Goal: Task Accomplishment & Management: Use online tool/utility

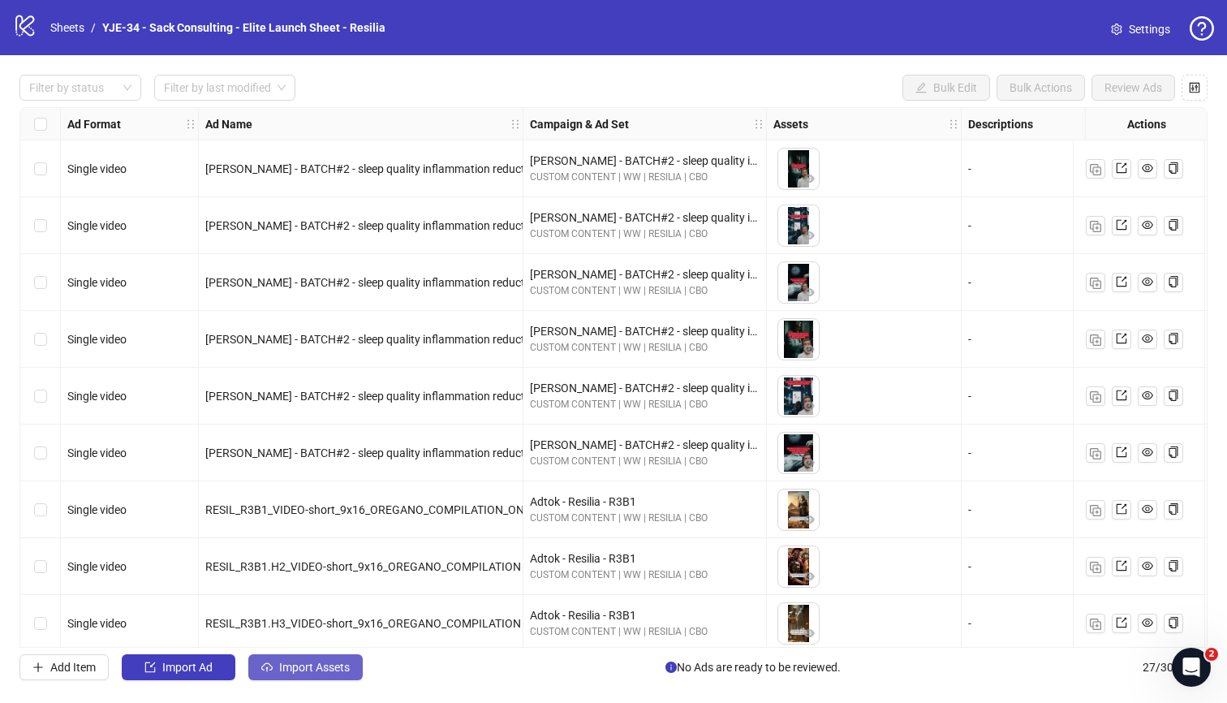
click at [304, 618] on button "Import Assets" at bounding box center [305, 667] width 114 height 26
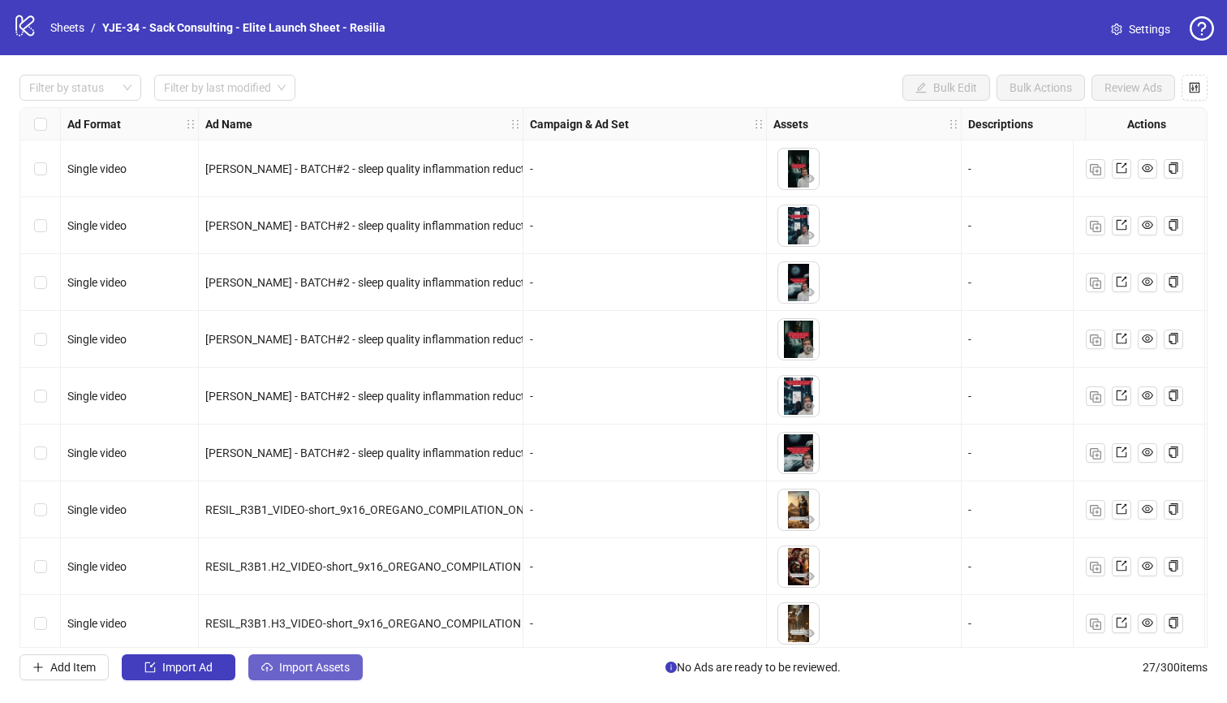
click at [343, 661] on span "Import Assets" at bounding box center [314, 667] width 71 height 13
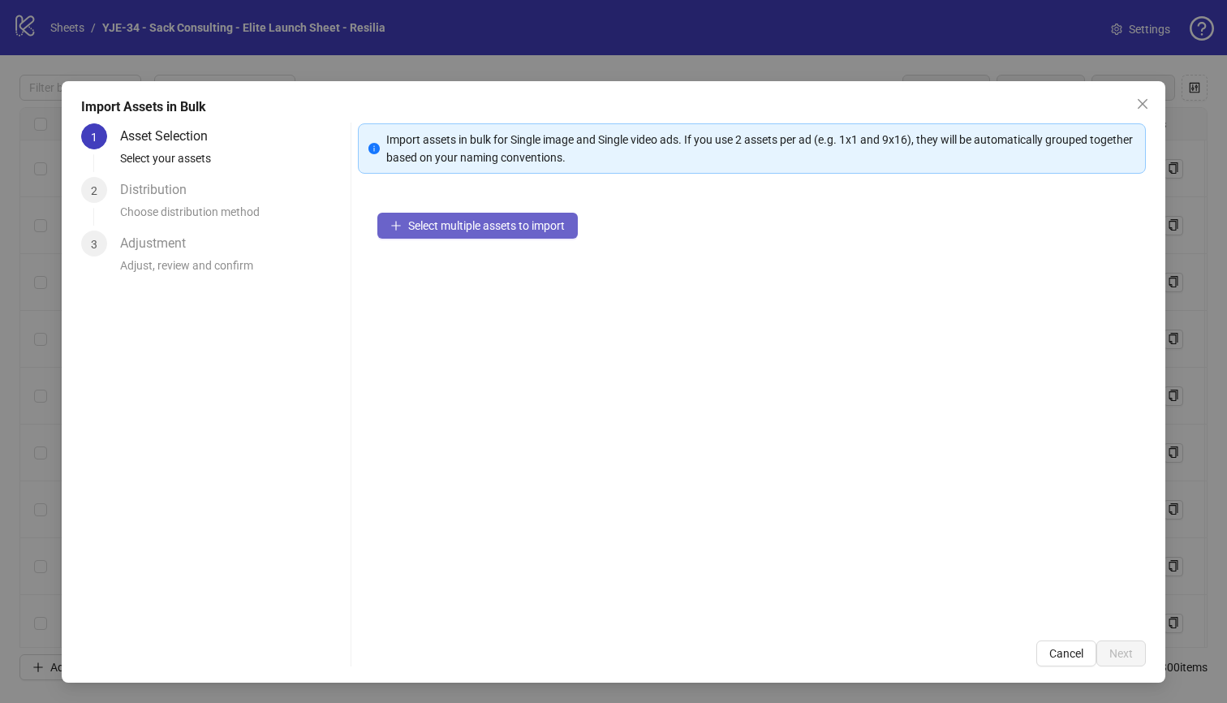
drag, startPoint x: 477, startPoint y: 205, endPoint x: 476, endPoint y: 216, distance: 11.5
click at [477, 206] on div "Select multiple assets to import" at bounding box center [752, 407] width 789 height 428
click at [476, 218] on button "Select multiple assets to import" at bounding box center [477, 226] width 200 height 26
click at [541, 231] on span "Select multiple assets to import" at bounding box center [486, 225] width 157 height 13
click at [416, 355] on div "Select multiple assets to import" at bounding box center [752, 407] width 789 height 428
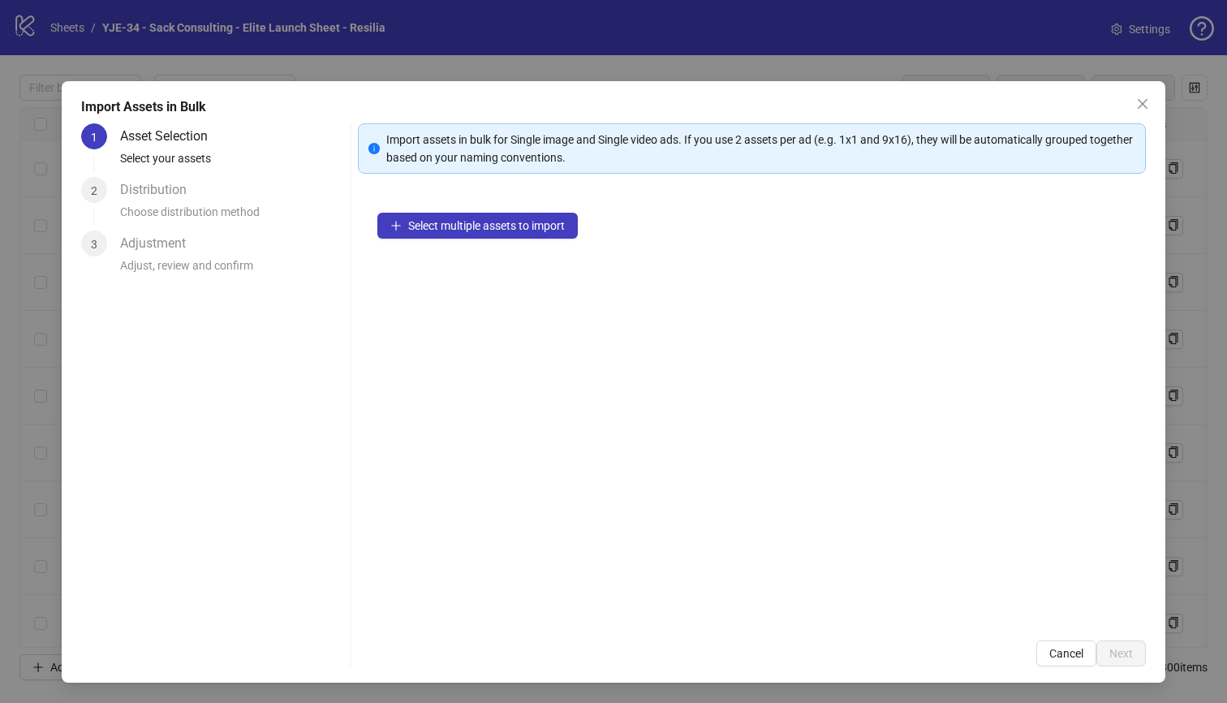
drag, startPoint x: 1144, startPoint y: 101, endPoint x: 1096, endPoint y: 118, distance: 50.8
click at [1144, 101] on icon "close" at bounding box center [1142, 103] width 13 height 13
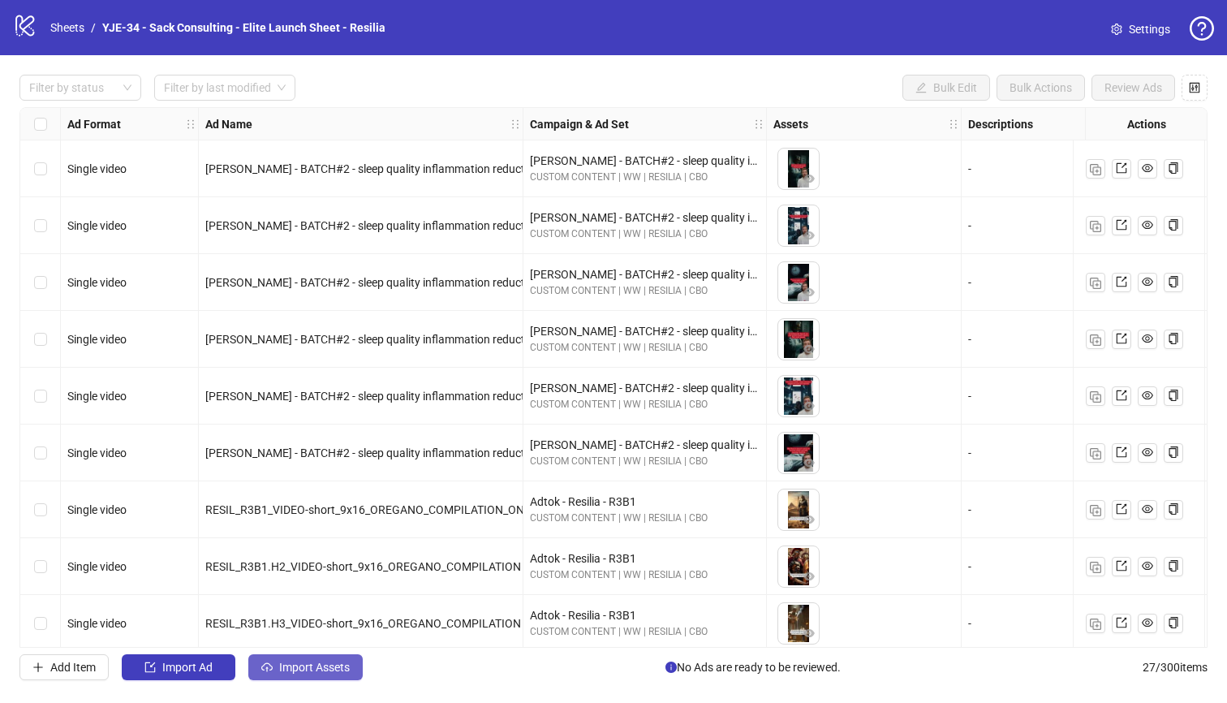
click at [332, 664] on span "Import Assets" at bounding box center [314, 667] width 71 height 13
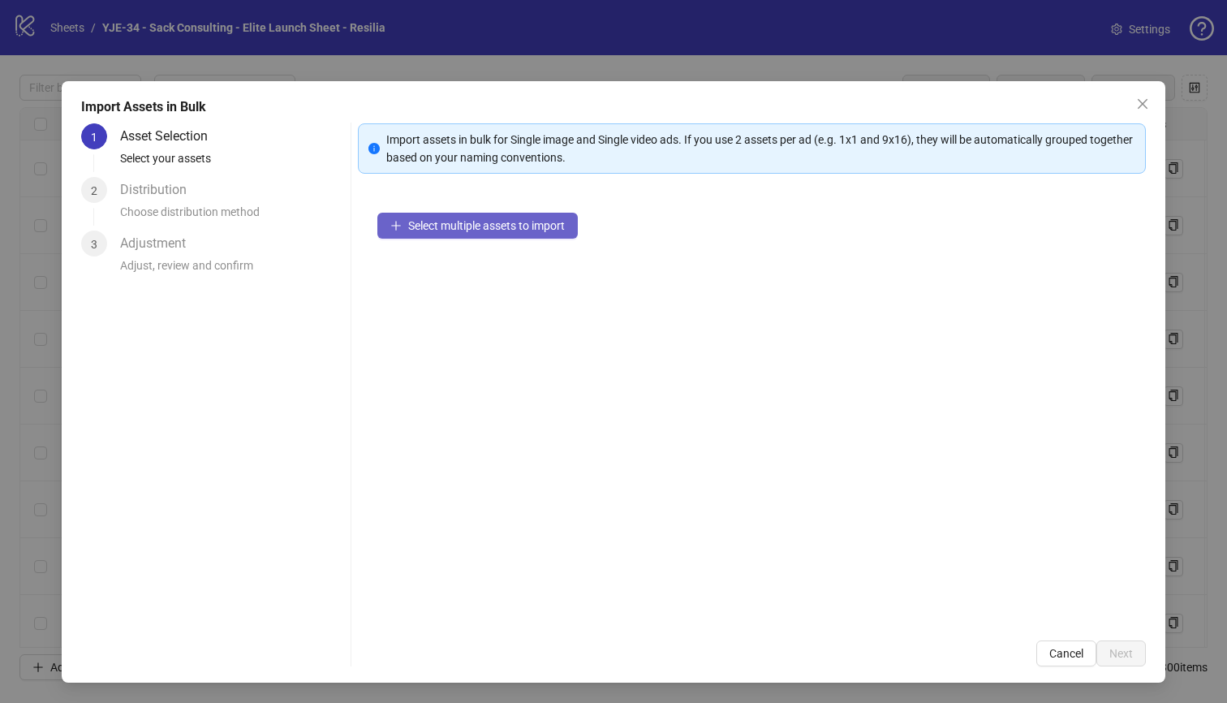
click at [506, 226] on span "Select multiple assets to import" at bounding box center [486, 225] width 157 height 13
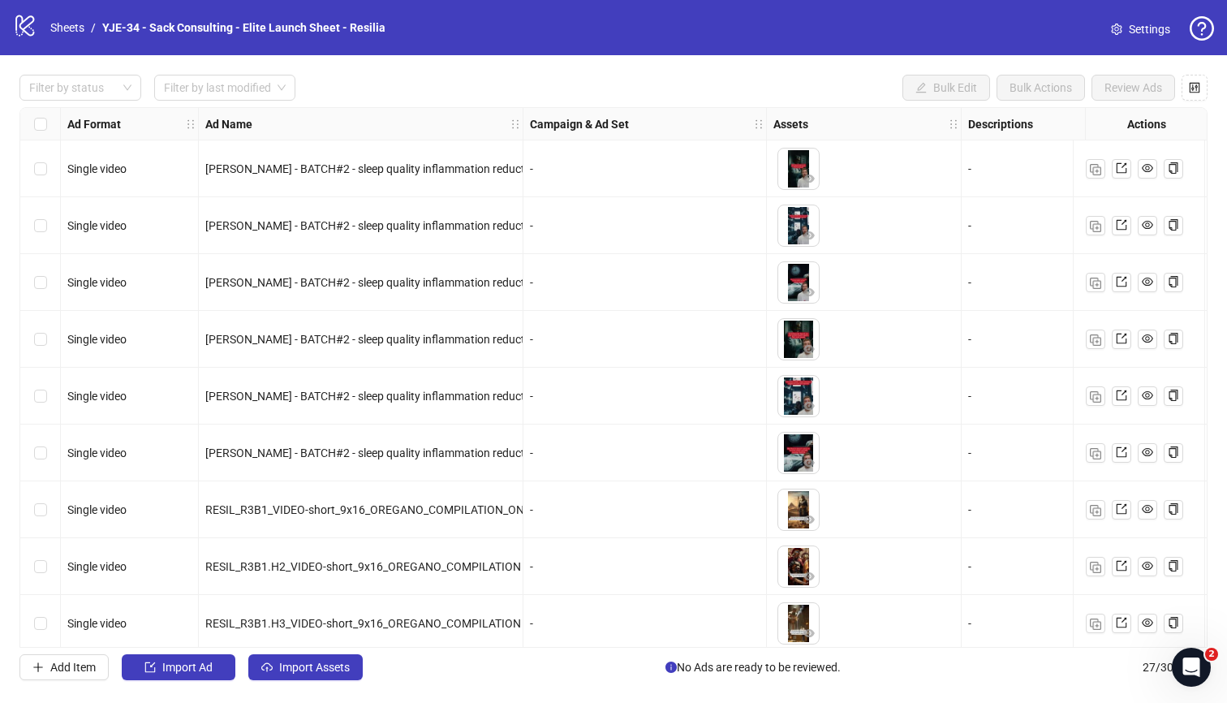
click at [294, 681] on div "Filter by status Filter by last modified Bulk Edit Bulk Actions Review Ads Ad F…" at bounding box center [613, 377] width 1227 height 644
click at [295, 674] on button "Import Assets" at bounding box center [305, 667] width 114 height 26
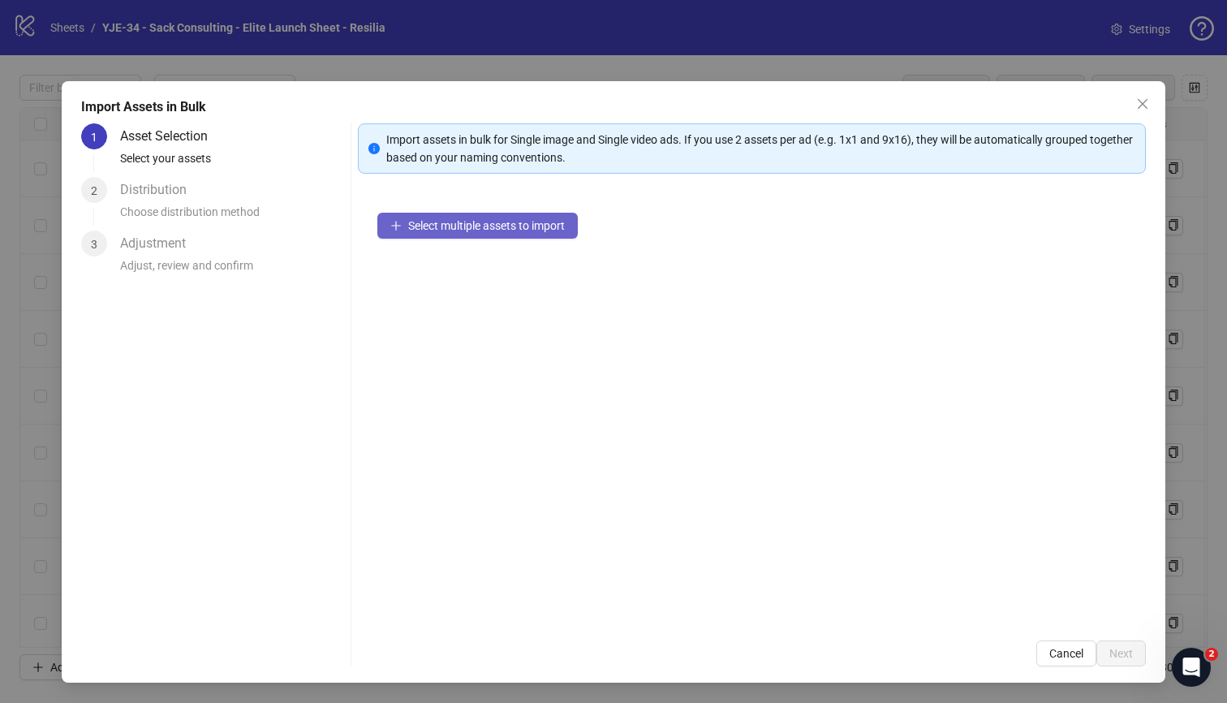
click at [440, 230] on span "Select multiple assets to import" at bounding box center [486, 225] width 157 height 13
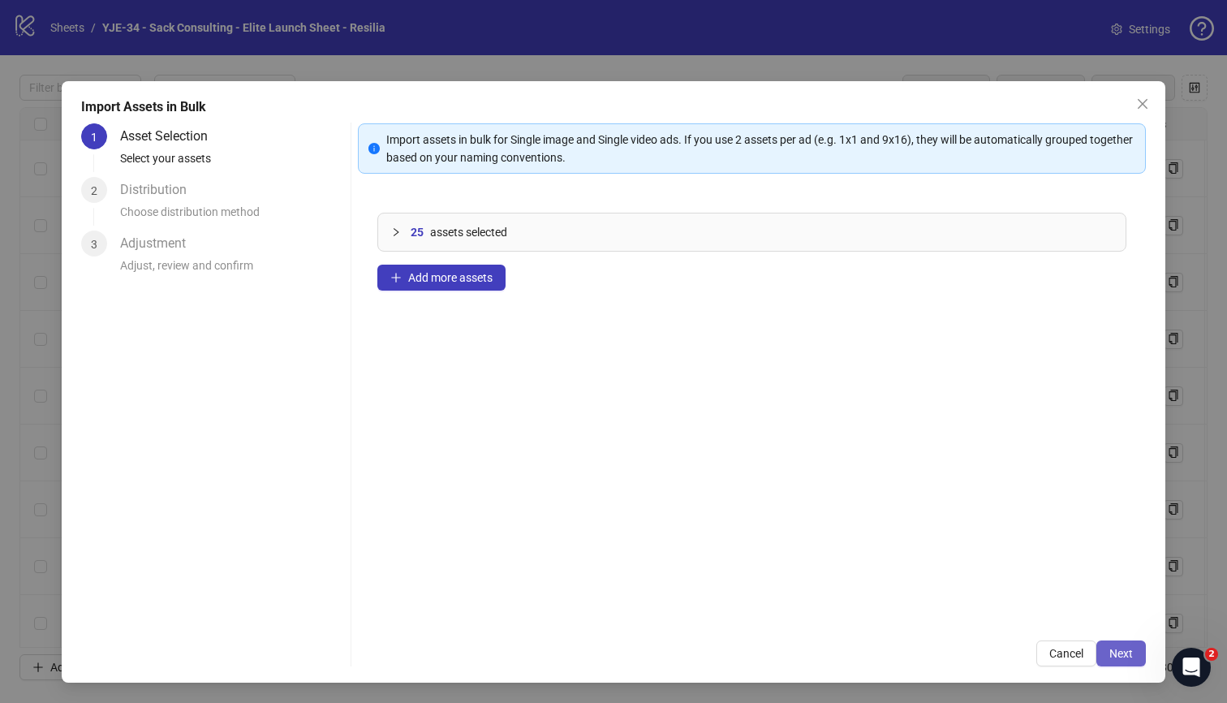
click at [1133, 658] on span "Next" at bounding box center [1121, 653] width 24 height 13
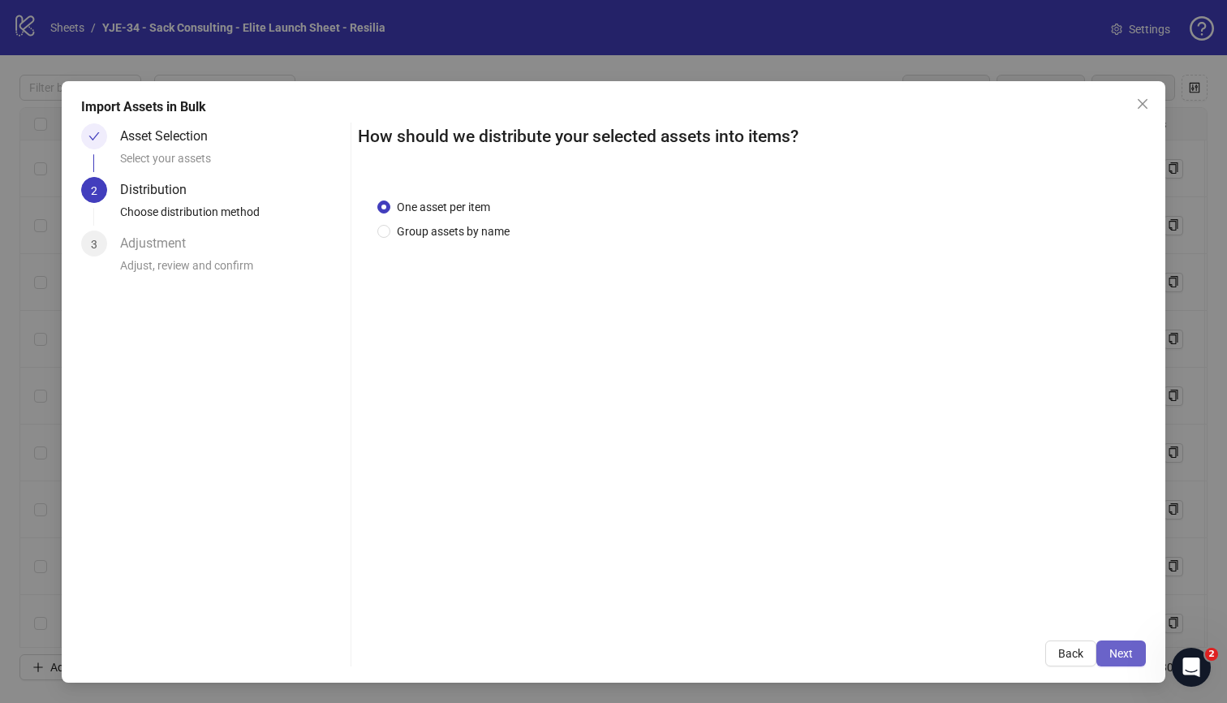
click at [1105, 649] on button "Next" at bounding box center [1121, 653] width 50 height 26
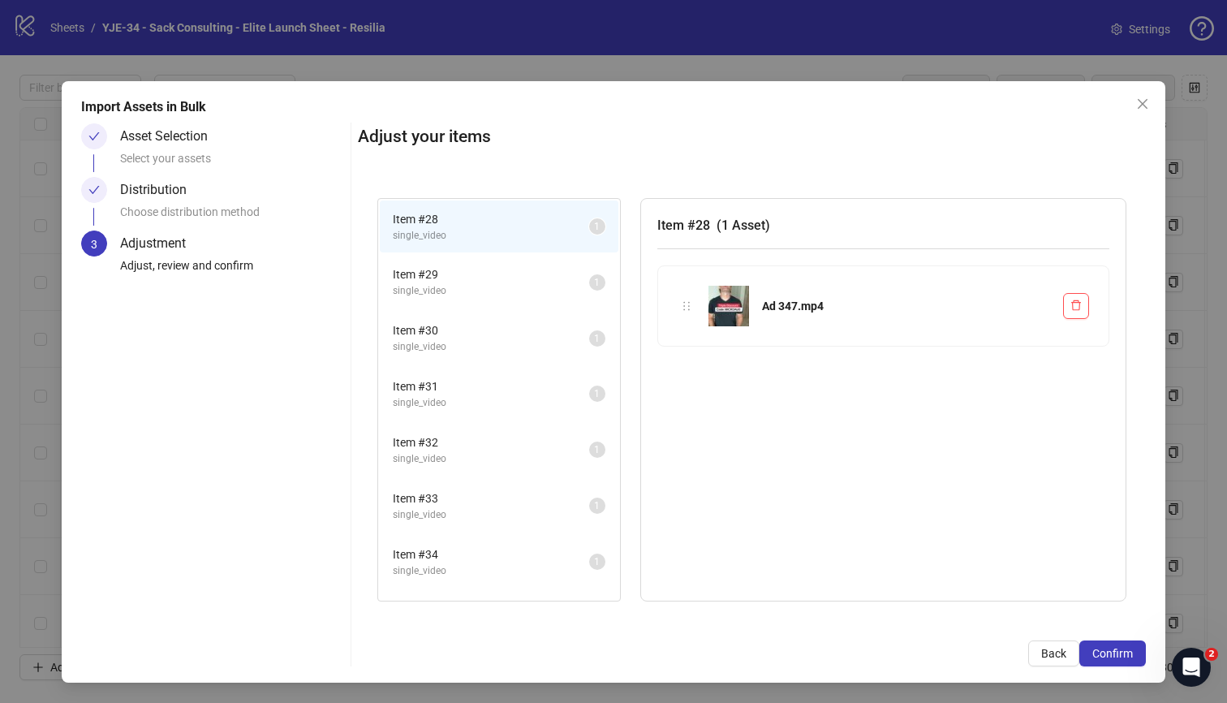
click at [1105, 649] on span "Confirm" at bounding box center [1112, 653] width 41 height 13
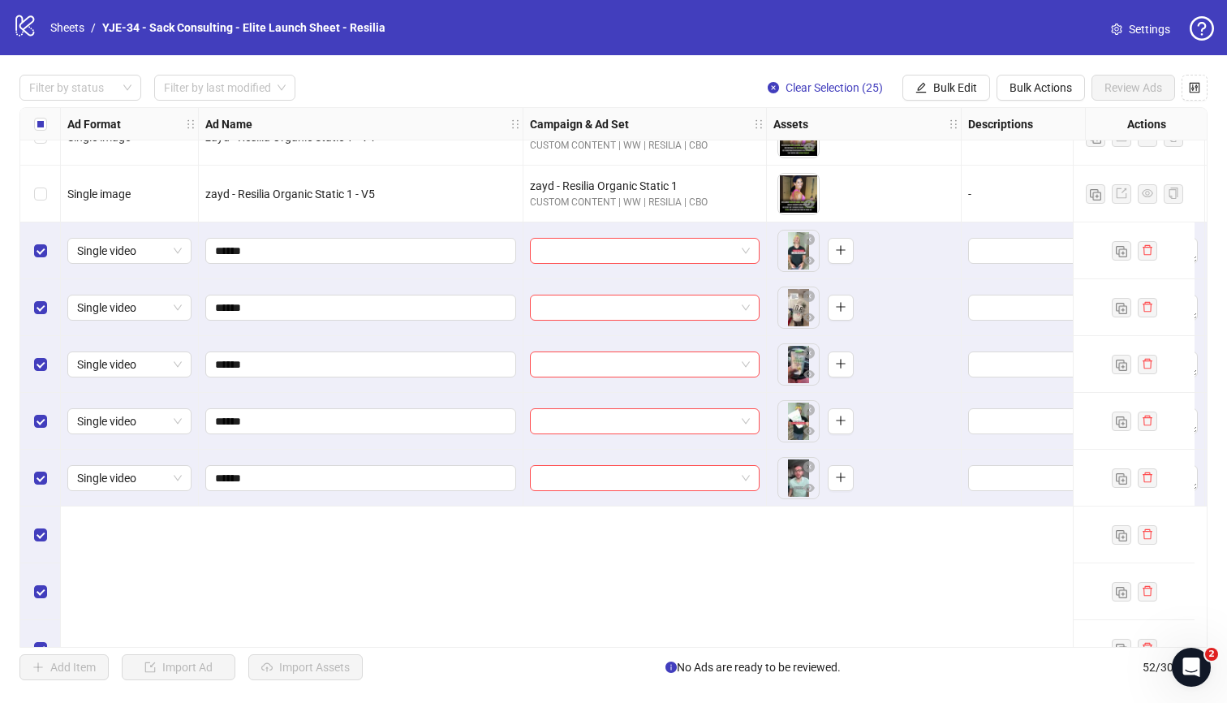
scroll to position [1213, 0]
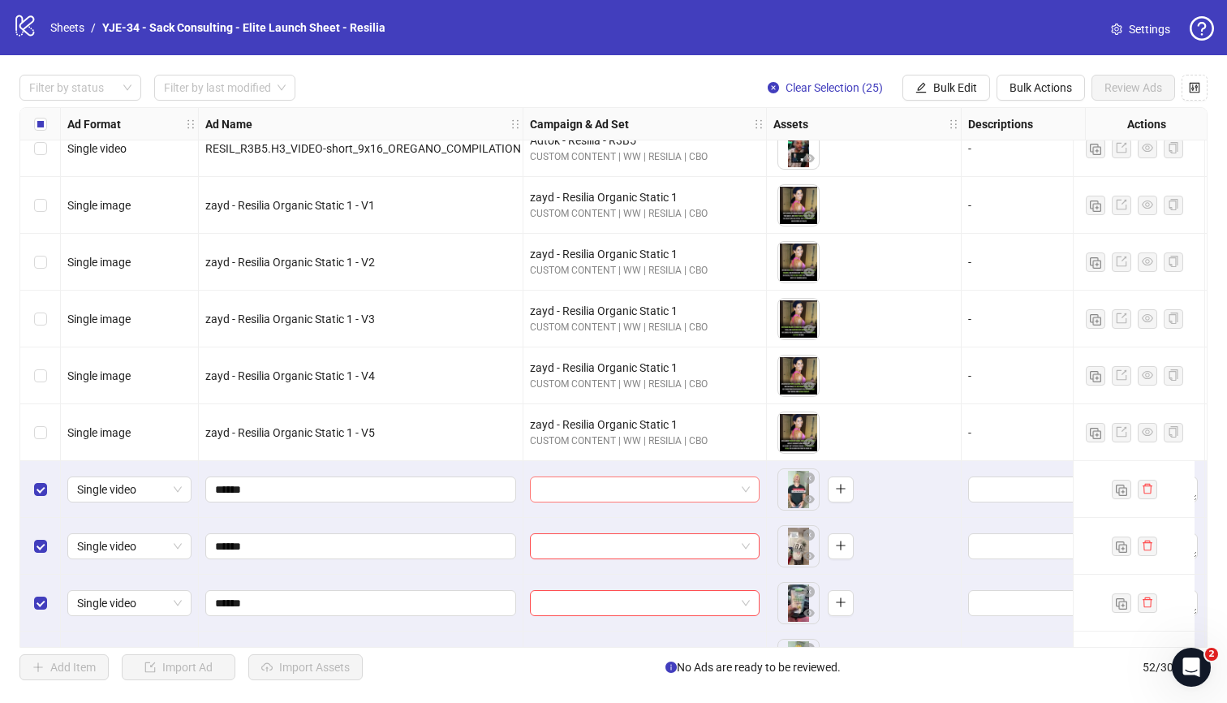
click at [599, 487] on input "search" at bounding box center [638, 489] width 196 height 24
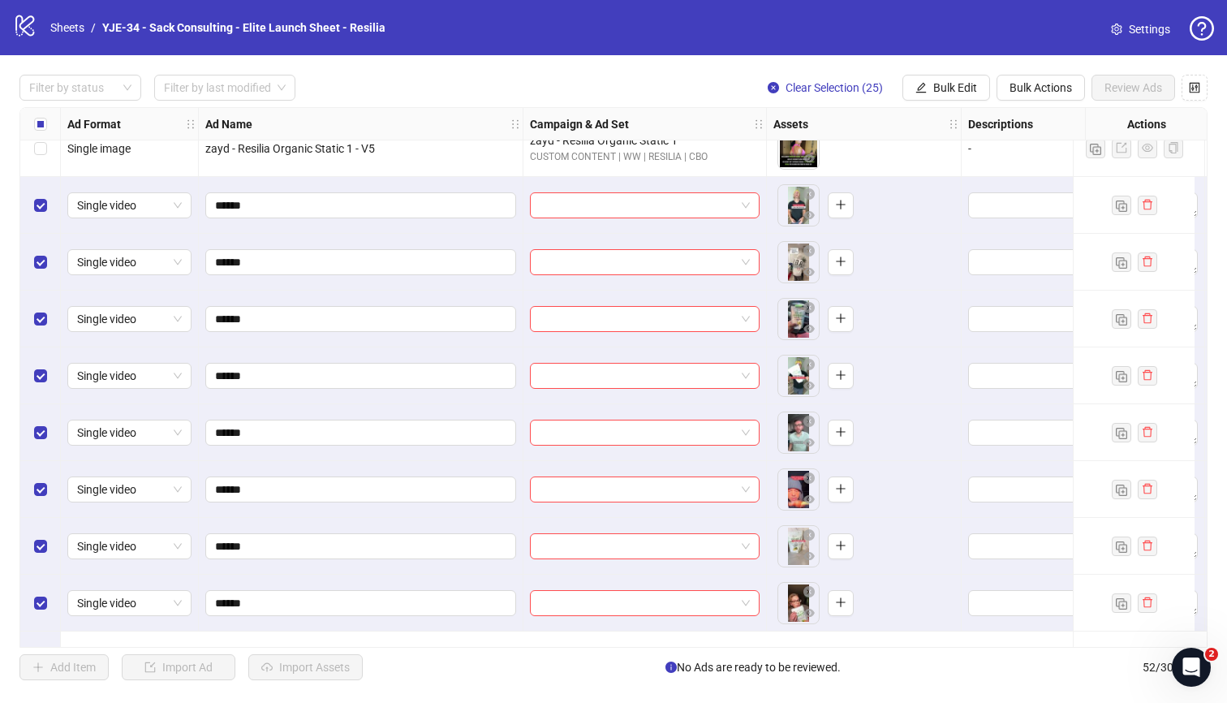
scroll to position [1417, 0]
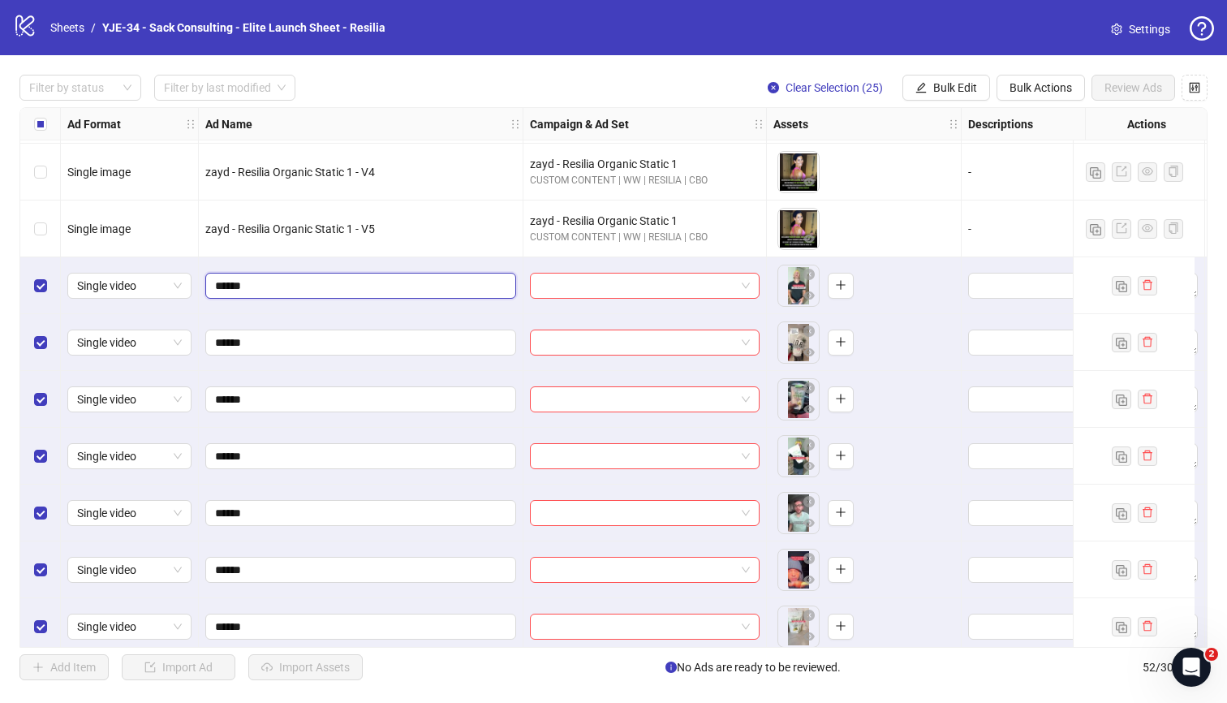
click at [308, 286] on input "******" at bounding box center [359, 286] width 288 height 18
drag, startPoint x: 308, startPoint y: 286, endPoint x: 303, endPoint y: 347, distance: 60.3
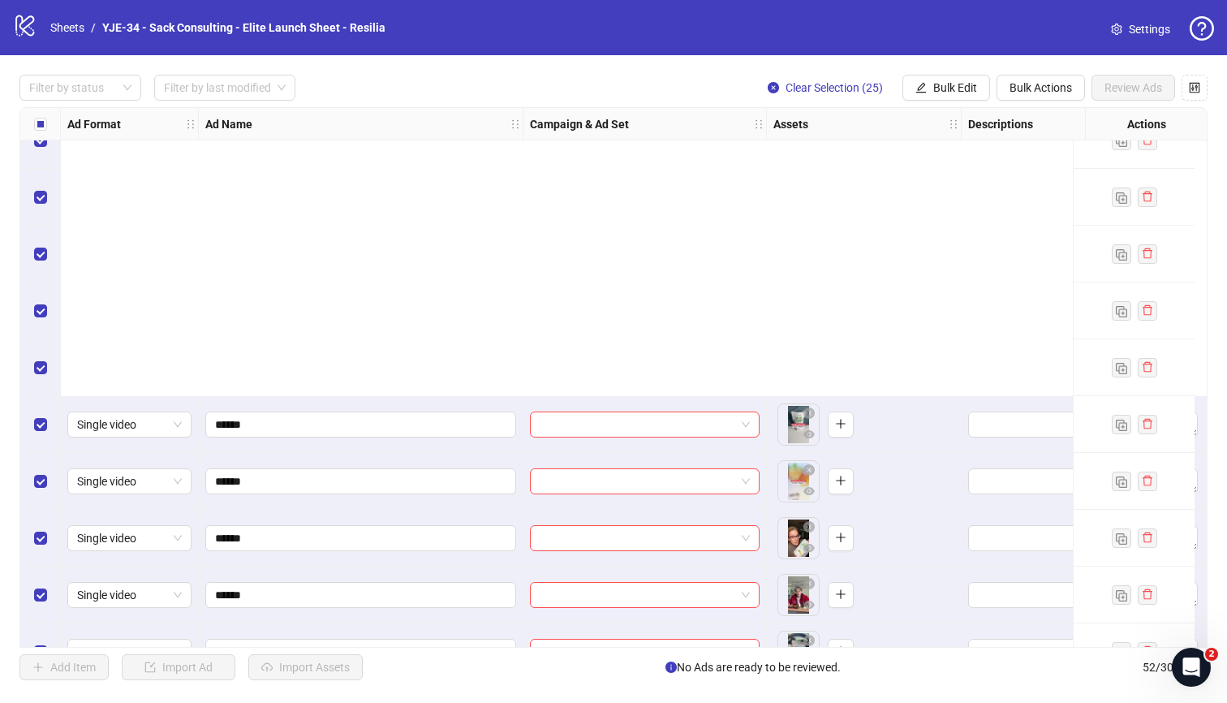
scroll to position [2454, 0]
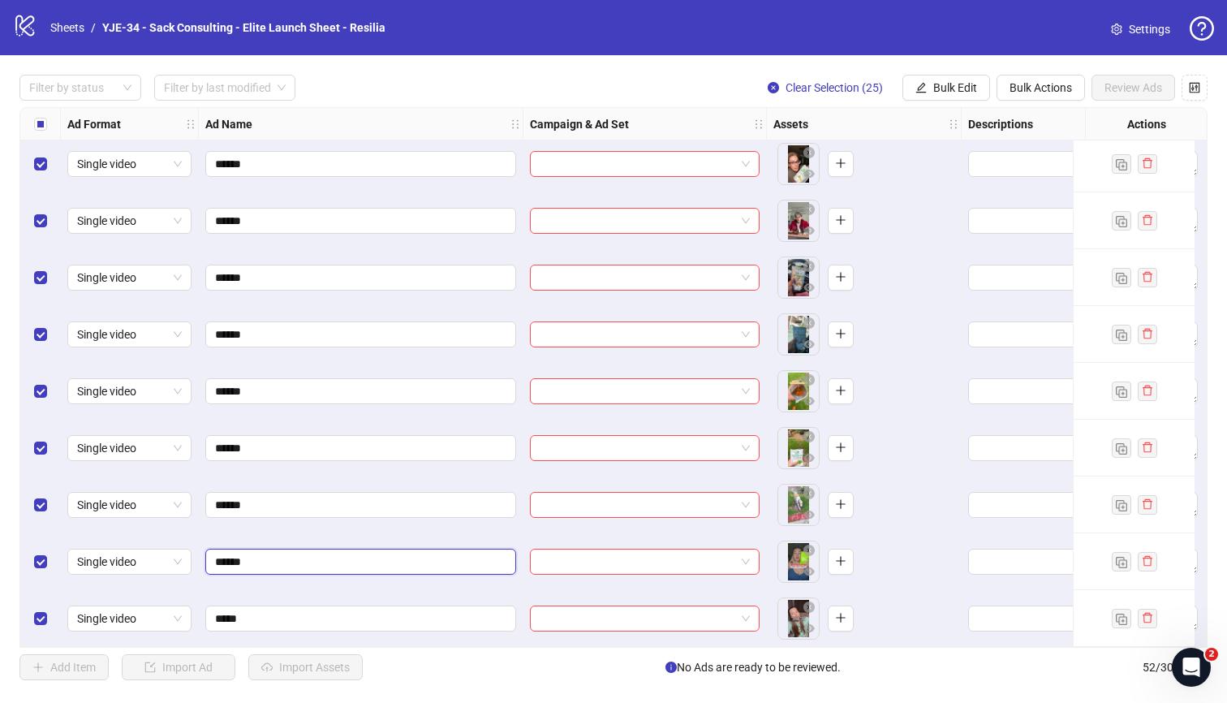
click at [270, 558] on input "******" at bounding box center [359, 562] width 288 height 18
type input "******"
click at [559, 616] on input "search" at bounding box center [638, 618] width 196 height 24
click at [308, 610] on input "*****" at bounding box center [359, 619] width 288 height 18
click at [228, 611] on input "*****" at bounding box center [359, 619] width 288 height 18
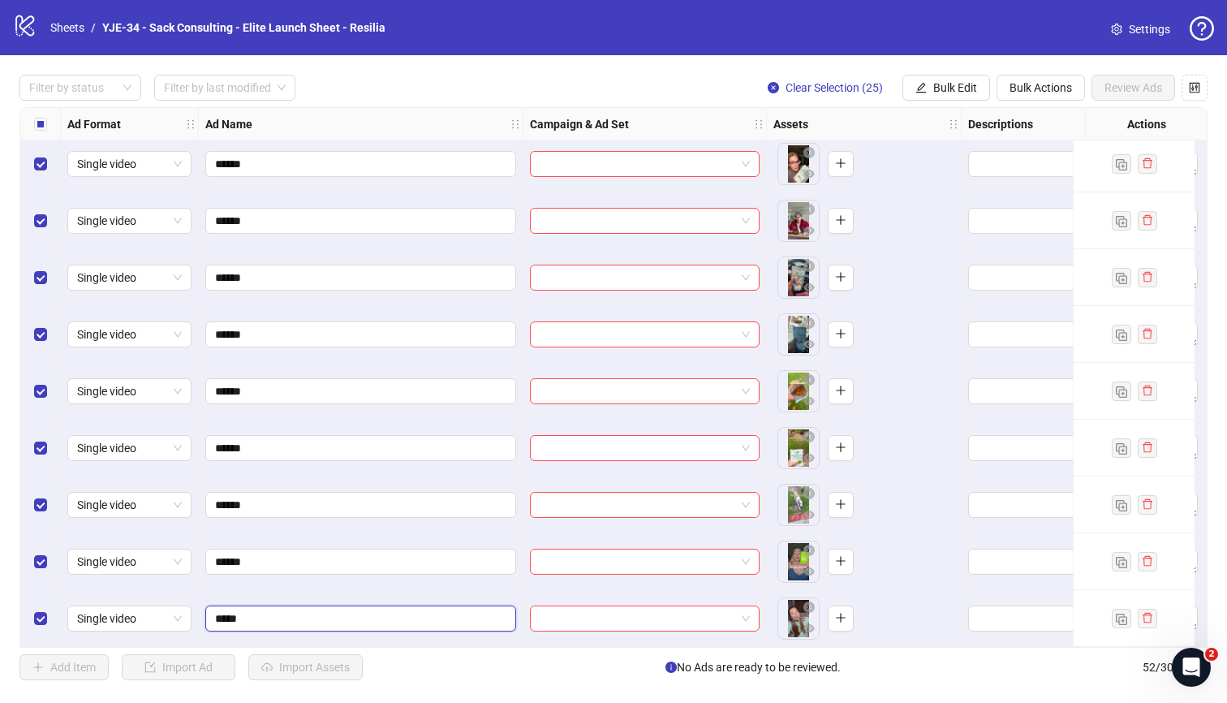
type input "******"
click at [581, 612] on input "search" at bounding box center [638, 618] width 196 height 24
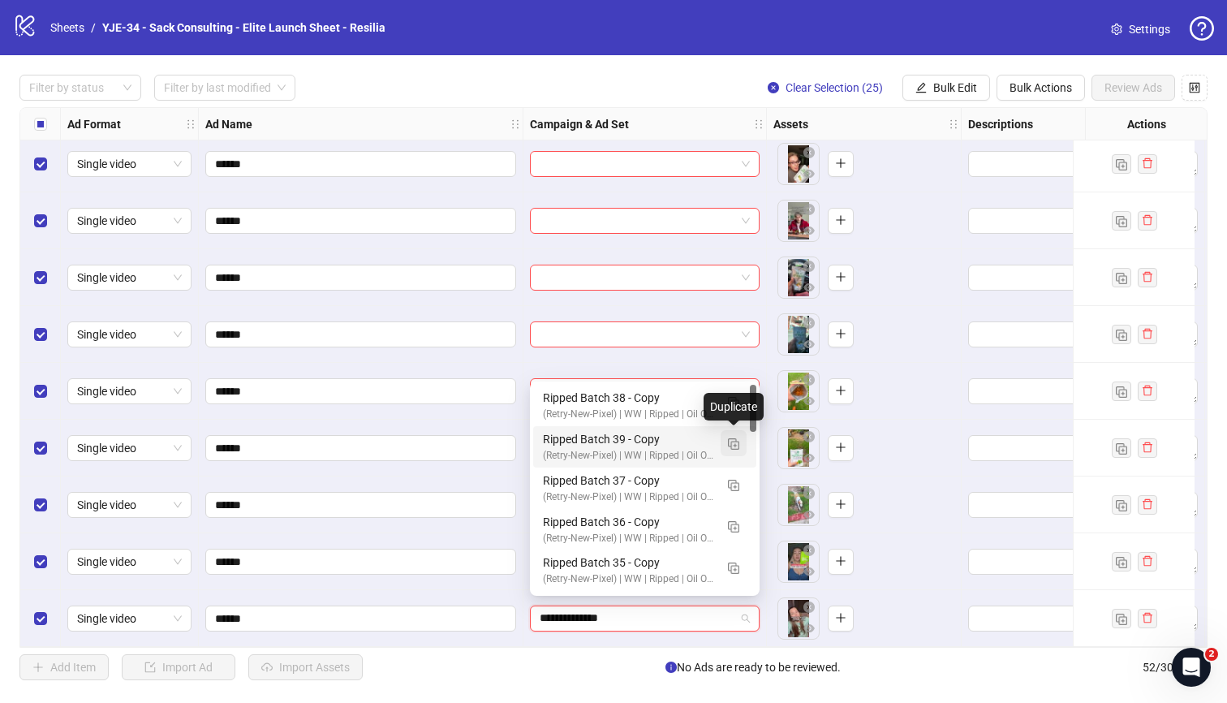
click at [739, 446] on button "button" at bounding box center [734, 443] width 26 height 26
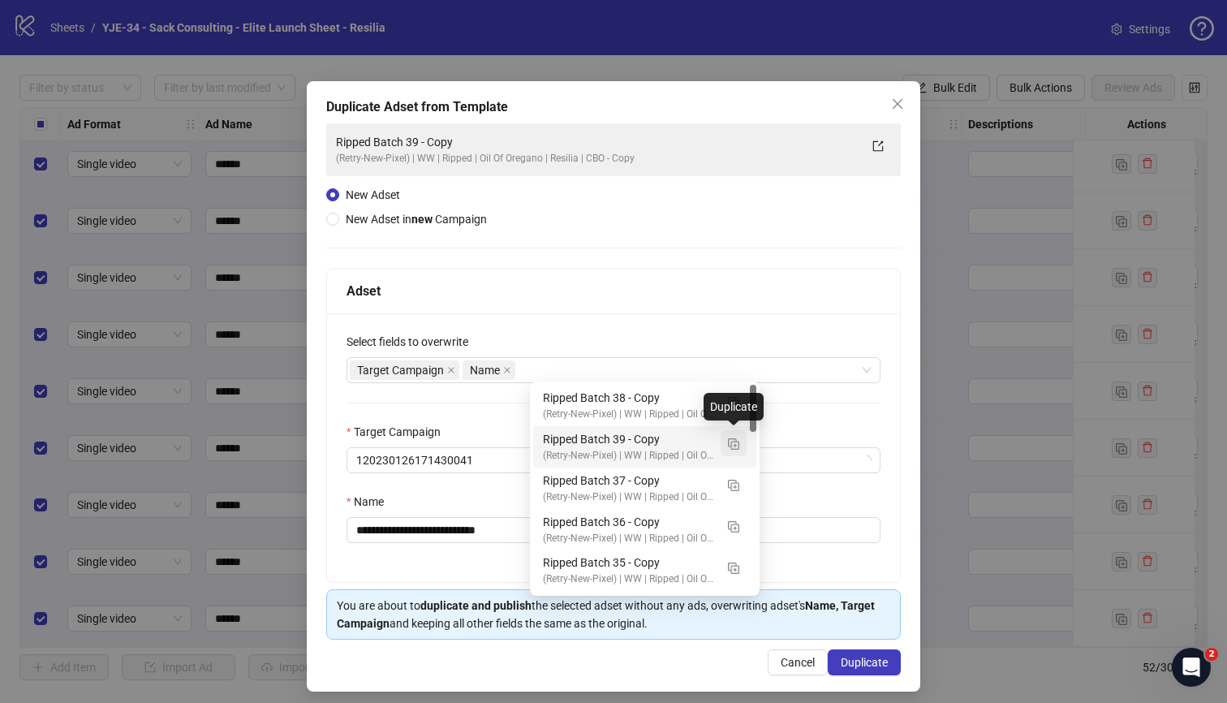
type input "**********"
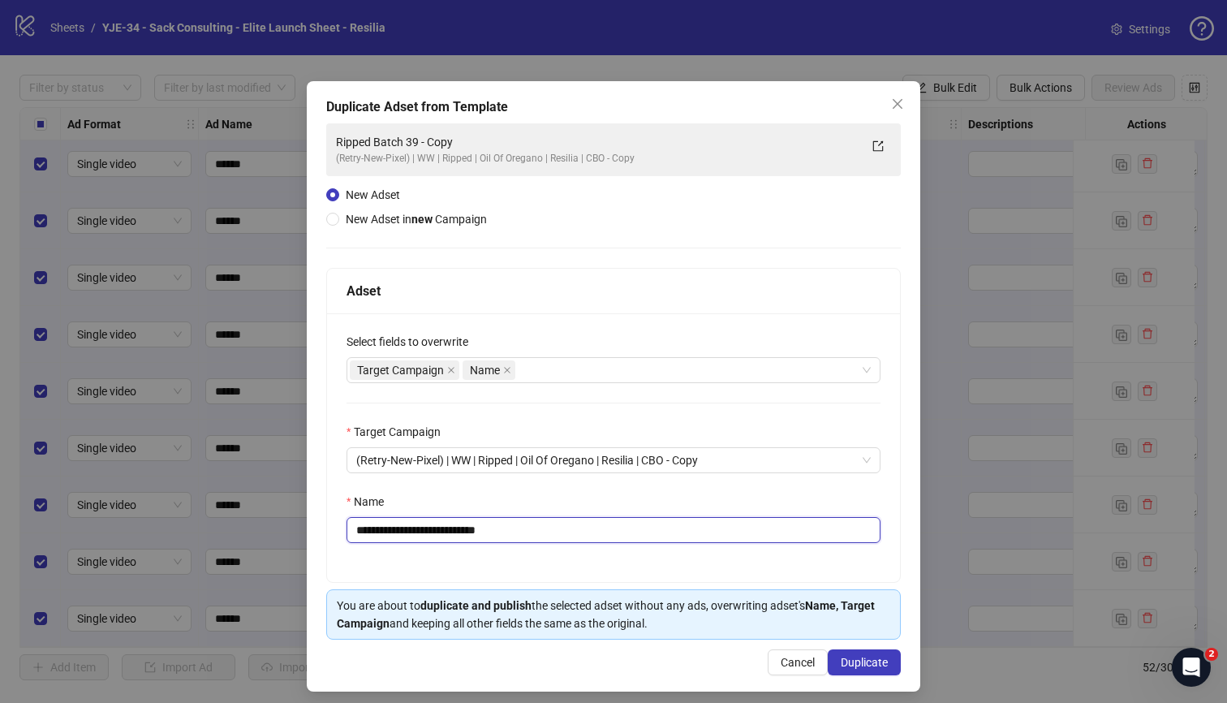
drag, startPoint x: 557, startPoint y: 536, endPoint x: 429, endPoint y: 536, distance: 127.4
click at [429, 536] on input "**********" at bounding box center [614, 530] width 534 height 26
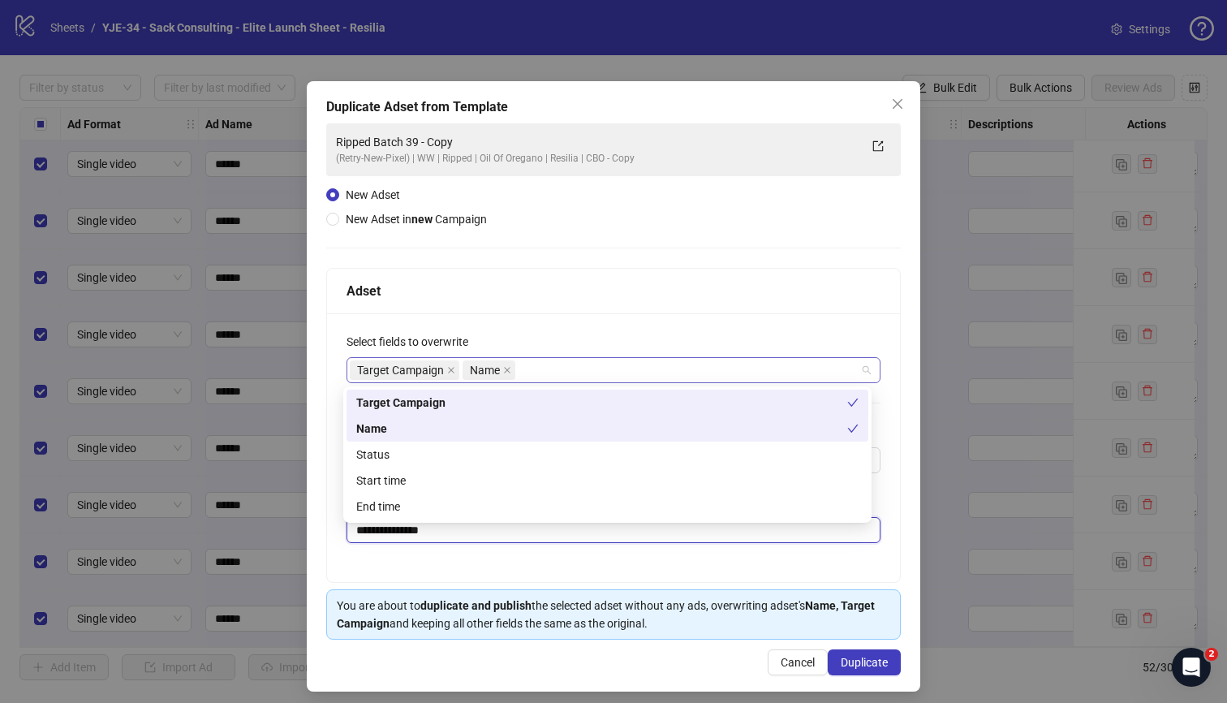
click at [549, 377] on div "Target Campaign Name" at bounding box center [605, 370] width 510 height 23
type input "**********"
type input "*"
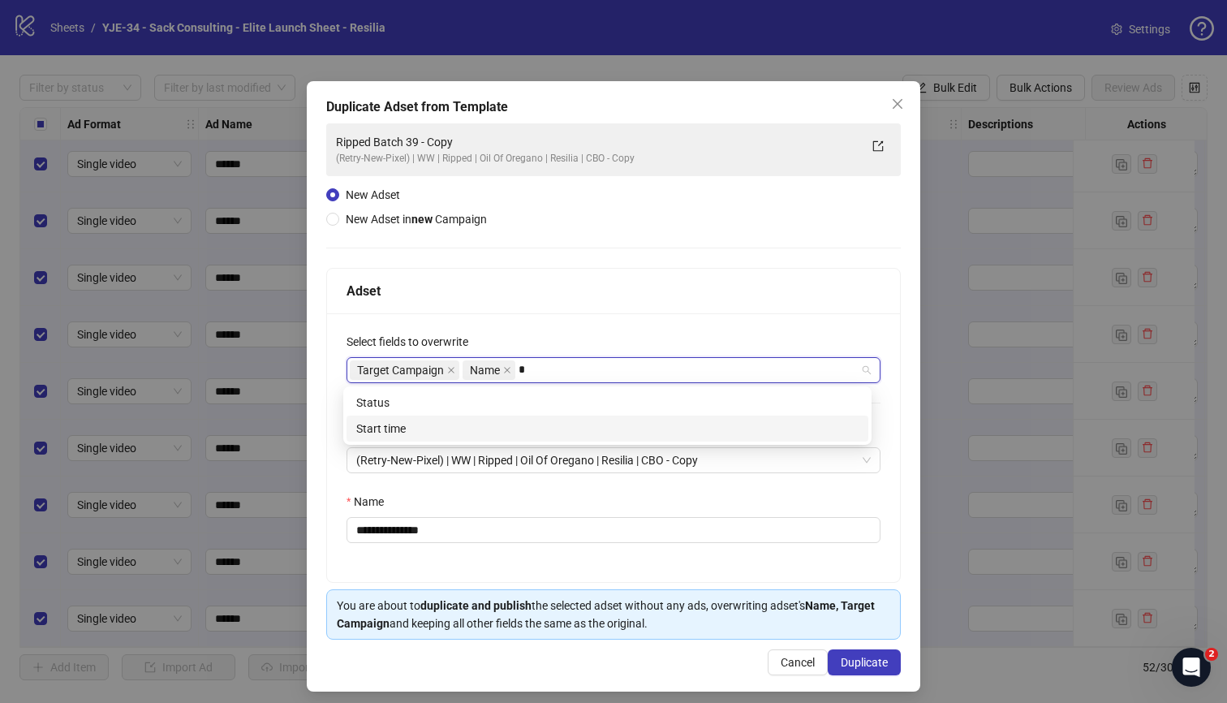
click at [541, 433] on div "Start time" at bounding box center [607, 429] width 502 height 18
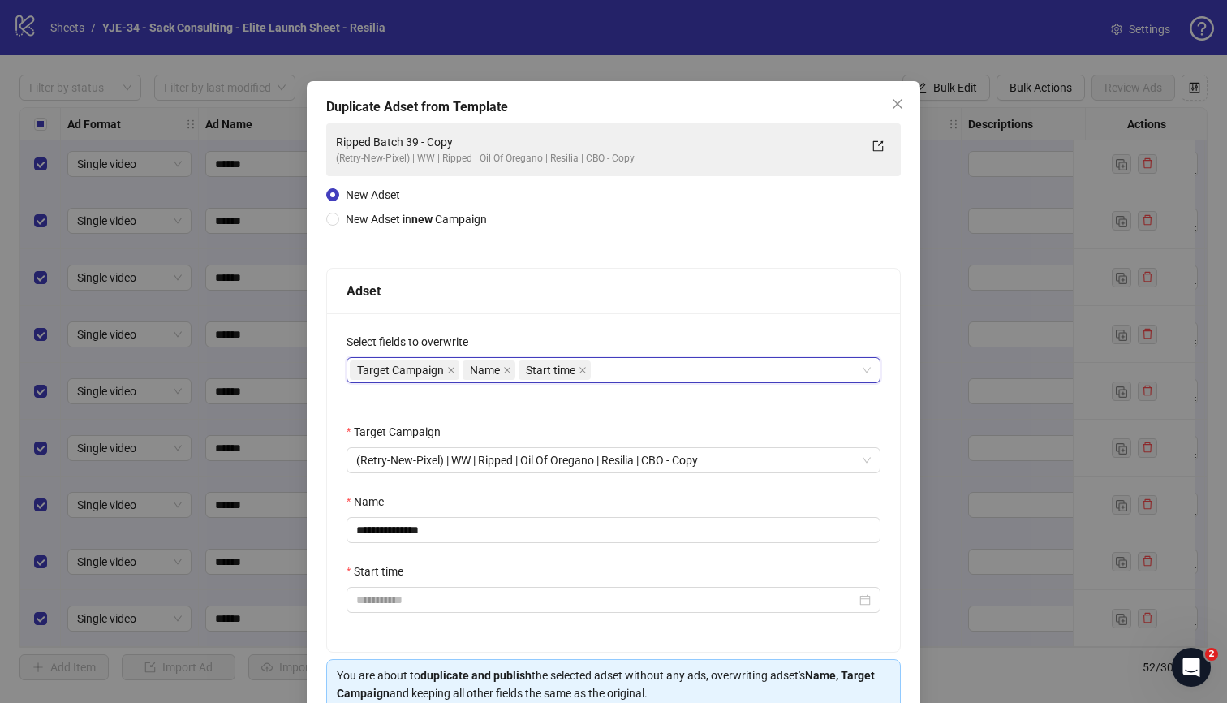
click at [479, 579] on div "Start time" at bounding box center [614, 574] width 534 height 24
click at [475, 604] on input "Start time" at bounding box center [606, 600] width 500 height 18
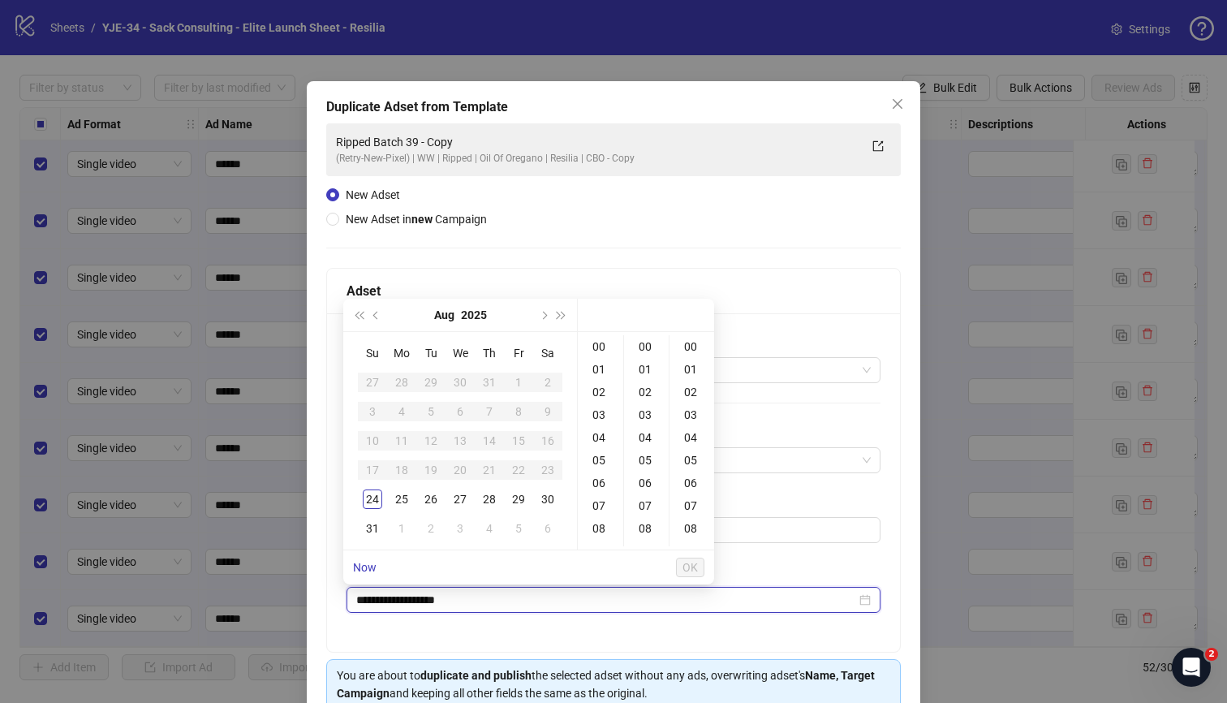
type input "**********"
click at [411, 498] on td "25" at bounding box center [401, 499] width 29 height 29
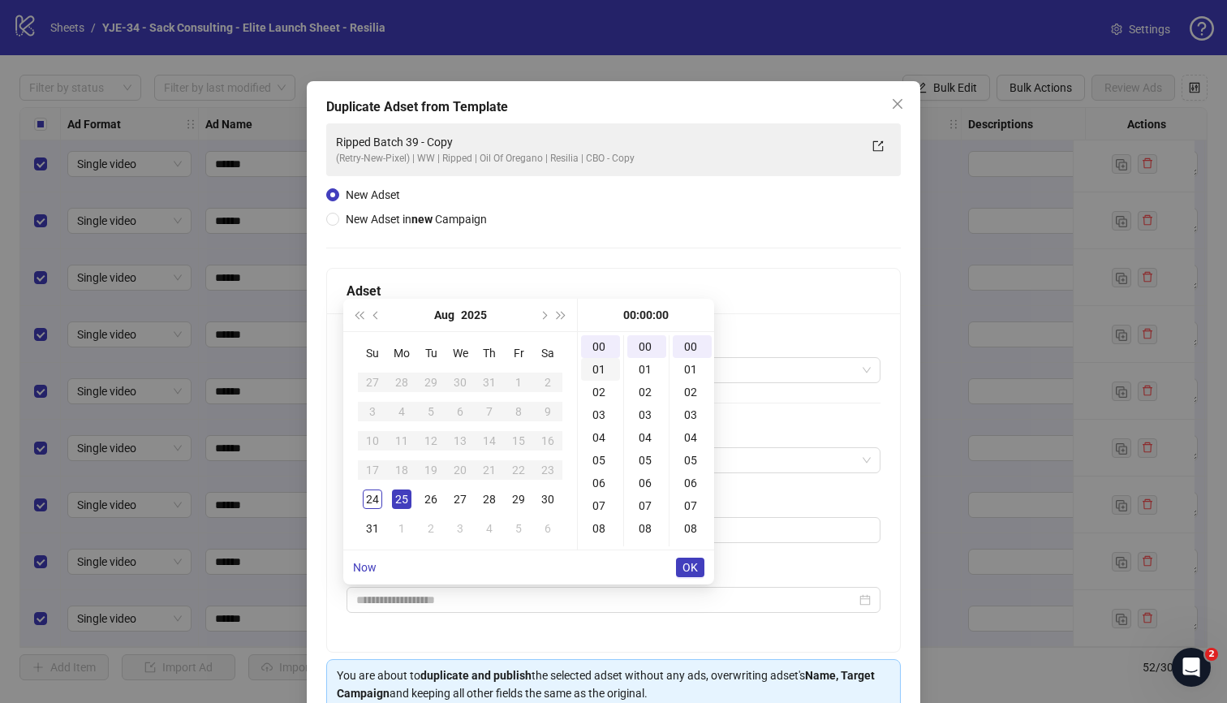
click at [599, 373] on div "01" at bounding box center [600, 369] width 39 height 23
type input "**********"
click at [684, 566] on span "OK" at bounding box center [690, 567] width 15 height 13
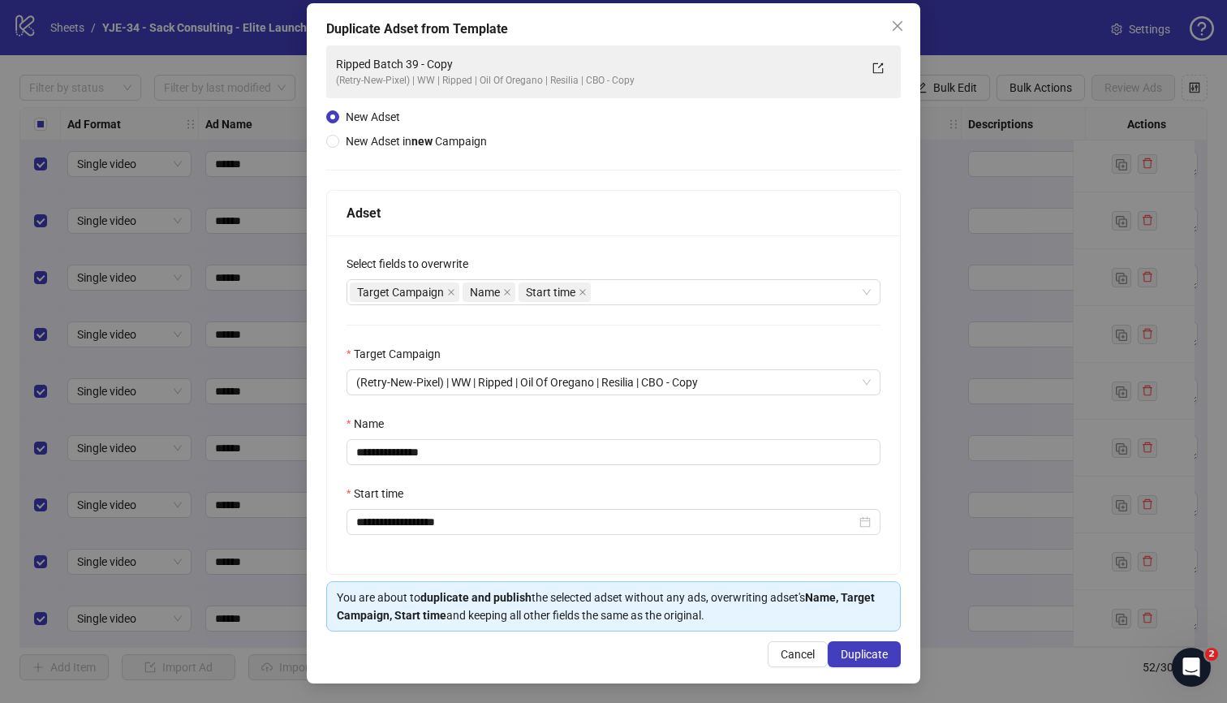
scroll to position [79, 0]
click at [838, 645] on button "Duplicate" at bounding box center [864, 654] width 73 height 26
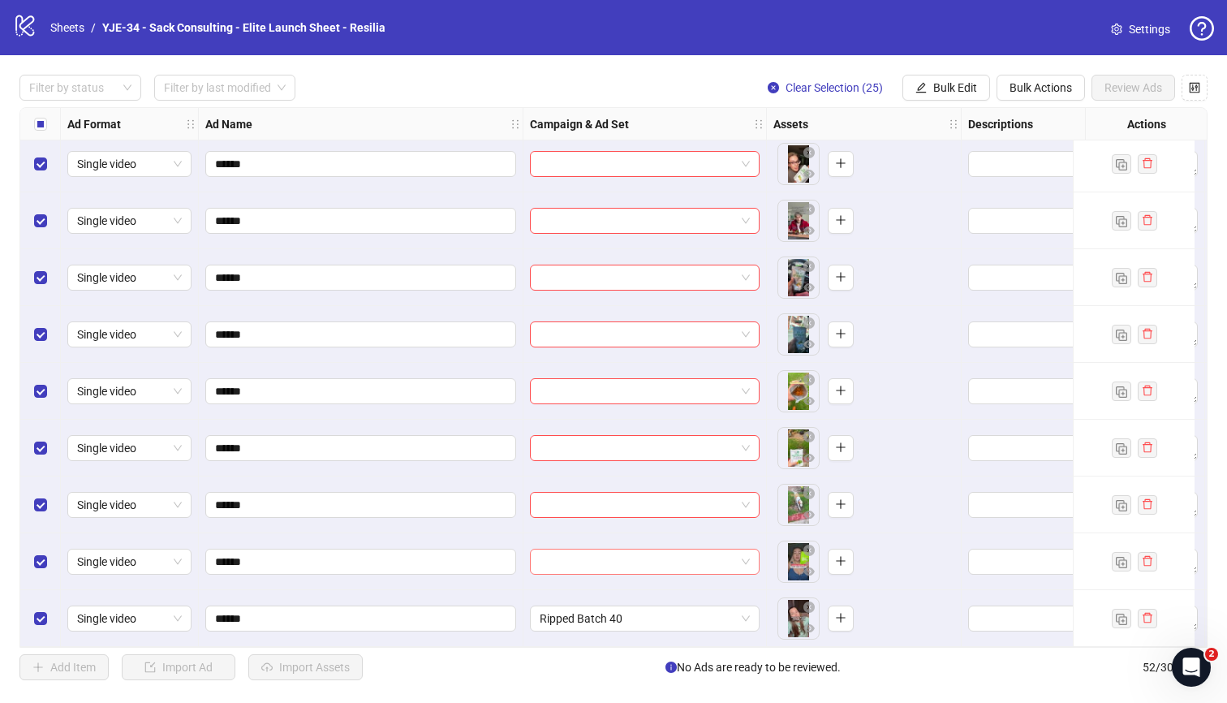
click at [615, 554] on input "search" at bounding box center [638, 561] width 196 height 24
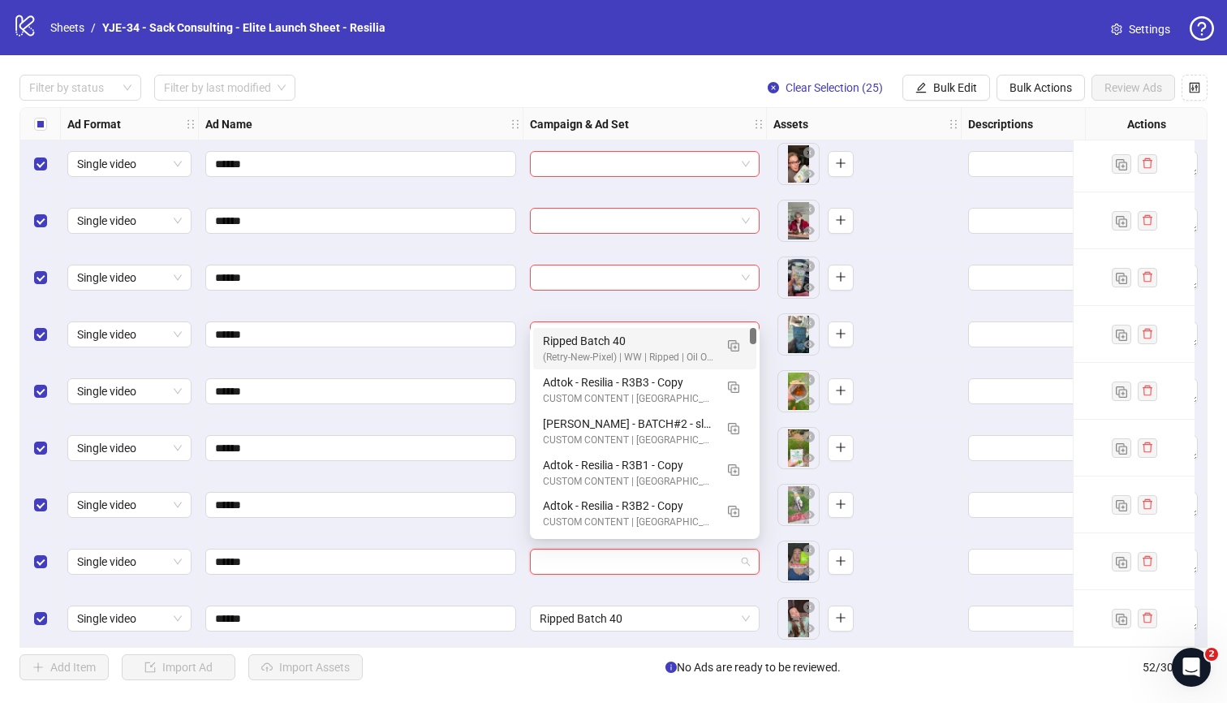
click at [583, 342] on div "Ripped Batch 40" at bounding box center [628, 341] width 171 height 18
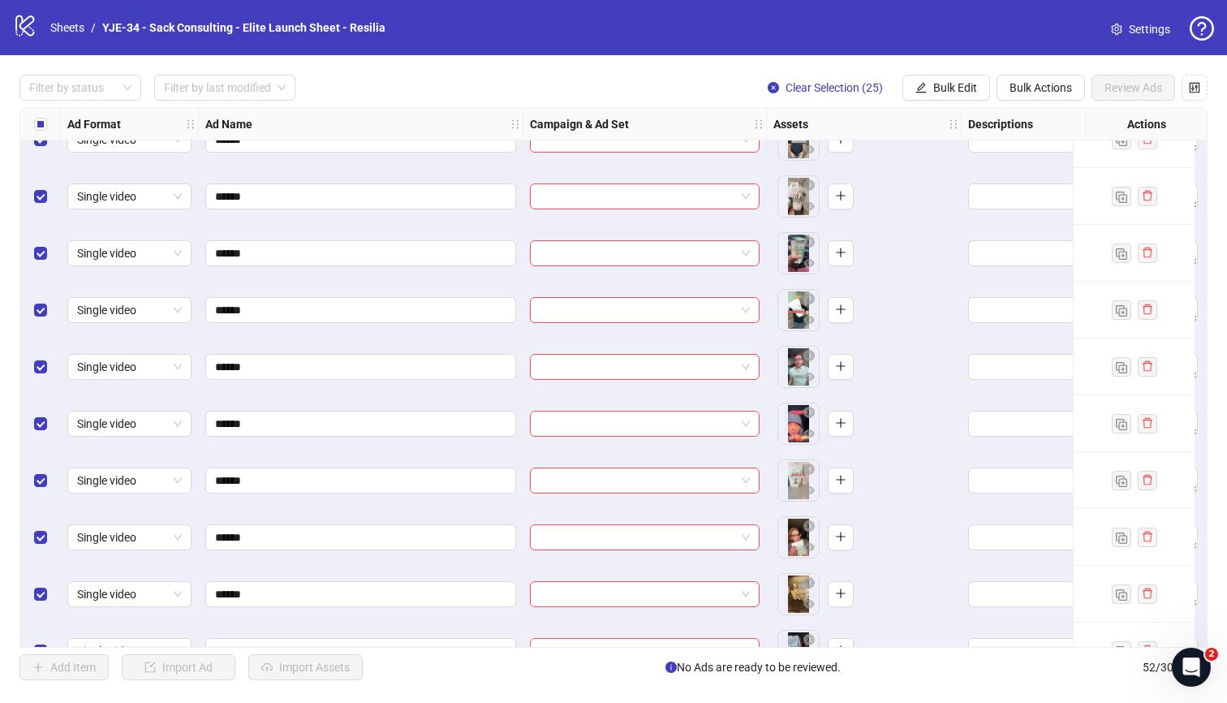
scroll to position [1282, 0]
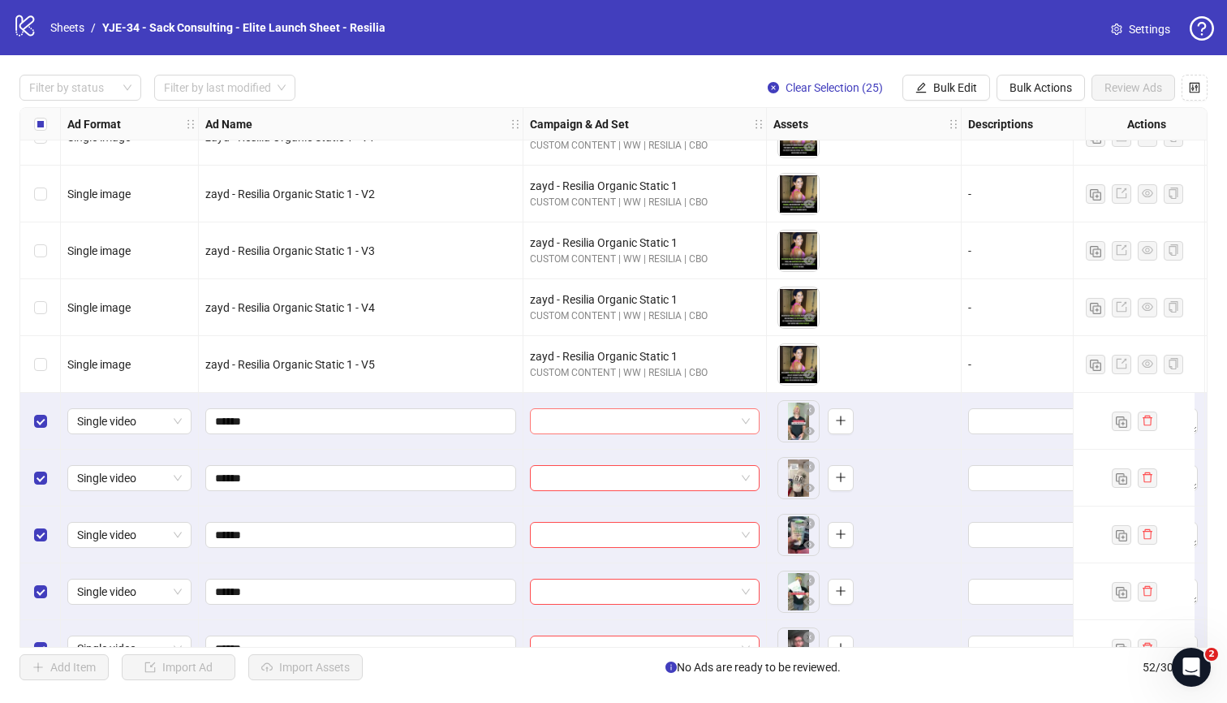
click at [648, 420] on input "search" at bounding box center [638, 421] width 196 height 24
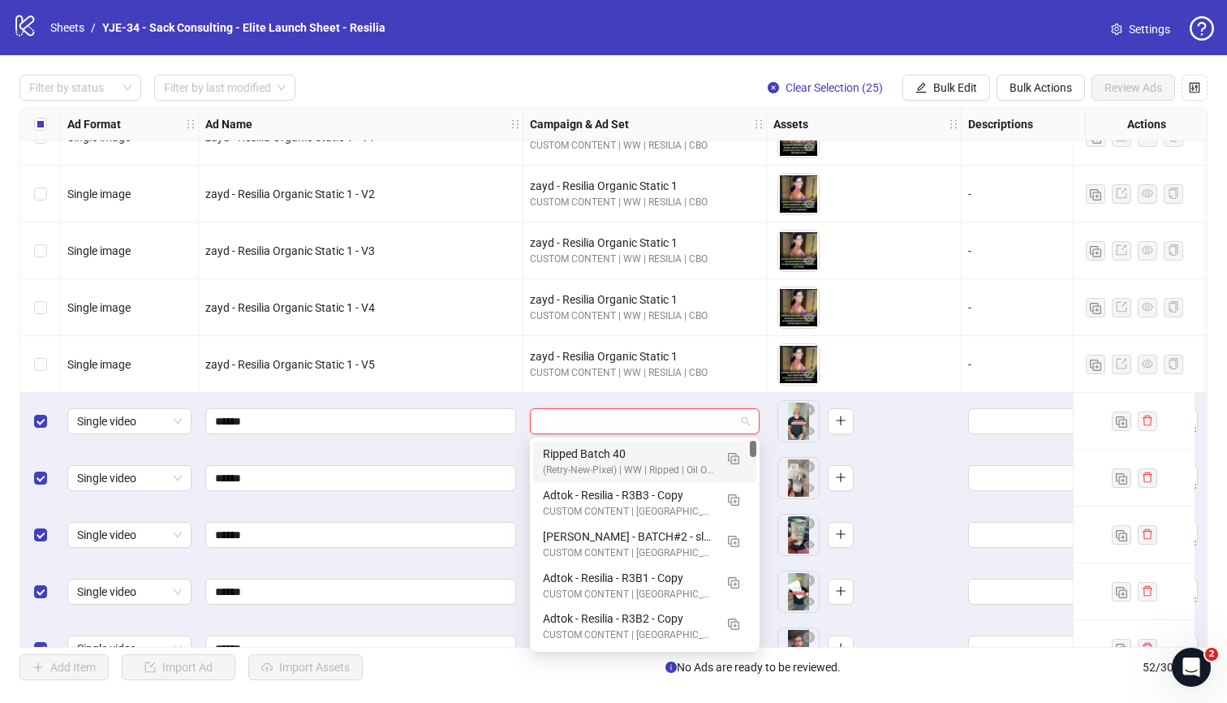
click at [634, 449] on div "Ripped Batch 40" at bounding box center [628, 454] width 171 height 18
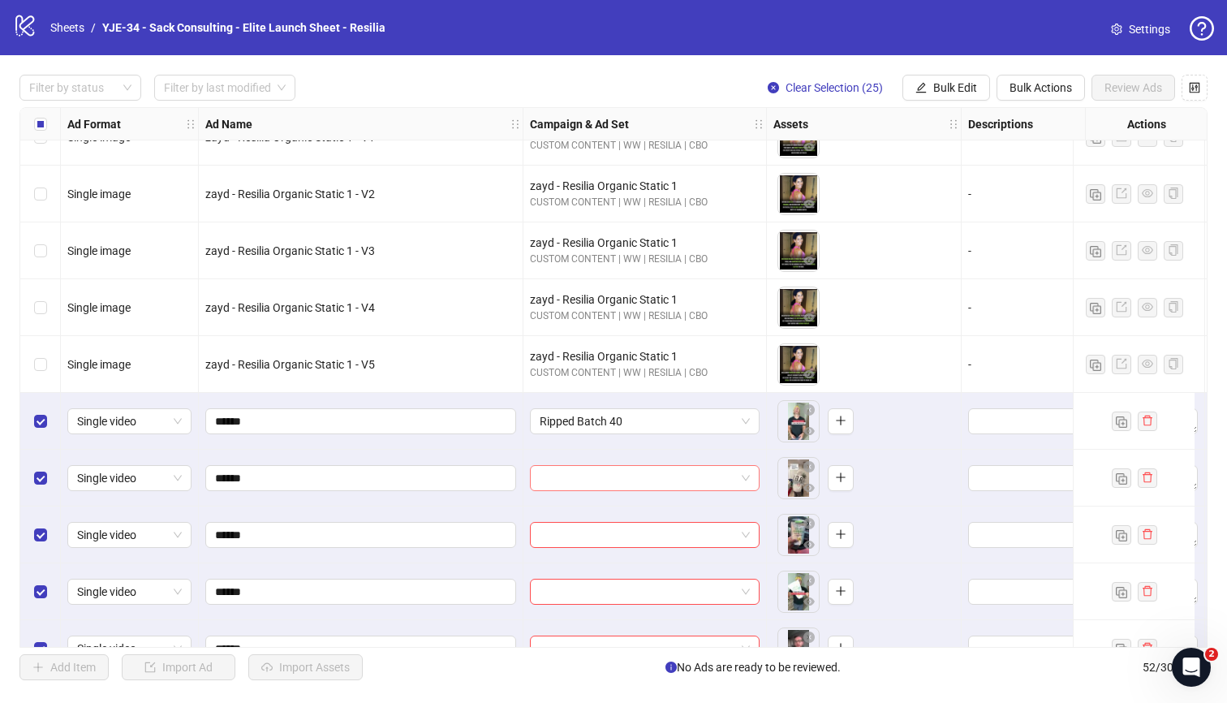
click at [616, 479] on input "search" at bounding box center [638, 478] width 196 height 24
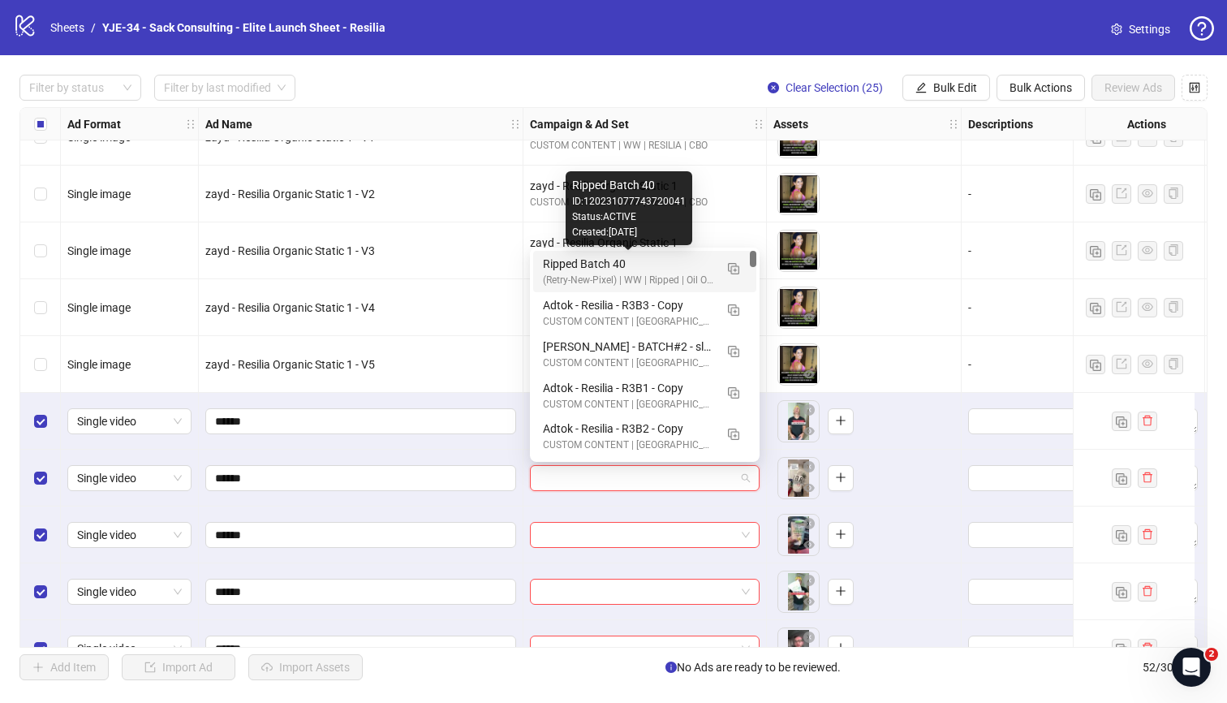
click at [605, 260] on div "Ripped Batch 40" at bounding box center [628, 264] width 171 height 18
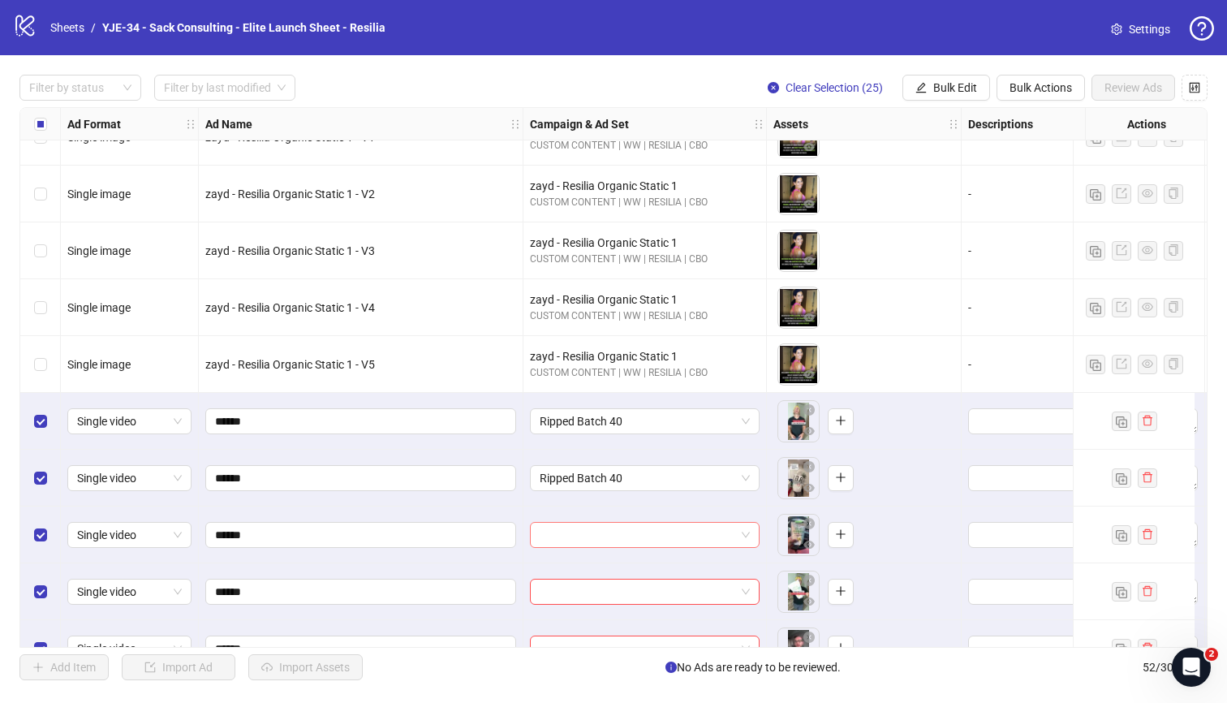
click at [600, 541] on input "search" at bounding box center [638, 535] width 196 height 24
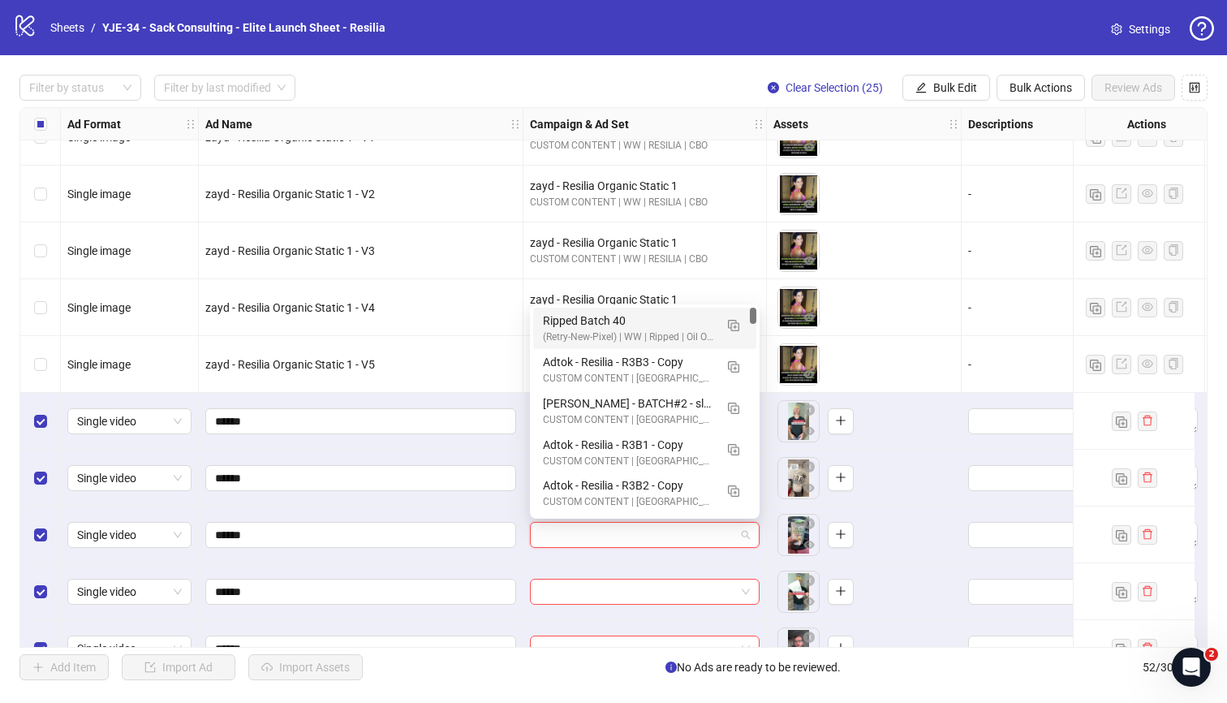
click at [541, 327] on div "Ripped Batch 40 (Retry-New-Pixel) | WW | Ripped | Oil Of Oregano | Resilia | CB…" at bounding box center [644, 328] width 223 height 41
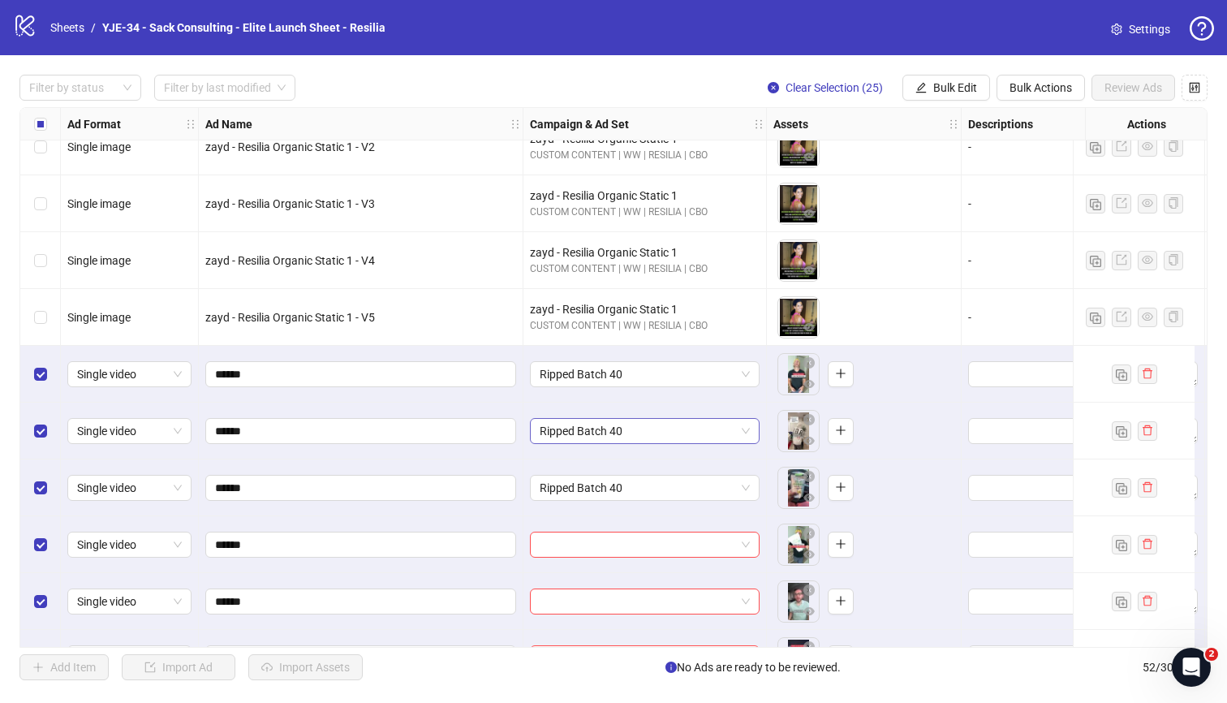
scroll to position [1330, 0]
click at [615, 543] on input "search" at bounding box center [638, 543] width 196 height 24
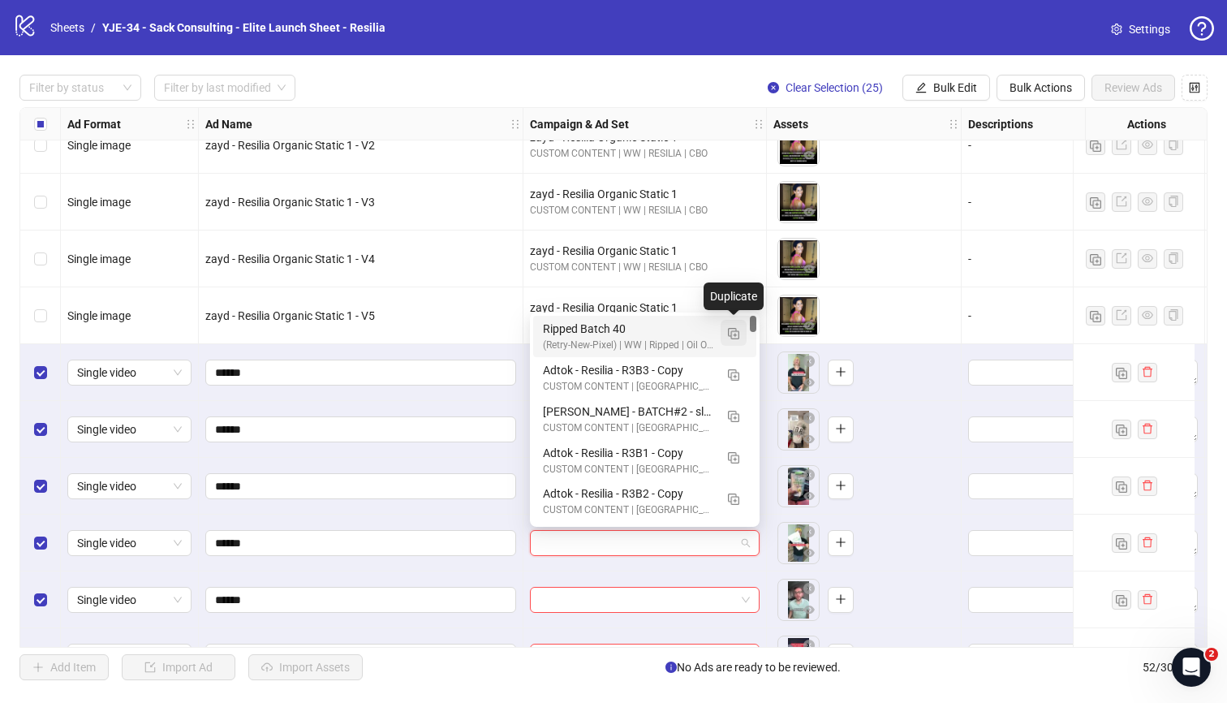
click at [732, 334] on img "button" at bounding box center [733, 333] width 11 height 11
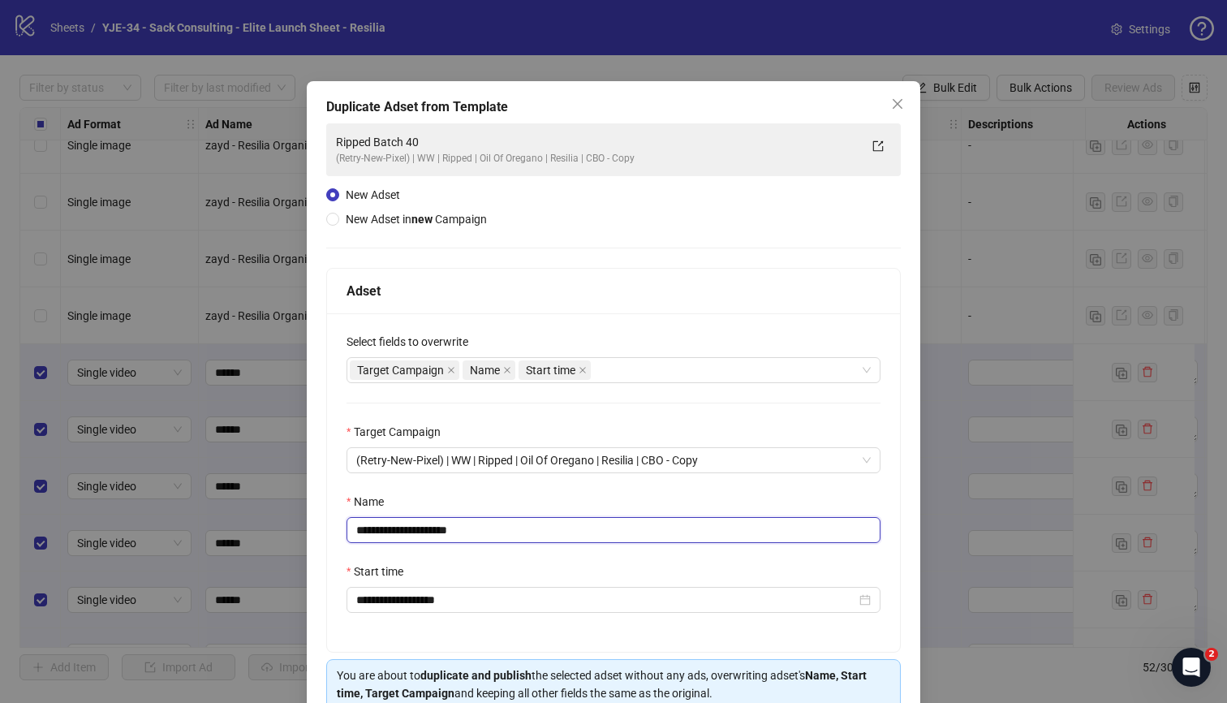
drag, startPoint x: 483, startPoint y: 528, endPoint x: 432, endPoint y: 537, distance: 52.0
click at [432, 537] on input "**********" at bounding box center [614, 530] width 534 height 26
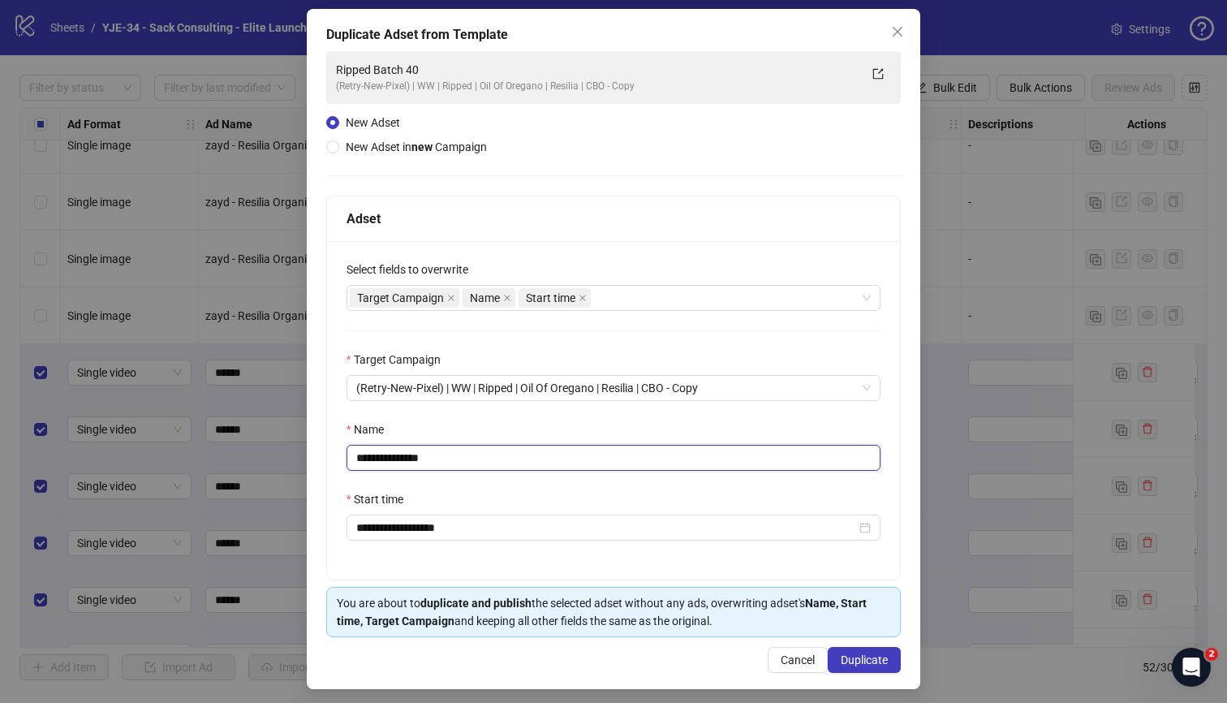
scroll to position [79, 0]
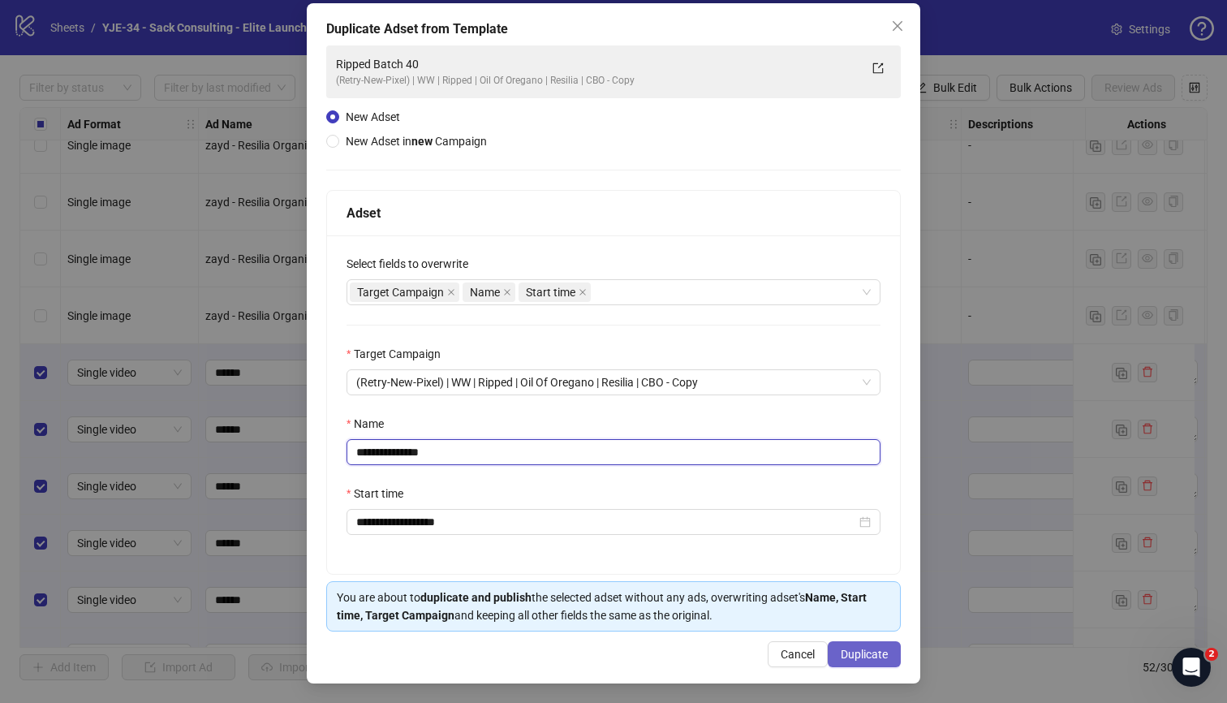
type input "**********"
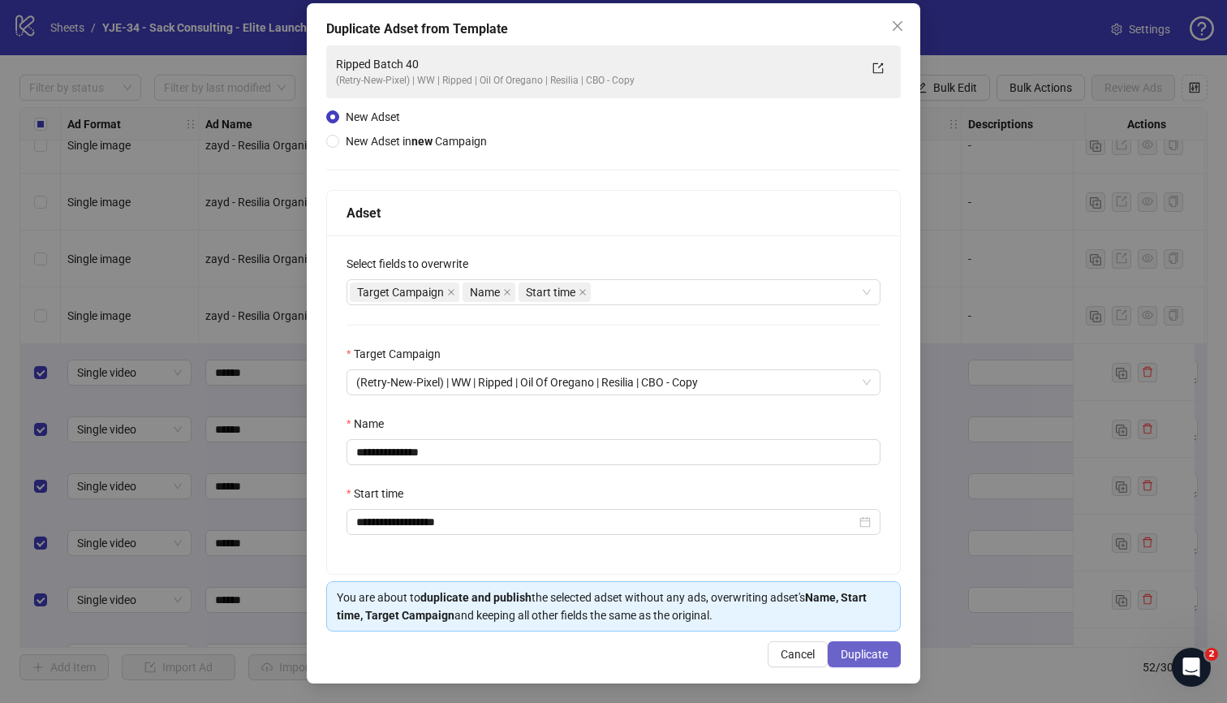
click at [854, 656] on span "Duplicate" at bounding box center [864, 654] width 47 height 13
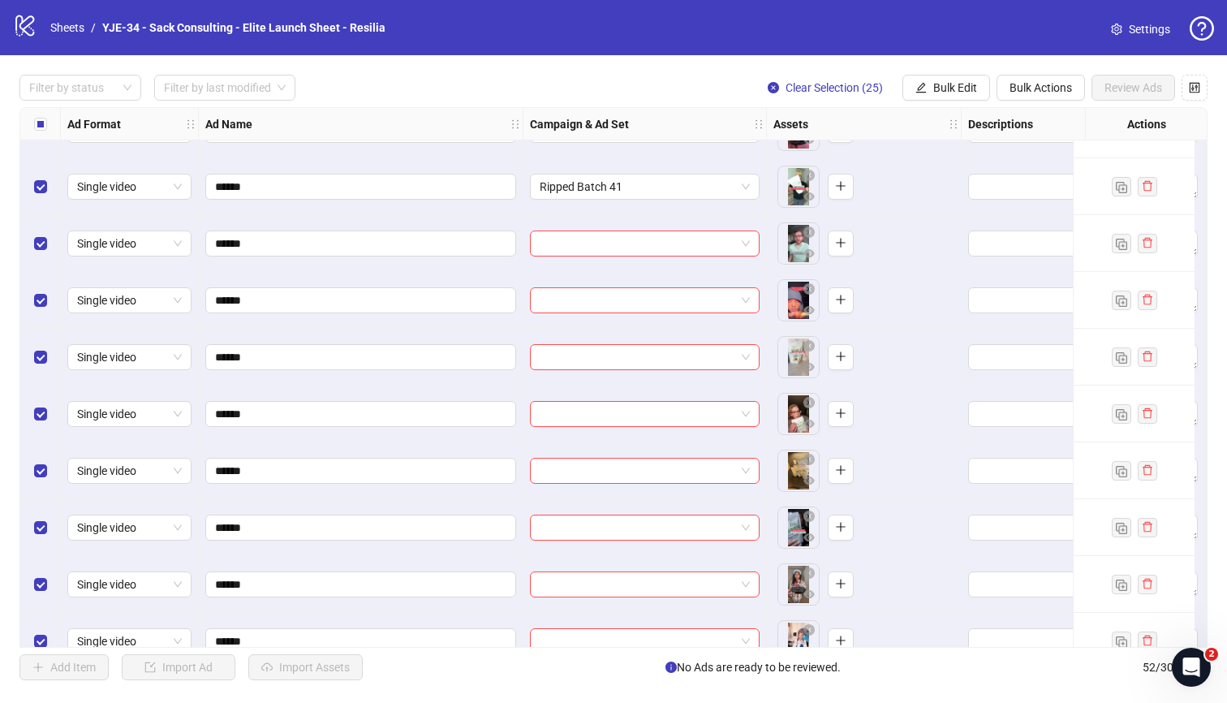
scroll to position [1669, 0]
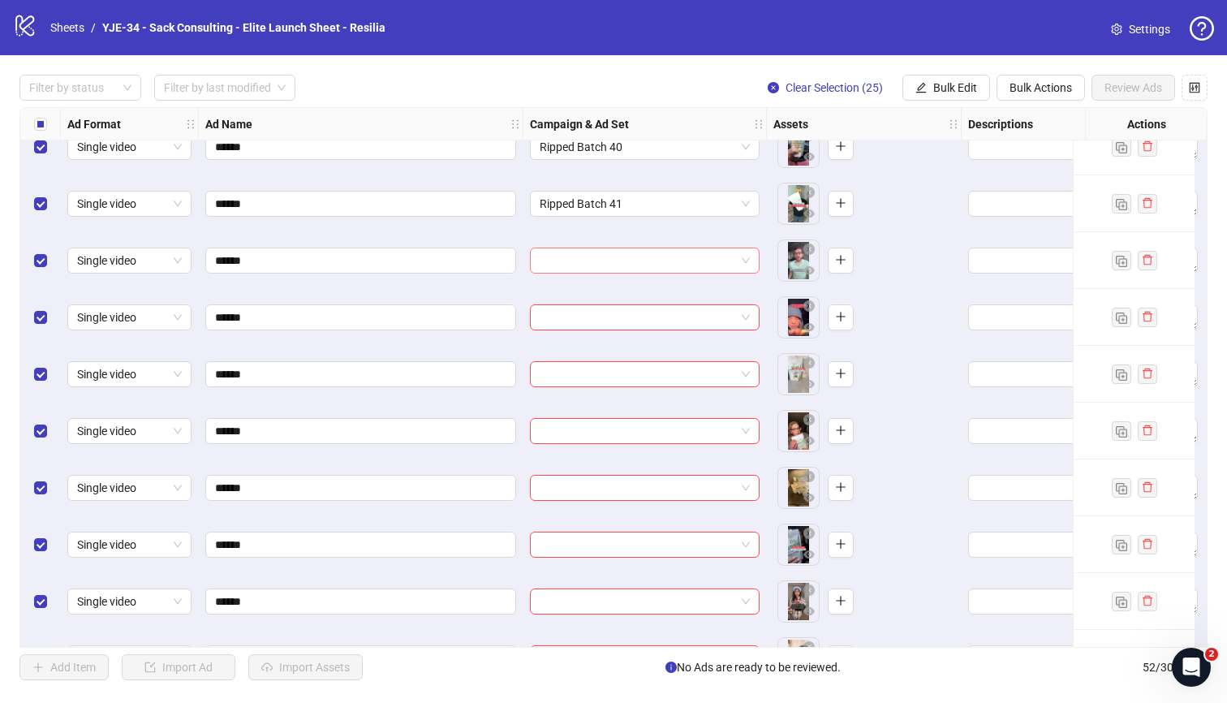
click at [610, 265] on input "search" at bounding box center [638, 260] width 196 height 24
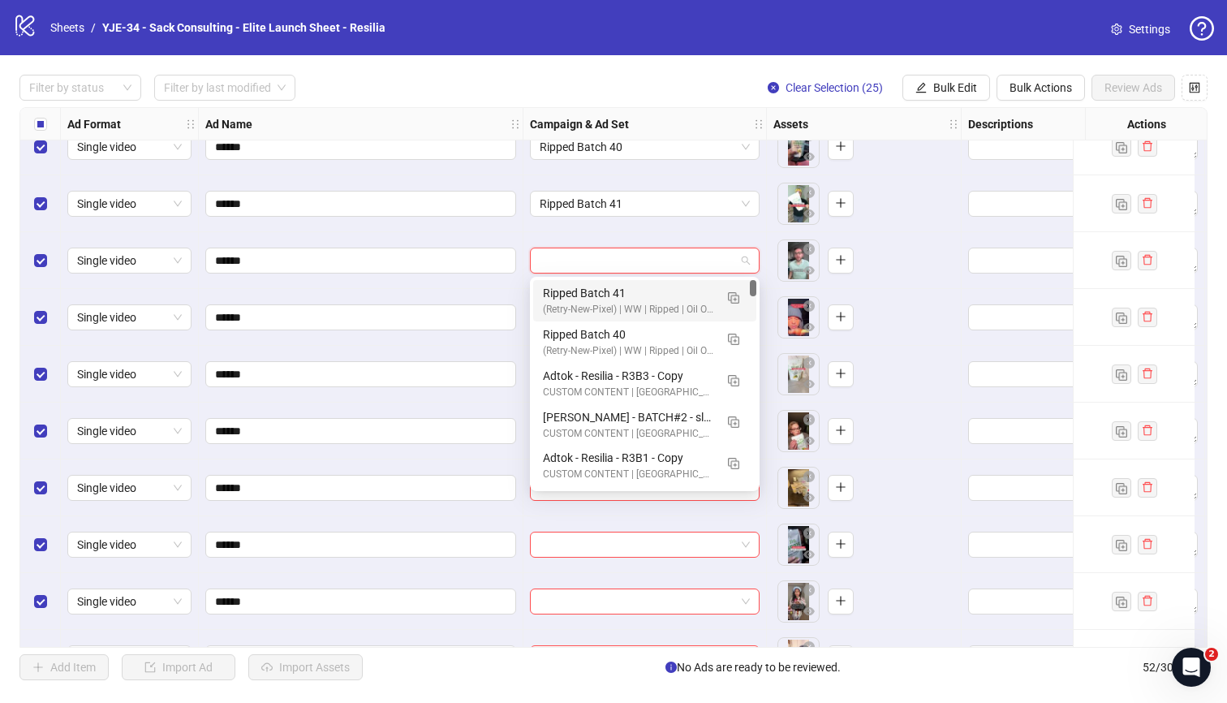
click at [608, 288] on div "Ripped Batch 41" at bounding box center [628, 293] width 171 height 18
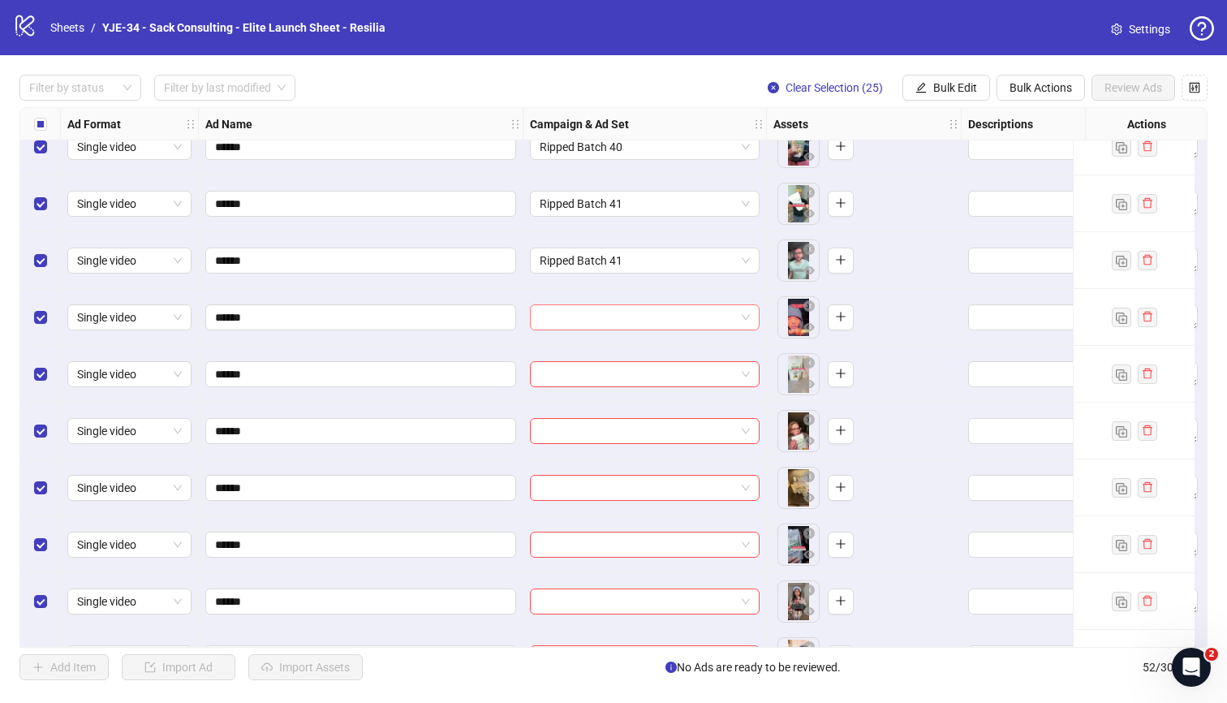
click at [605, 307] on input "search" at bounding box center [638, 317] width 196 height 24
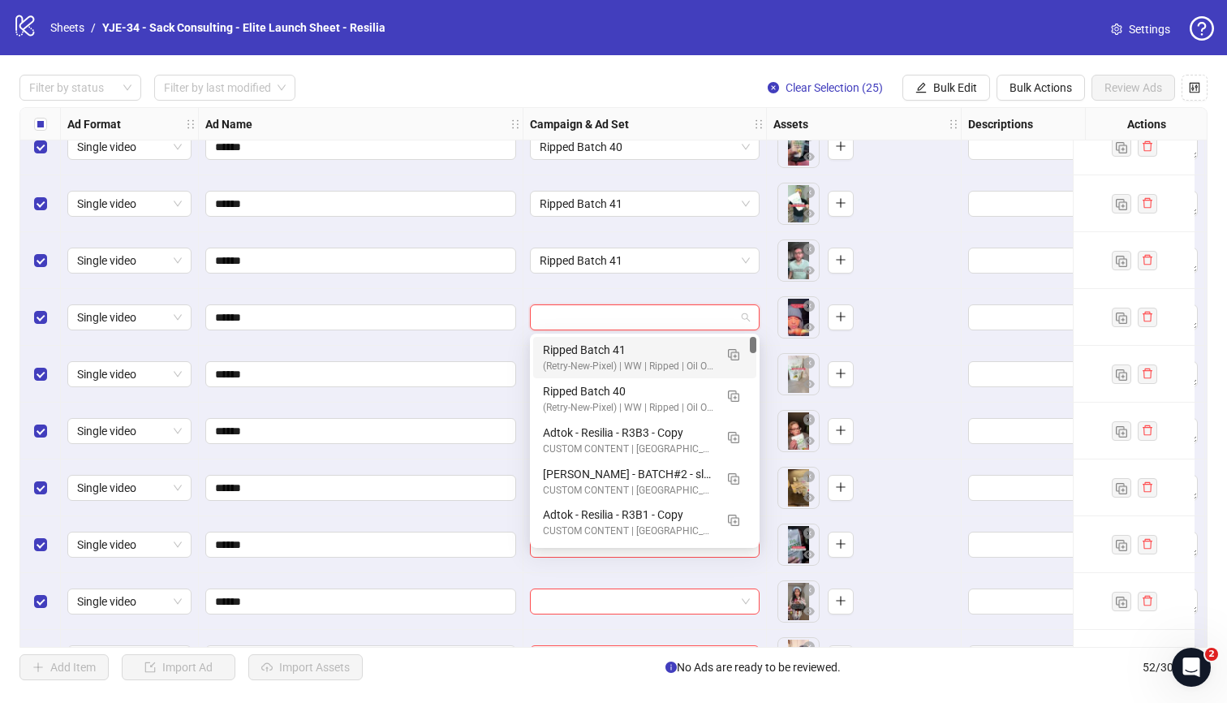
click at [598, 351] on div "Ripped Batch 41" at bounding box center [628, 350] width 171 height 18
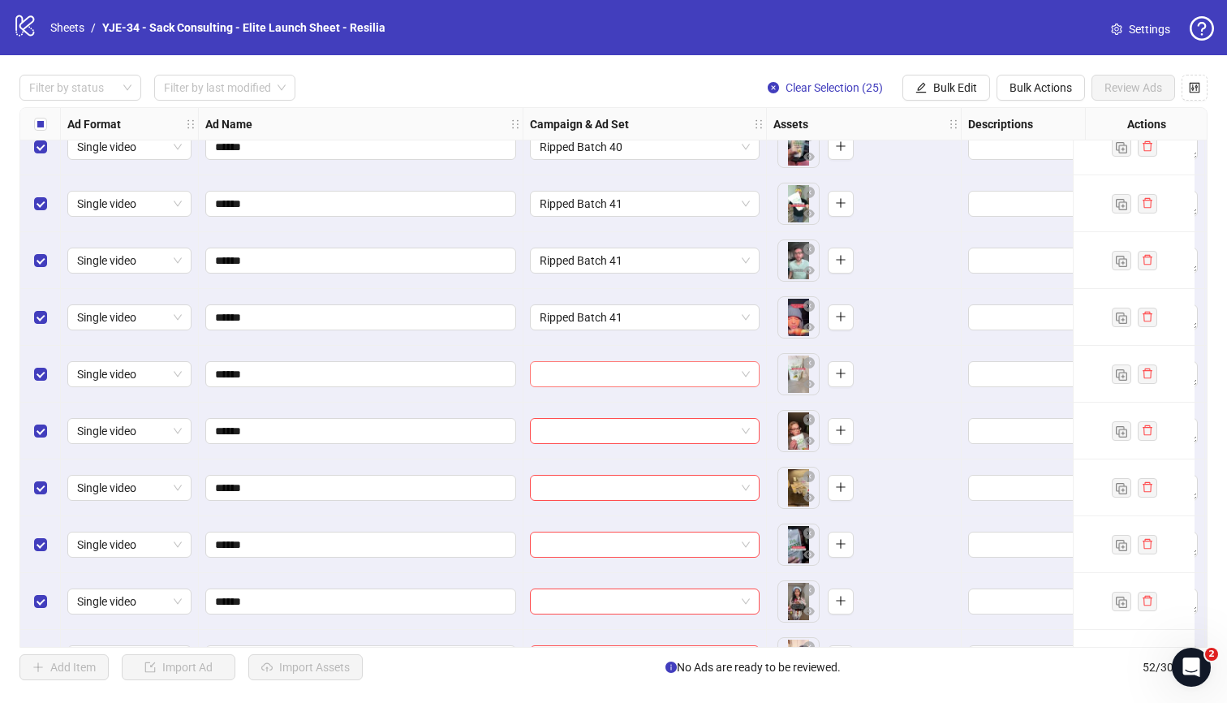
click at [601, 373] on input "search" at bounding box center [638, 374] width 196 height 24
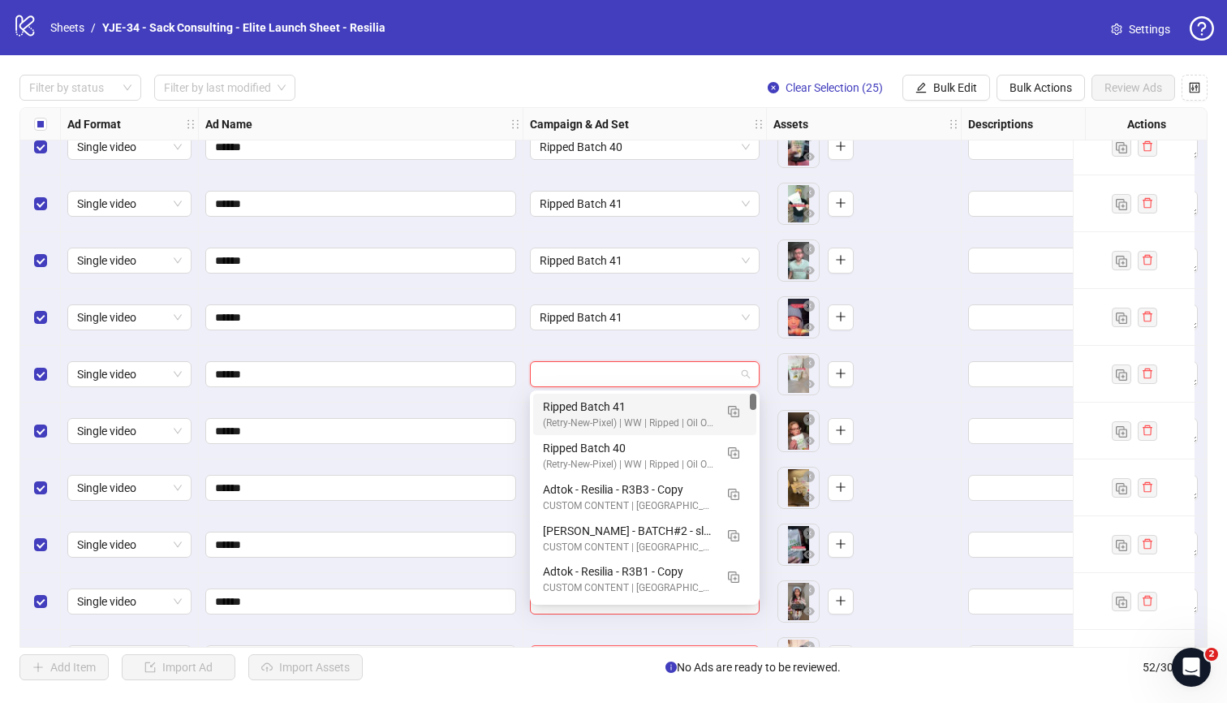
click at [603, 413] on div "Ripped Batch 41" at bounding box center [628, 407] width 171 height 18
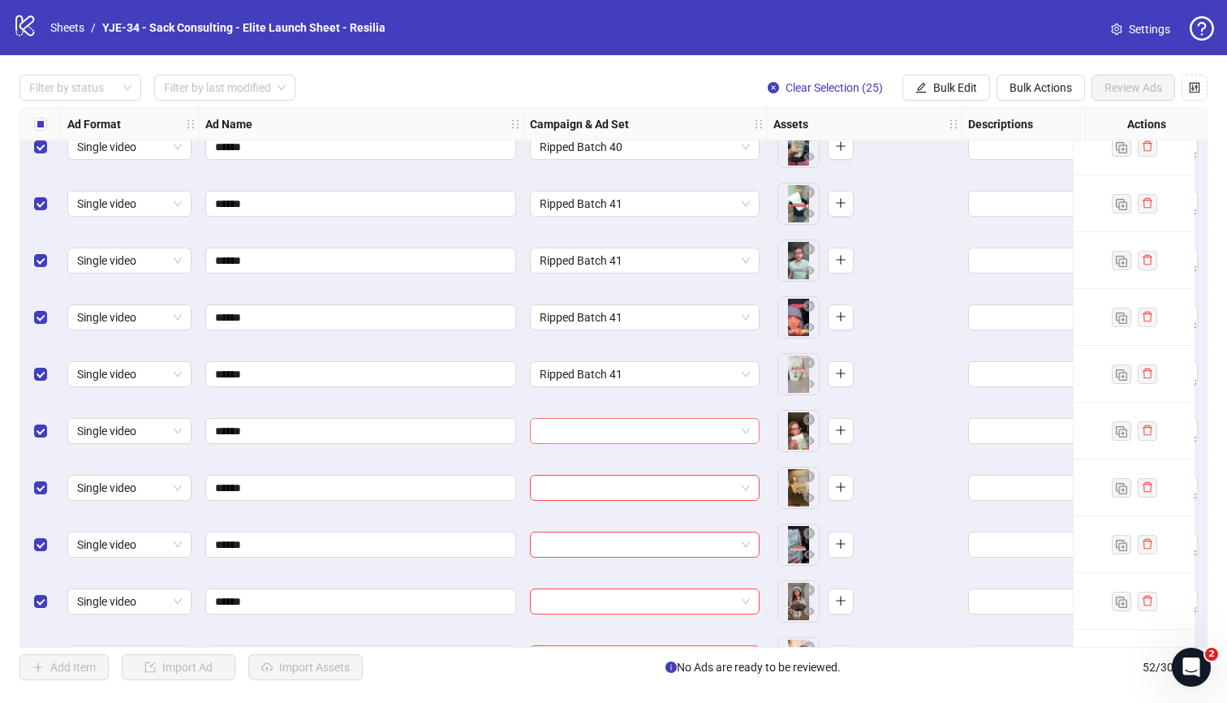
click at [610, 433] on input "search" at bounding box center [638, 431] width 196 height 24
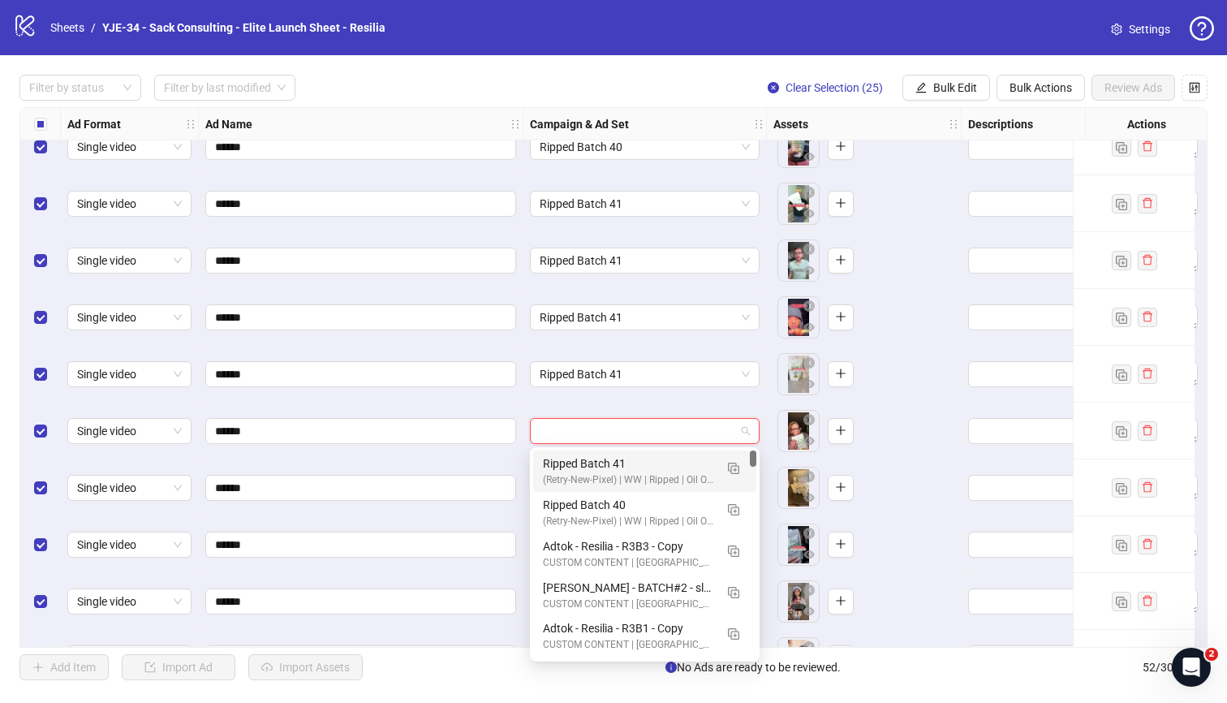
click at [605, 465] on div "Ripped Batch 41" at bounding box center [628, 463] width 171 height 18
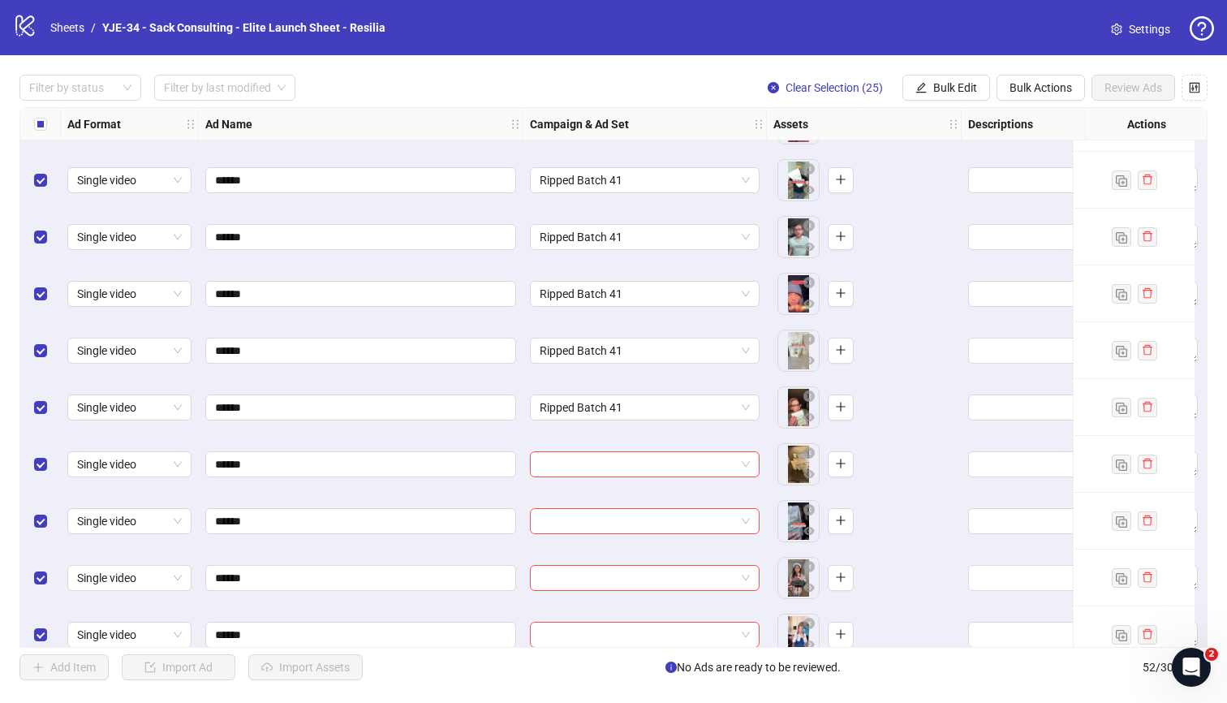
scroll to position [1712, 0]
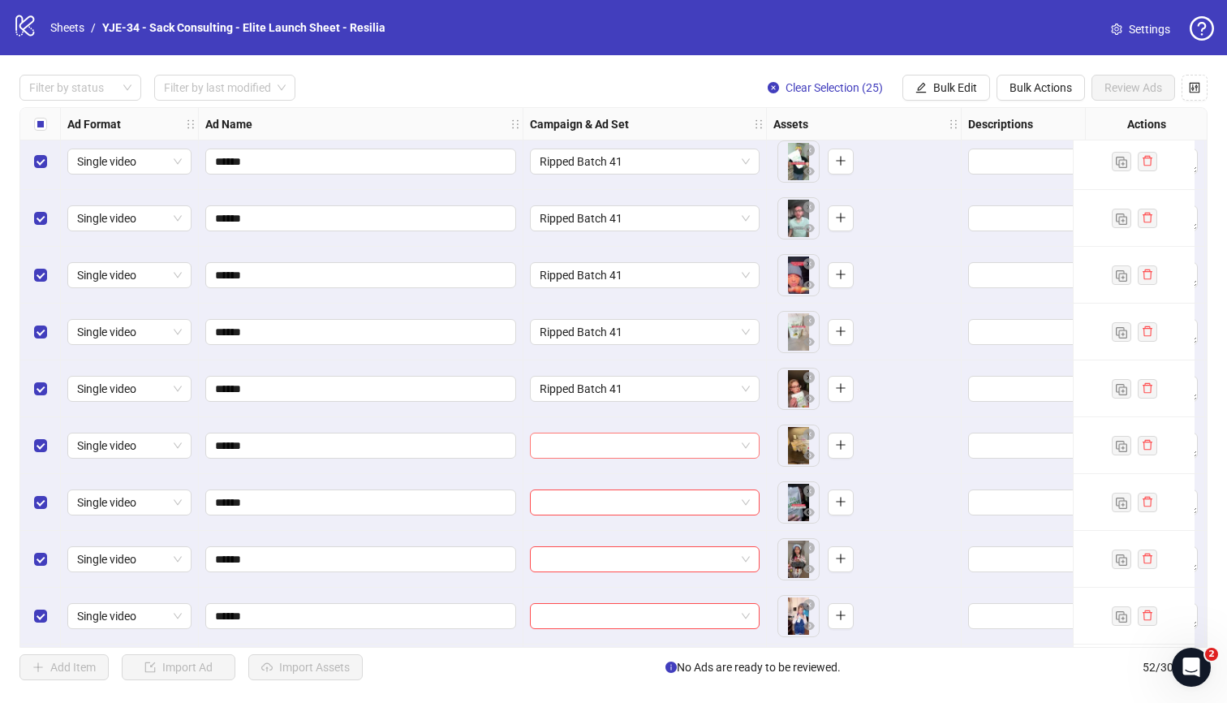
click at [593, 450] on input "search" at bounding box center [638, 445] width 196 height 24
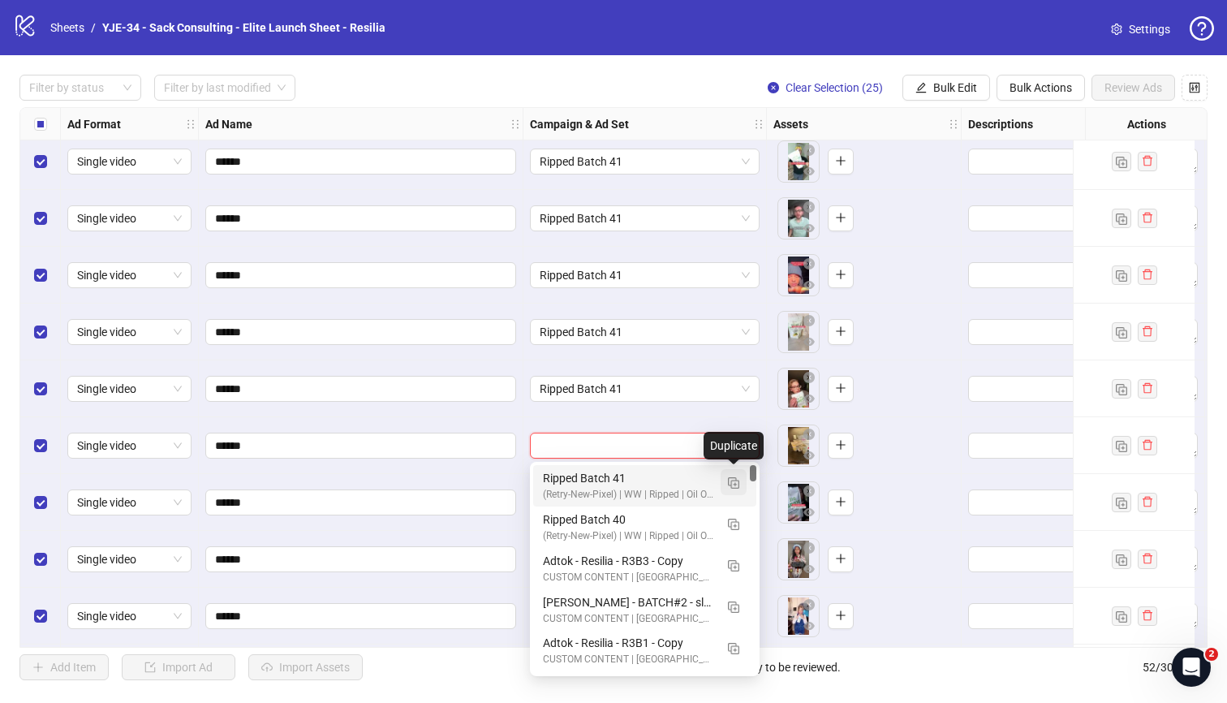
click at [729, 484] on img "button" at bounding box center [733, 482] width 11 height 11
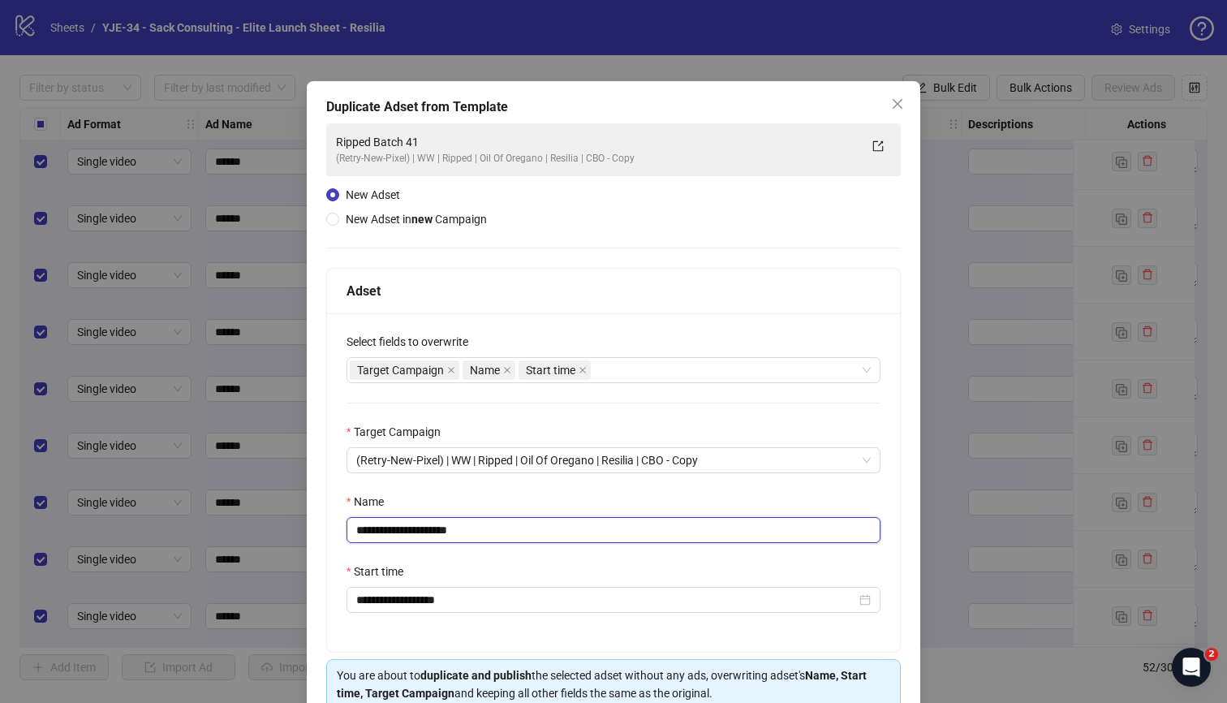
drag, startPoint x: 489, startPoint y: 526, endPoint x: 430, endPoint y: 535, distance: 59.1
click at [429, 535] on input "**********" at bounding box center [614, 530] width 534 height 26
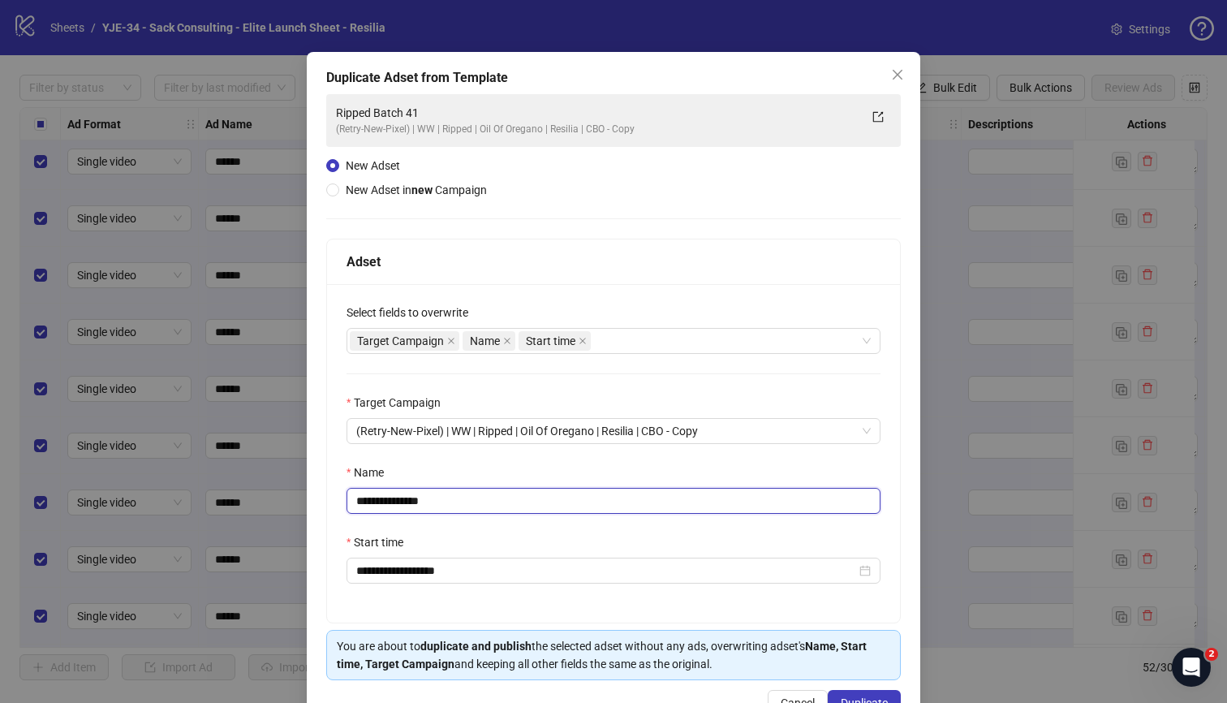
scroll to position [79, 0]
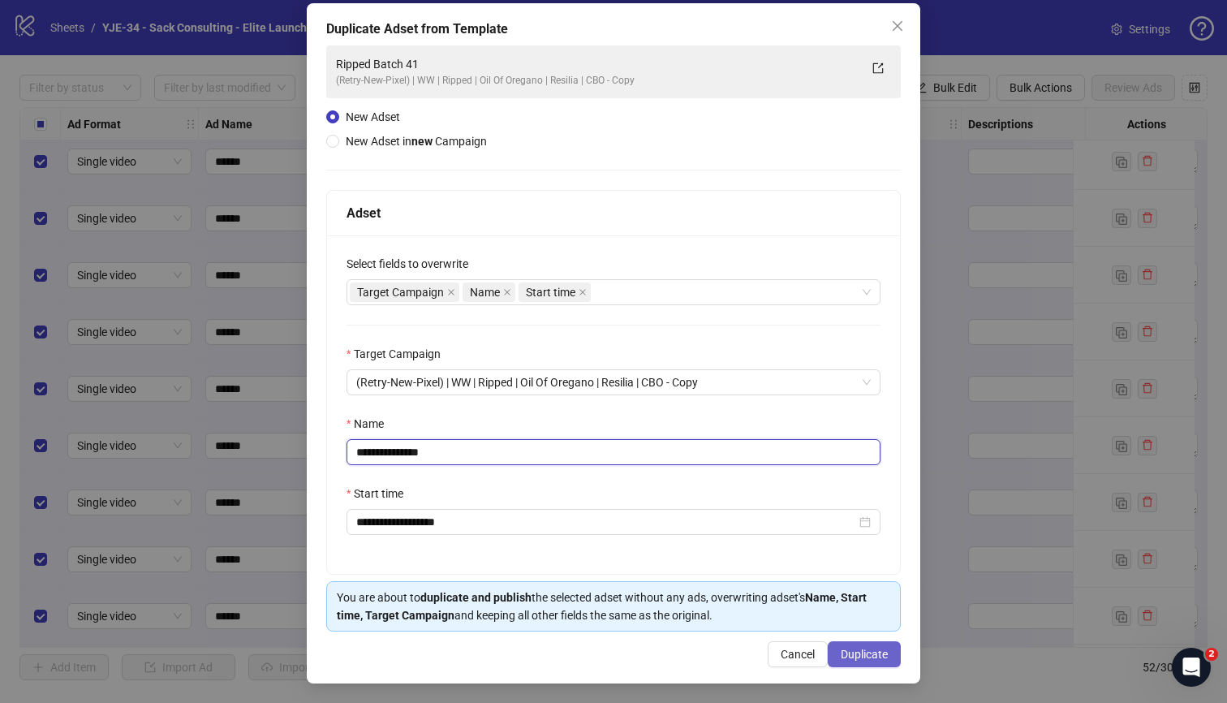
type input "**********"
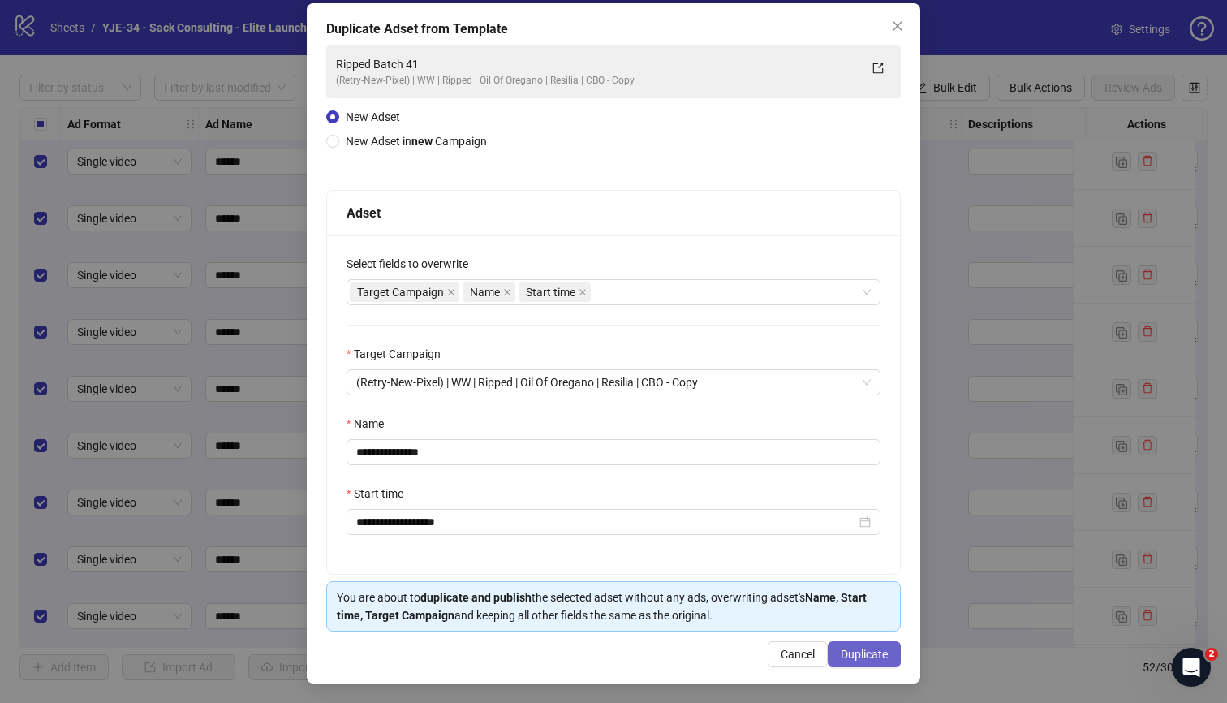
click at [846, 657] on span "Duplicate" at bounding box center [864, 654] width 47 height 13
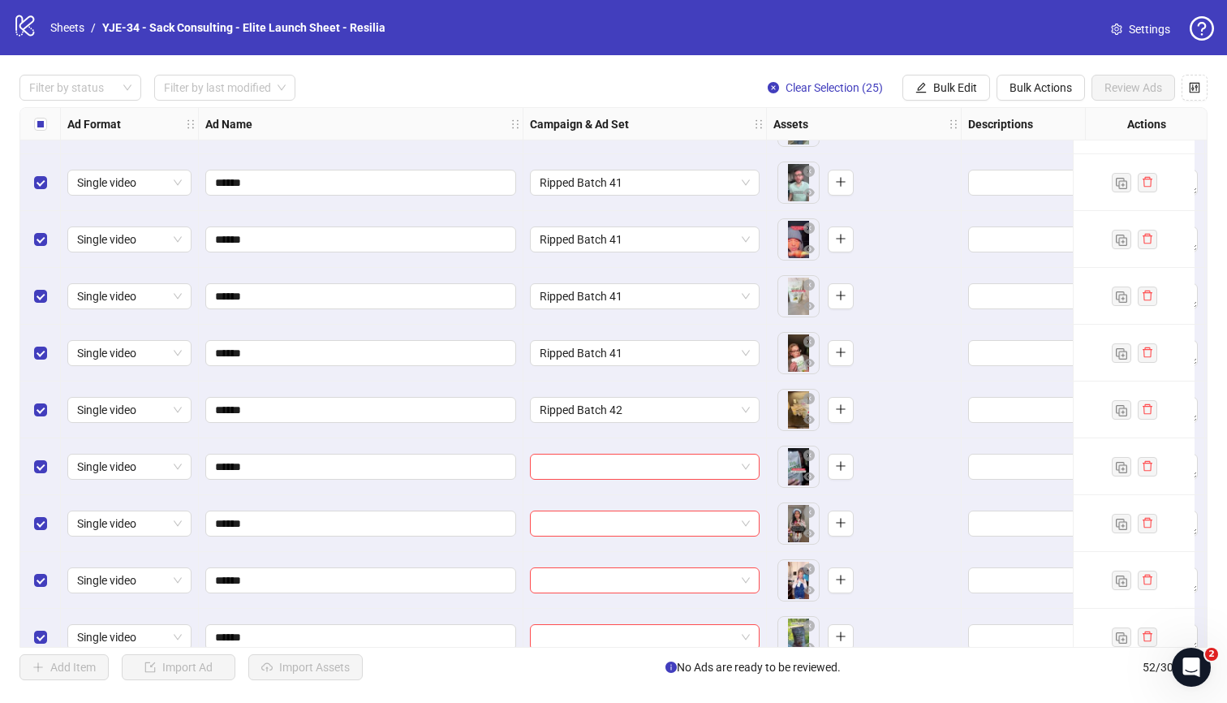
scroll to position [1756, 0]
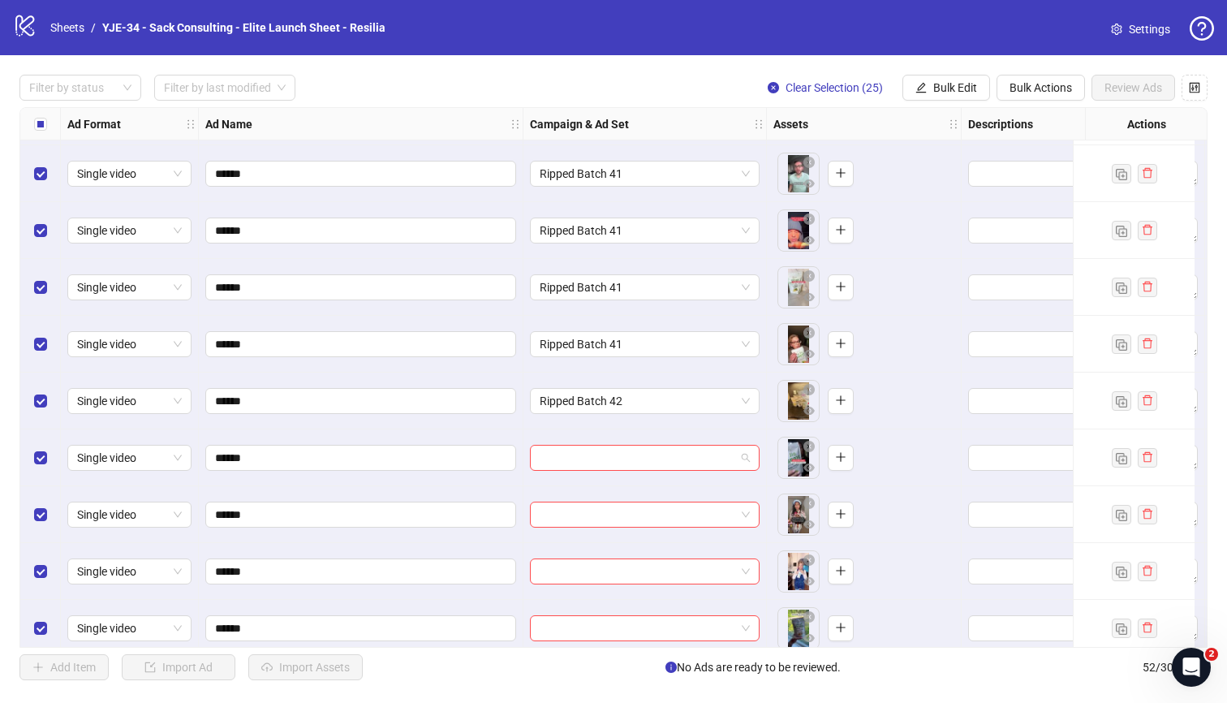
click at [630, 448] on input "search" at bounding box center [638, 458] width 196 height 24
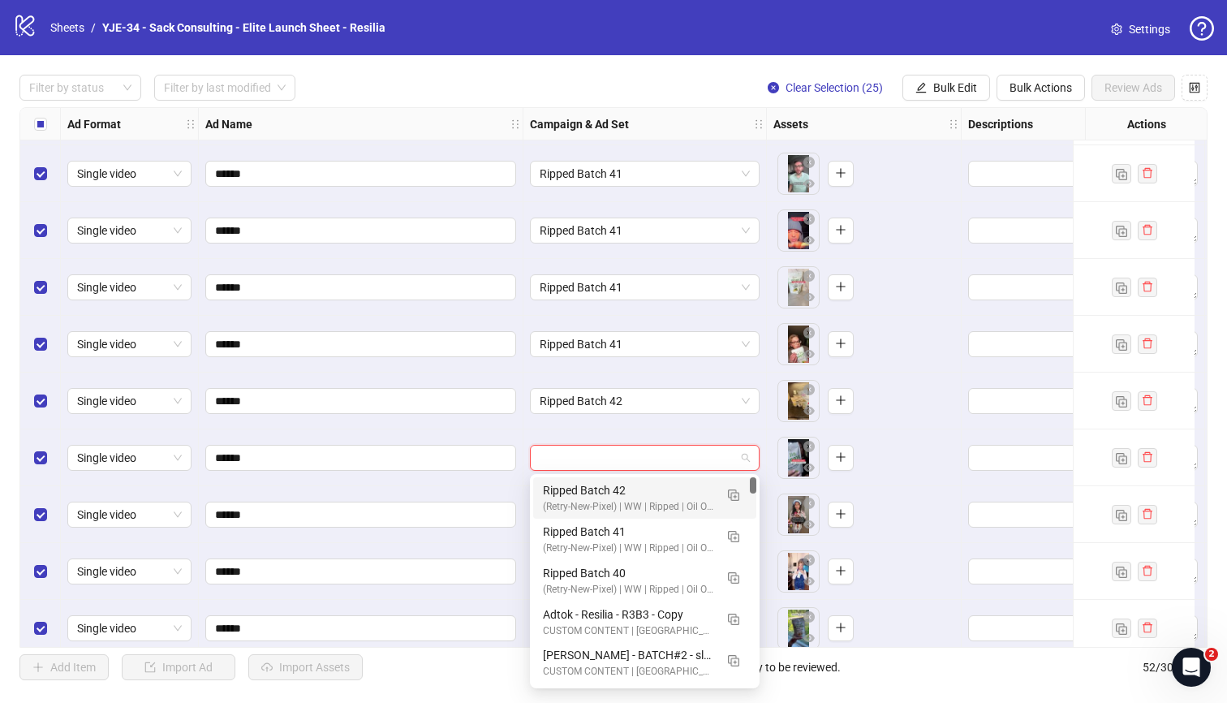
click at [632, 489] on div "Ripped Batch 42" at bounding box center [628, 490] width 171 height 18
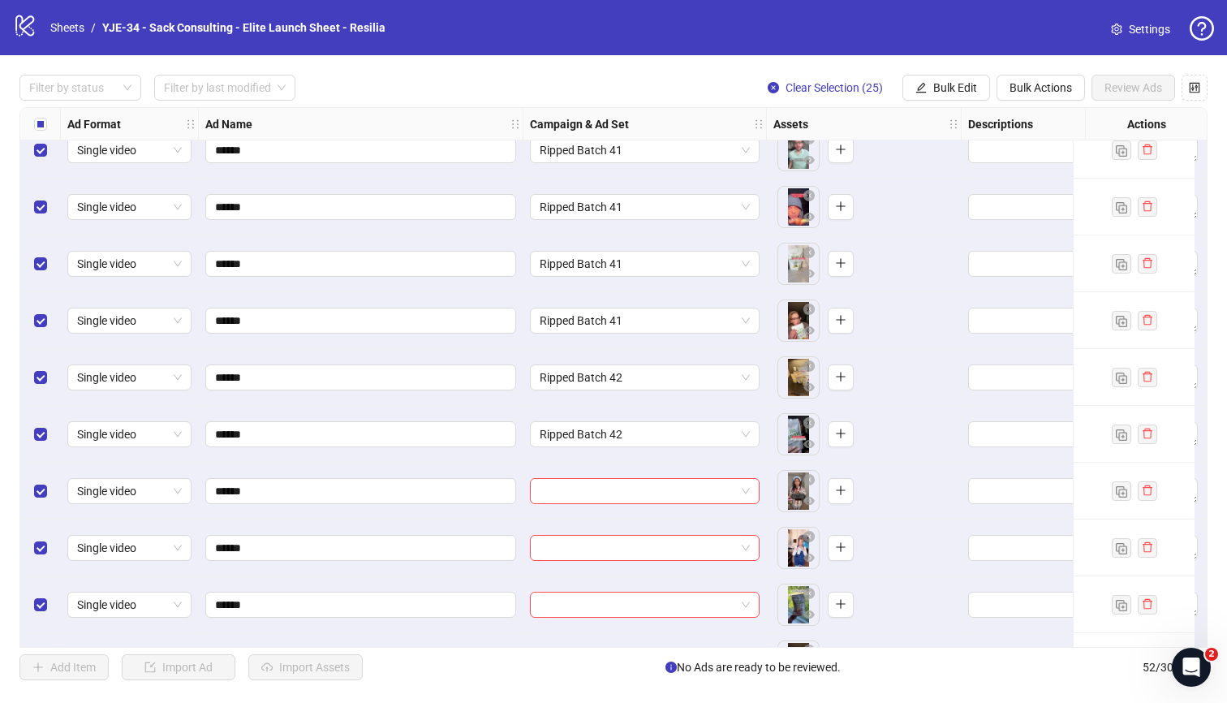
scroll to position [1790, 0]
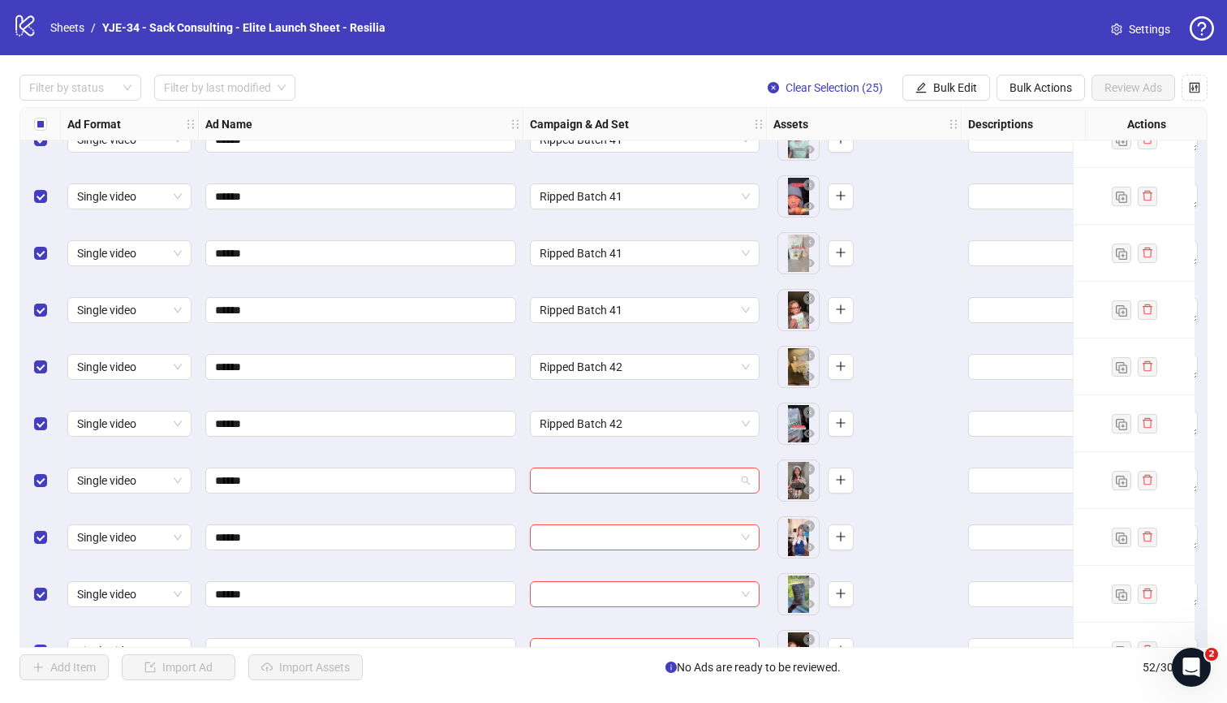
click at [633, 484] on input "search" at bounding box center [638, 480] width 196 height 24
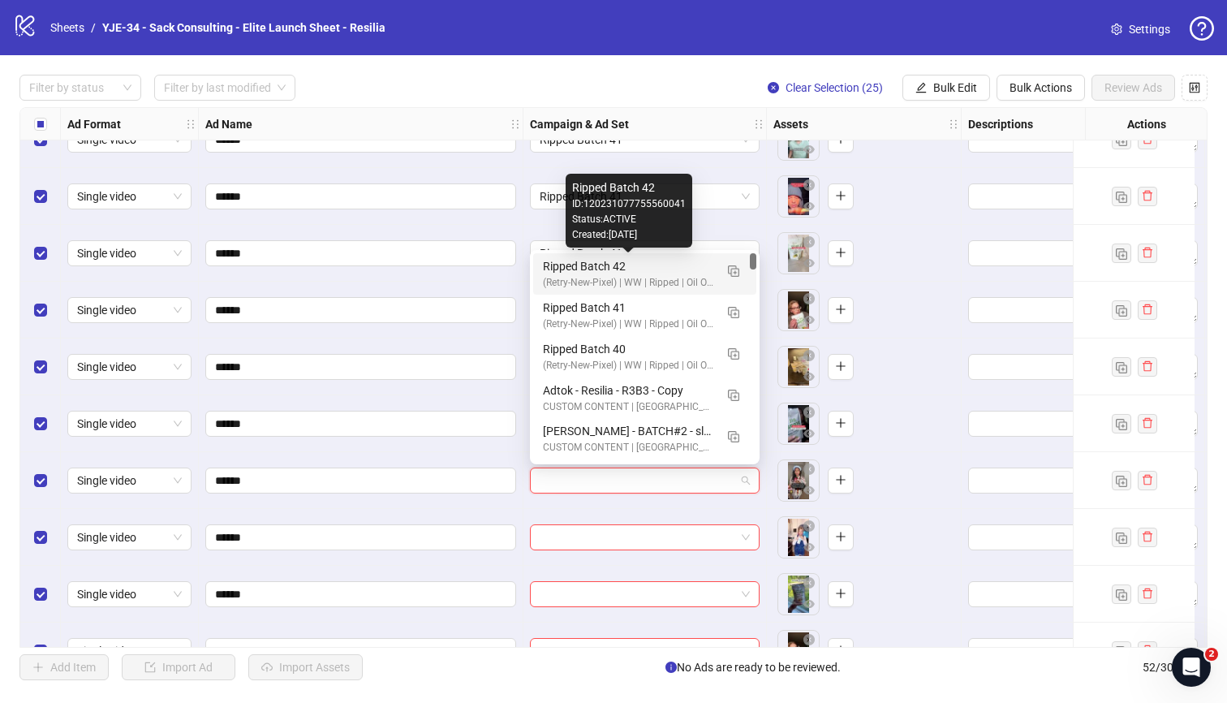
click at [706, 267] on div "Ripped Batch 42" at bounding box center [628, 266] width 171 height 18
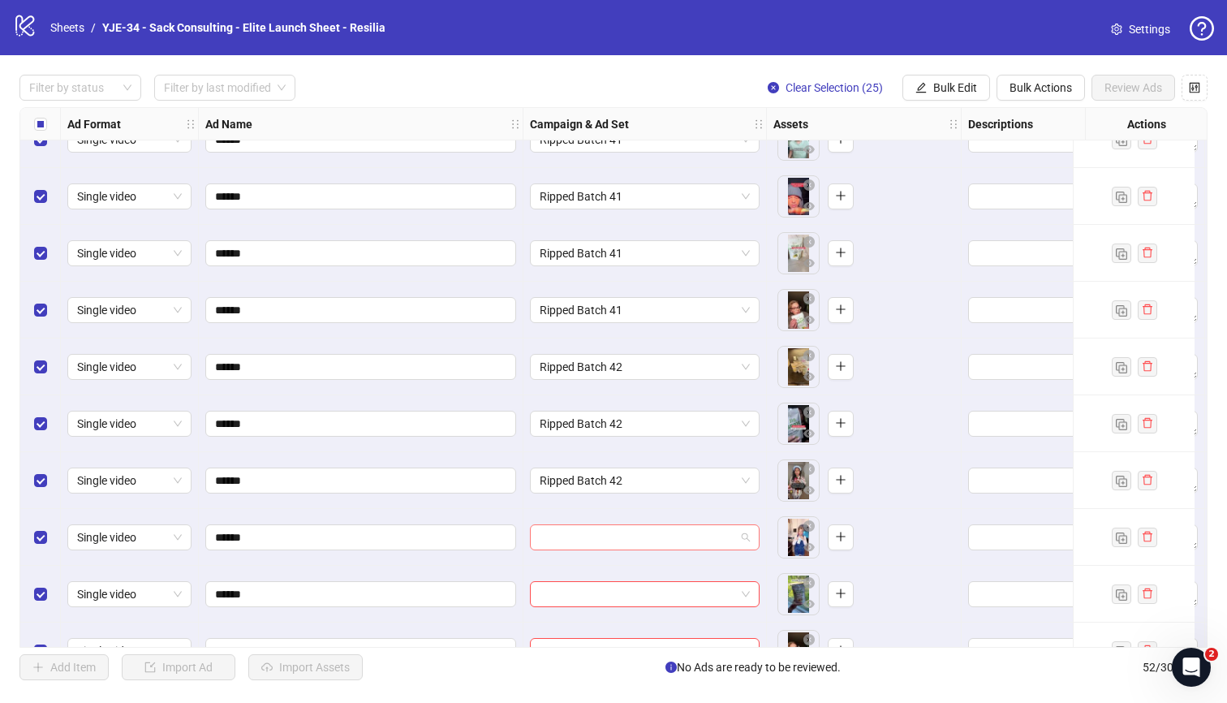
click at [621, 535] on input "search" at bounding box center [638, 537] width 196 height 24
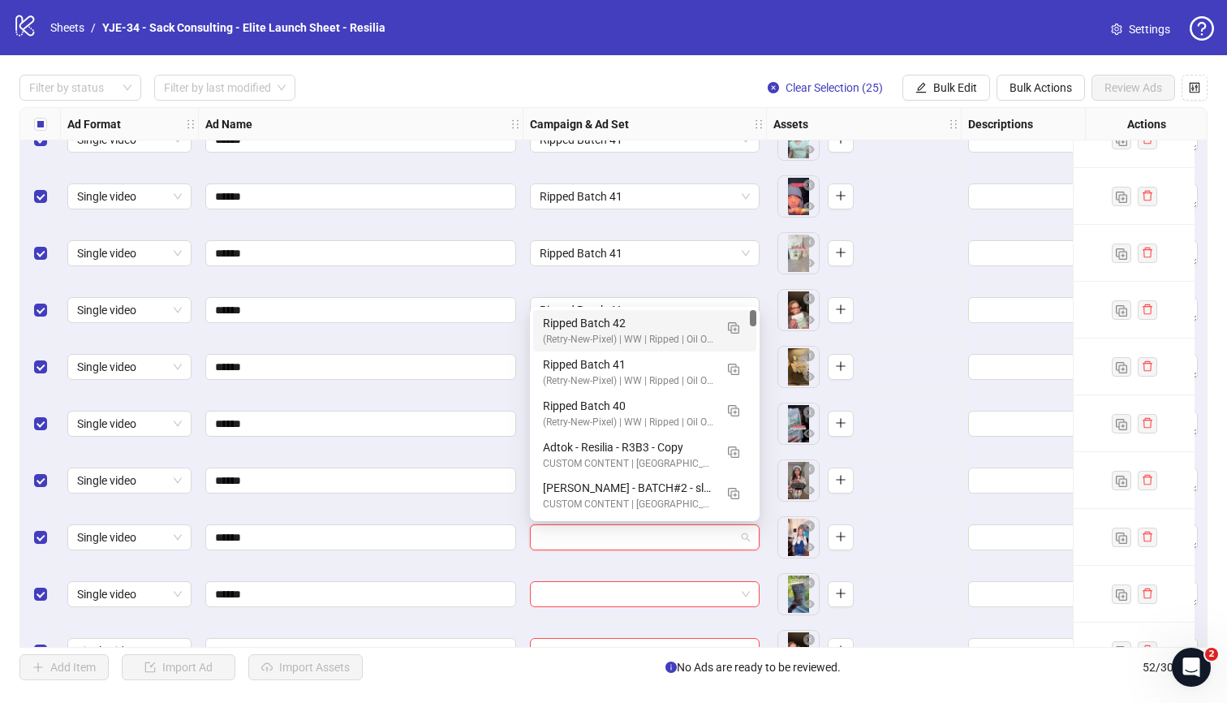
click at [558, 328] on div "Ripped Batch 42" at bounding box center [628, 323] width 171 height 18
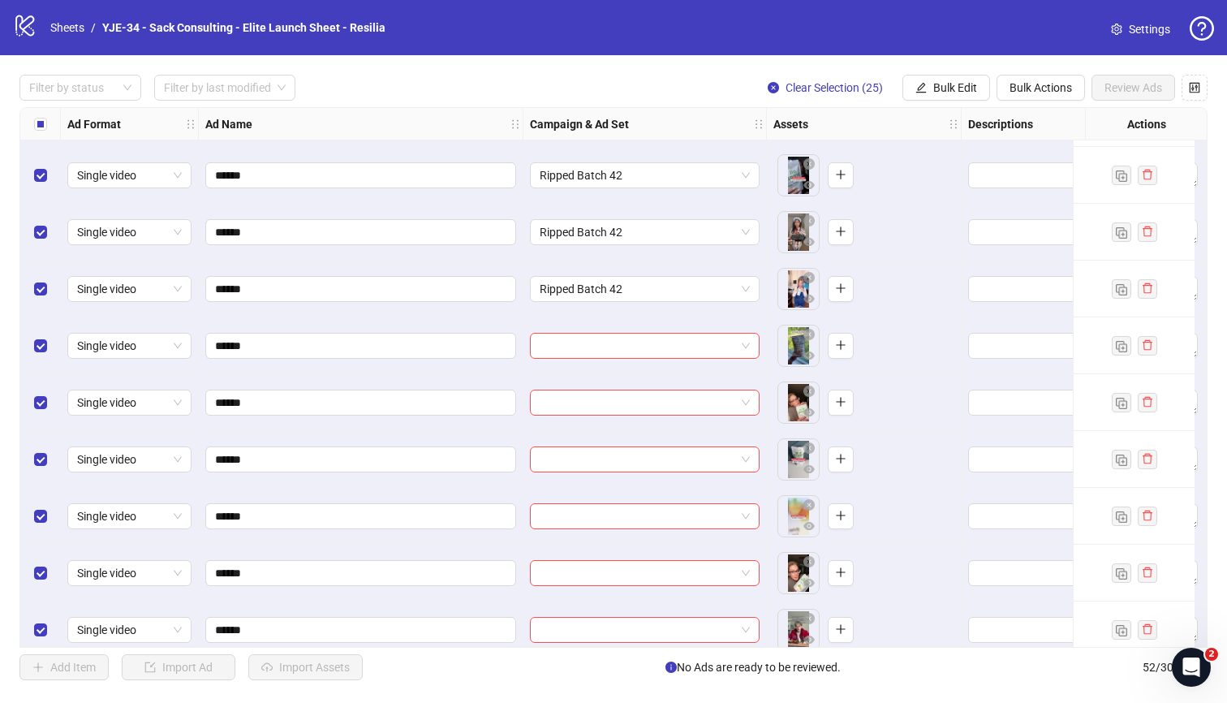
scroll to position [2084, 0]
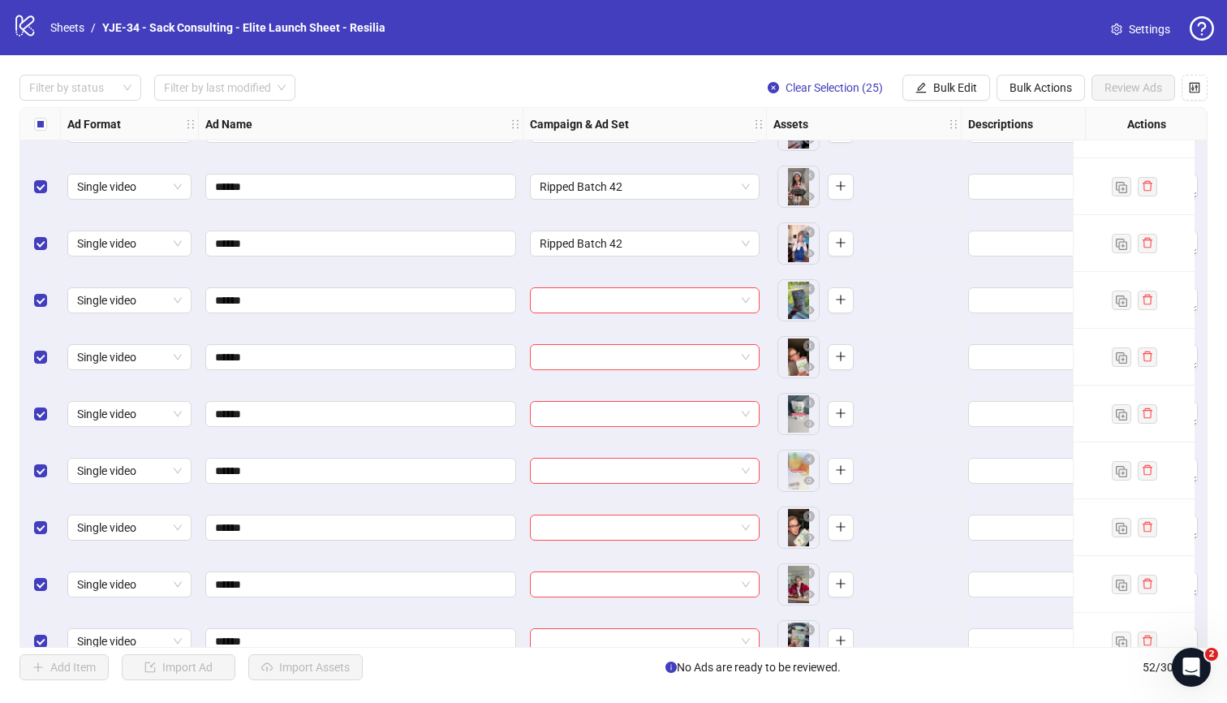
drag, startPoint x: 598, startPoint y: 304, endPoint x: 588, endPoint y: 314, distance: 14.4
click at [598, 304] on input "search" at bounding box center [638, 300] width 196 height 24
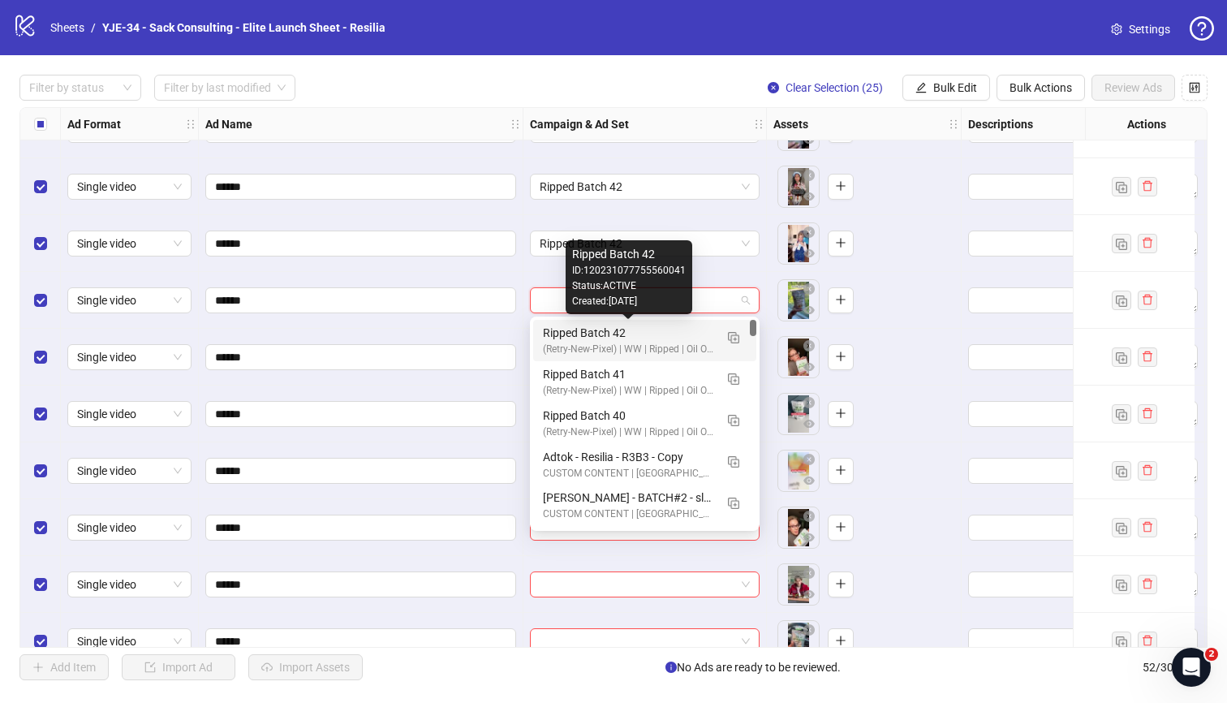
click at [584, 335] on div "Ripped Batch 42" at bounding box center [628, 333] width 171 height 18
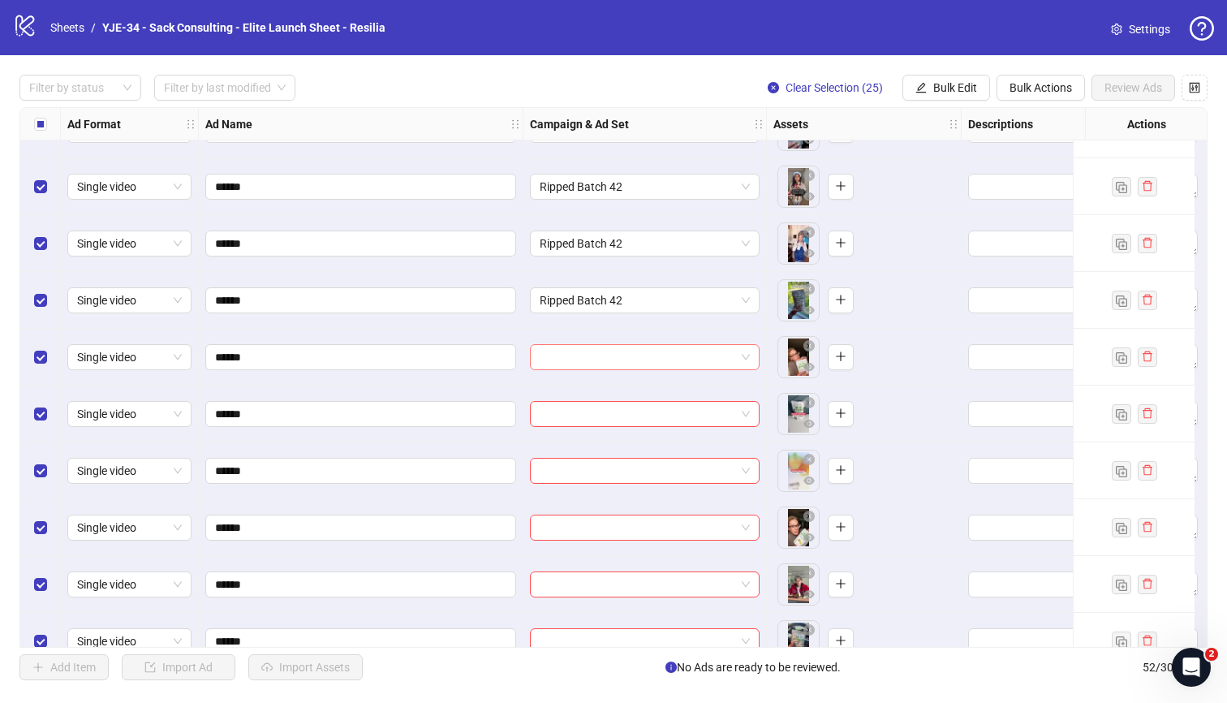
click at [746, 360] on span at bounding box center [645, 357] width 210 height 24
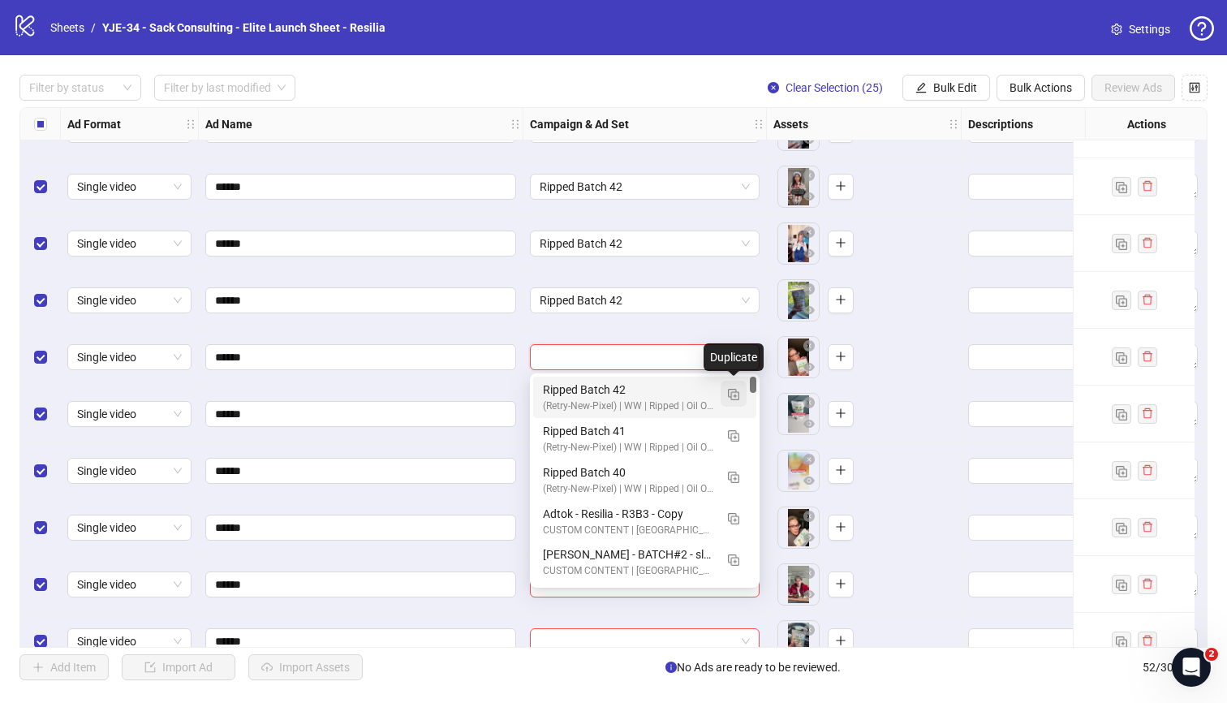
click at [731, 394] on img "button" at bounding box center [733, 394] width 11 height 11
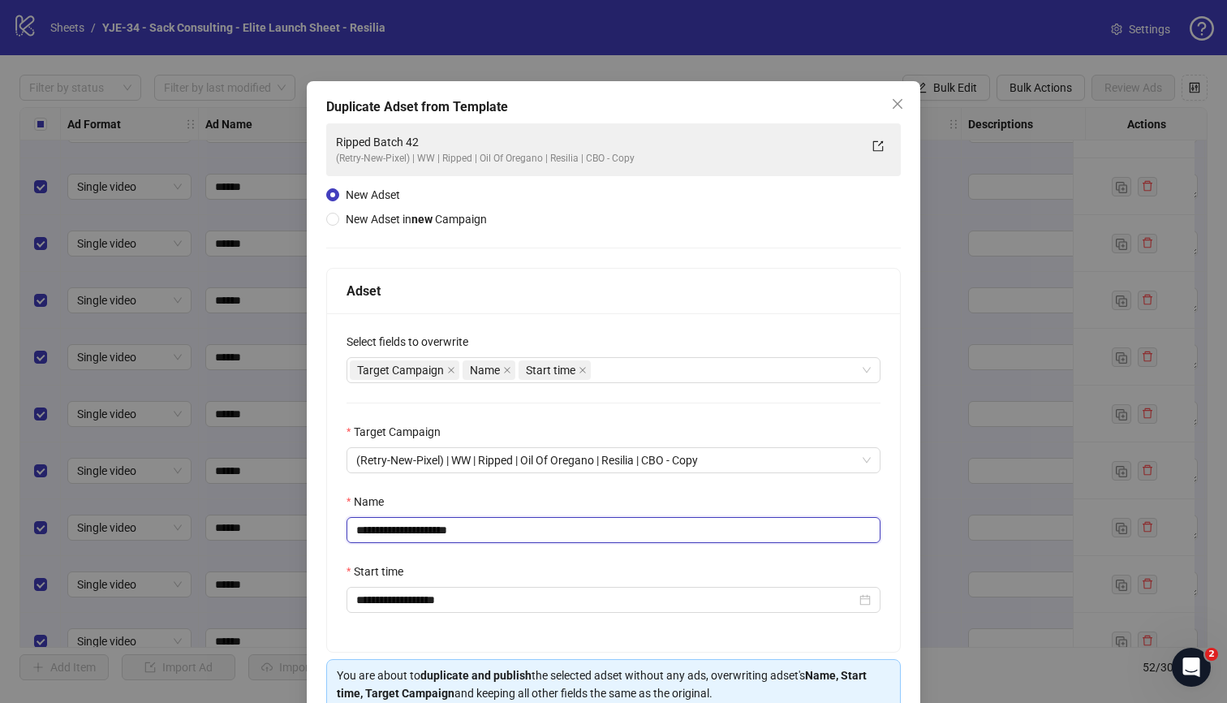
drag, startPoint x: 532, startPoint y: 536, endPoint x: 431, endPoint y: 536, distance: 100.6
click at [431, 536] on input "**********" at bounding box center [614, 530] width 534 height 26
type input "**********"
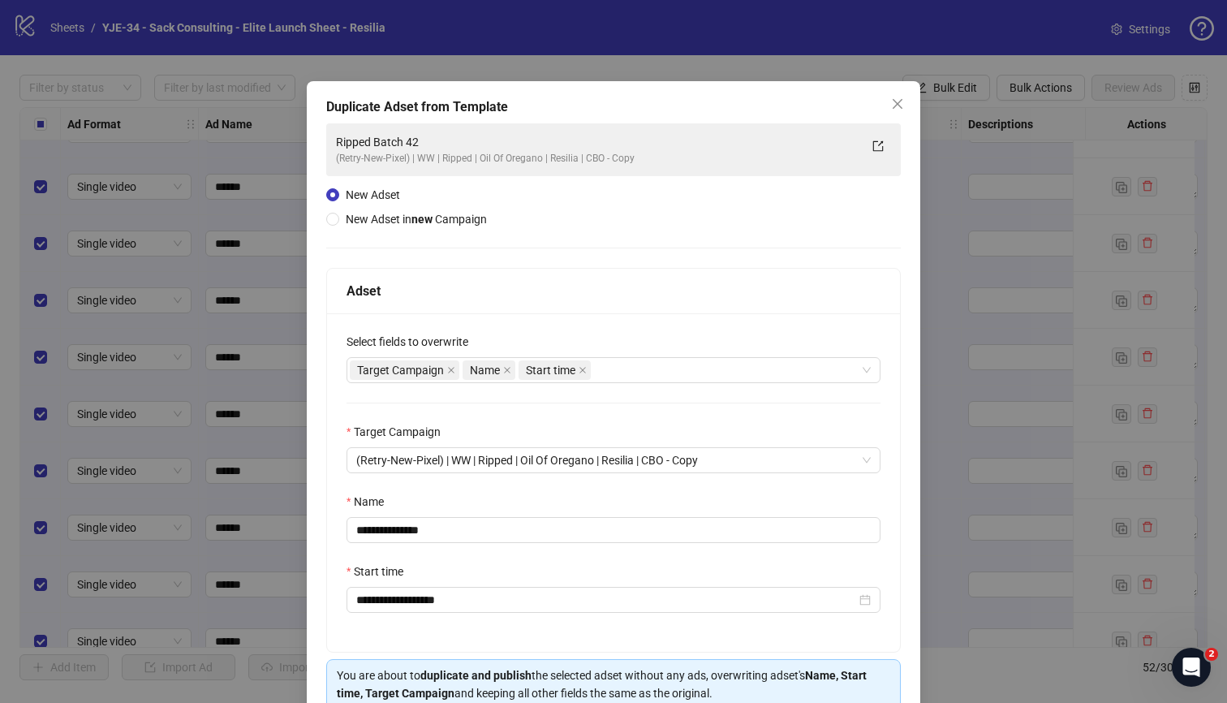
click at [603, 493] on div "Name" at bounding box center [614, 505] width 534 height 24
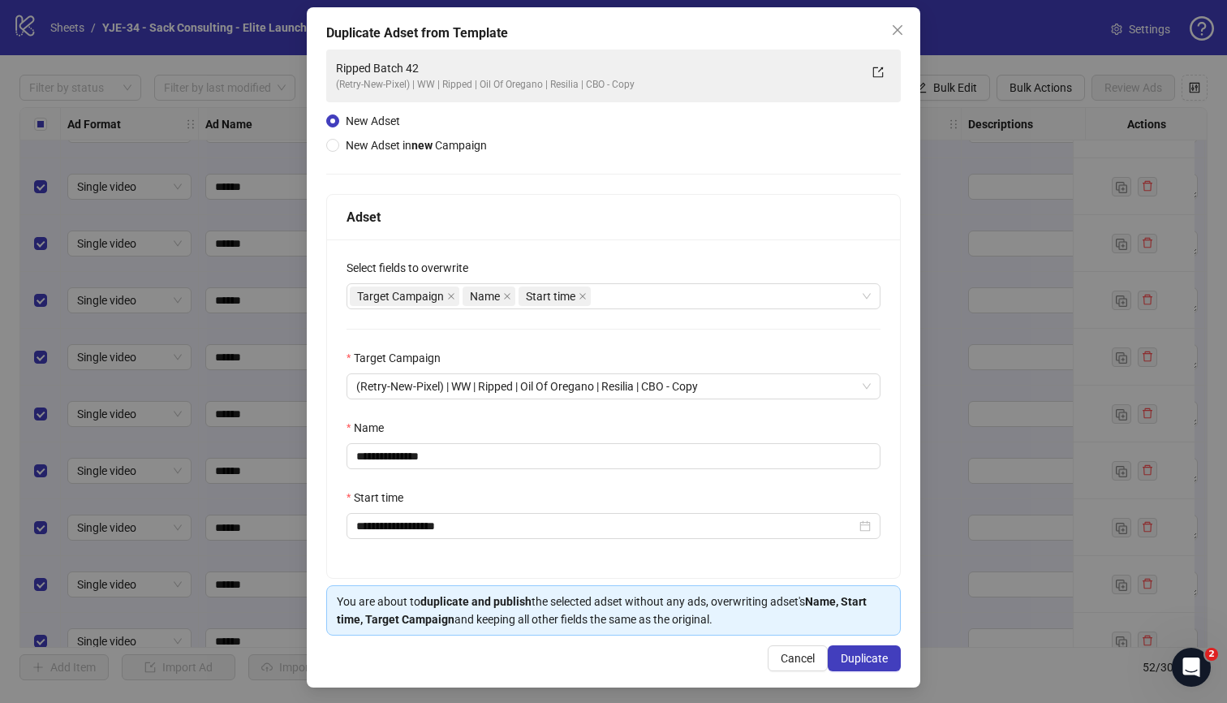
scroll to position [79, 0]
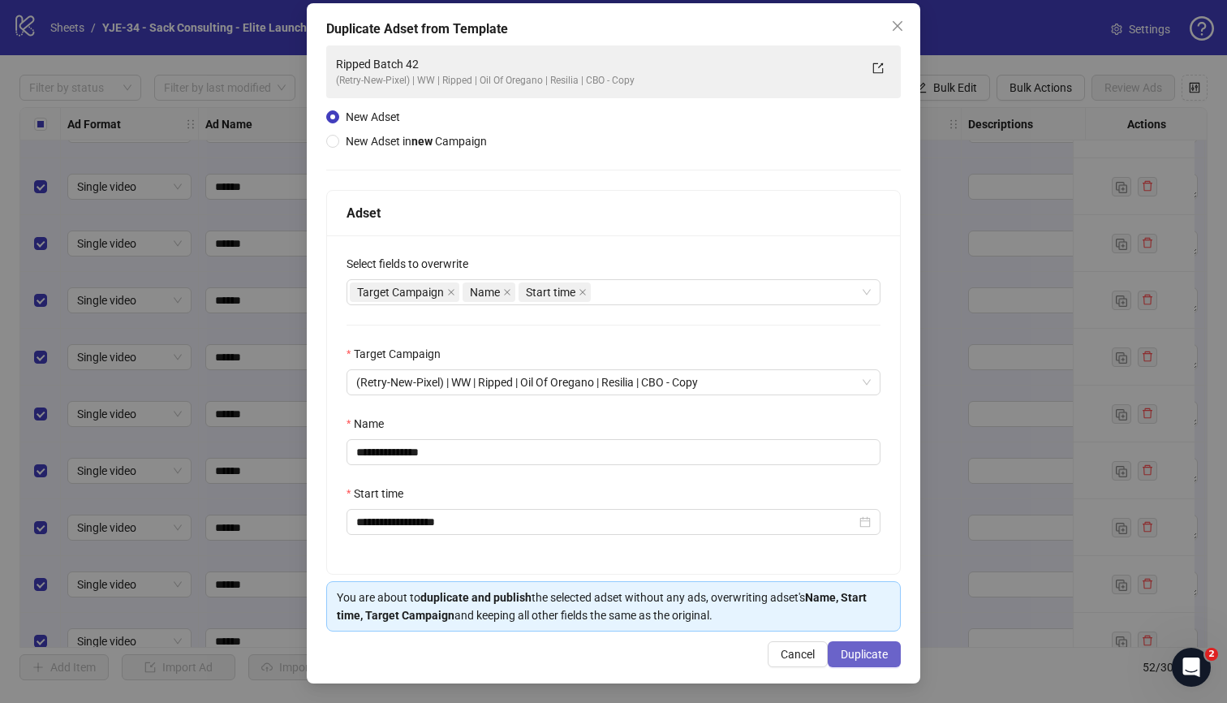
click at [852, 645] on button "Duplicate" at bounding box center [864, 654] width 73 height 26
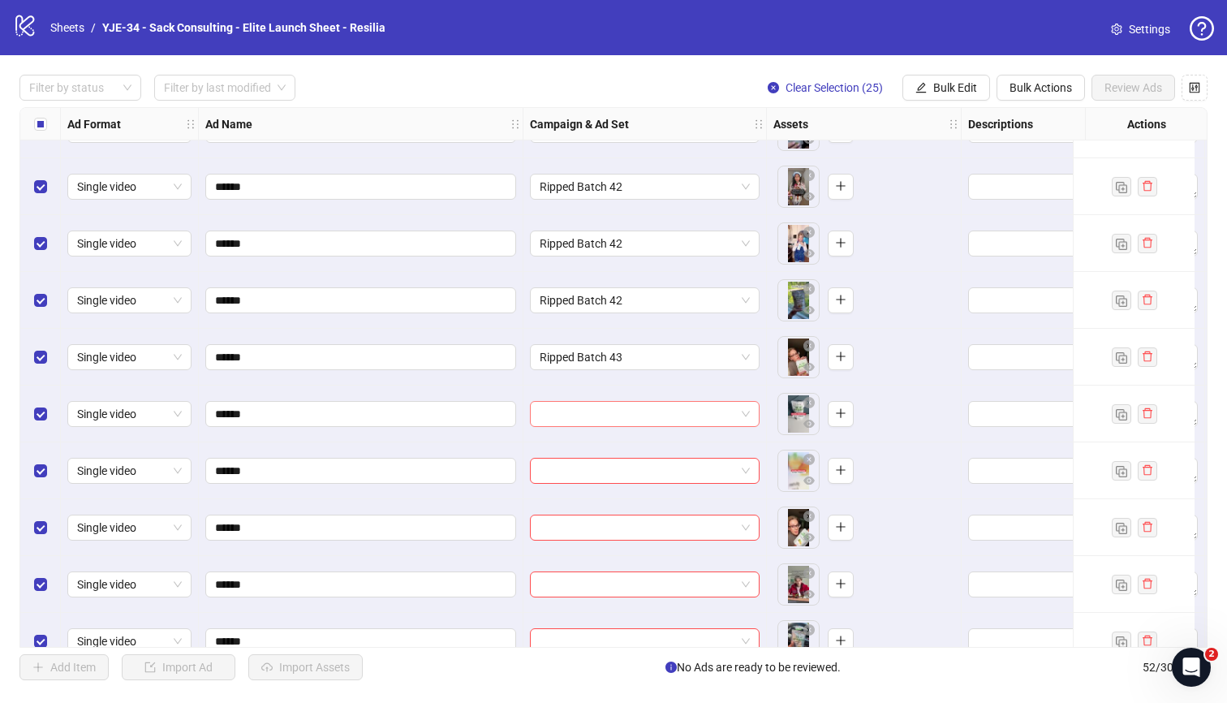
click at [640, 411] on input "search" at bounding box center [638, 414] width 196 height 24
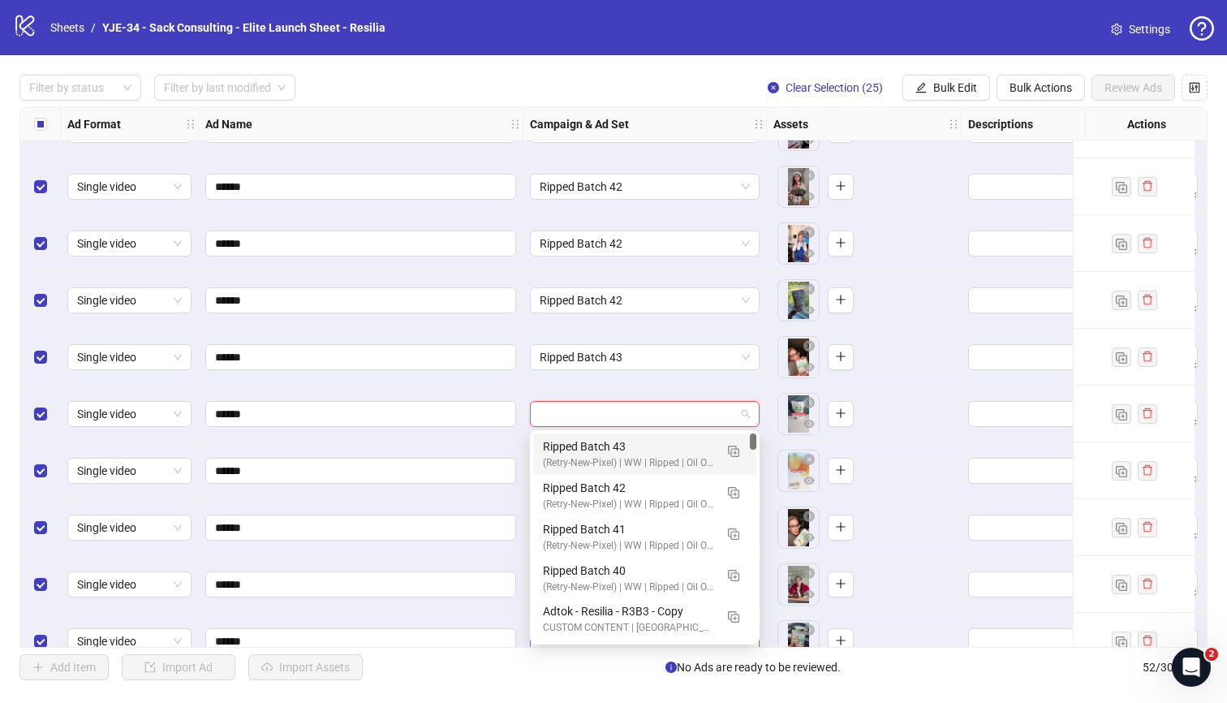
click at [630, 437] on div "Ripped Batch 43" at bounding box center [628, 446] width 171 height 18
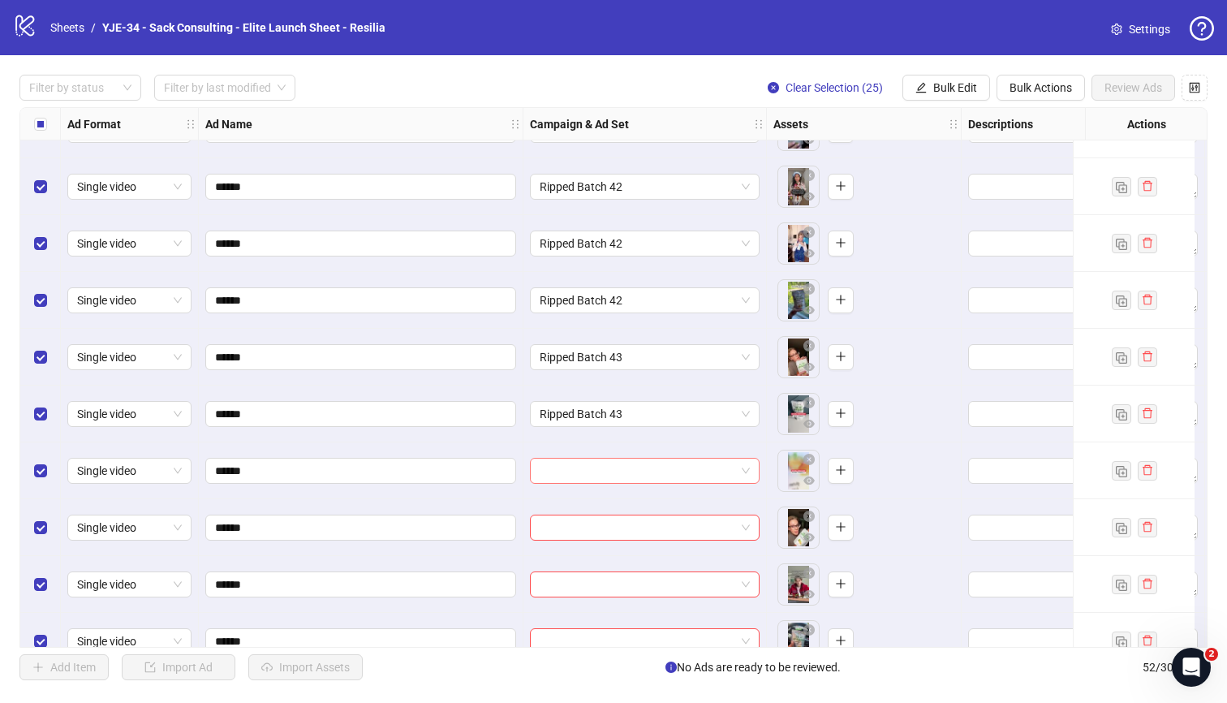
click at [629, 463] on input "search" at bounding box center [638, 471] width 196 height 24
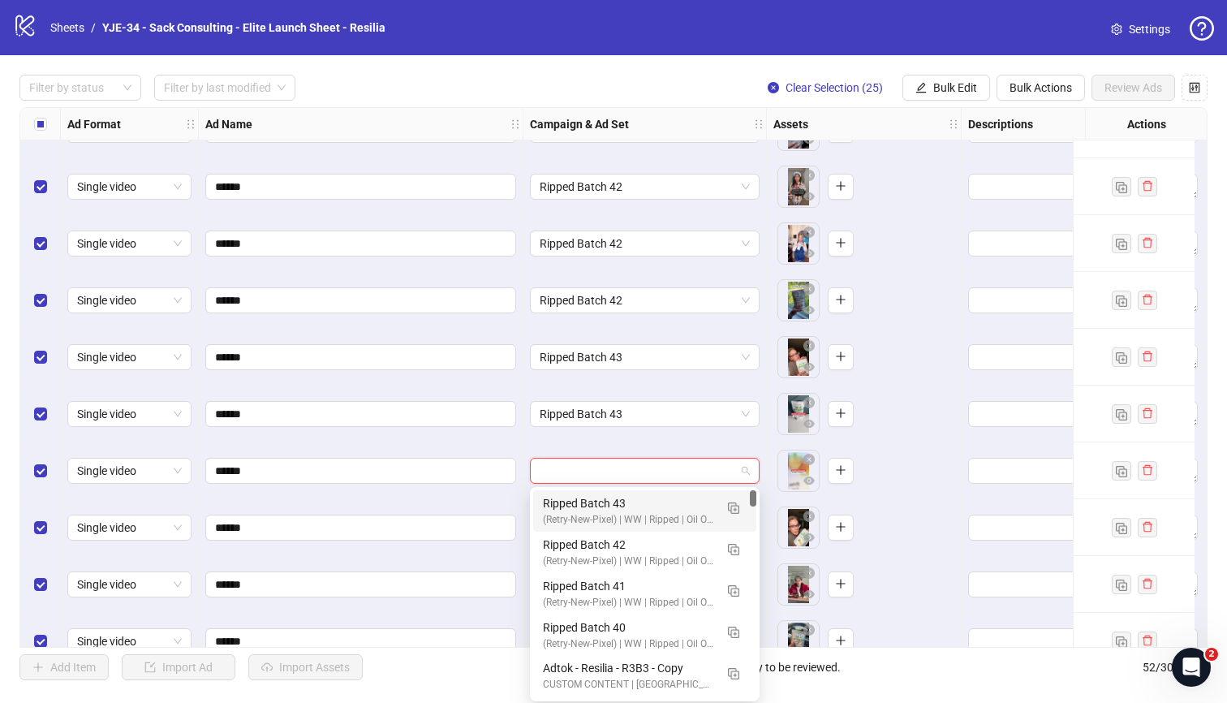
click at [627, 493] on div "Ripped Batch 43 (Retry-New-Pixel) | WW | Ripped | Oil Of Oregano | Resilia | CB…" at bounding box center [644, 510] width 223 height 41
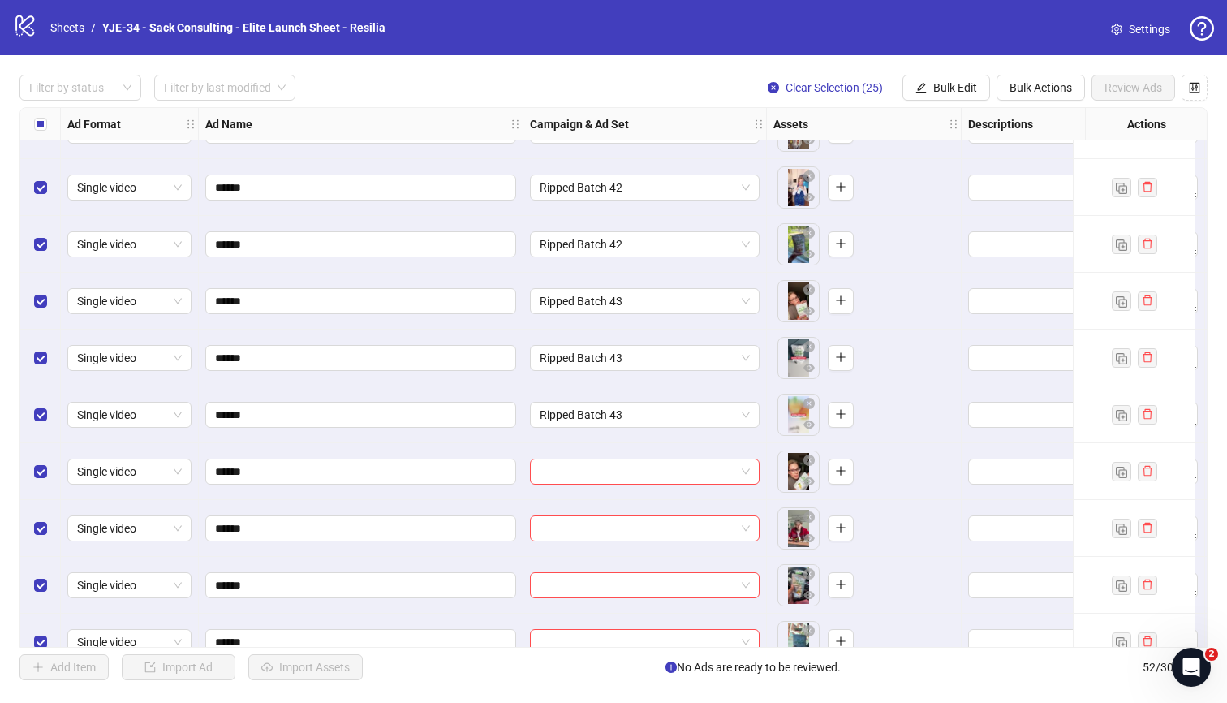
scroll to position [2143, 0]
click at [632, 468] on input "search" at bounding box center [638, 469] width 196 height 24
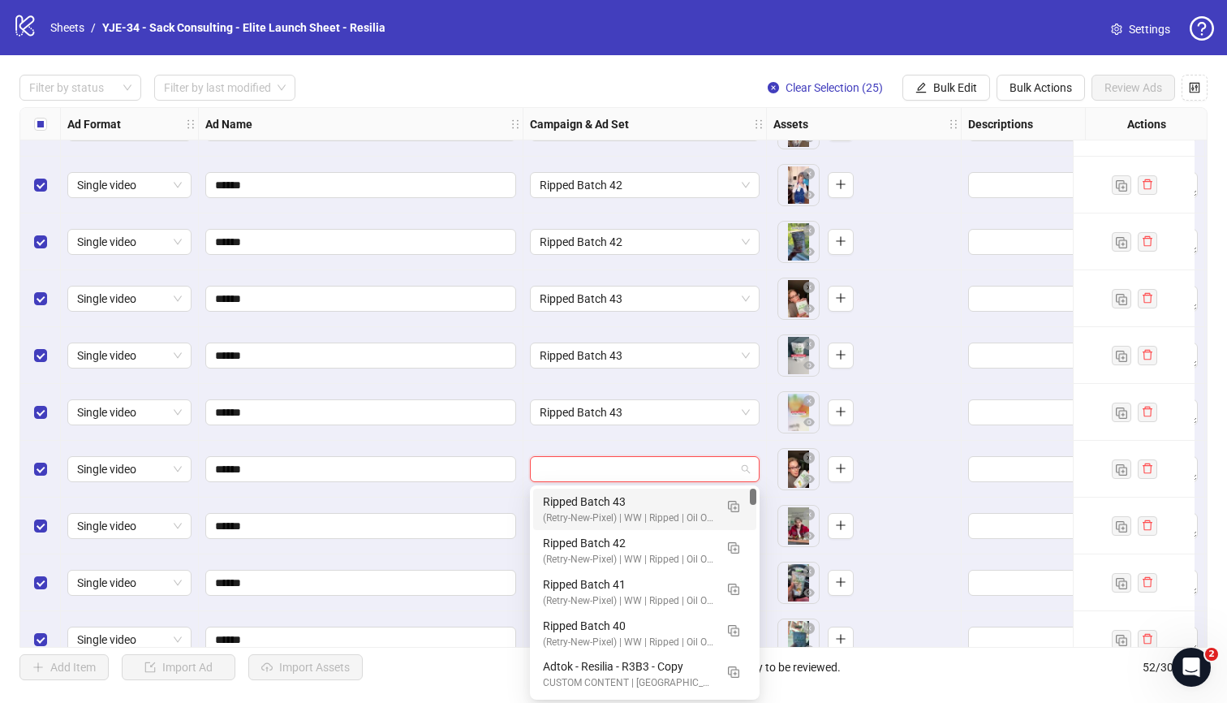
click at [632, 496] on div "Ripped Batch 43" at bounding box center [628, 502] width 171 height 18
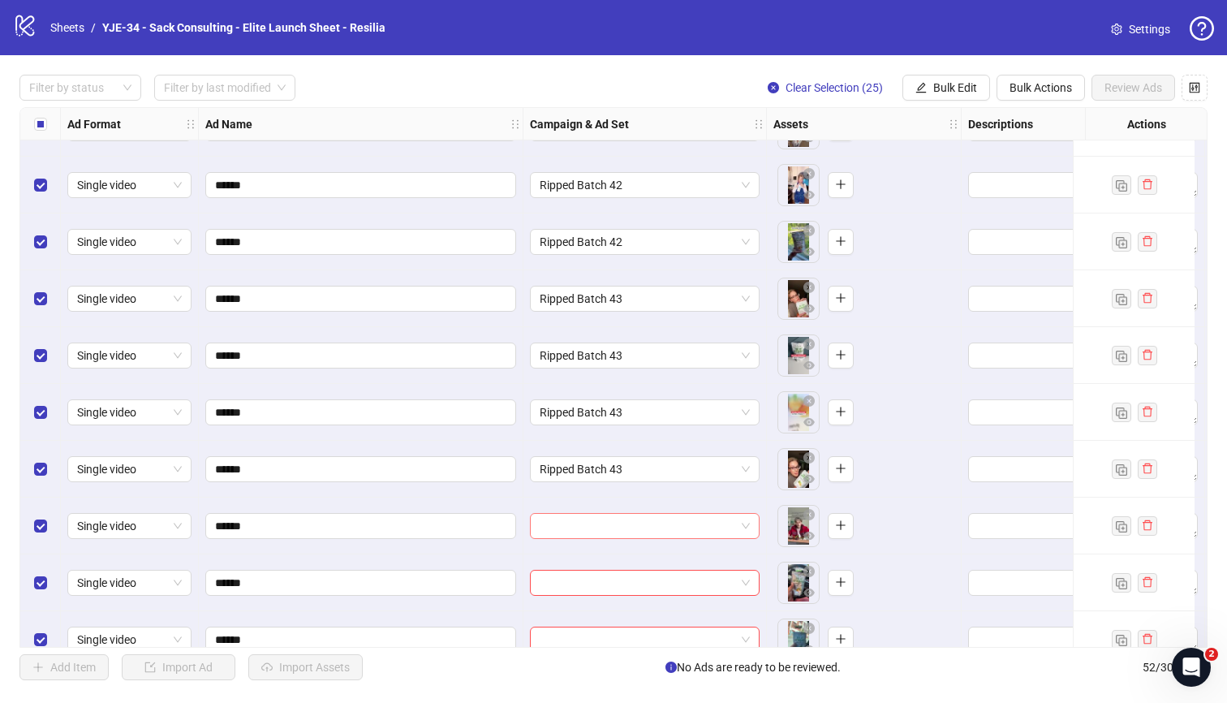
click at [630, 519] on input "search" at bounding box center [638, 526] width 196 height 24
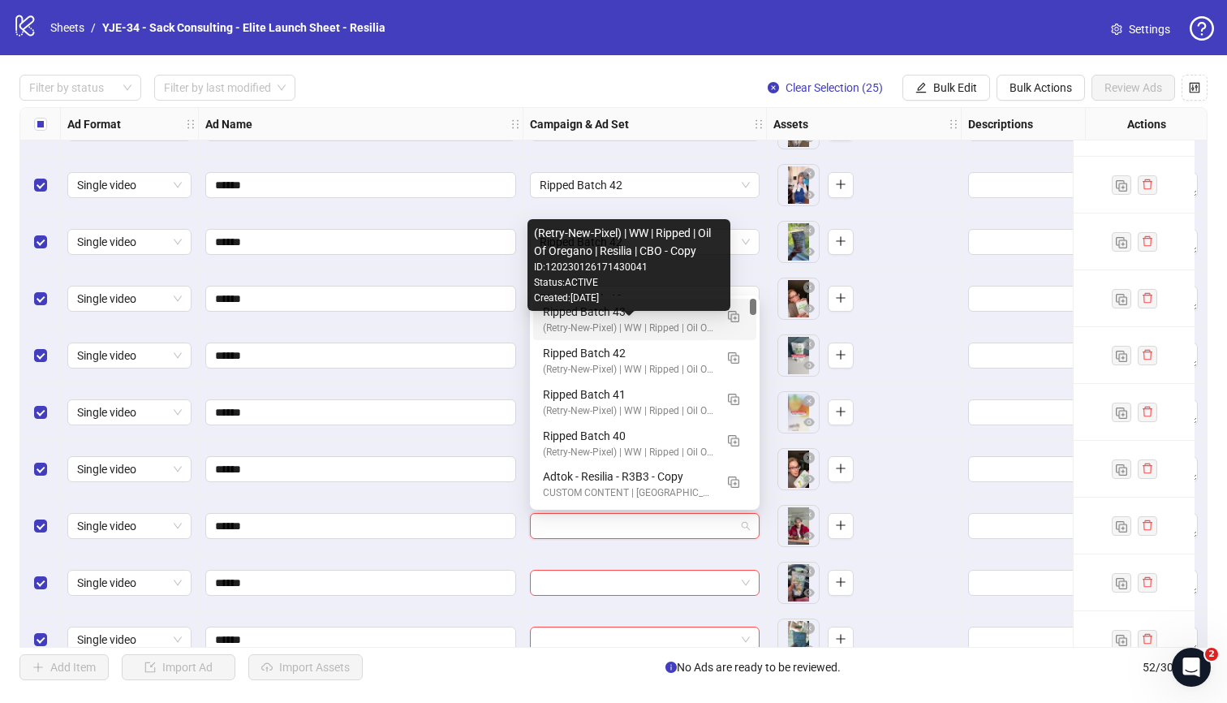
click at [605, 325] on div "(Retry-New-Pixel) | WW | Ripped | Oil Of Oregano | Resilia | CBO - Copy" at bounding box center [628, 328] width 171 height 15
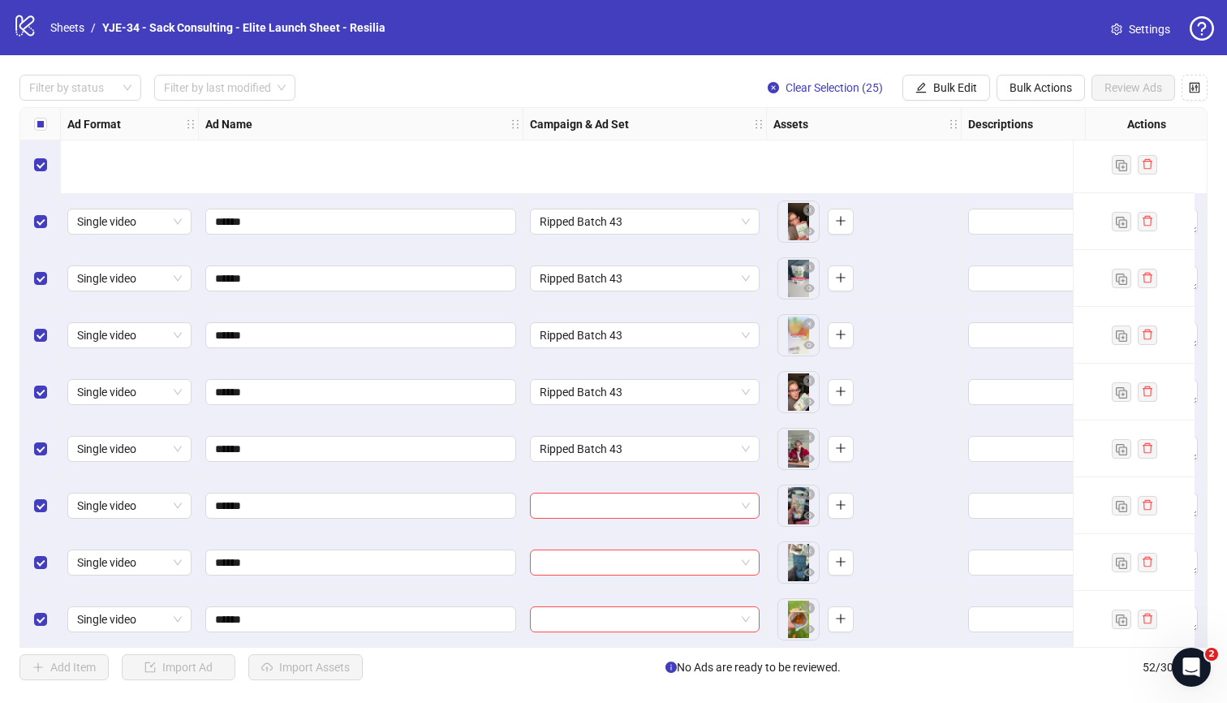
scroll to position [2368, 0]
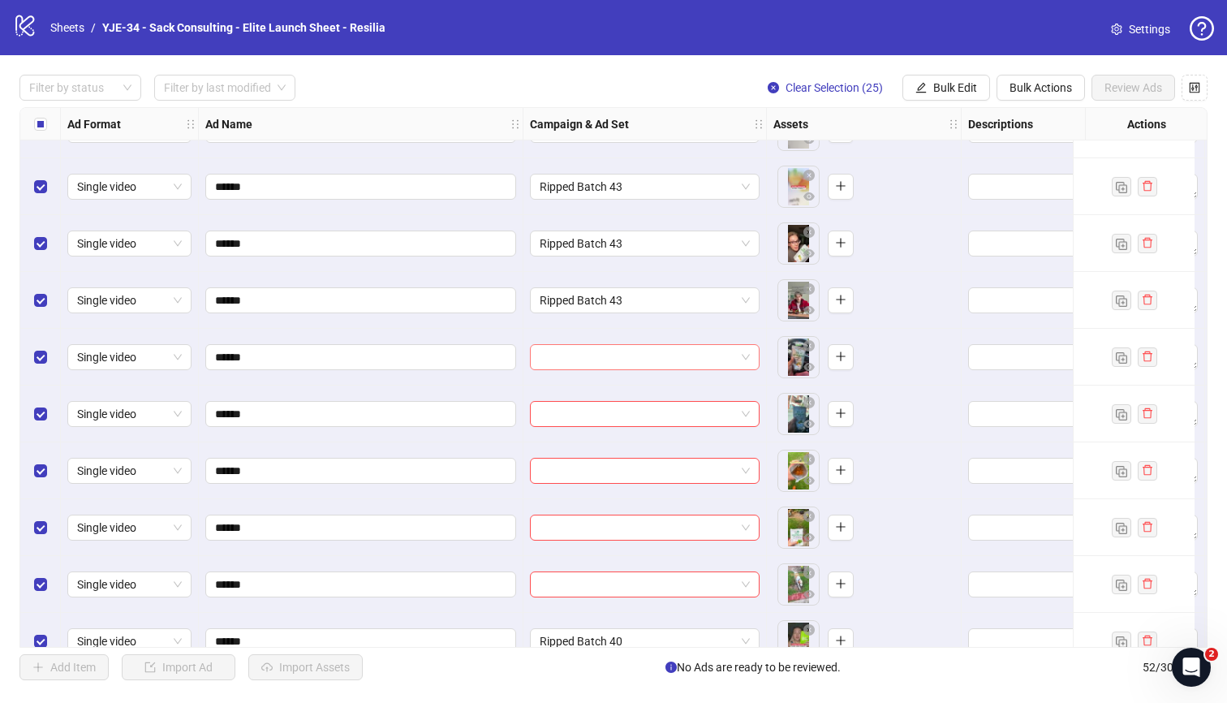
click at [638, 358] on input "search" at bounding box center [638, 357] width 196 height 24
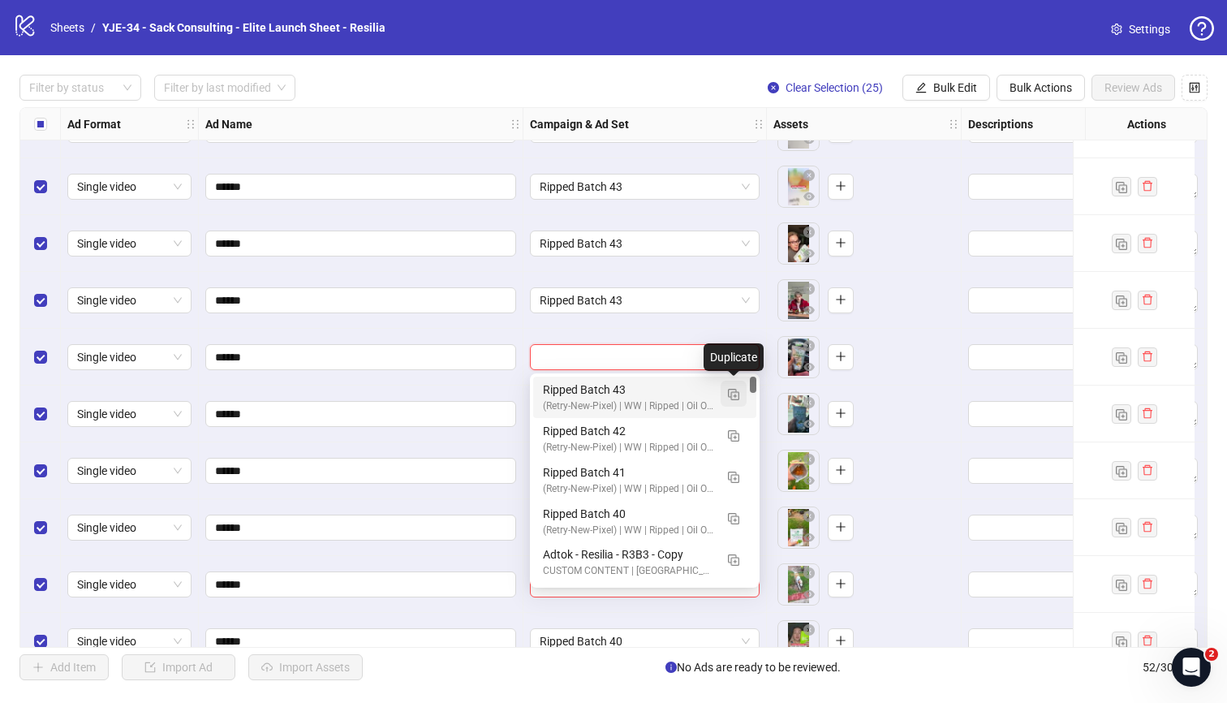
click at [730, 394] on img "button" at bounding box center [733, 394] width 11 height 11
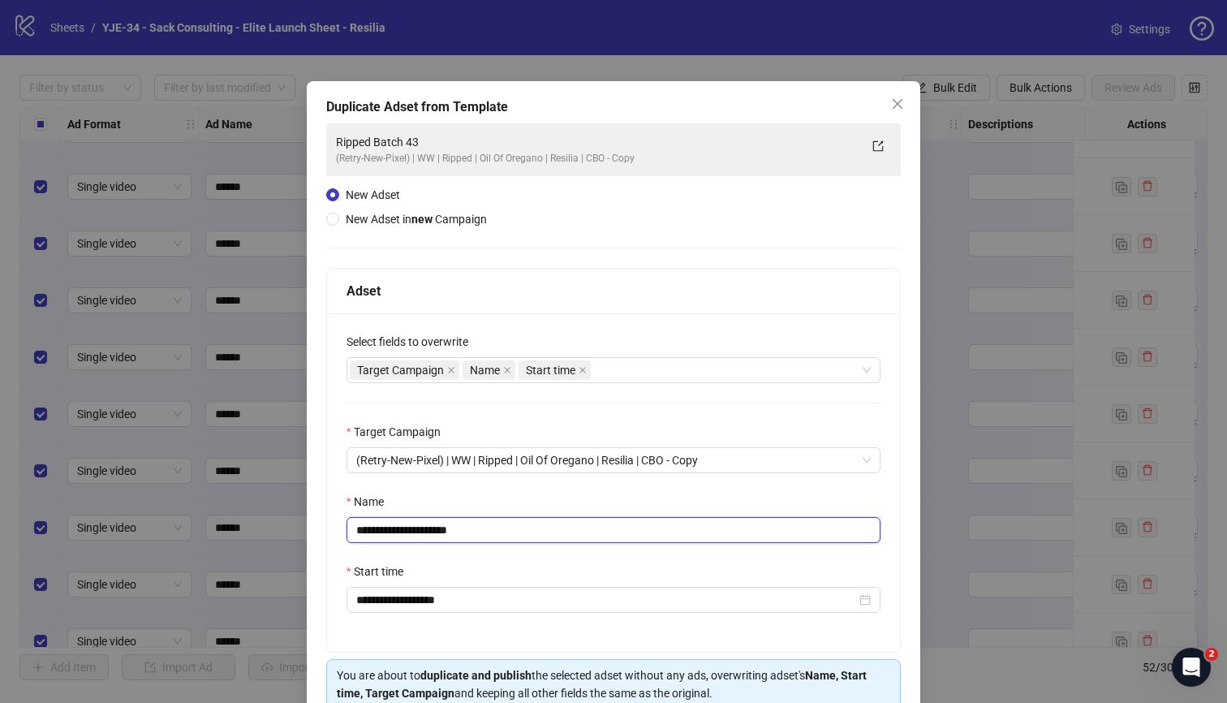
drag, startPoint x: 516, startPoint y: 528, endPoint x: 432, endPoint y: 540, distance: 85.2
click at [432, 540] on input "**********" at bounding box center [614, 530] width 534 height 26
type input "**********"
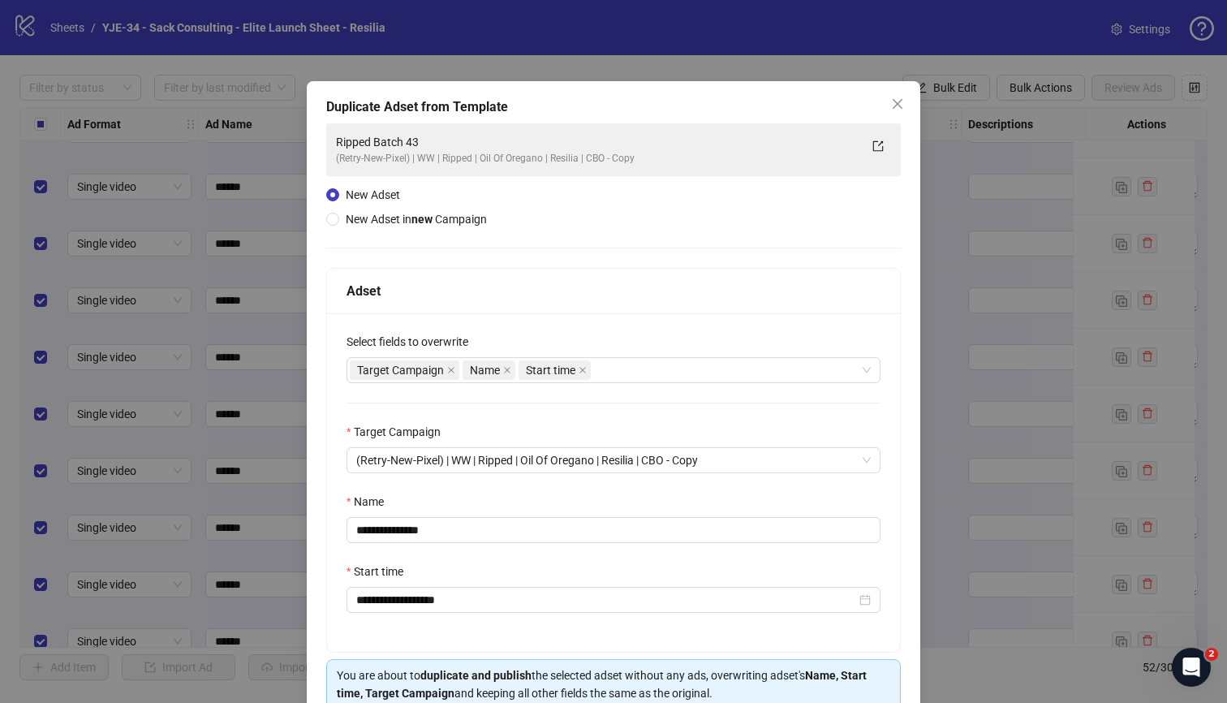
click at [507, 500] on div "Name" at bounding box center [614, 505] width 534 height 24
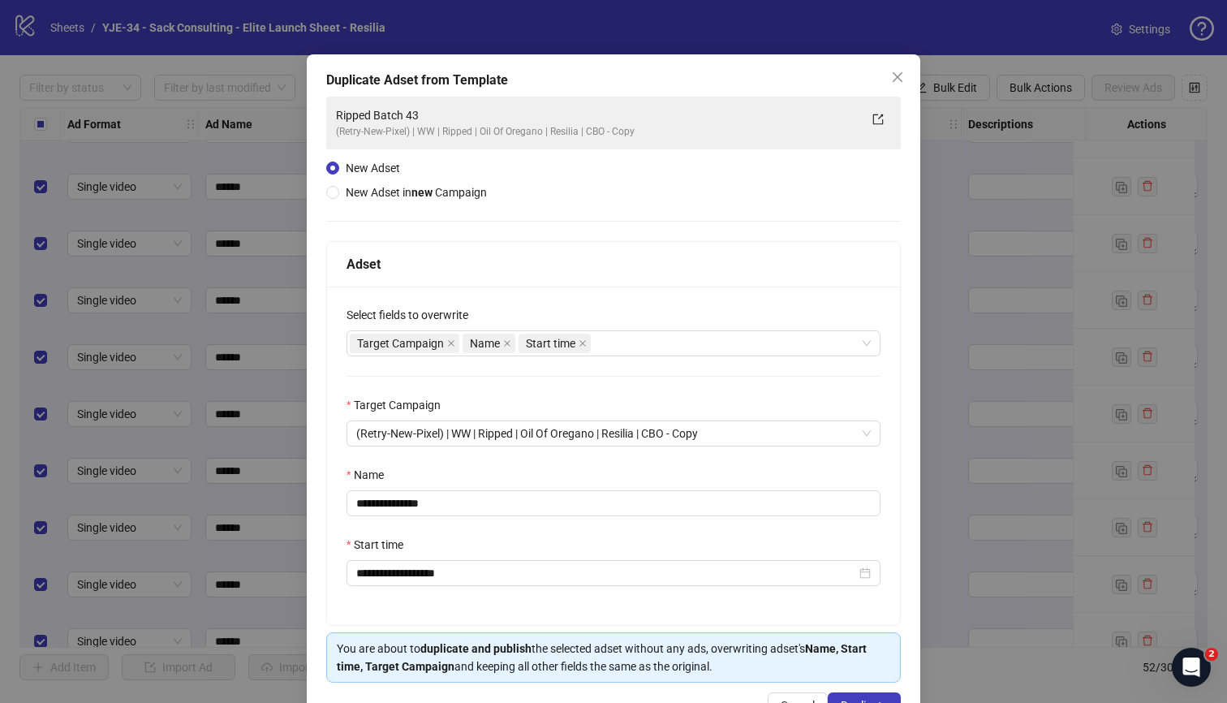
scroll to position [79, 0]
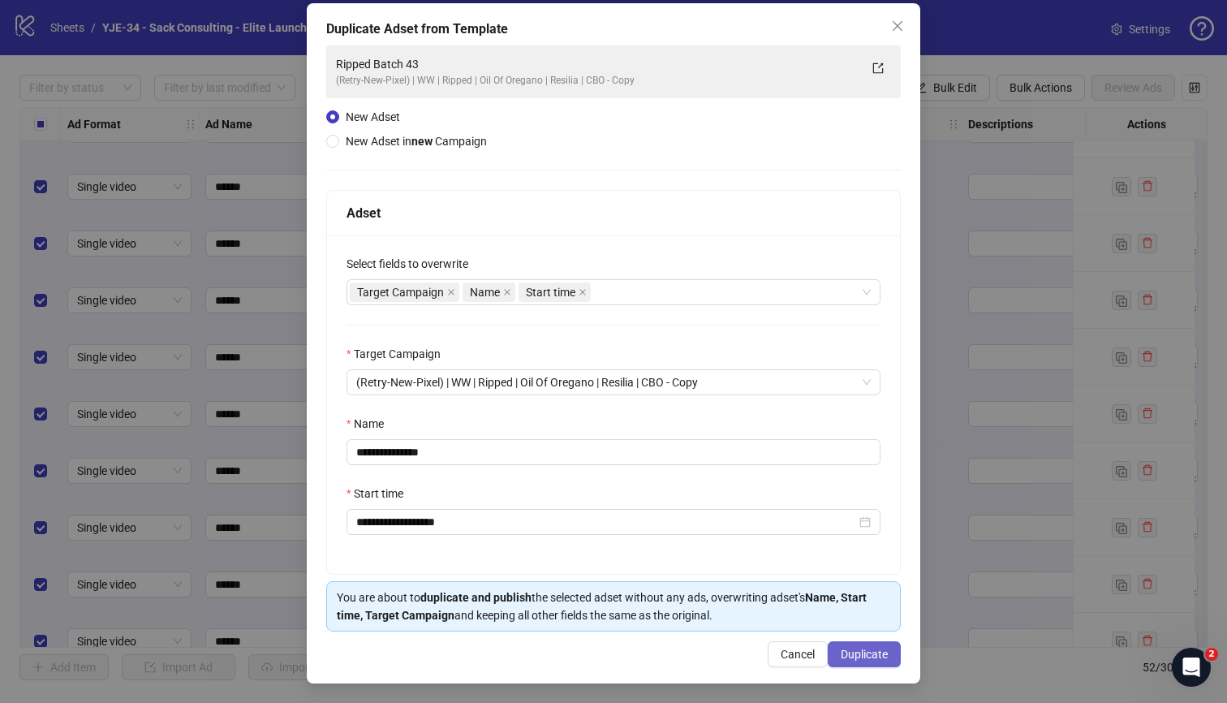
click at [848, 651] on span "Duplicate" at bounding box center [864, 654] width 47 height 13
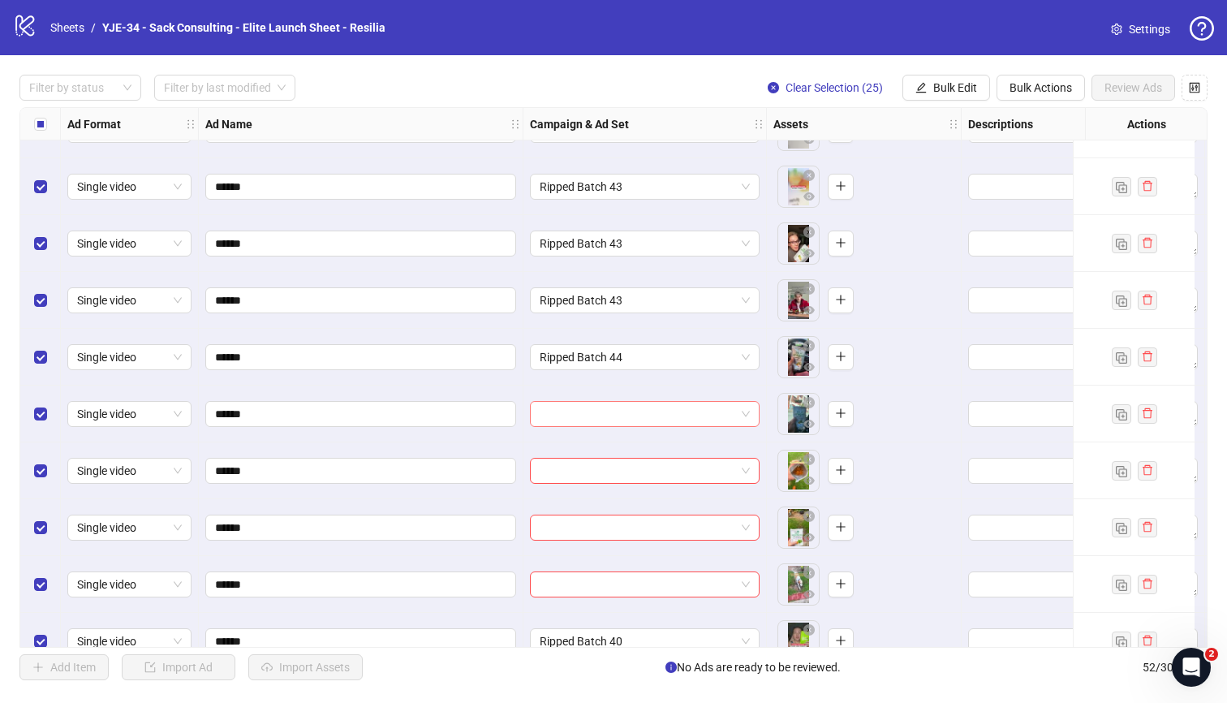
click at [677, 422] on input "search" at bounding box center [638, 414] width 196 height 24
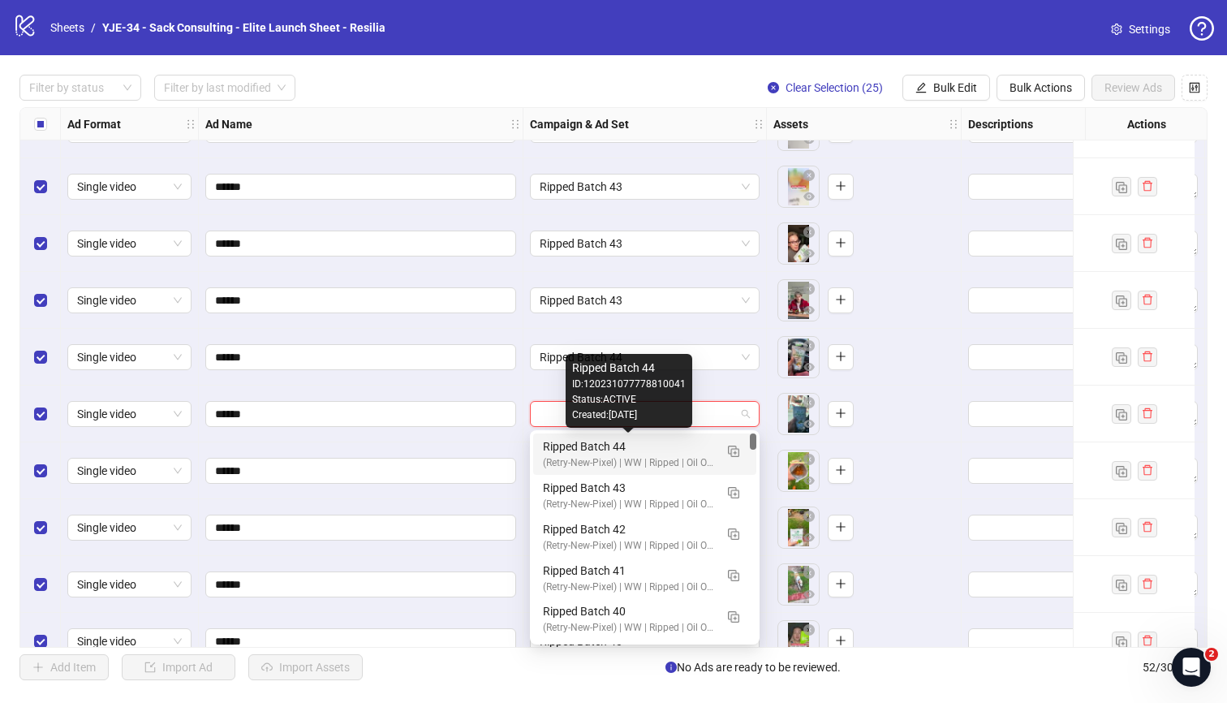
drag, startPoint x: 658, startPoint y: 443, endPoint x: 651, endPoint y: 454, distance: 13.5
click at [658, 443] on div "Ripped Batch 44" at bounding box center [628, 446] width 171 height 18
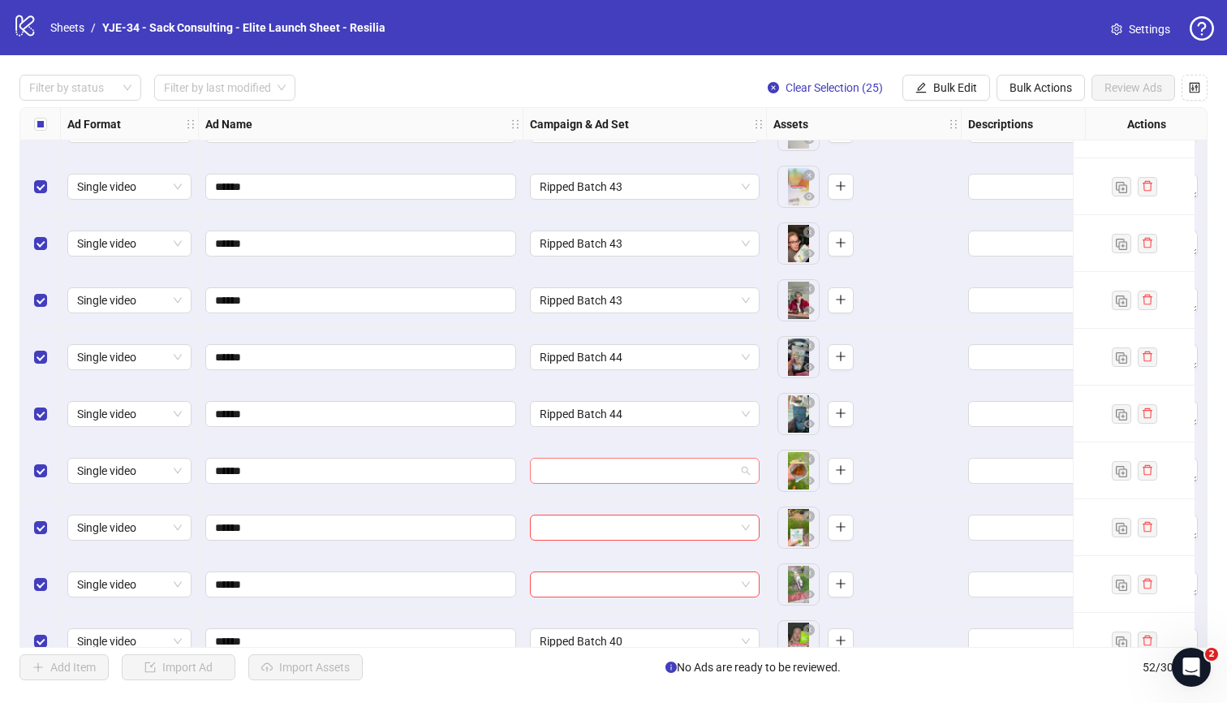
click at [645, 466] on input "search" at bounding box center [638, 471] width 196 height 24
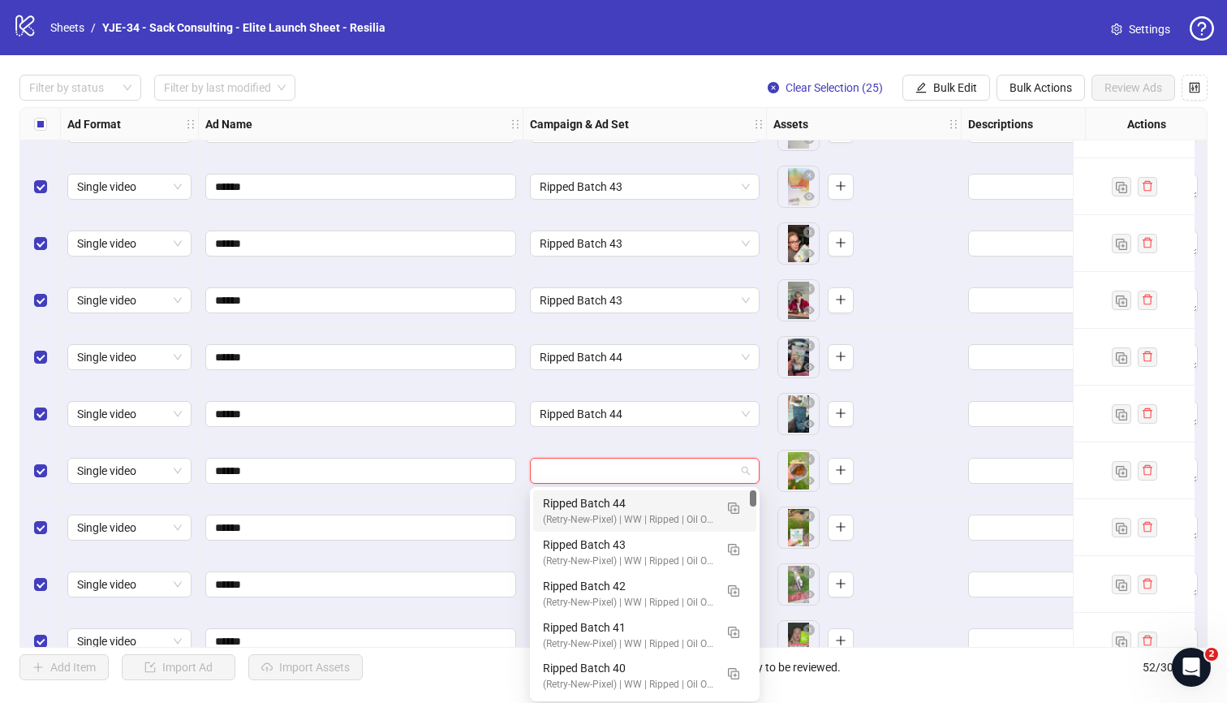
click at [635, 498] on div "Ripped Batch 44" at bounding box center [628, 503] width 171 height 18
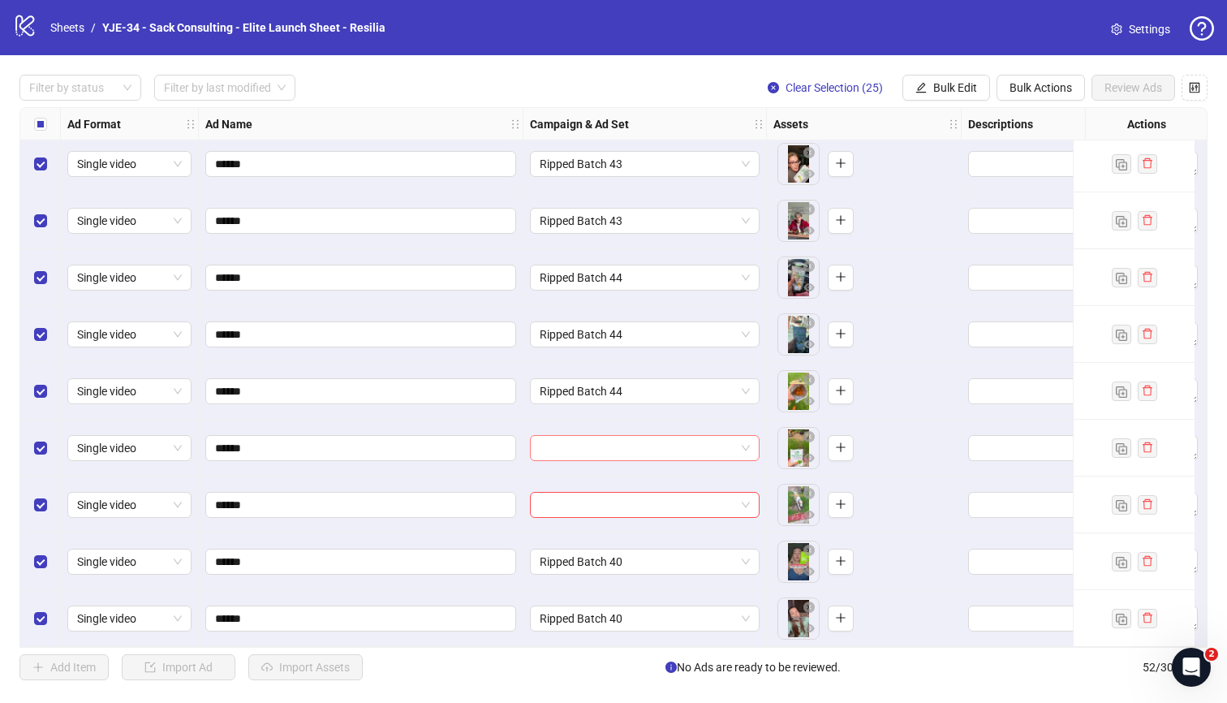
scroll to position [2454, 0]
click at [661, 447] on input "search" at bounding box center [638, 448] width 196 height 24
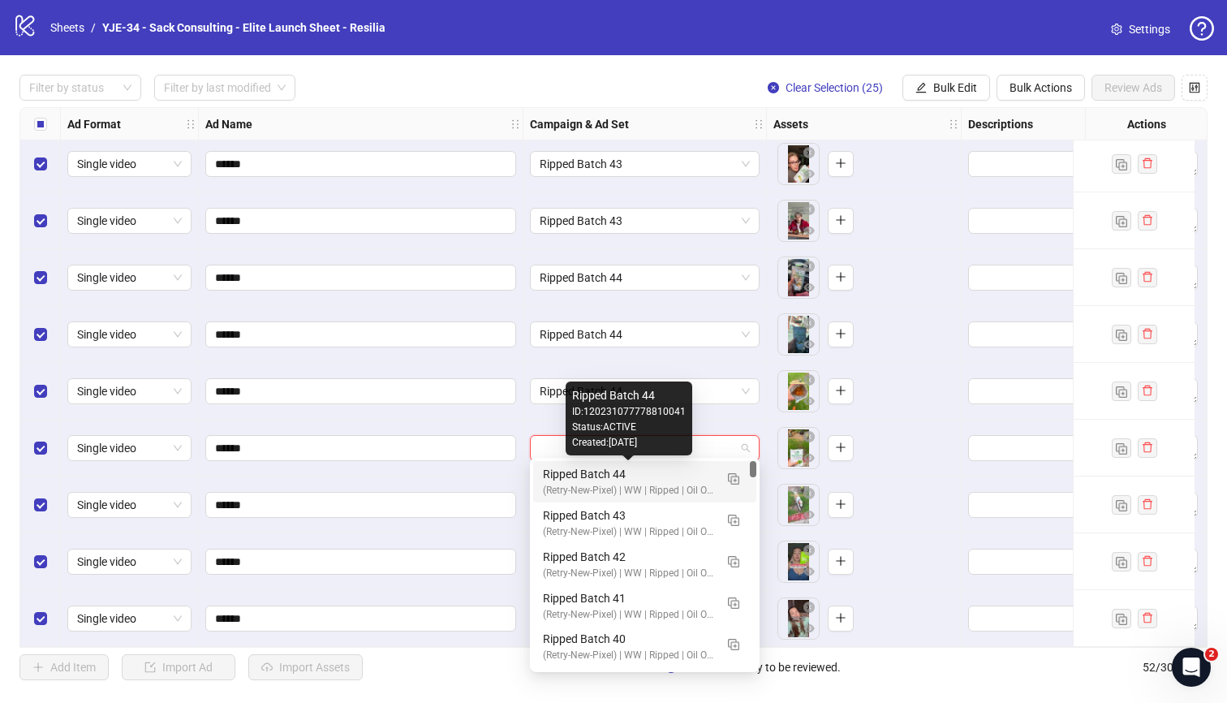
click at [640, 477] on div "Ripped Batch 44" at bounding box center [628, 474] width 171 height 18
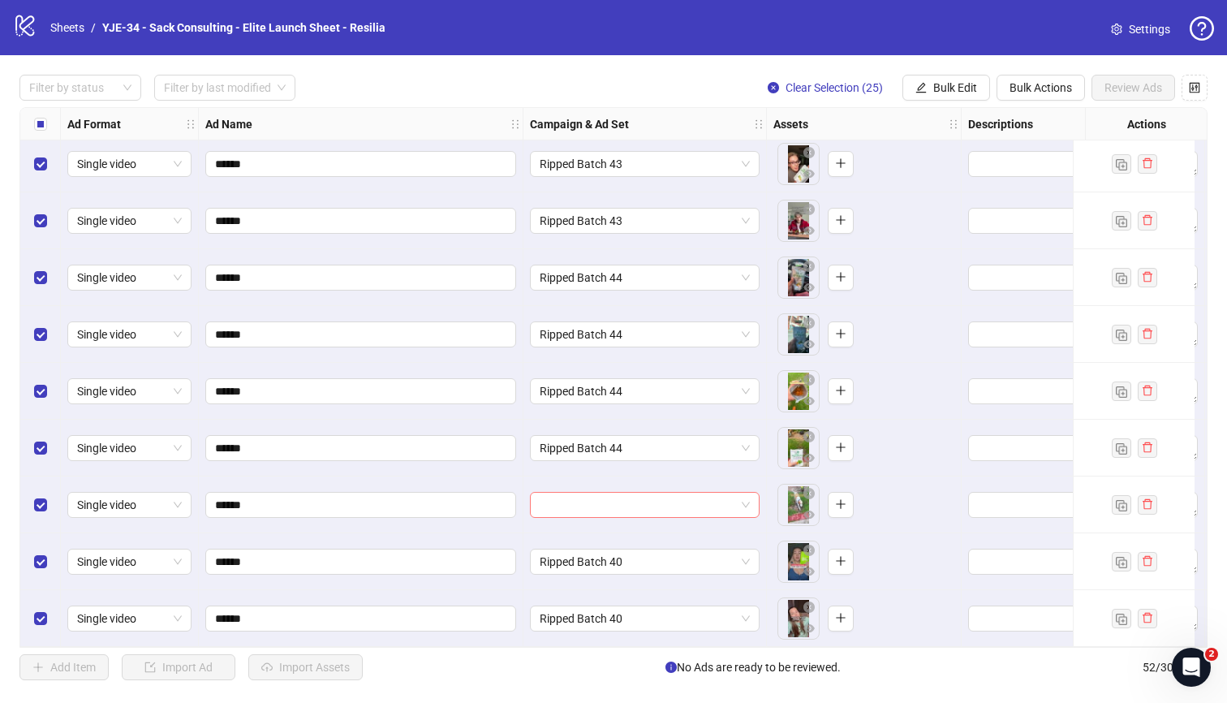
click at [640, 495] on input "search" at bounding box center [638, 505] width 196 height 24
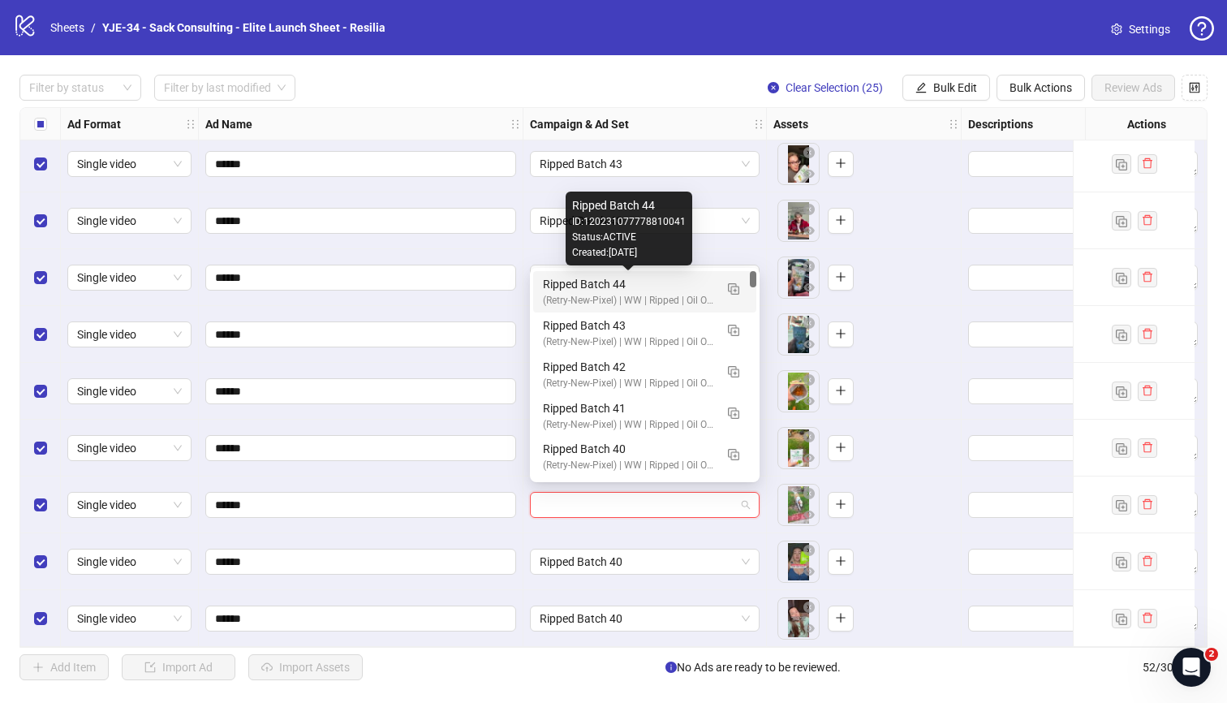
click at [549, 289] on div "Ripped Batch 44" at bounding box center [628, 284] width 171 height 18
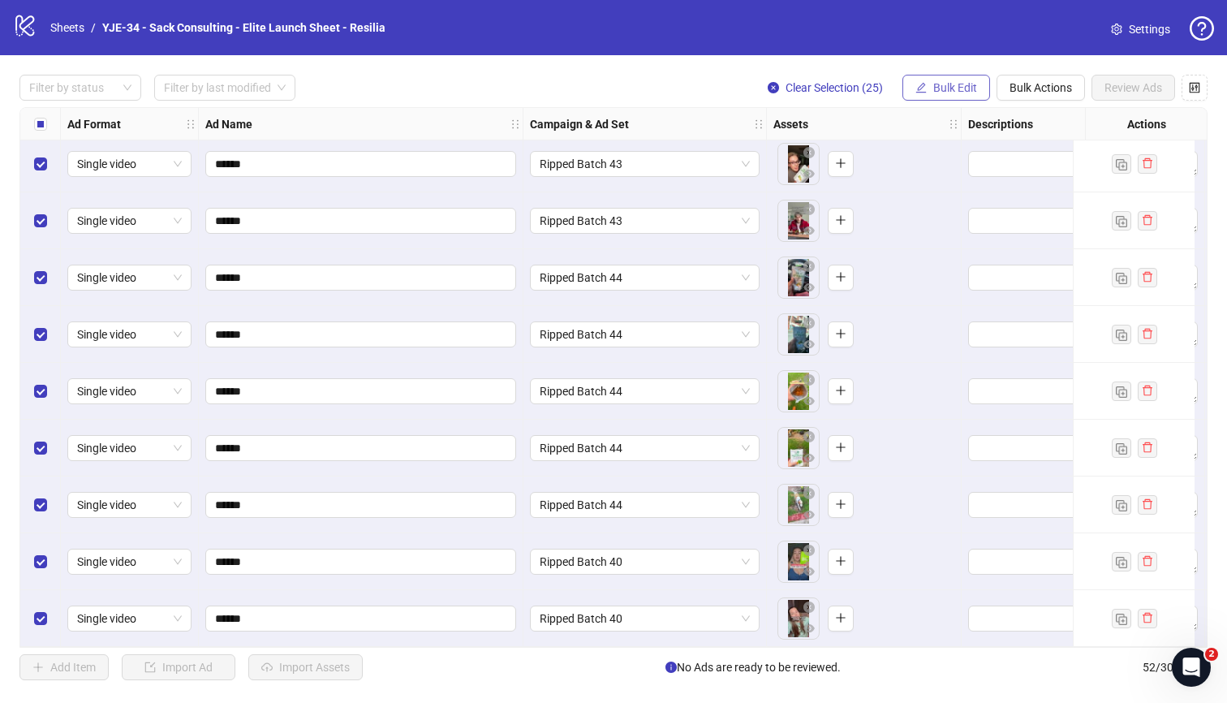
click at [907, 78] on button "Bulk Edit" at bounding box center [946, 88] width 88 height 26
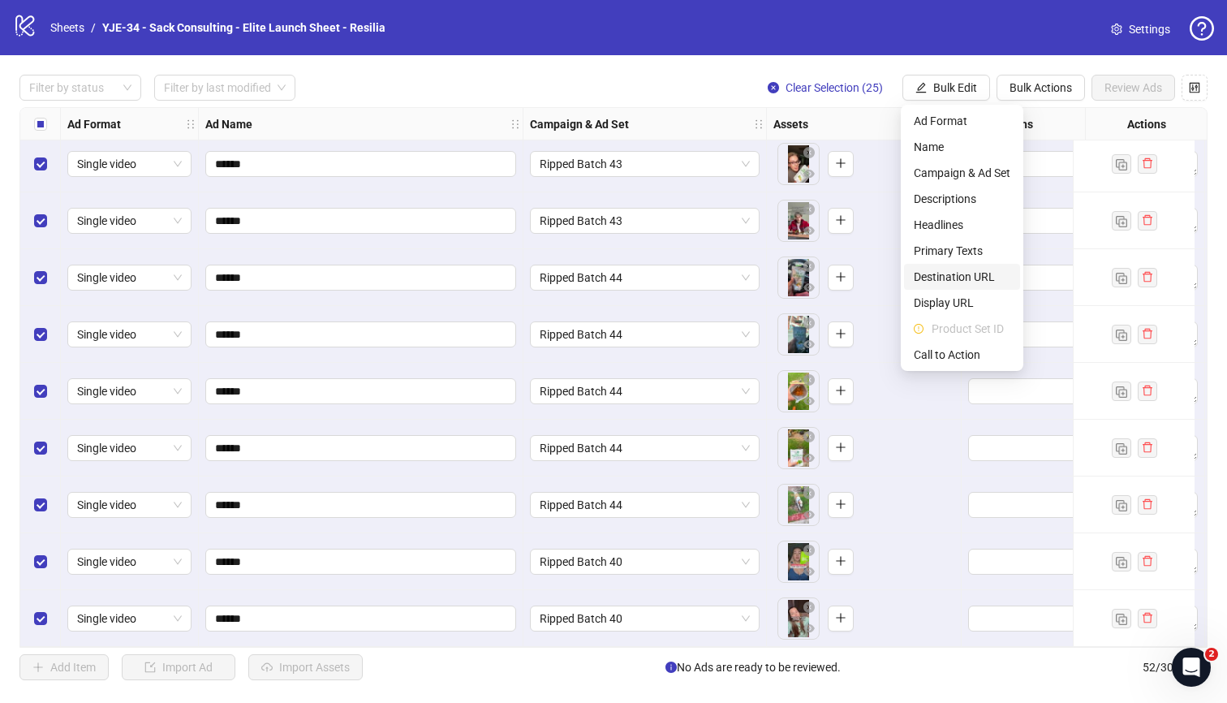
click at [931, 270] on span "Destination URL" at bounding box center [962, 277] width 97 height 18
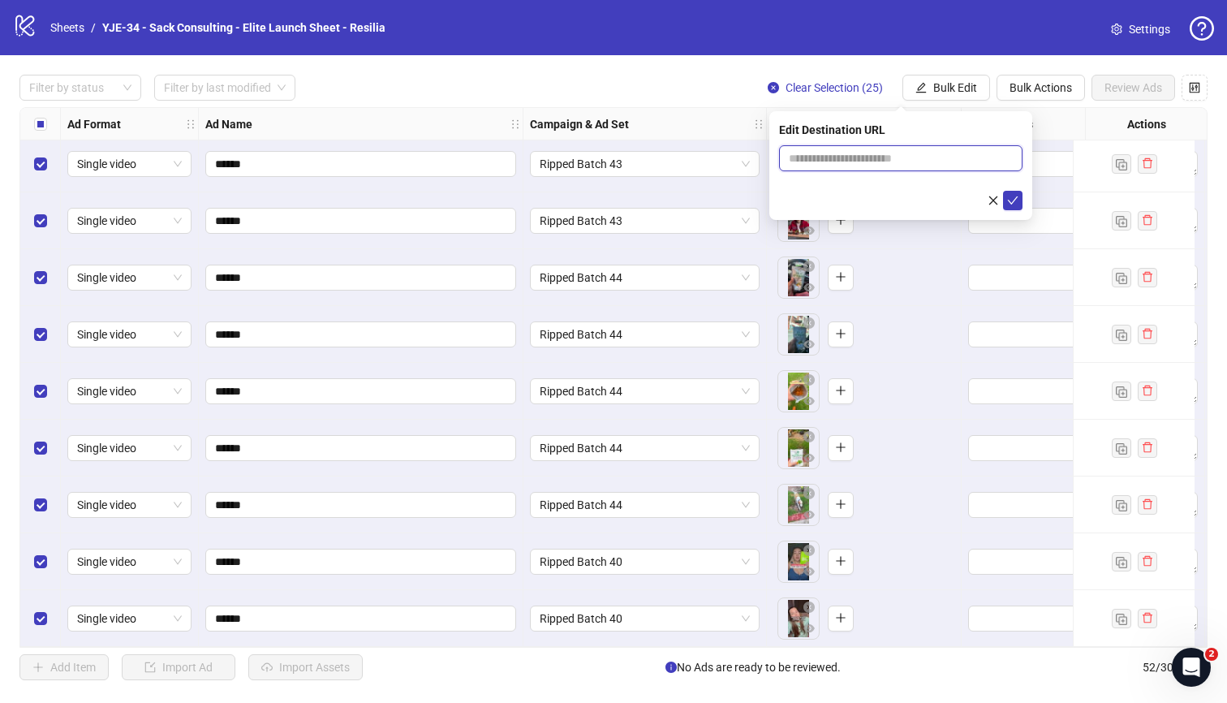
click at [829, 164] on input "text" at bounding box center [894, 158] width 211 height 18
paste input "**********"
type input "**********"
click at [1017, 199] on icon "check" at bounding box center [1012, 200] width 11 height 11
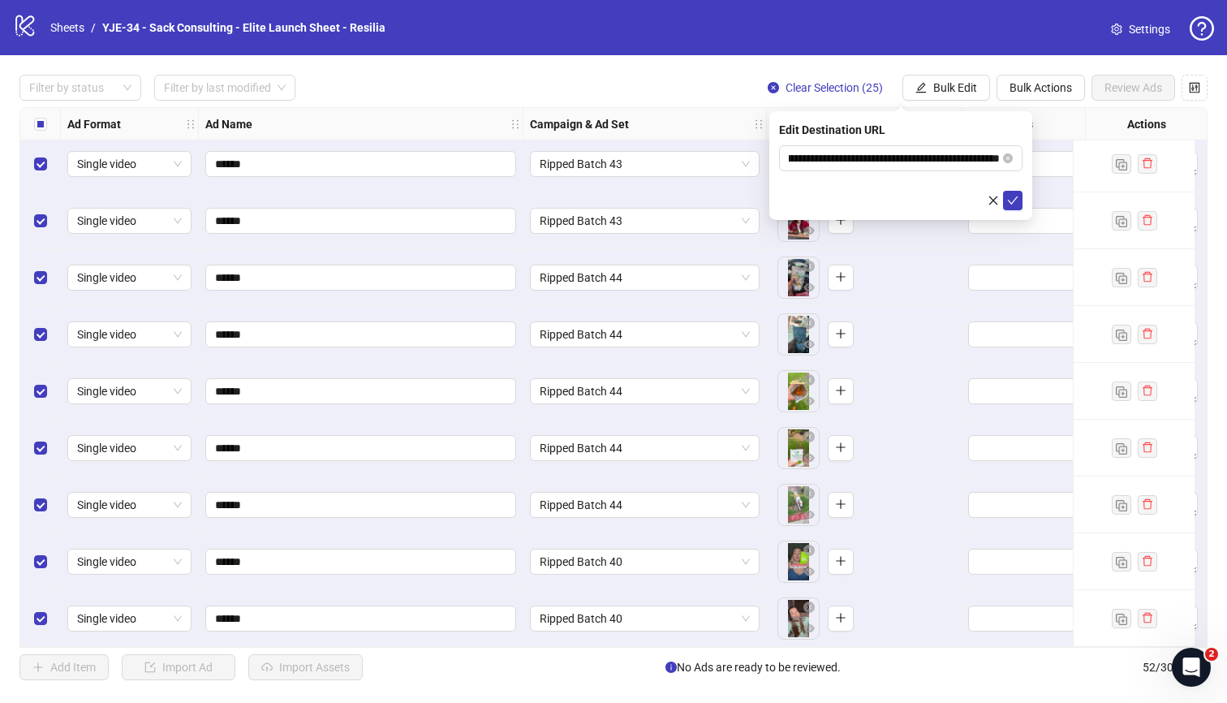
scroll to position [0, 0]
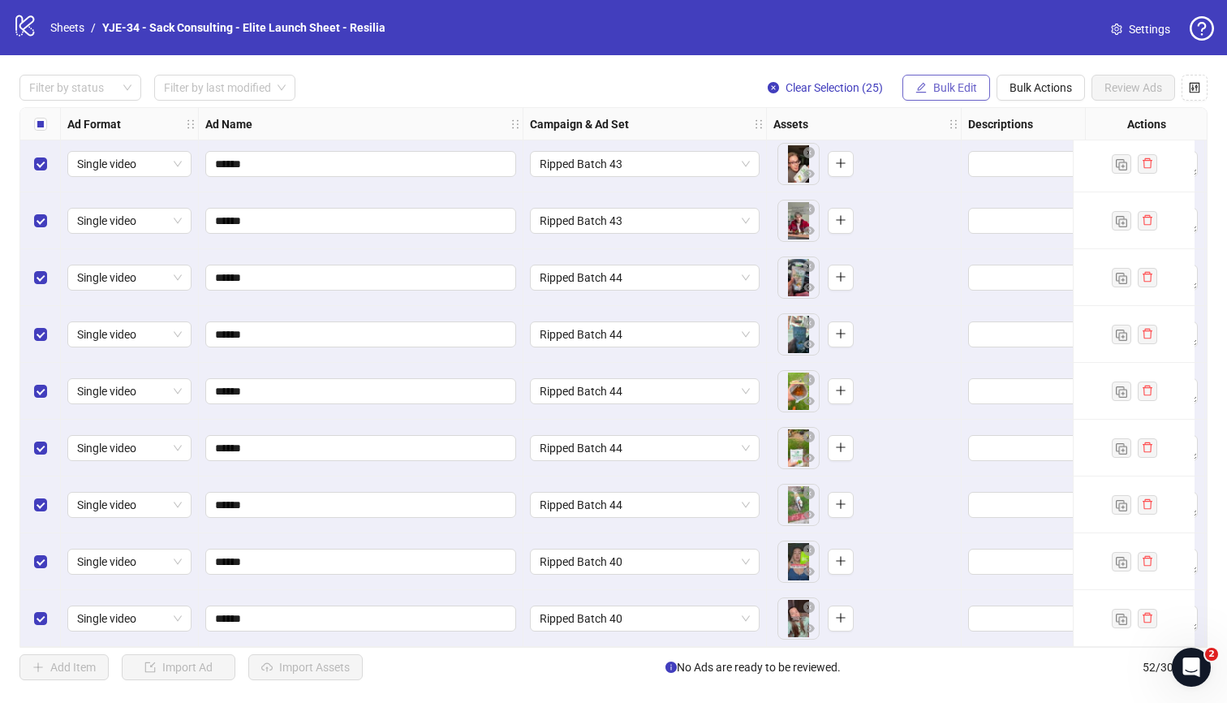
click at [922, 78] on button "Bulk Edit" at bounding box center [946, 88] width 88 height 26
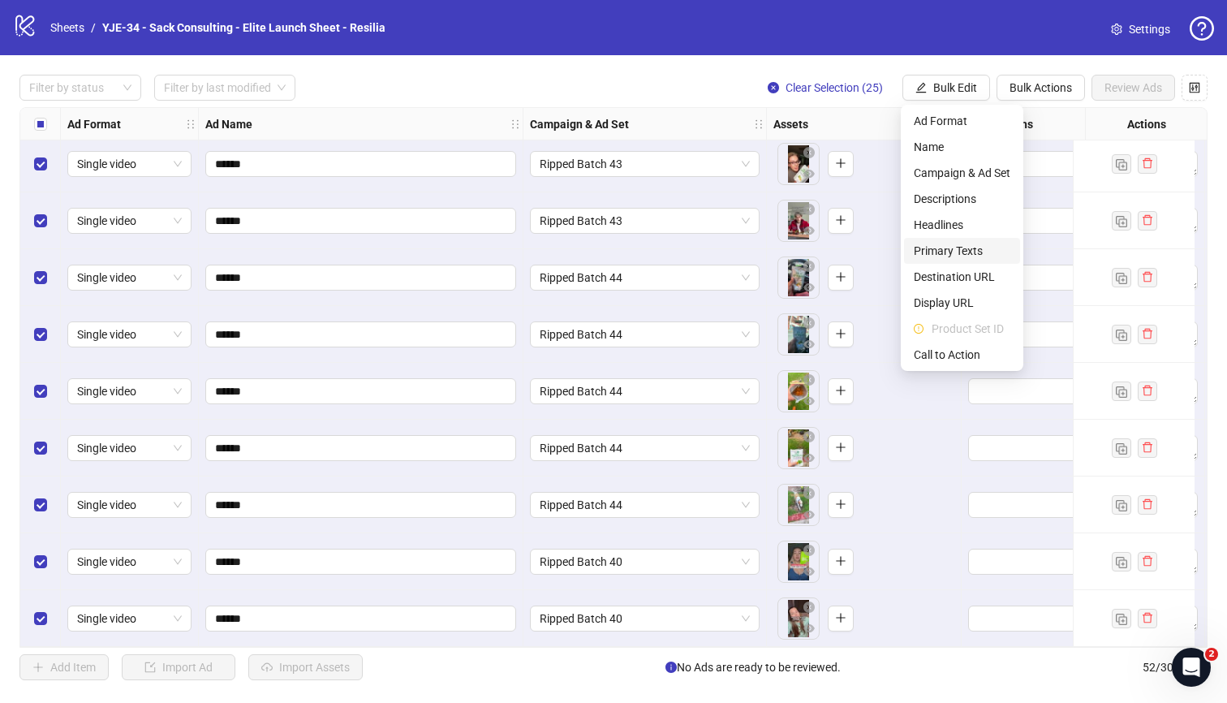
click at [958, 252] on span "Primary Texts" at bounding box center [962, 251] width 97 height 18
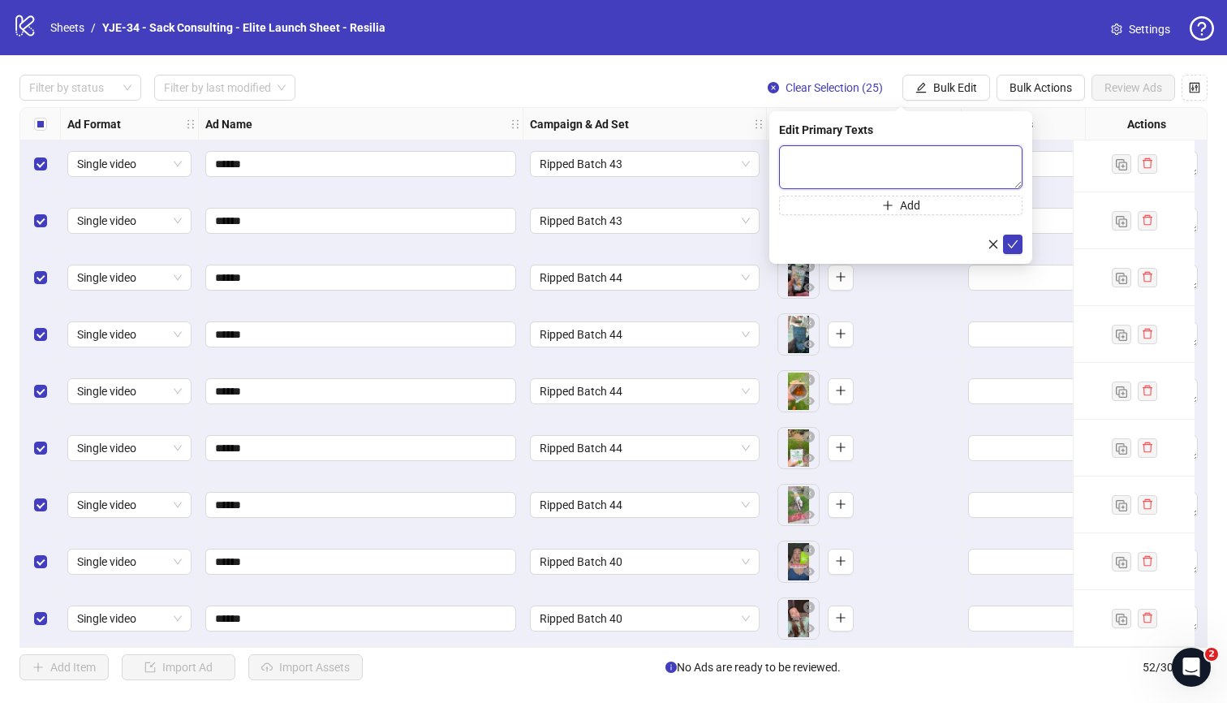
click at [899, 171] on textarea at bounding box center [900, 167] width 243 height 44
paste textarea "**********"
type textarea "**********"
click at [884, 209] on icon "plus" at bounding box center [887, 205] width 11 height 11
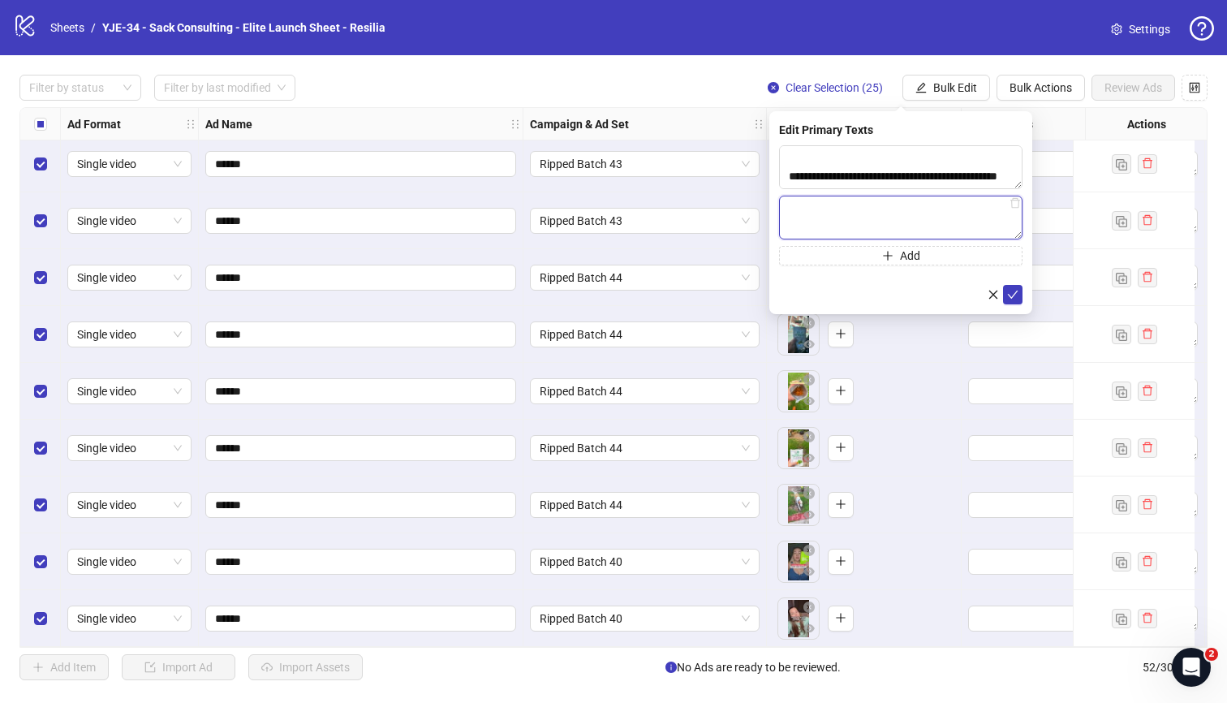
paste textarea "**********"
click at [928, 230] on textarea "**********" at bounding box center [900, 218] width 243 height 44
paste textarea "**********"
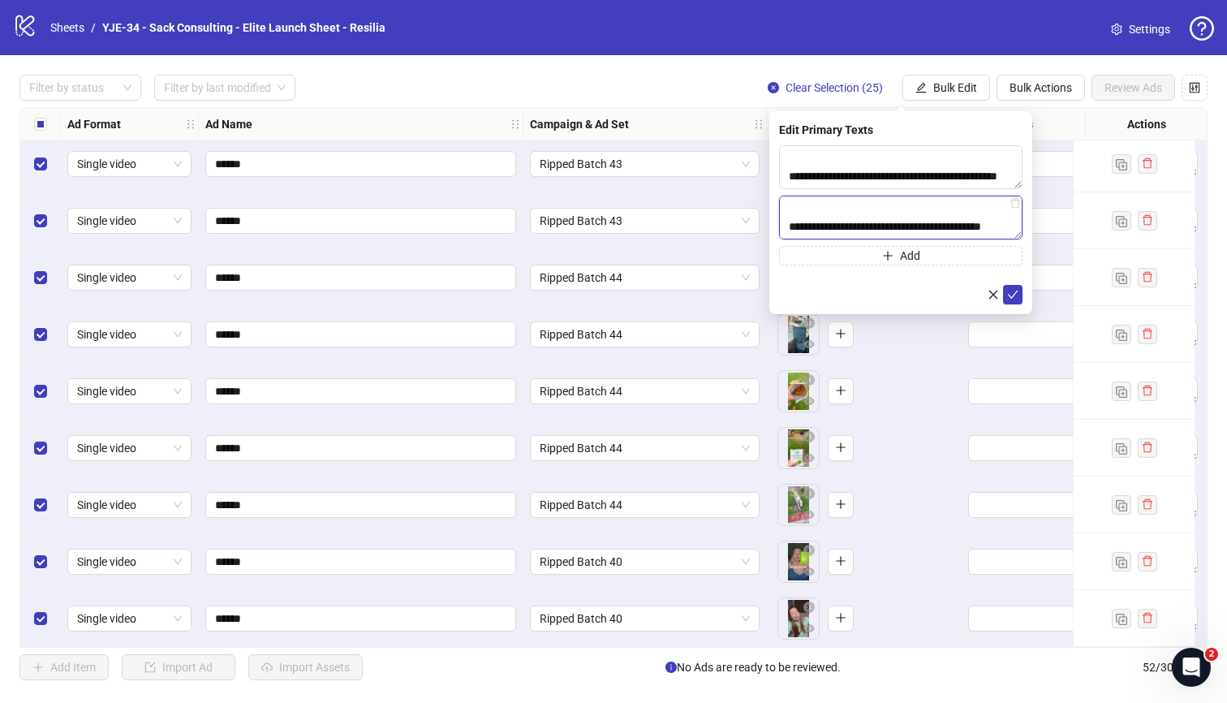
scroll to position [387, 0]
type textarea "**********"
click at [1010, 293] on icon "check" at bounding box center [1012, 294] width 11 height 11
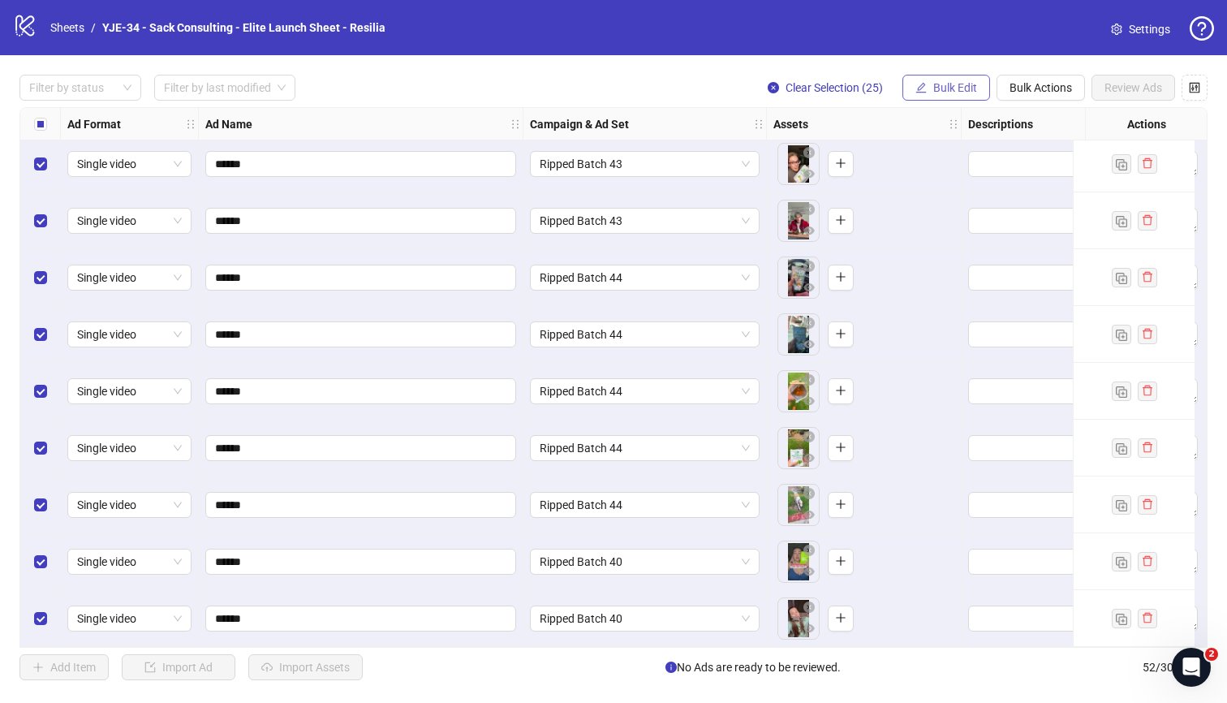
click at [933, 88] on span "Bulk Edit" at bounding box center [955, 87] width 44 height 13
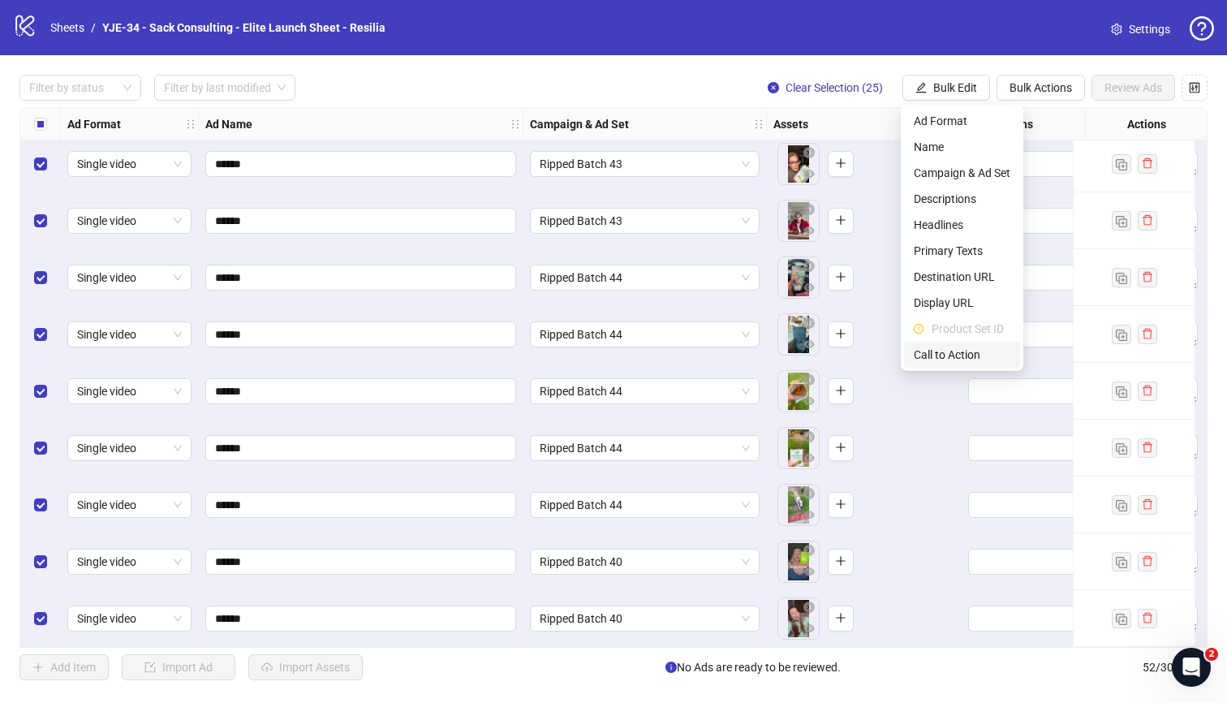
click at [954, 346] on span "Call to Action" at bounding box center [962, 355] width 97 height 18
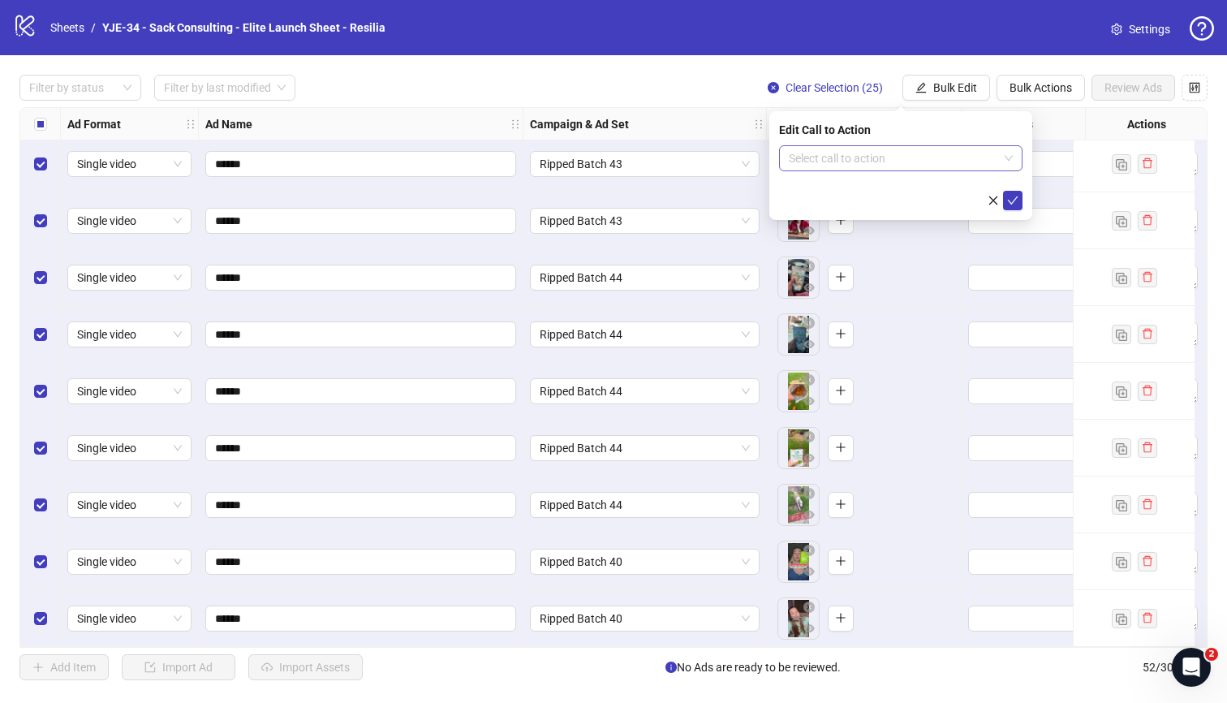
click at [887, 158] on input "search" at bounding box center [893, 158] width 209 height 24
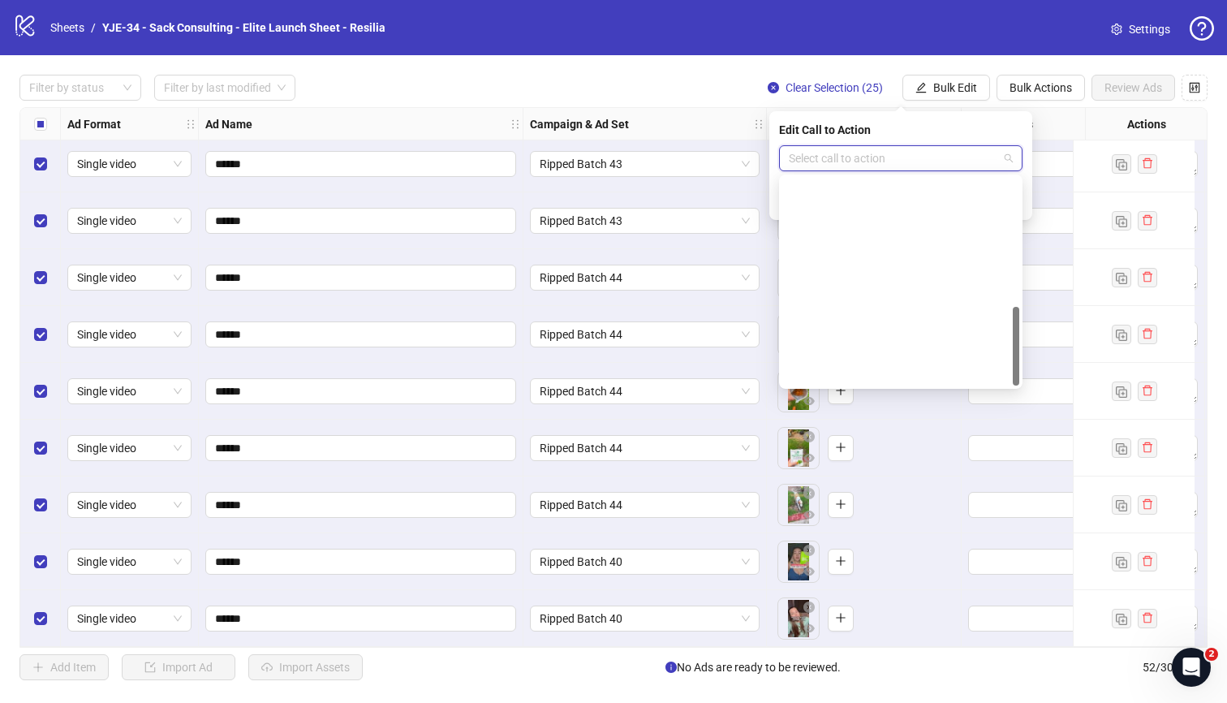
scroll to position [338, 0]
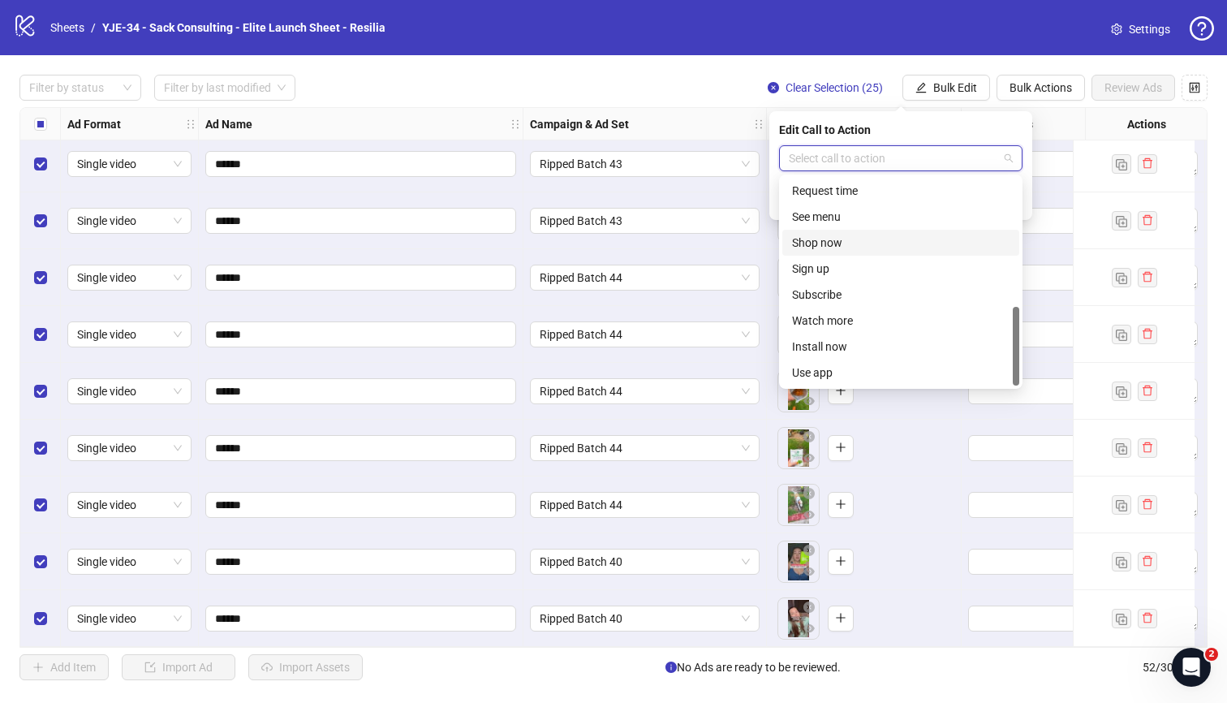
click at [843, 247] on div "Shop now" at bounding box center [901, 243] width 218 height 18
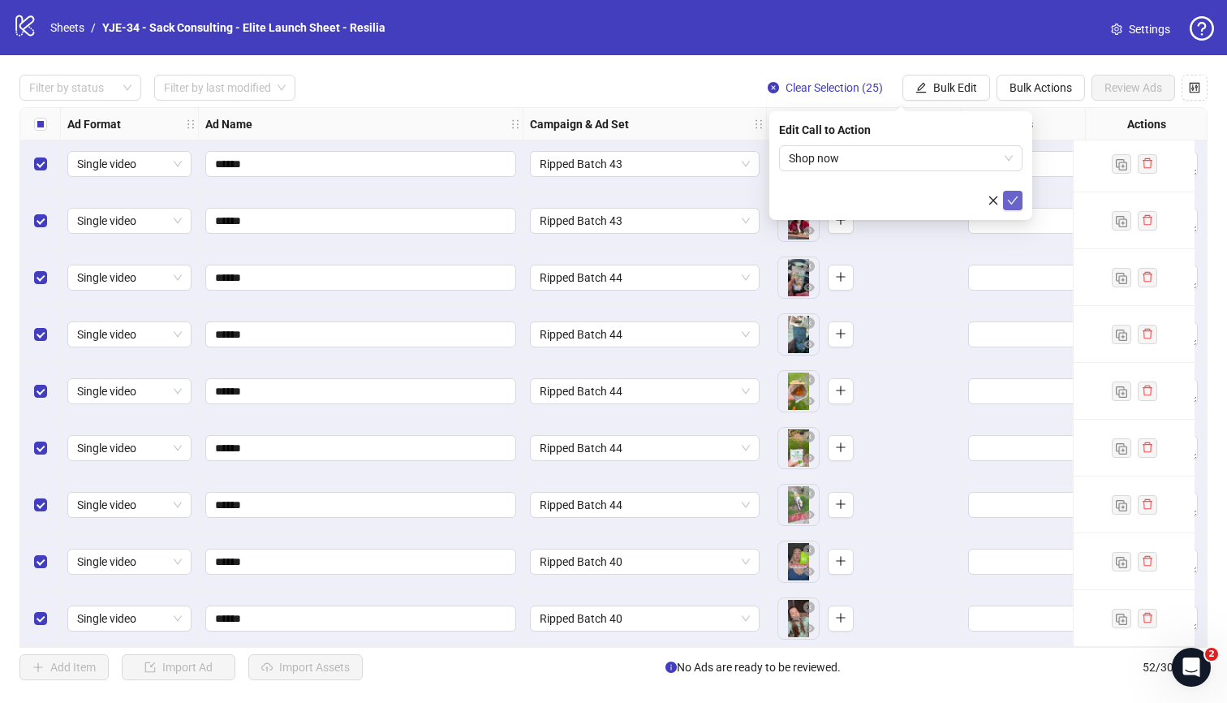
click at [1014, 208] on button "submit" at bounding box center [1012, 200] width 19 height 19
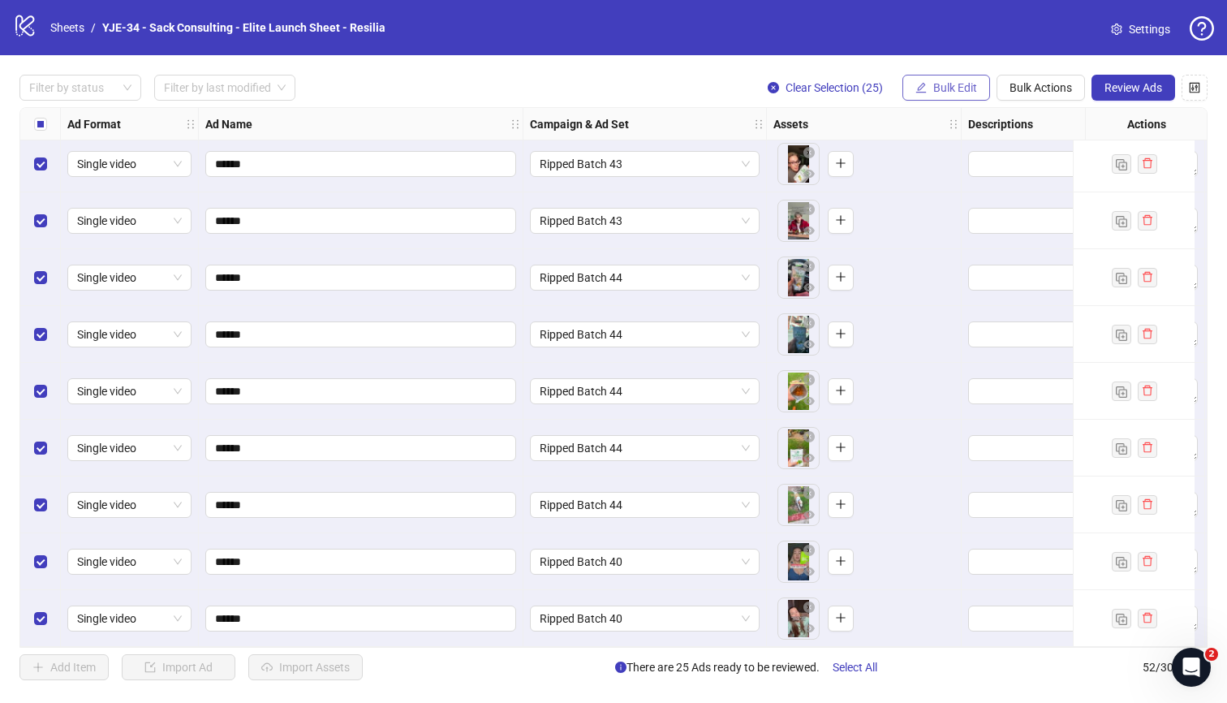
click at [937, 94] on span "Bulk Edit" at bounding box center [955, 87] width 44 height 13
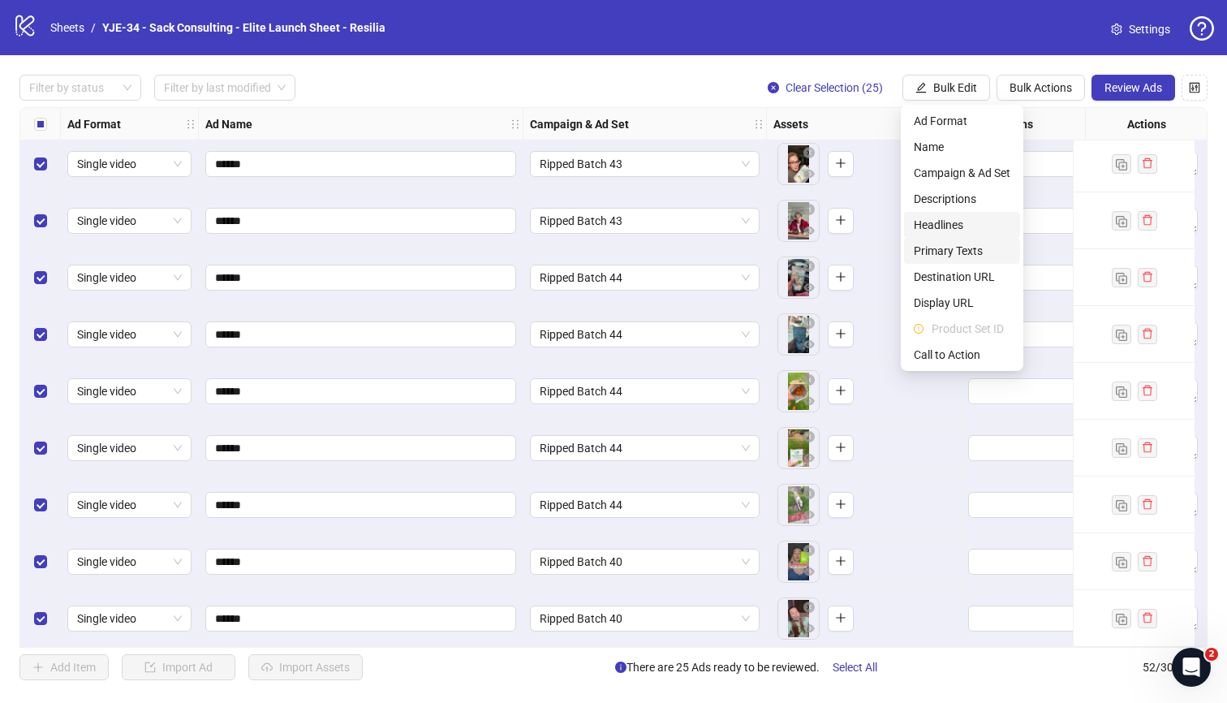
click at [949, 221] on span "Headlines" at bounding box center [962, 225] width 97 height 18
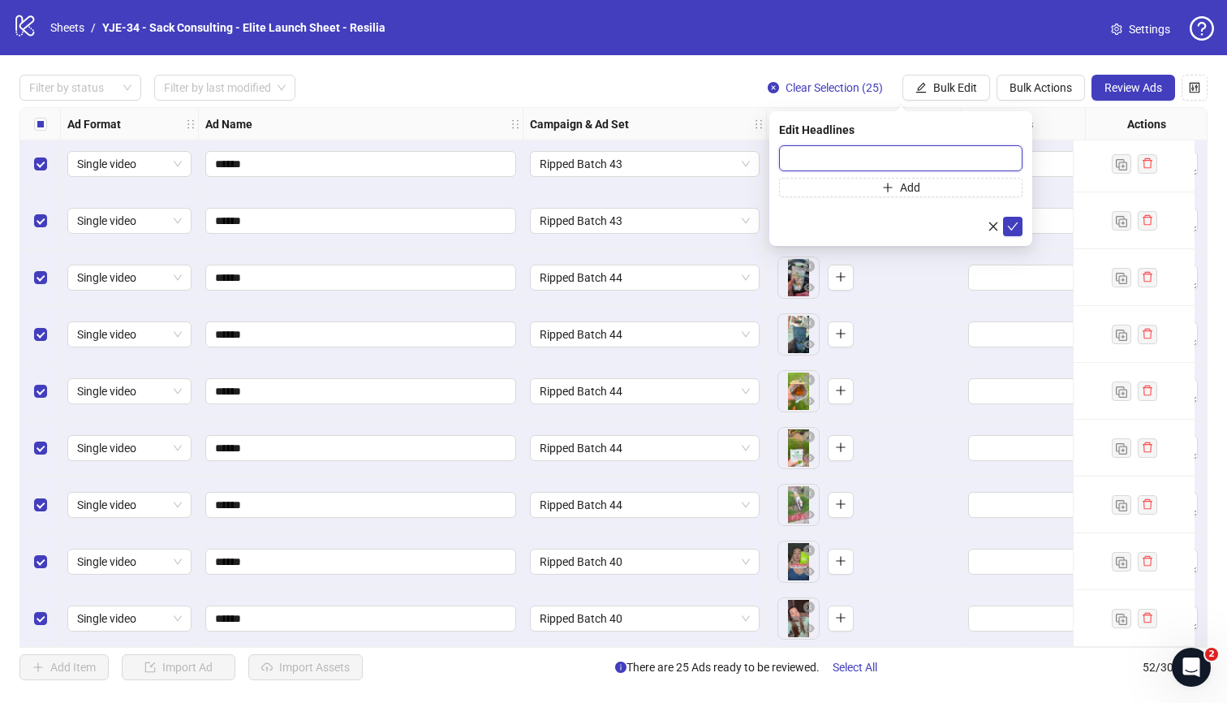
click at [878, 159] on input "text" at bounding box center [900, 158] width 243 height 26
paste input "**********"
type input "**********"
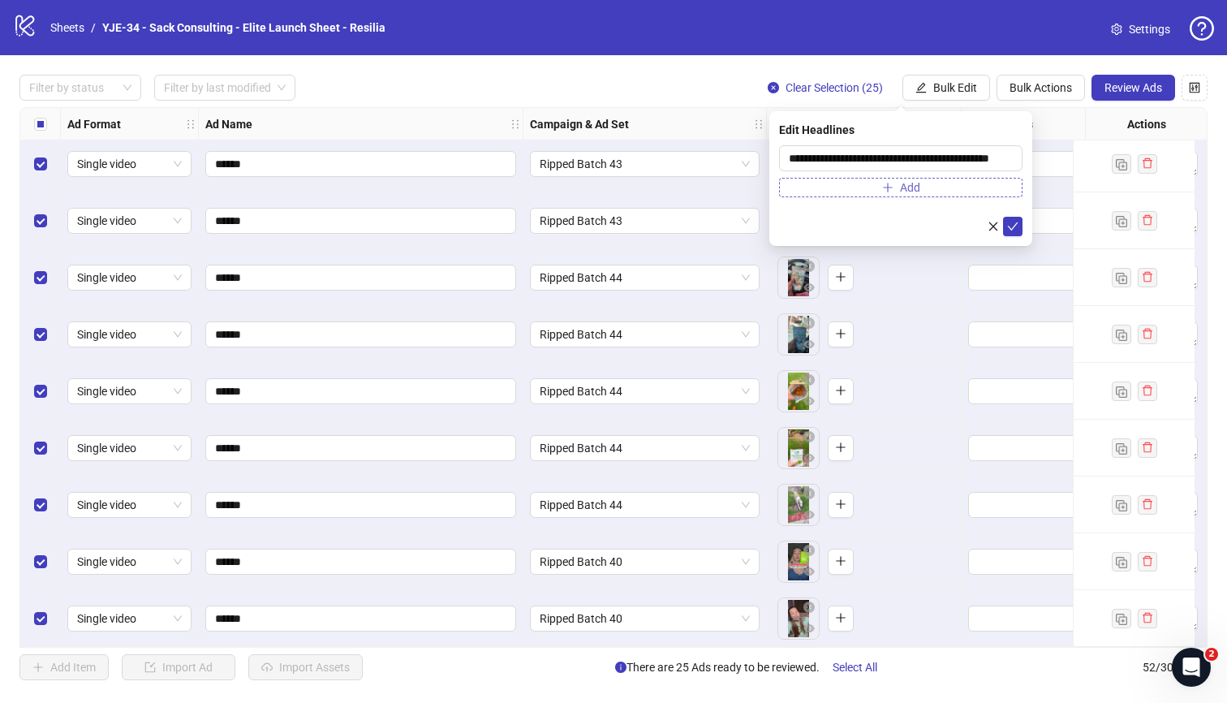
click at [920, 185] on button "Add" at bounding box center [900, 187] width 243 height 19
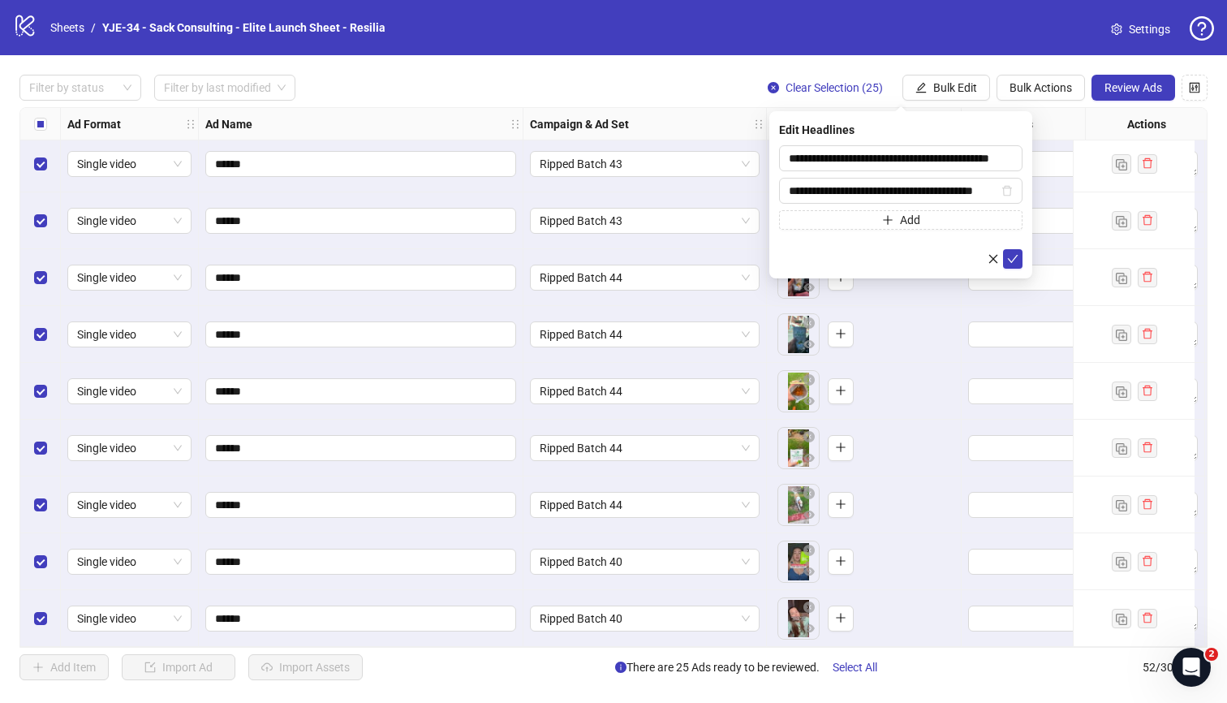
scroll to position [0, 22]
type input "**********"
click at [1006, 255] on button "submit" at bounding box center [1012, 258] width 19 height 19
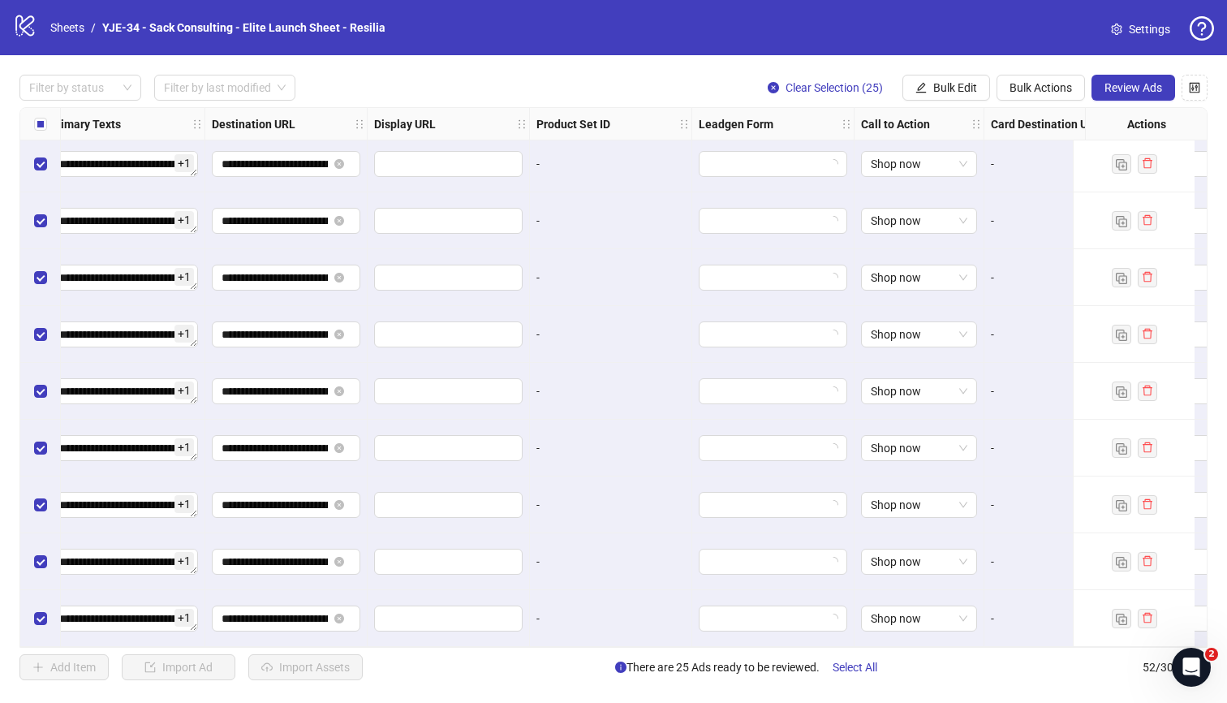
scroll to position [2454, 1407]
click at [1140, 36] on span "Settings" at bounding box center [1149, 29] width 41 height 18
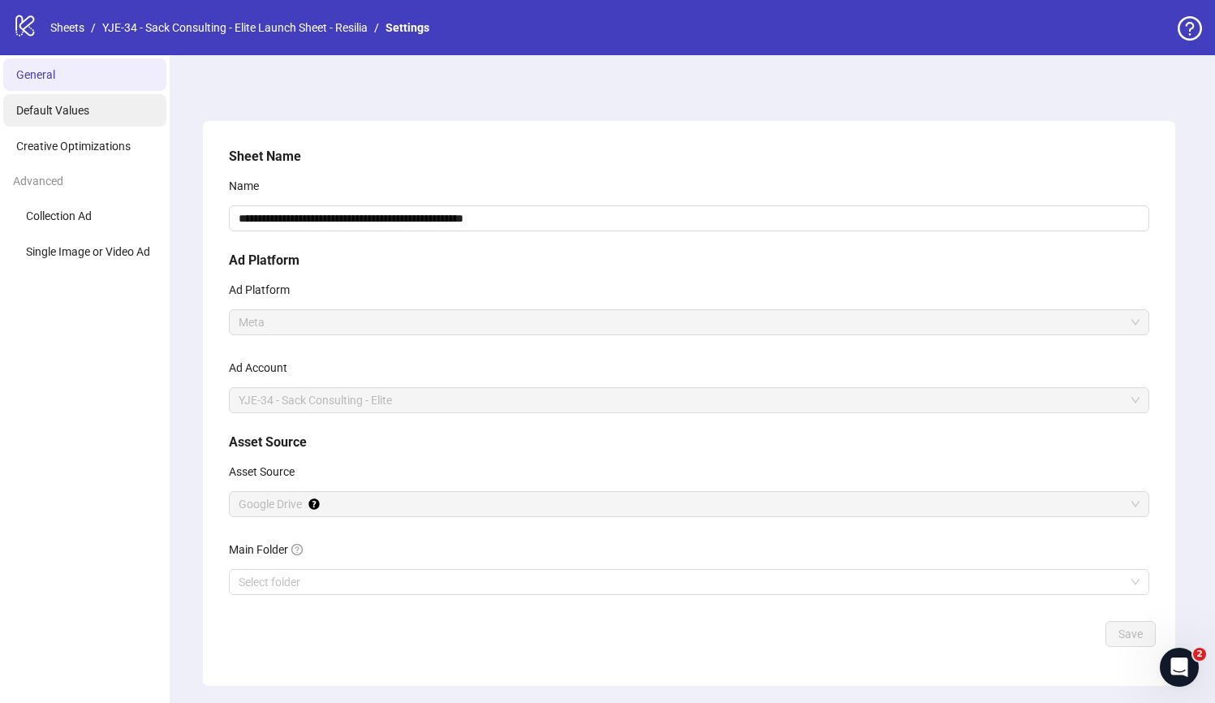
click at [75, 119] on li "Default Values" at bounding box center [84, 110] width 163 height 32
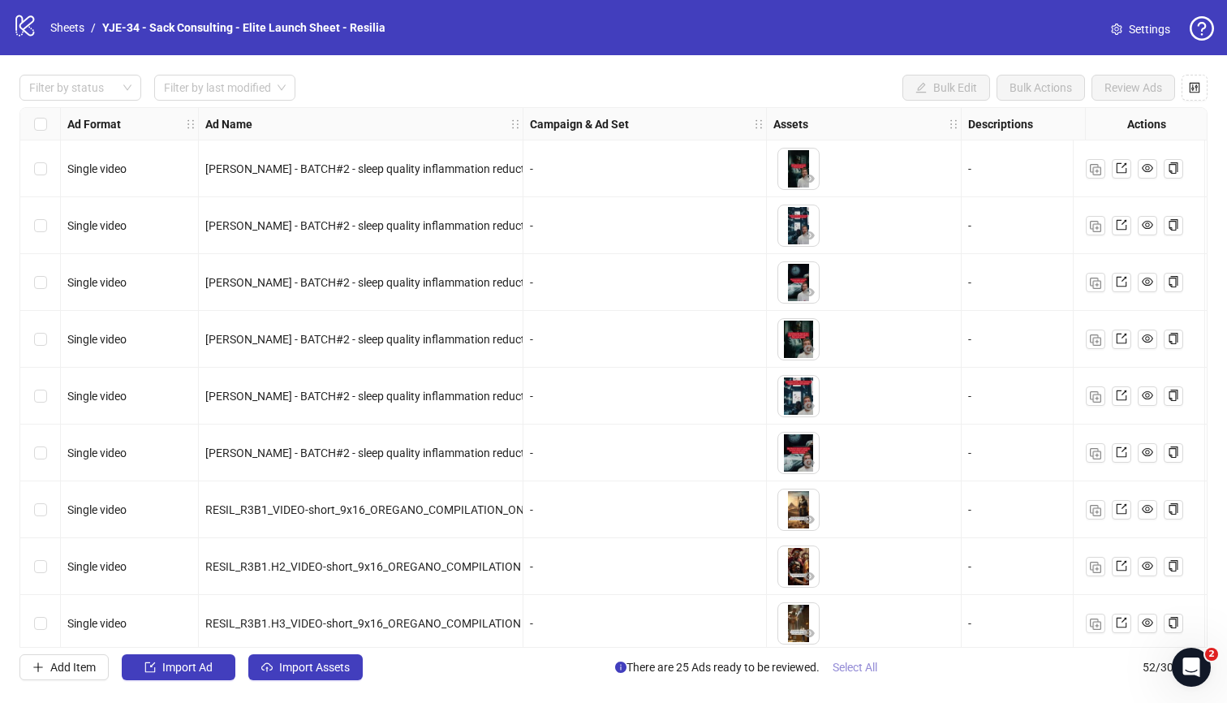
click at [850, 666] on span "Select All" at bounding box center [855, 667] width 45 height 13
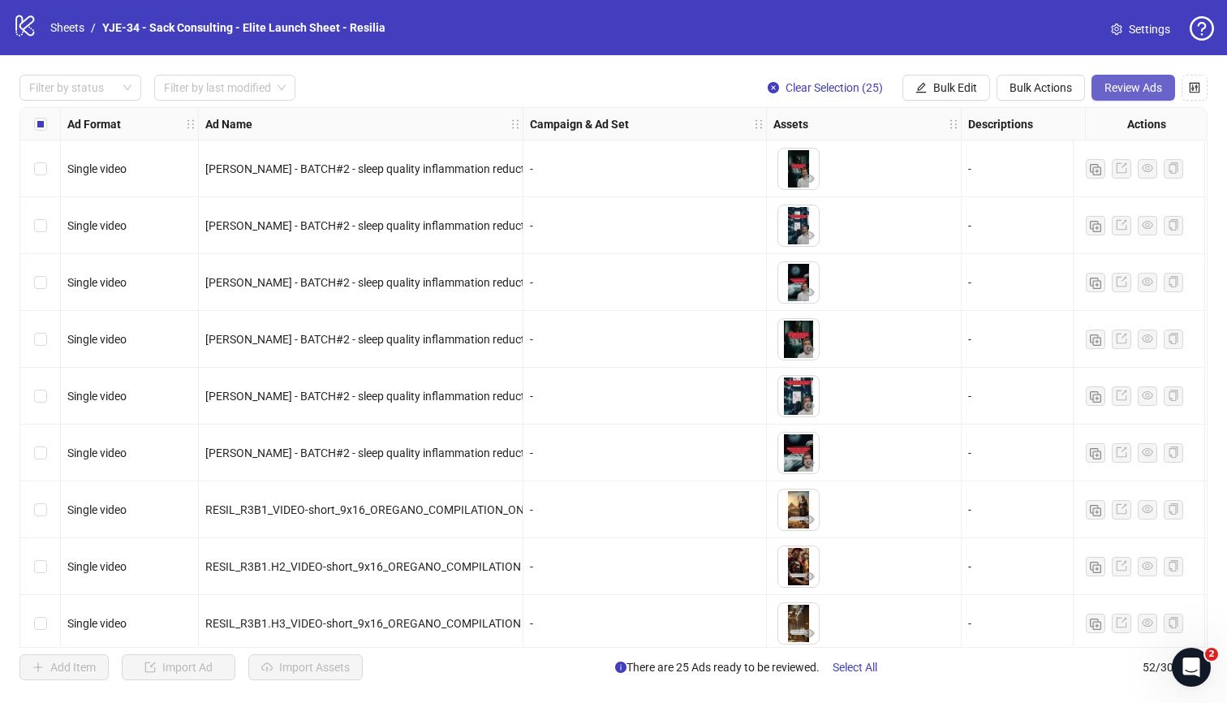
click at [1135, 97] on button "Review Ads" at bounding box center [1134, 88] width 84 height 26
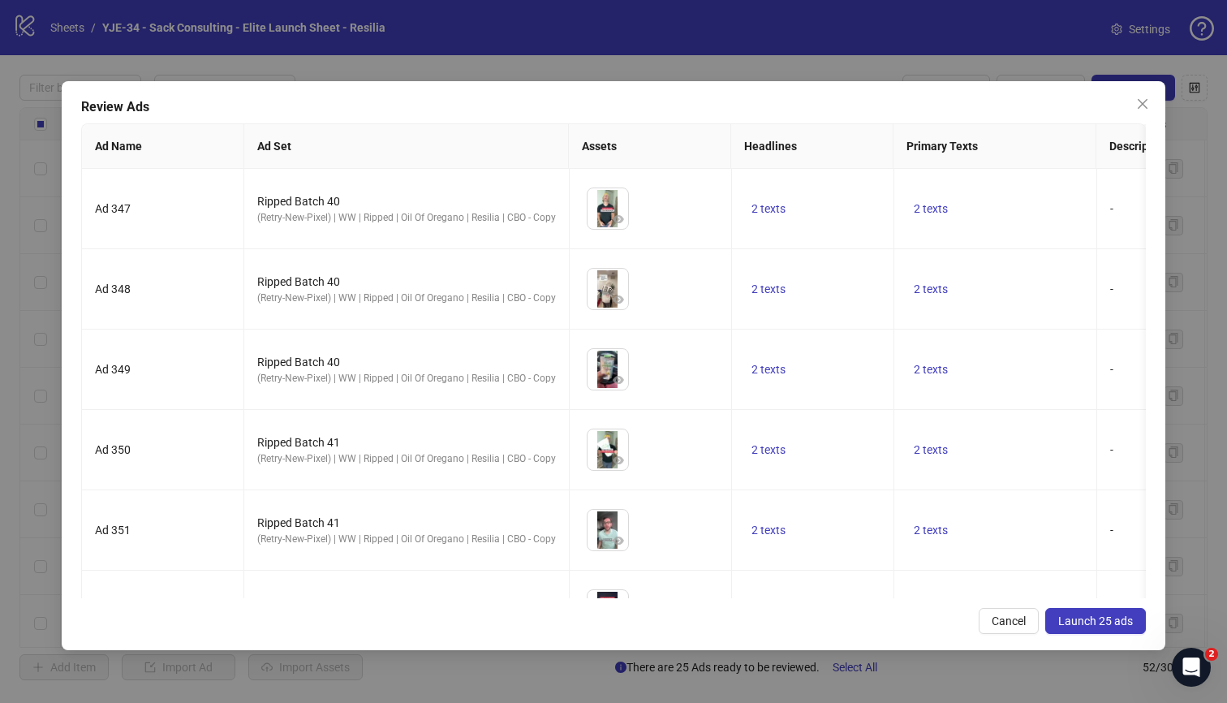
click at [1106, 621] on span "Launch 25 ads" at bounding box center [1095, 620] width 75 height 13
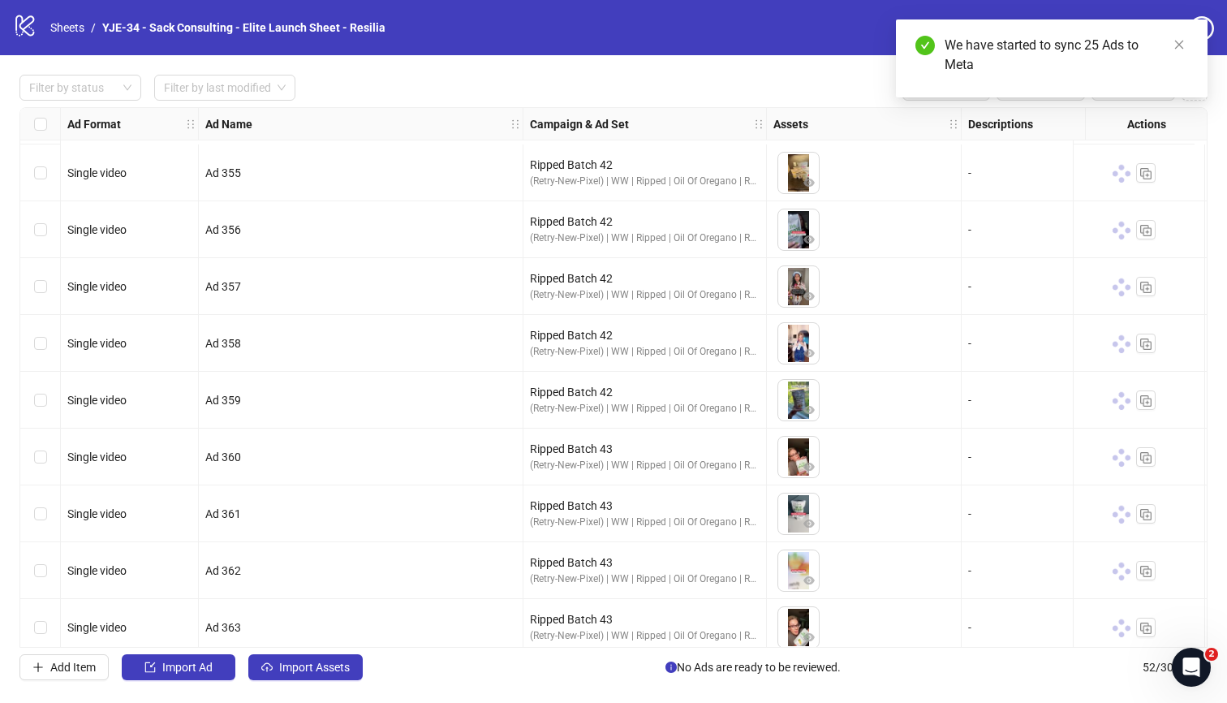
scroll to position [2454, 0]
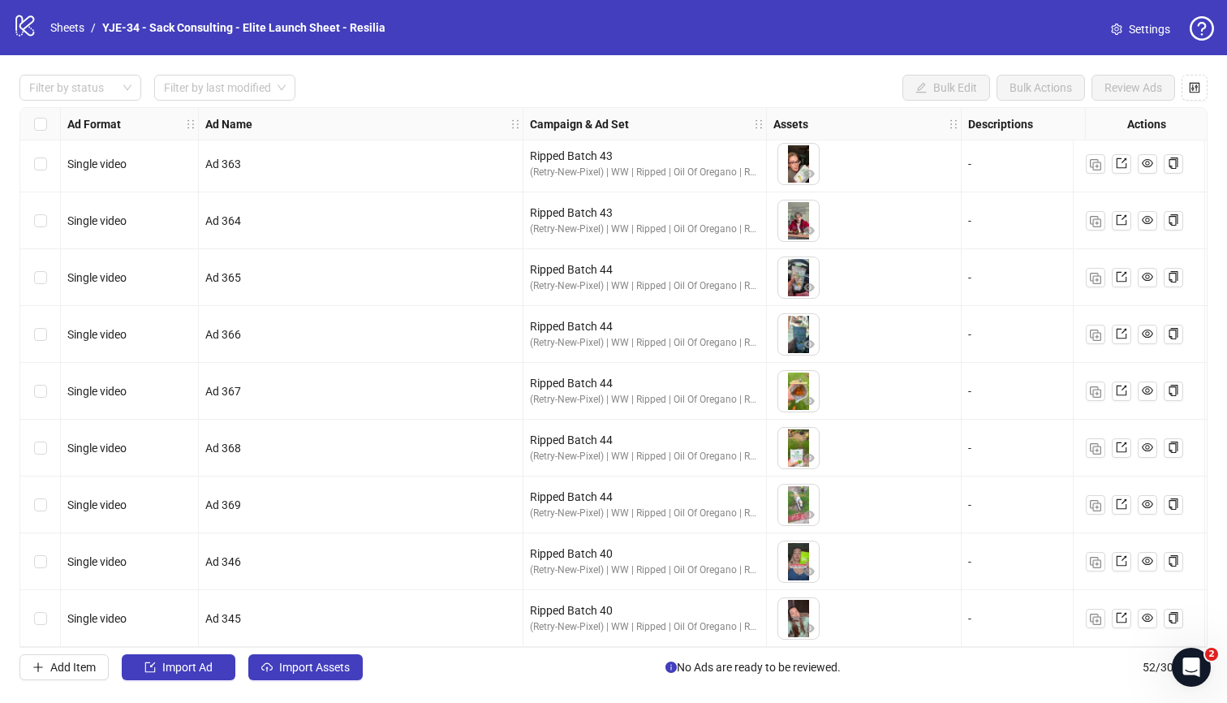
click at [1155, 25] on span "Settings" at bounding box center [1149, 29] width 41 height 18
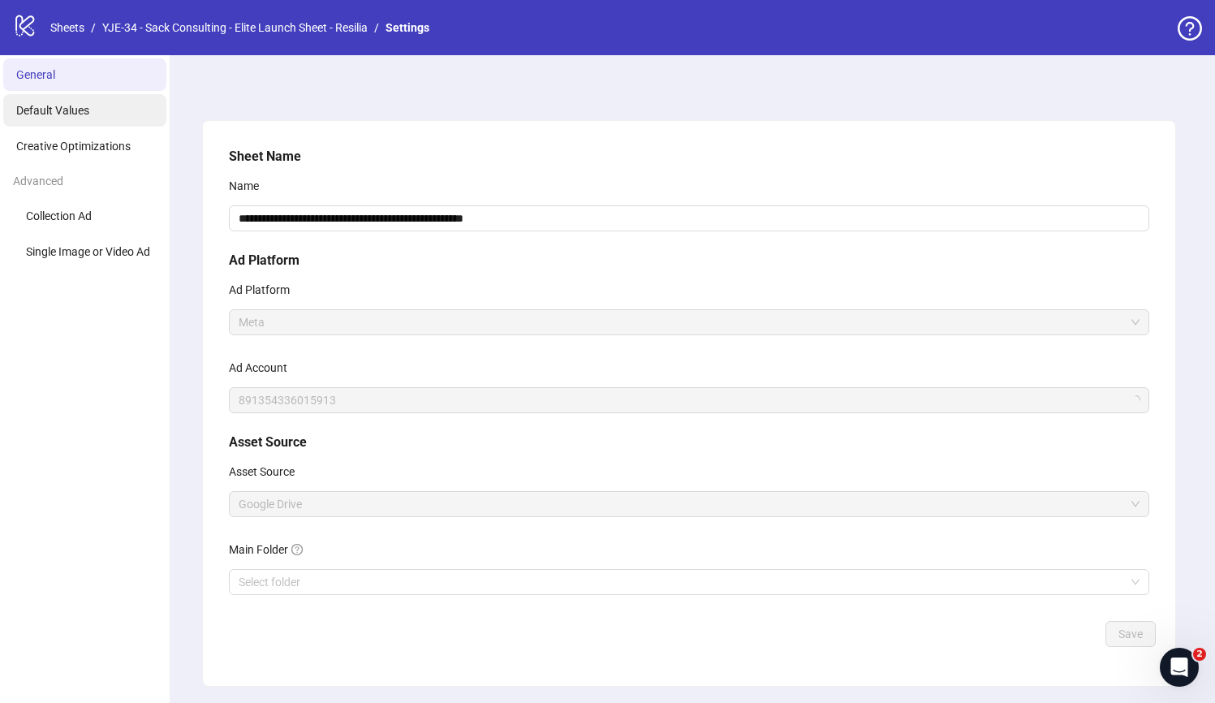
click at [71, 113] on span "Default Values" at bounding box center [52, 110] width 73 height 13
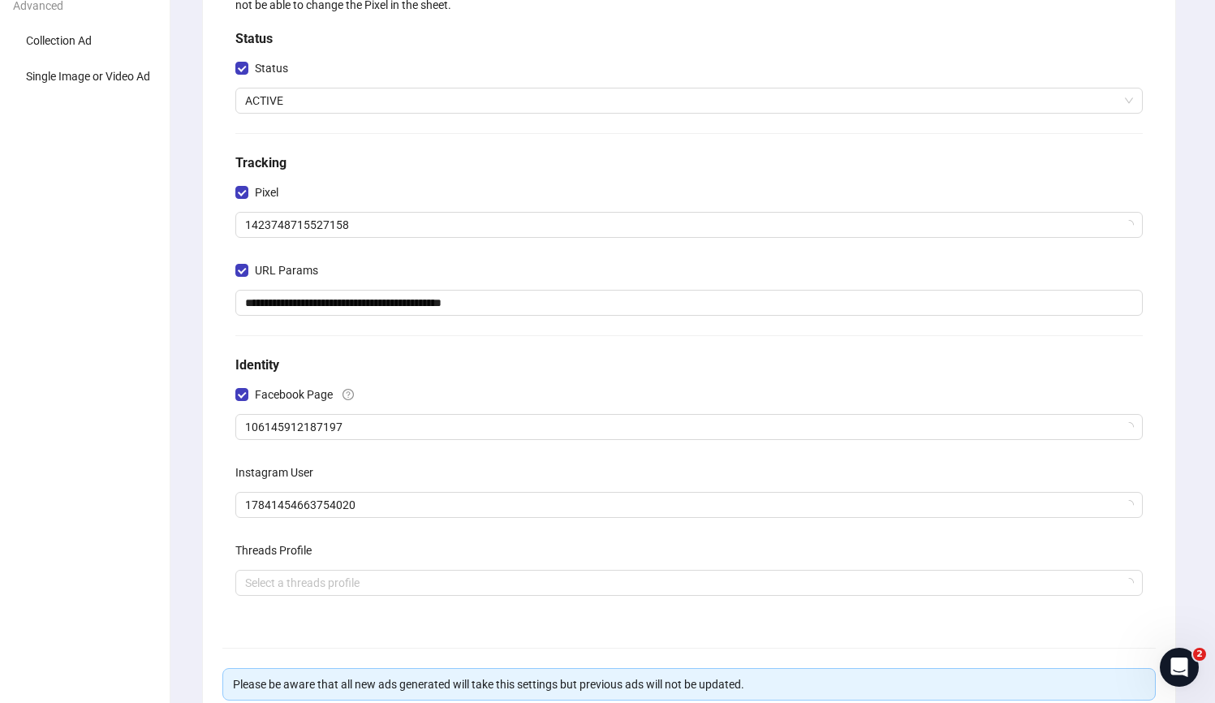
scroll to position [323, 0]
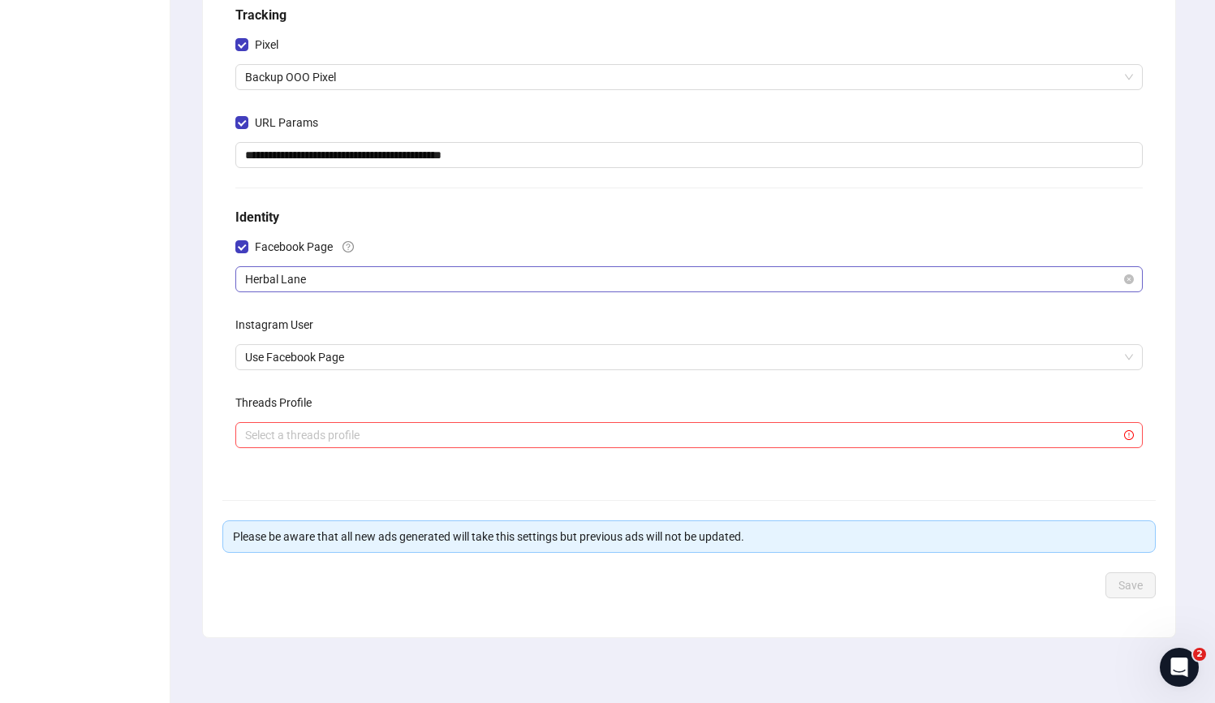
click at [360, 270] on span "Herbal Lane" at bounding box center [689, 279] width 888 height 24
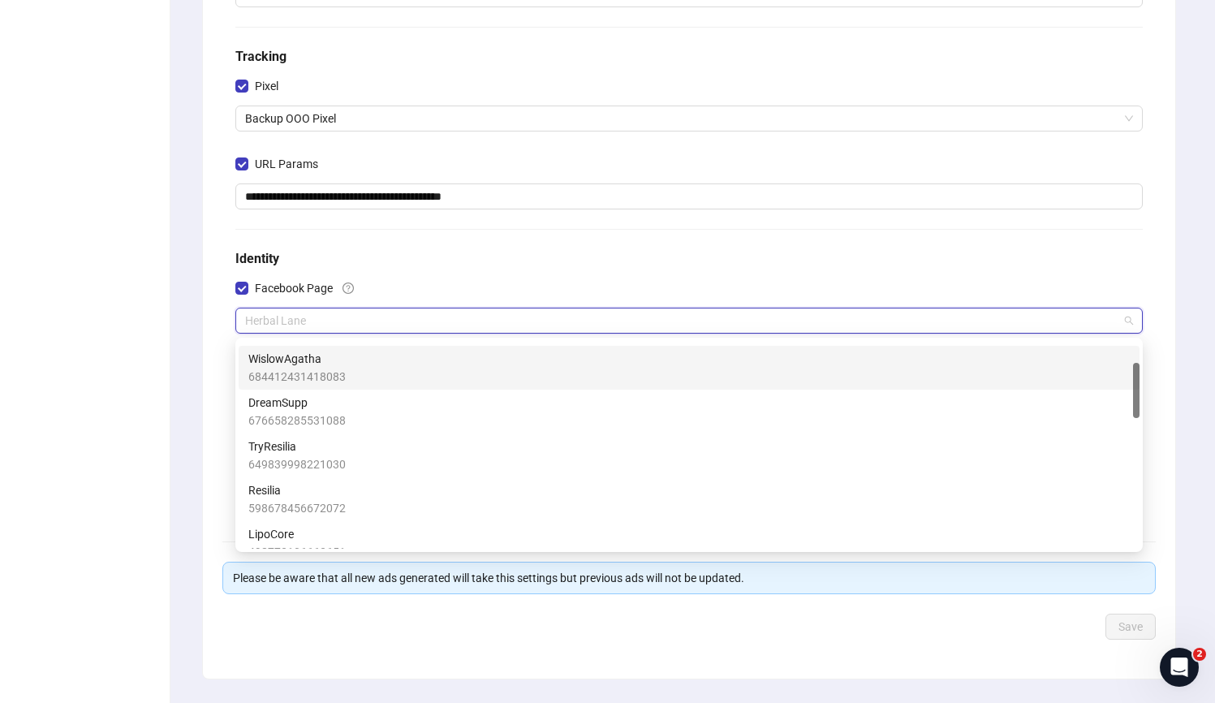
scroll to position [0, 0]
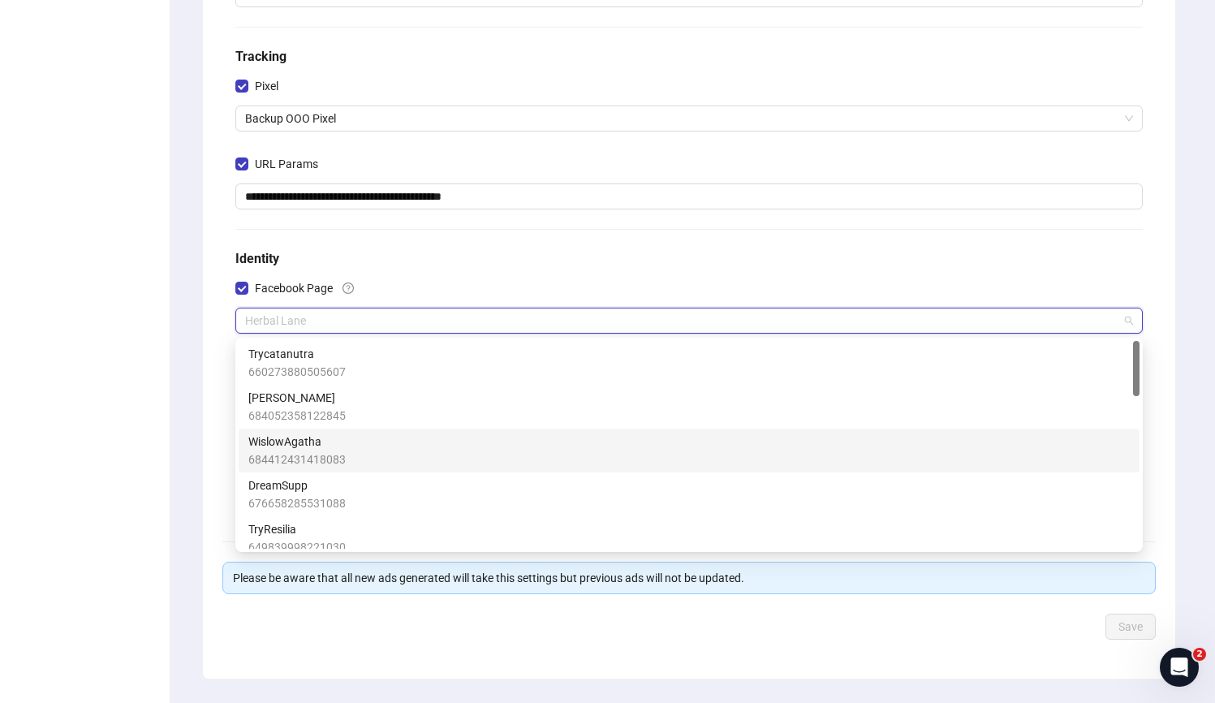
click at [344, 445] on div "WislowAgatha 684412431418083" at bounding box center [688, 451] width 881 height 36
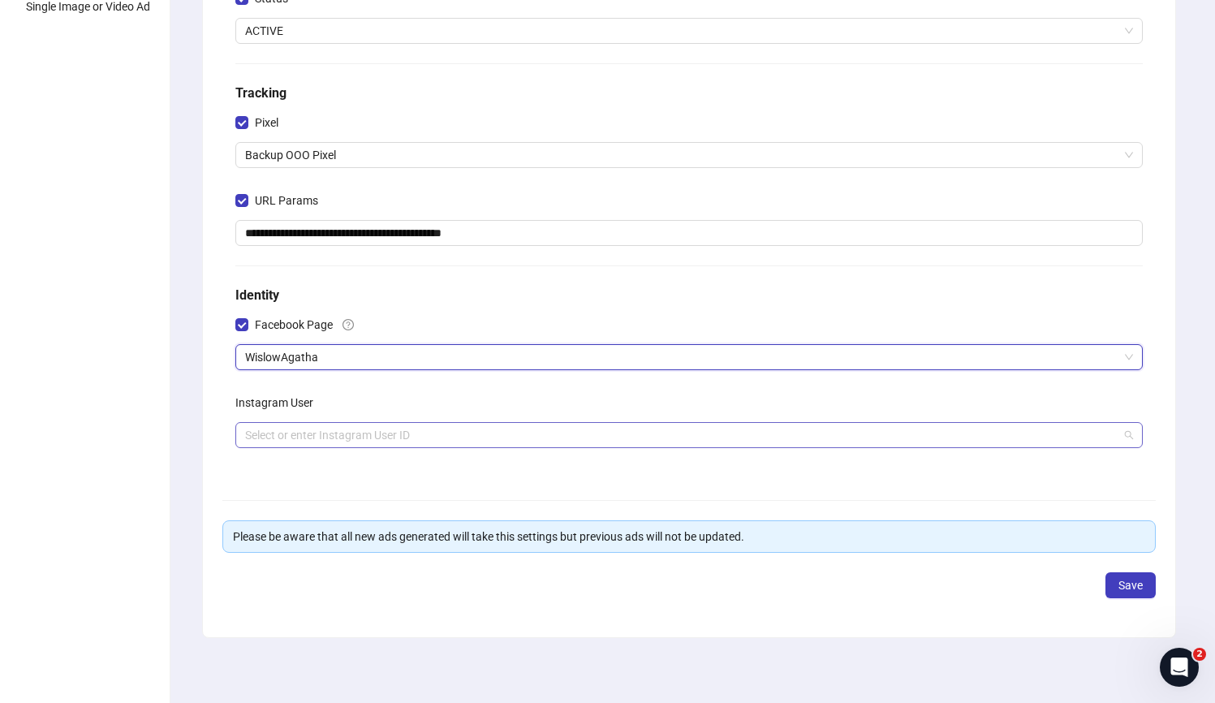
click at [588, 441] on input "search" at bounding box center [681, 435] width 873 height 24
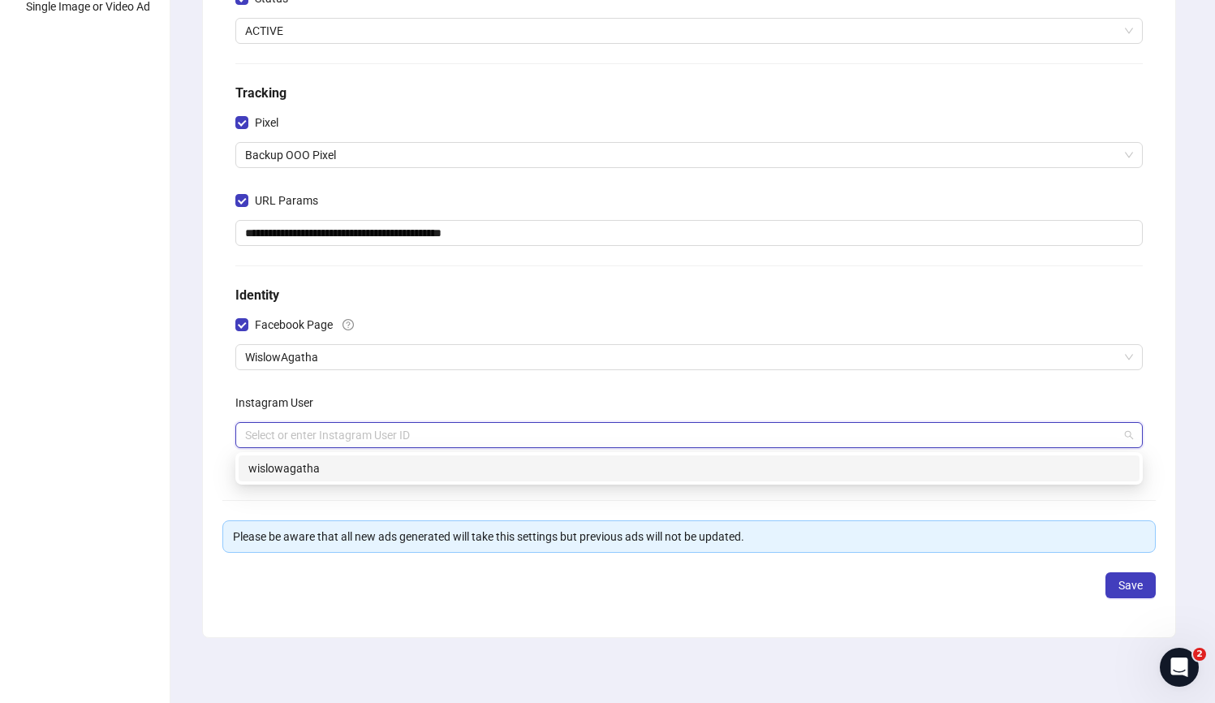
click at [537, 464] on div "wislowagatha" at bounding box center [688, 468] width 881 height 18
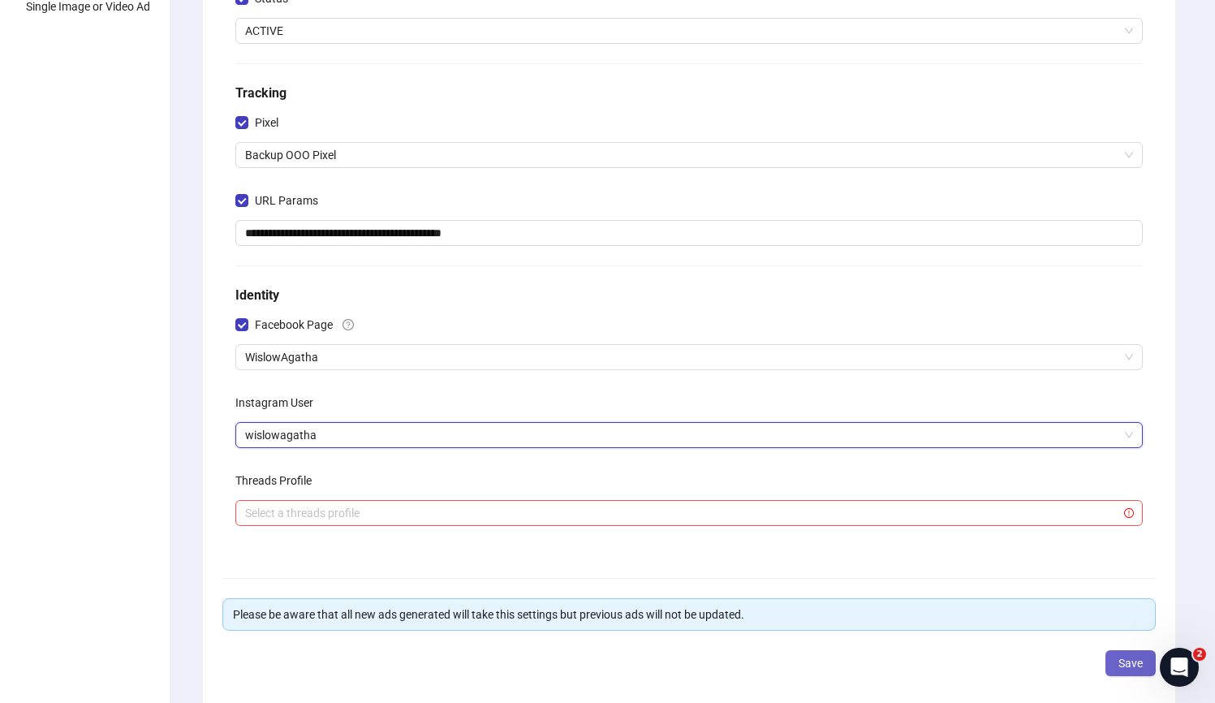
click at [1109, 673] on button "Save" at bounding box center [1130, 663] width 50 height 26
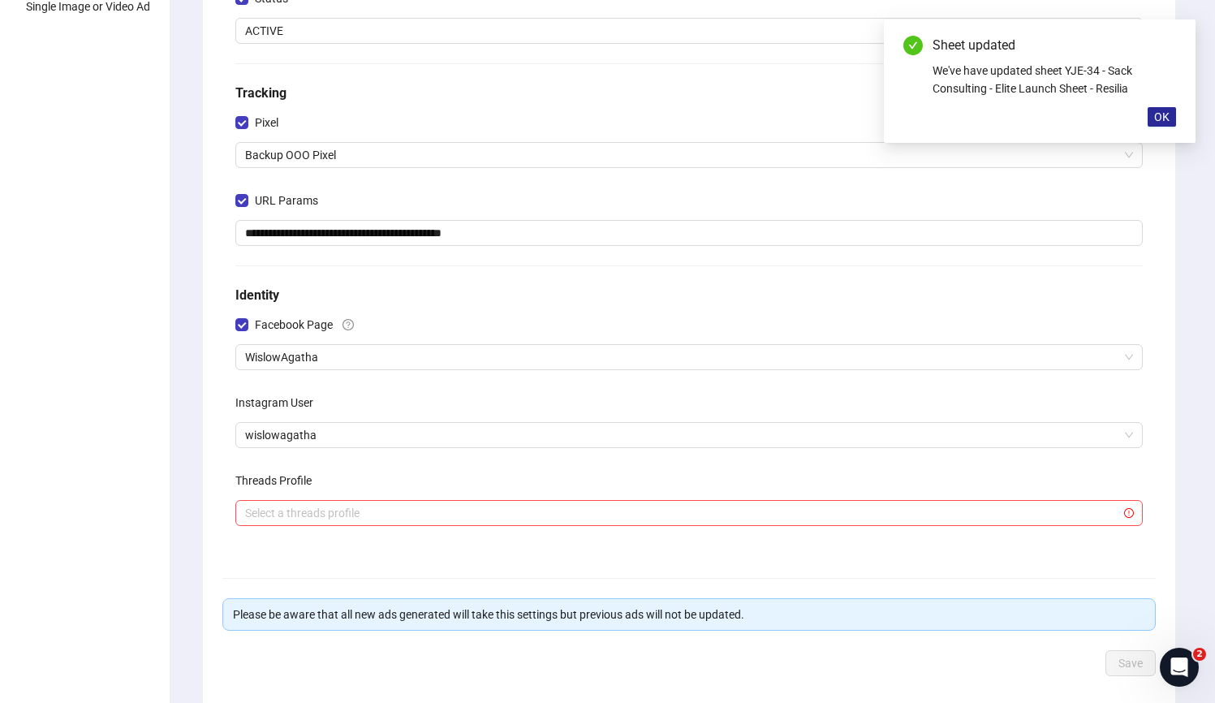
click at [1153, 118] on button "OK" at bounding box center [1162, 116] width 28 height 19
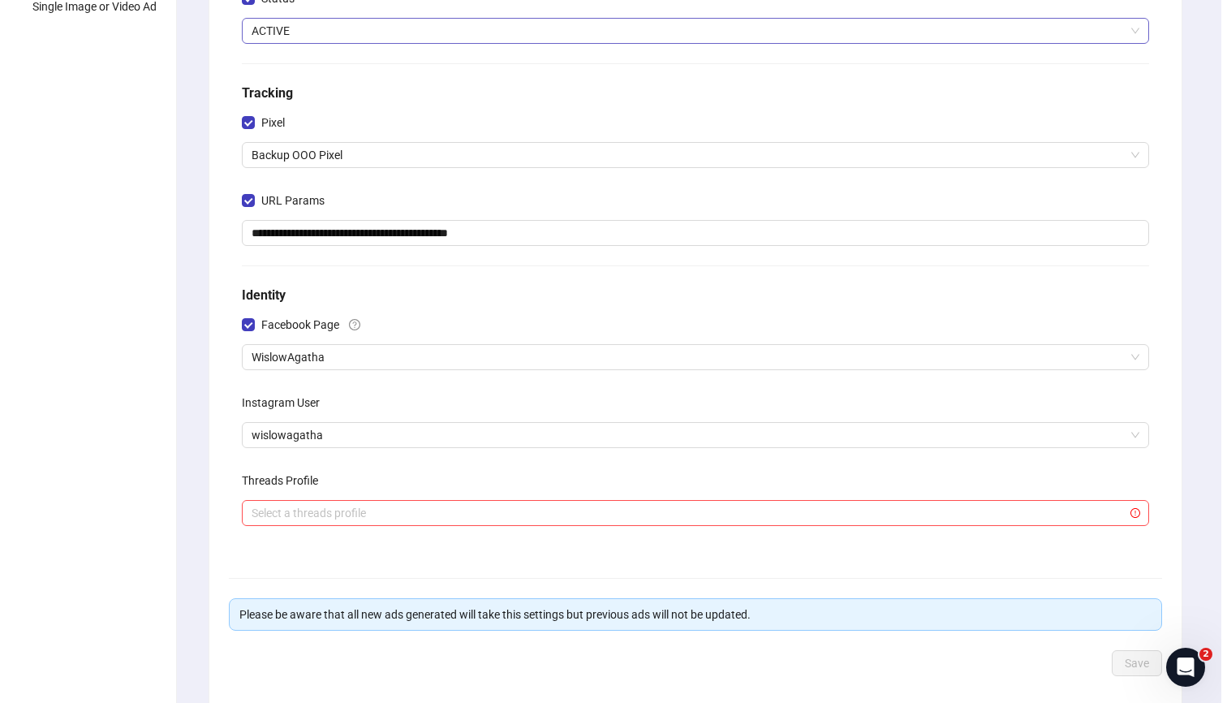
scroll to position [0, 0]
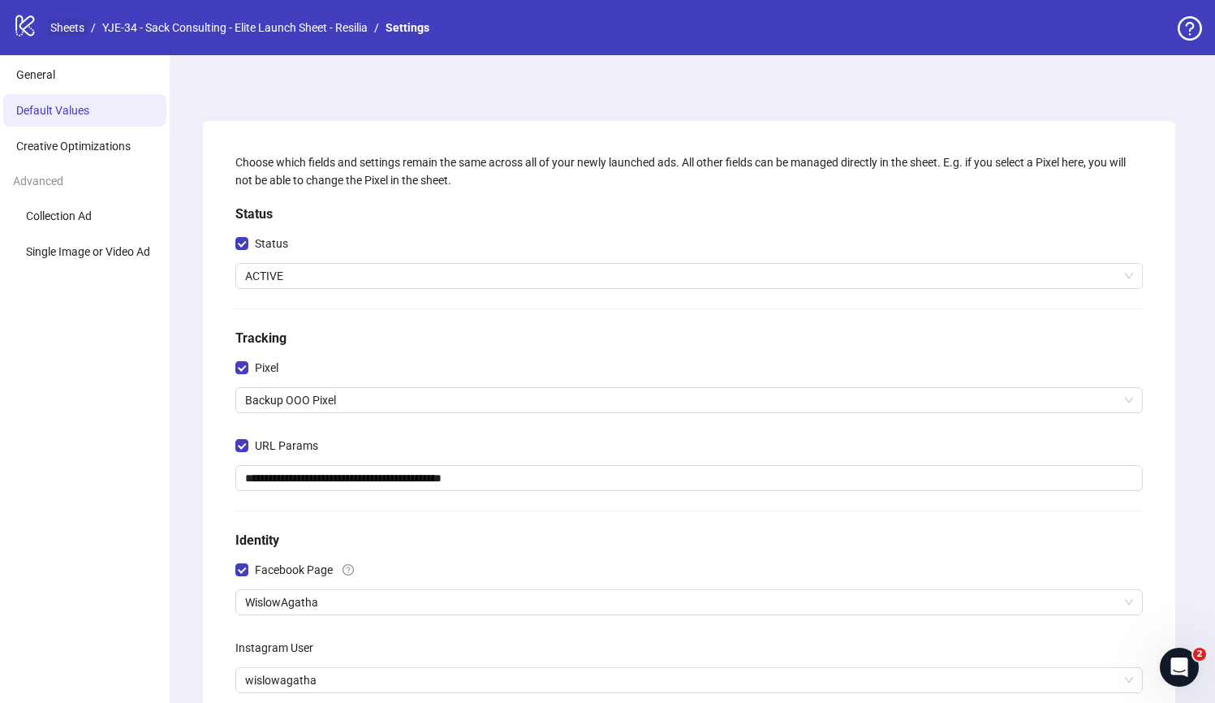
click at [80, 29] on link "Sheets" at bounding box center [67, 28] width 41 height 18
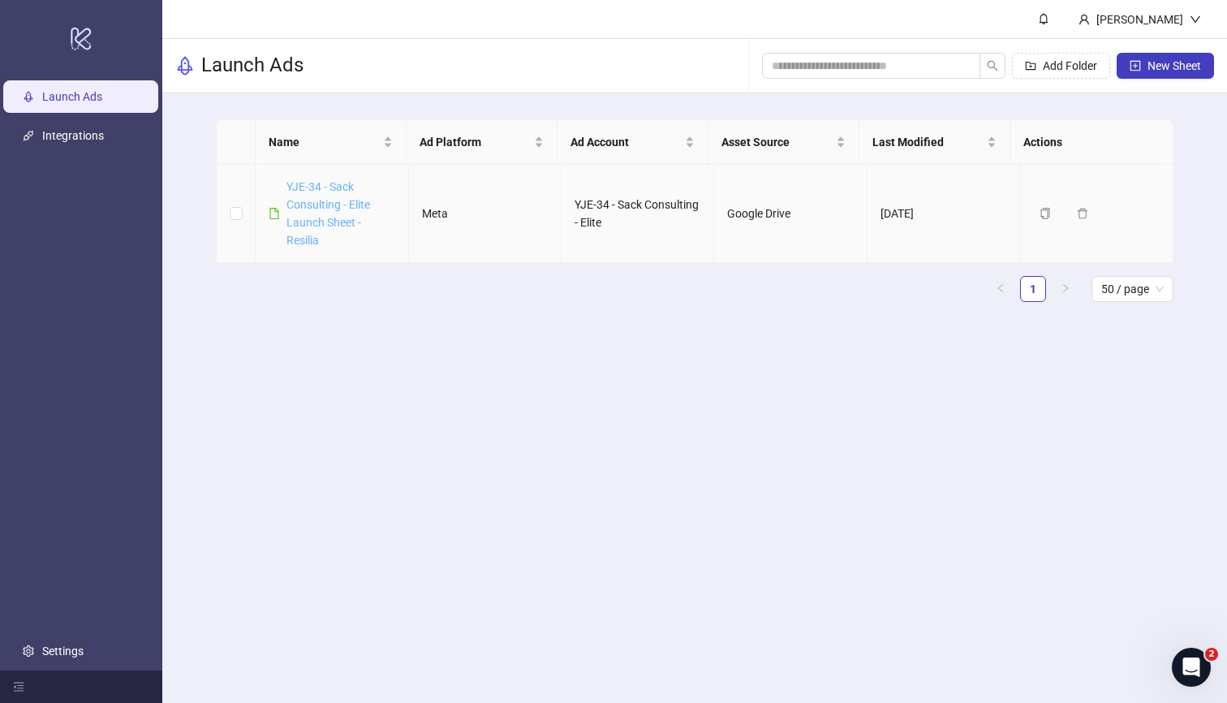
click at [325, 204] on link "YJE-34 - Sack Consulting - Elite Launch Sheet - Resilia" at bounding box center [328, 213] width 84 height 67
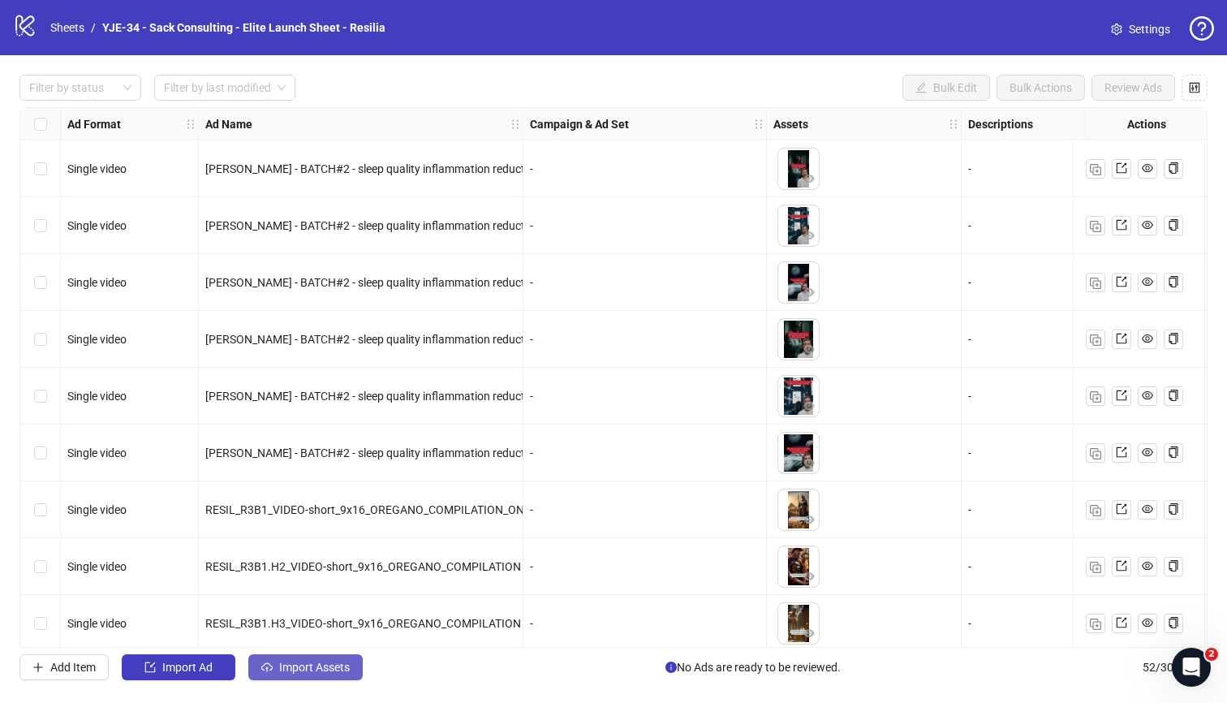
click at [281, 677] on button "Import Assets" at bounding box center [305, 667] width 114 height 26
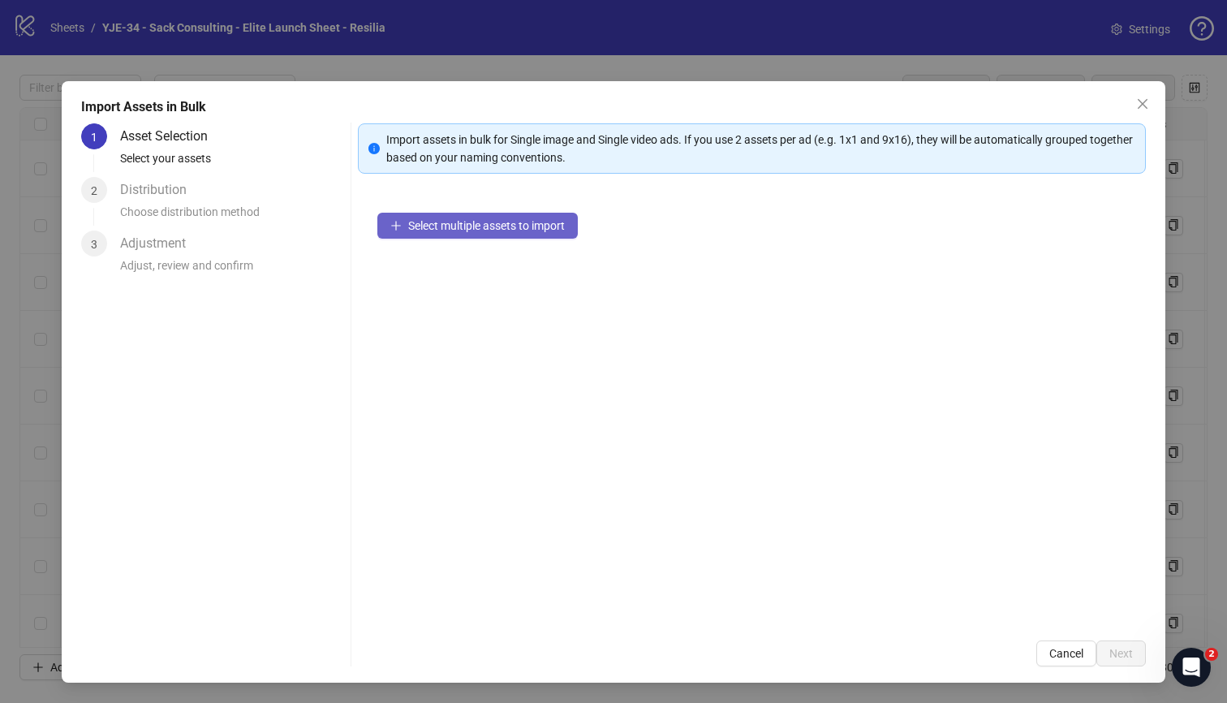
click at [420, 230] on span "Select multiple assets to import" at bounding box center [486, 225] width 157 height 13
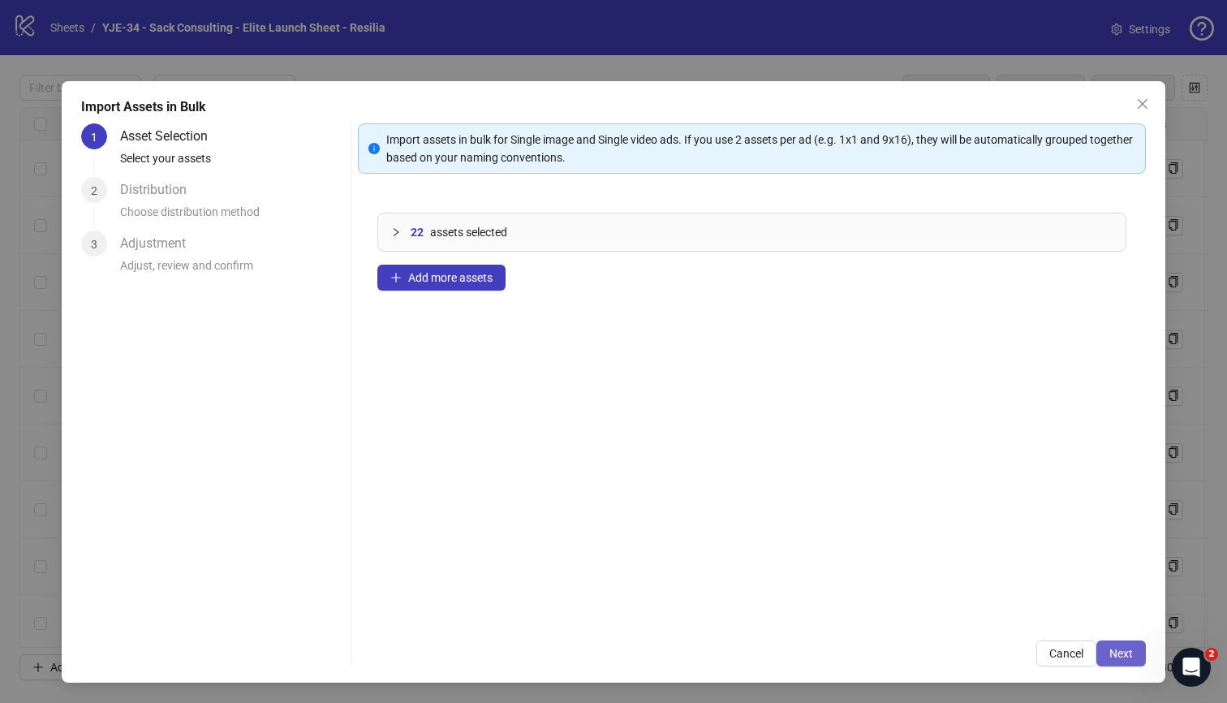
click at [1121, 662] on button "Next" at bounding box center [1121, 653] width 50 height 26
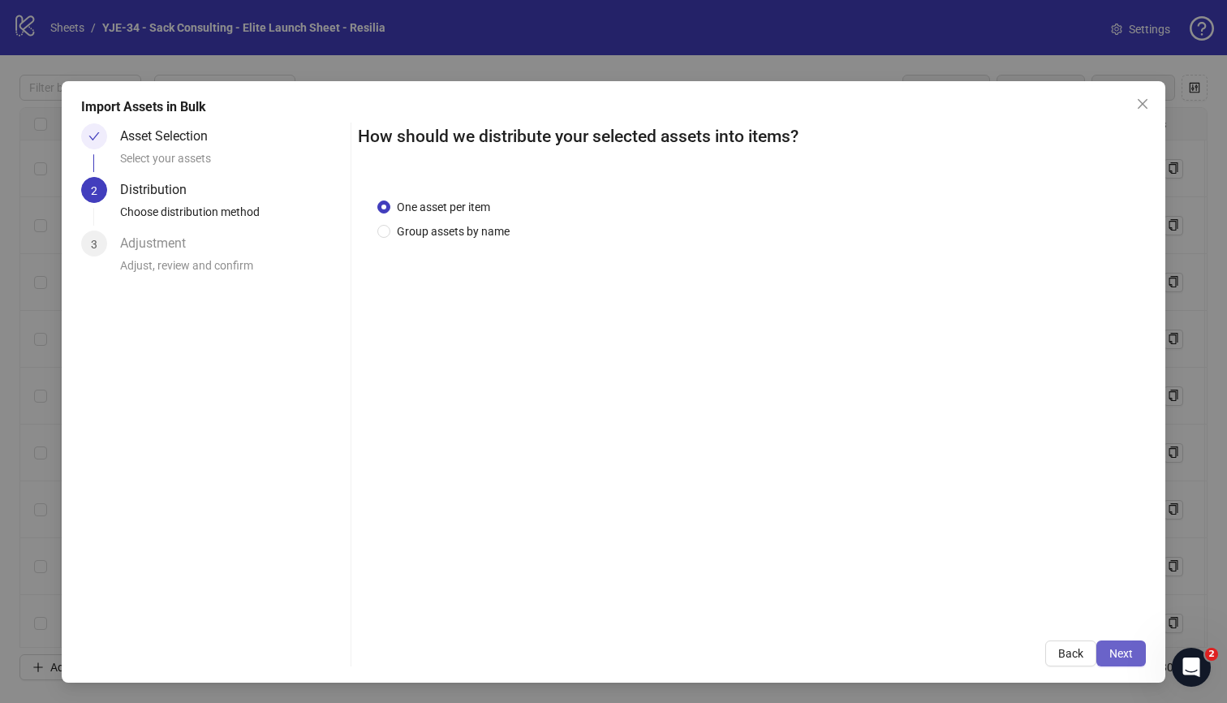
click at [1112, 654] on span "Next" at bounding box center [1121, 653] width 24 height 13
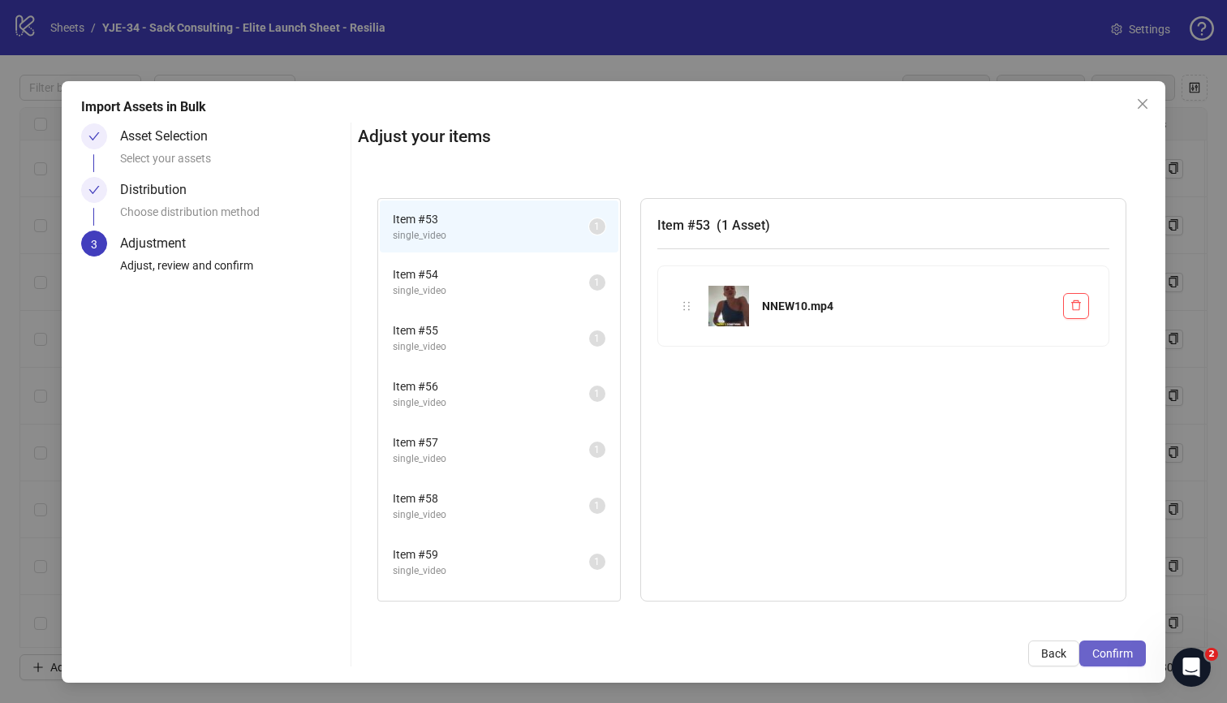
click at [1128, 655] on span "Confirm" at bounding box center [1112, 653] width 41 height 13
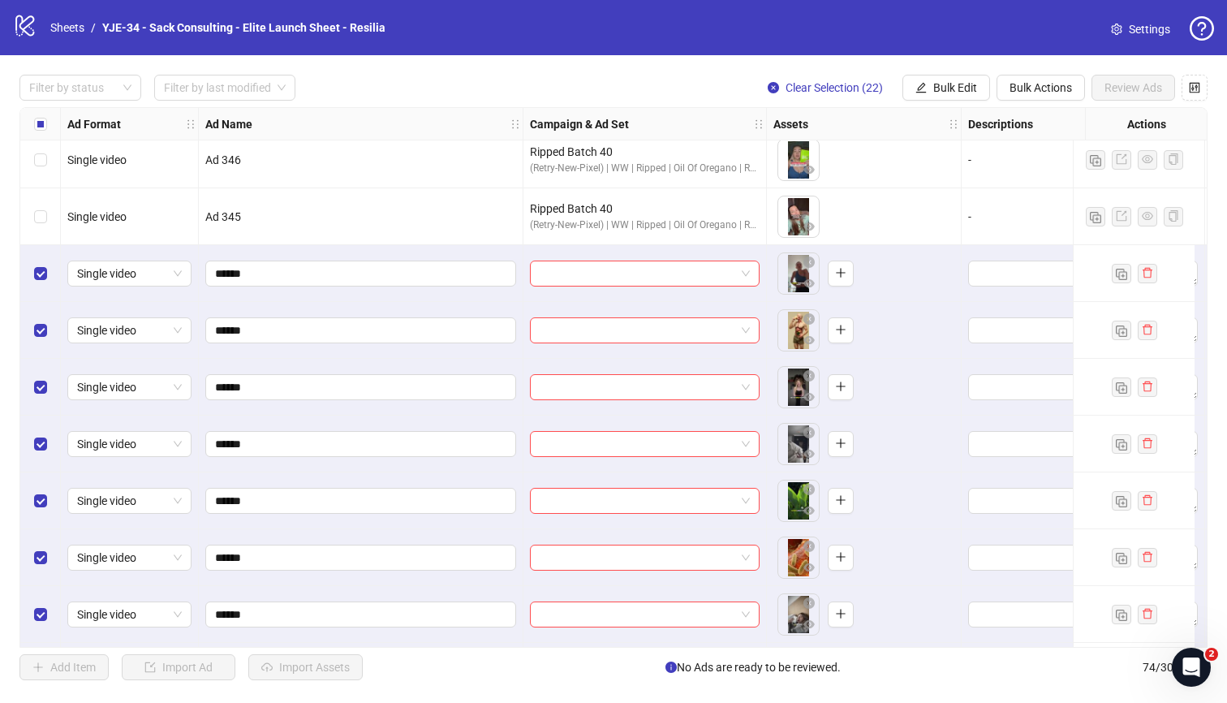
scroll to position [2846, 0]
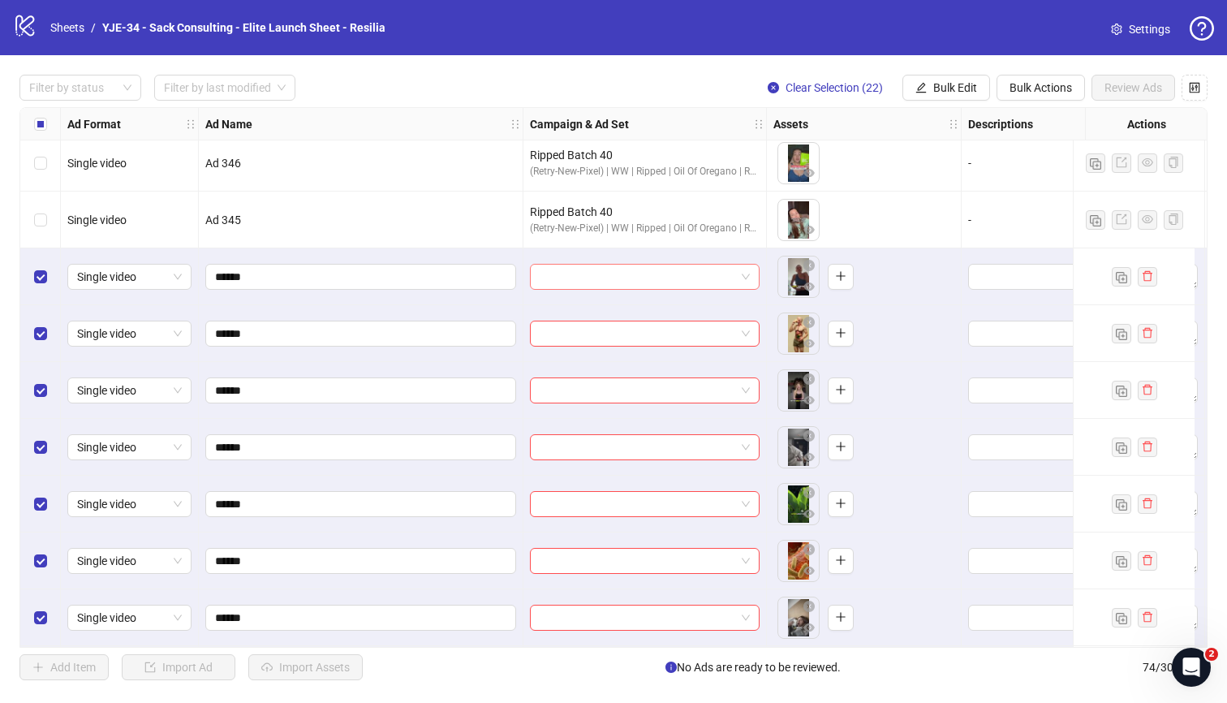
click at [691, 281] on input "search" at bounding box center [638, 277] width 196 height 24
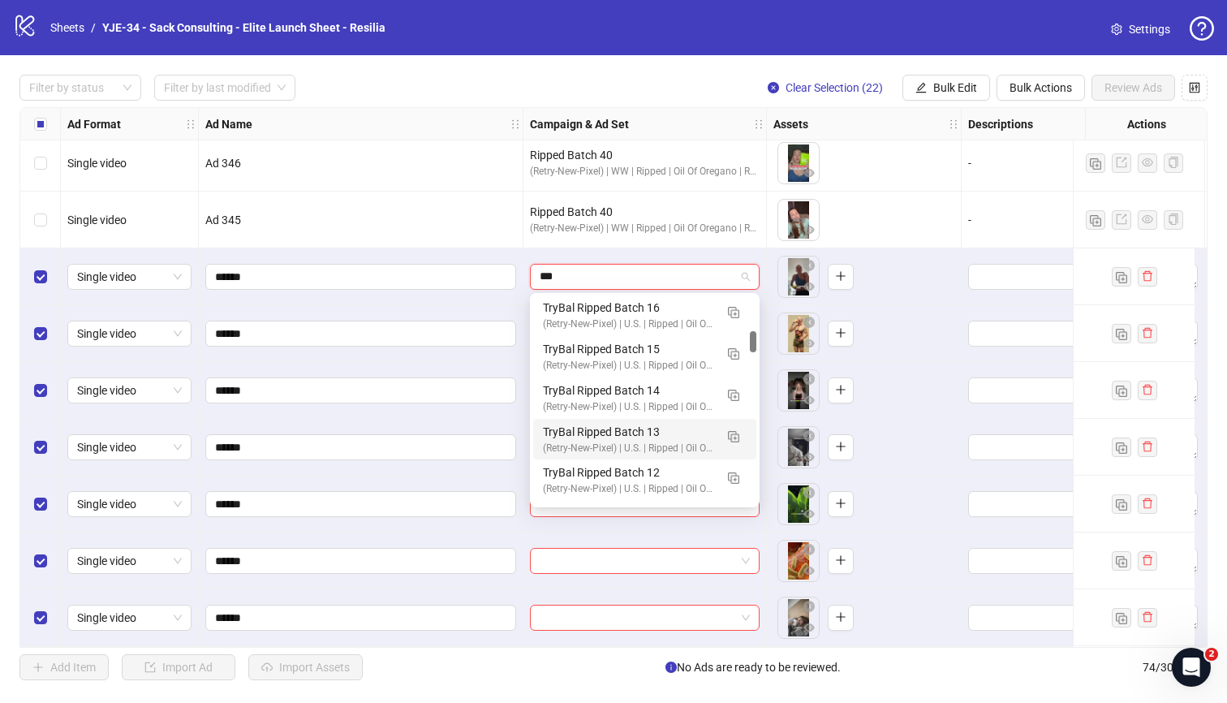
scroll to position [285, 0]
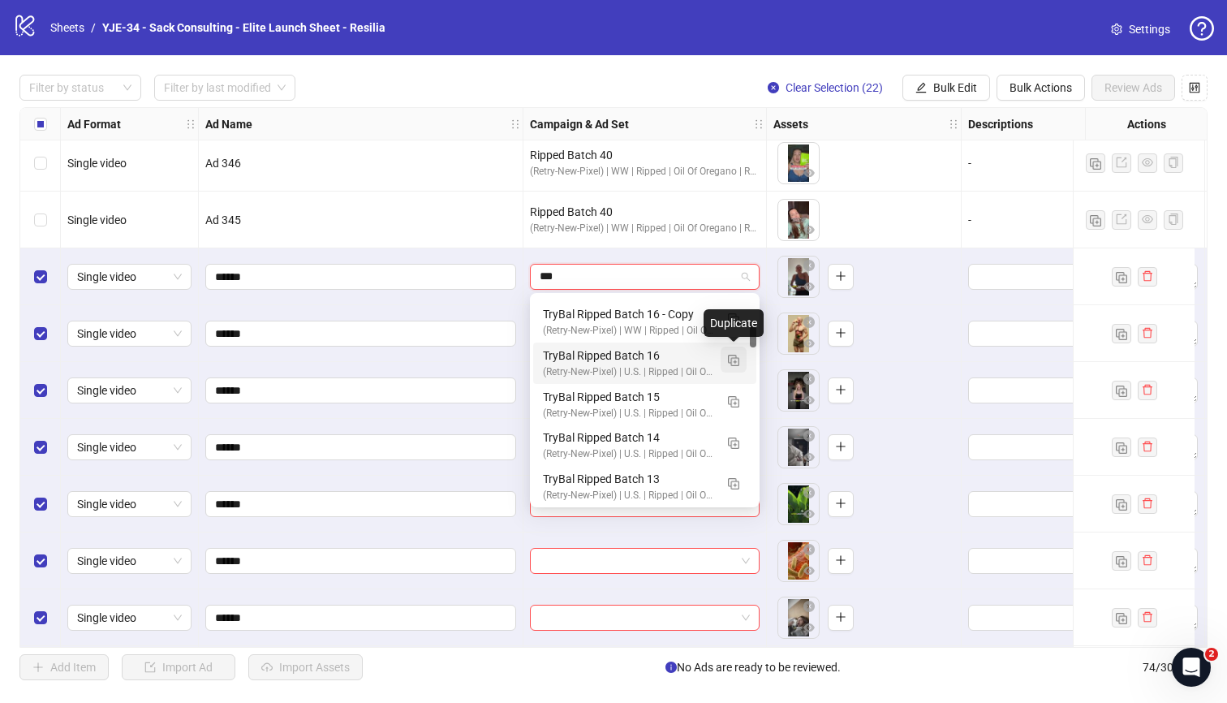
click at [729, 358] on img "button" at bounding box center [733, 360] width 11 height 11
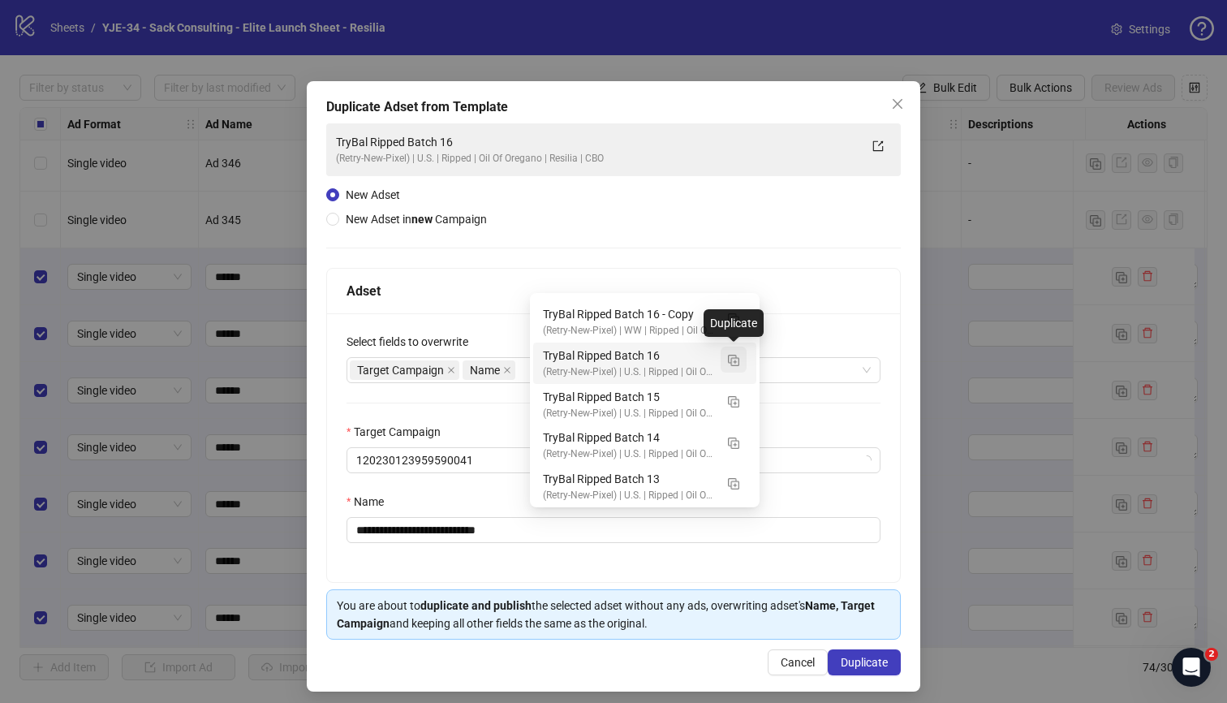
type input "***"
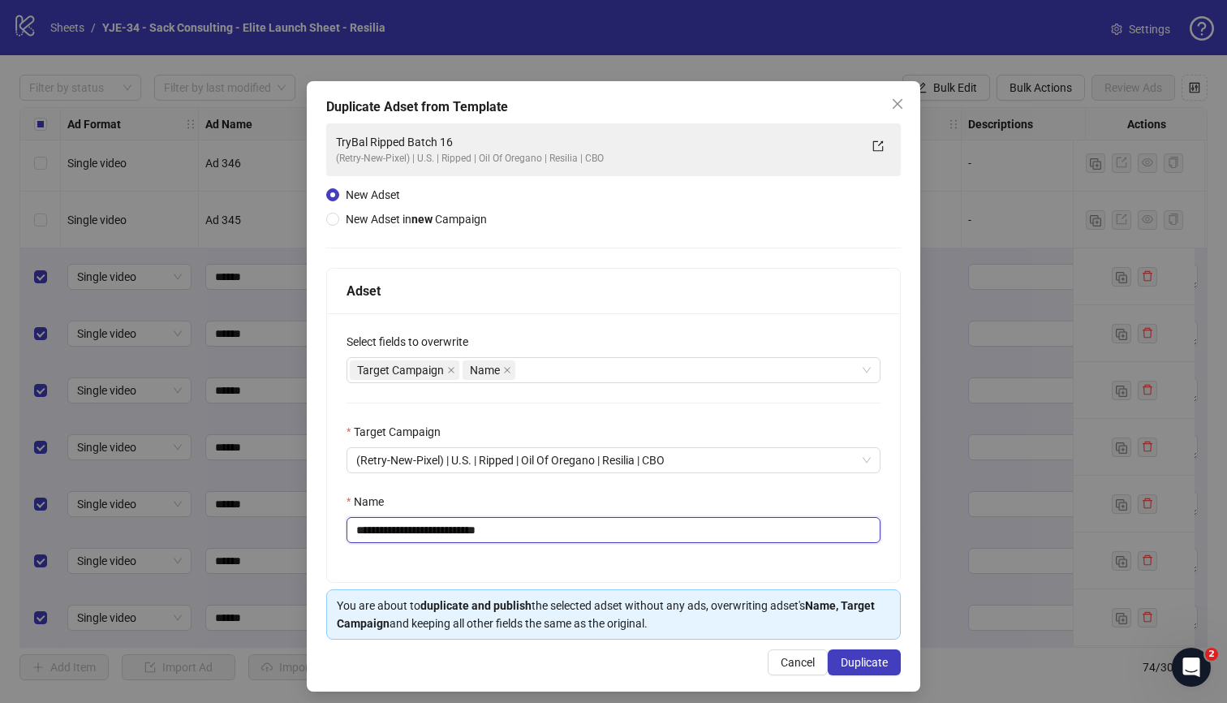
drag, startPoint x: 538, startPoint y: 532, endPoint x: 466, endPoint y: 536, distance: 72.3
click at [466, 536] on input "**********" at bounding box center [614, 530] width 534 height 26
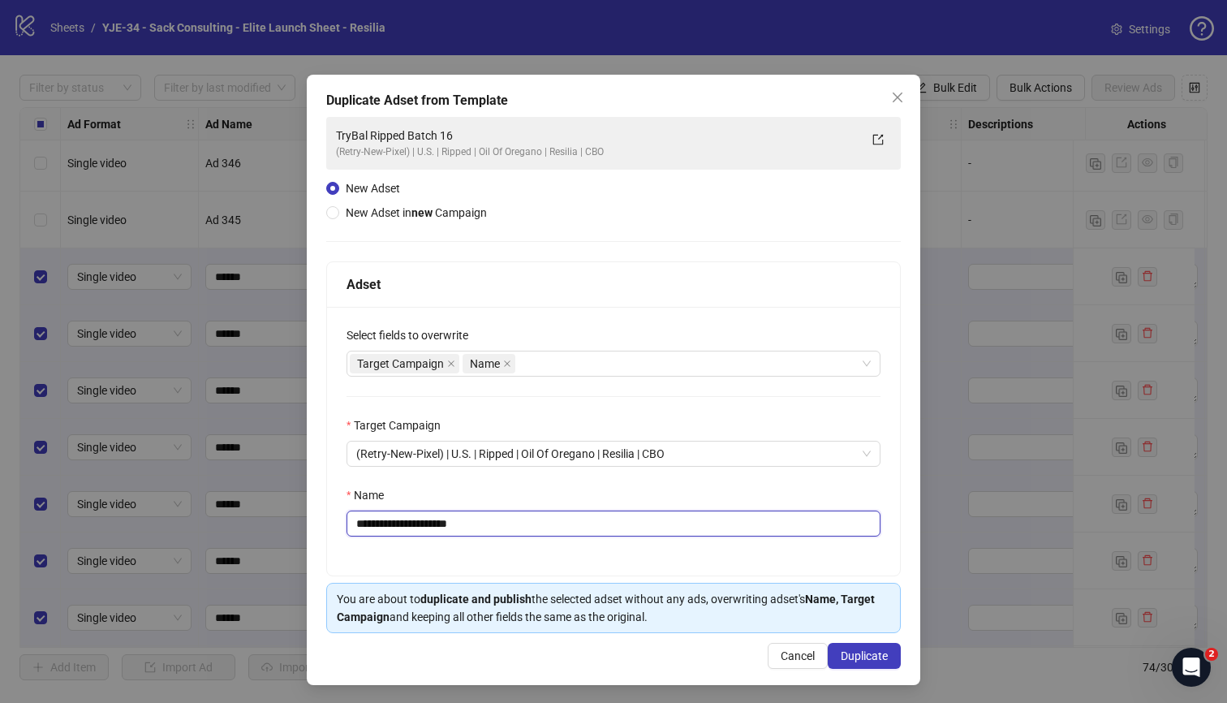
scroll to position [9, 0]
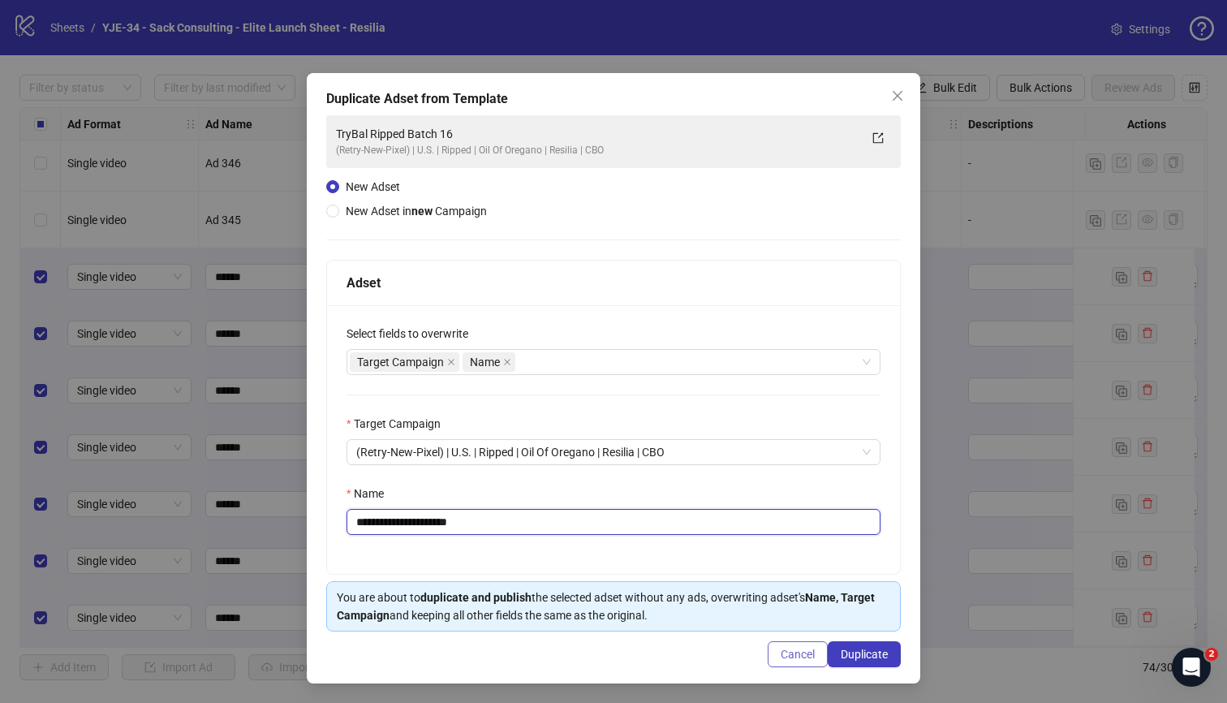
type input "**********"
click at [781, 657] on span "Cancel" at bounding box center [798, 654] width 34 height 13
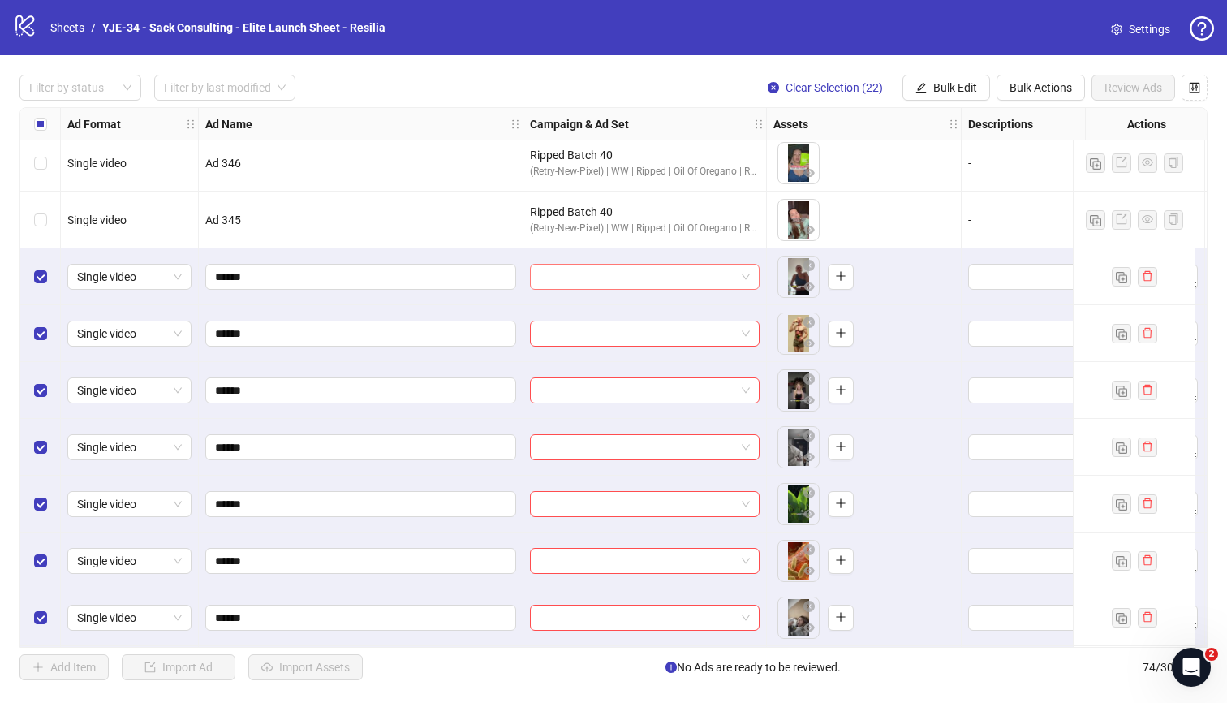
click at [729, 285] on input "search" at bounding box center [638, 277] width 196 height 24
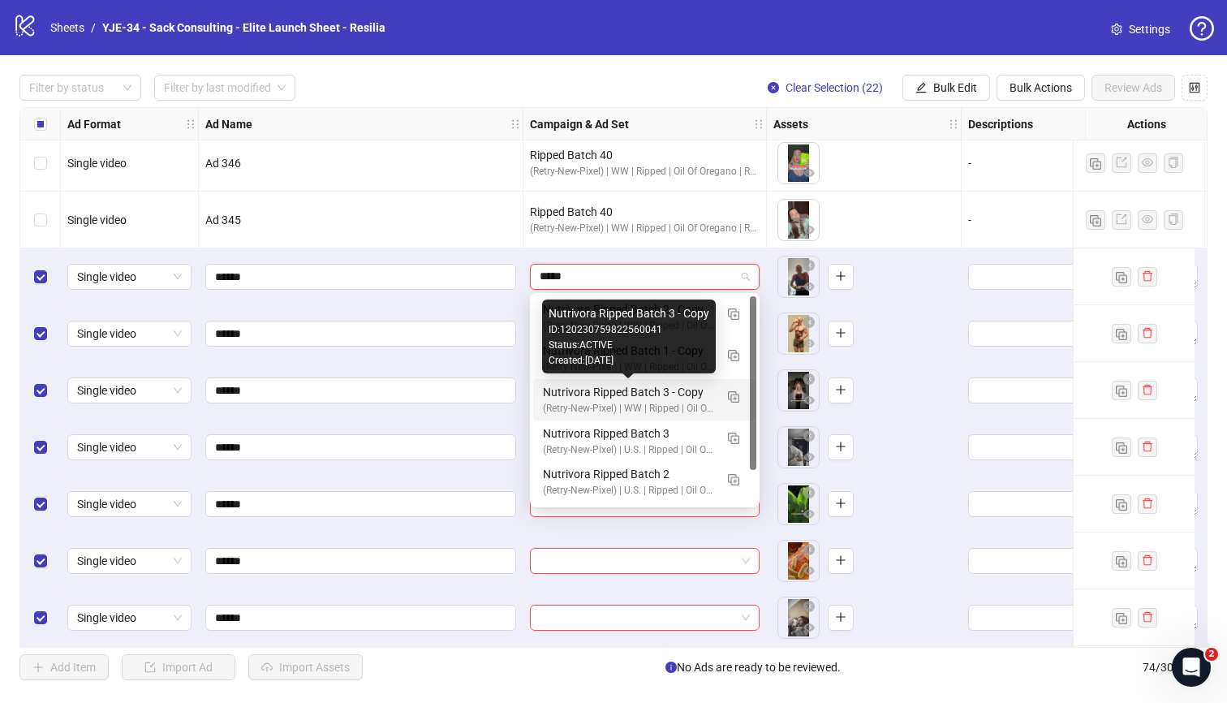
scroll to position [41, 0]
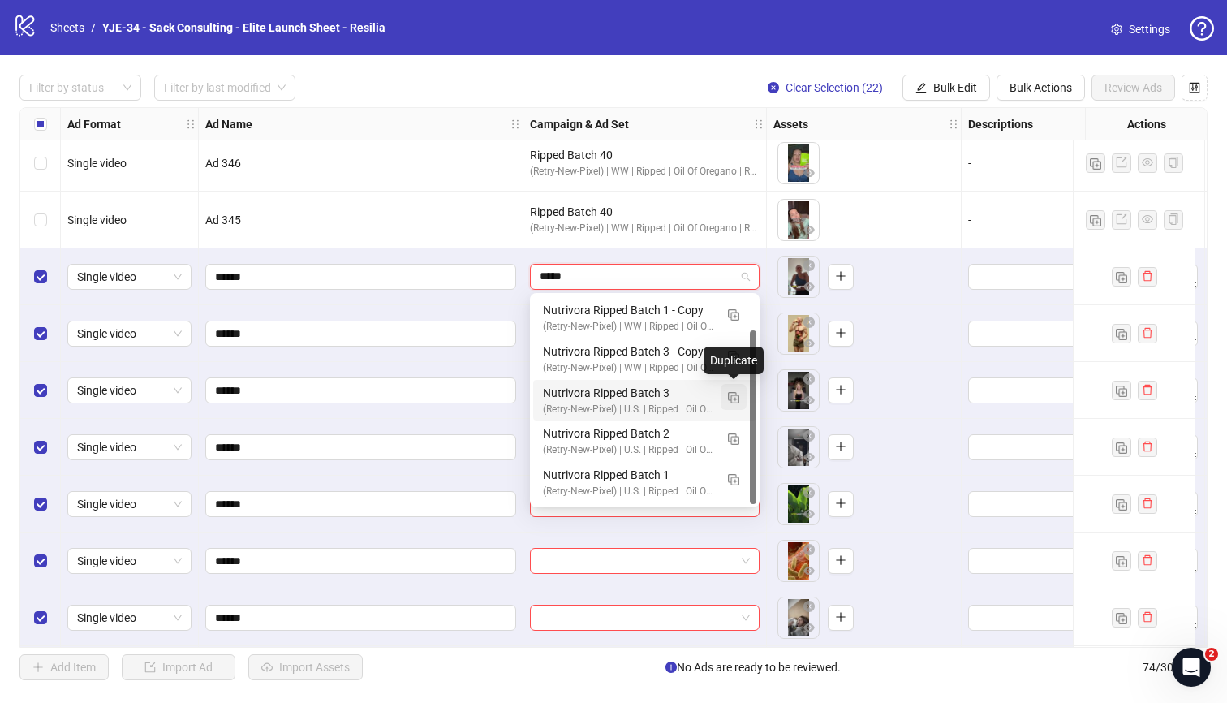
click at [733, 394] on img "button" at bounding box center [733, 397] width 11 height 11
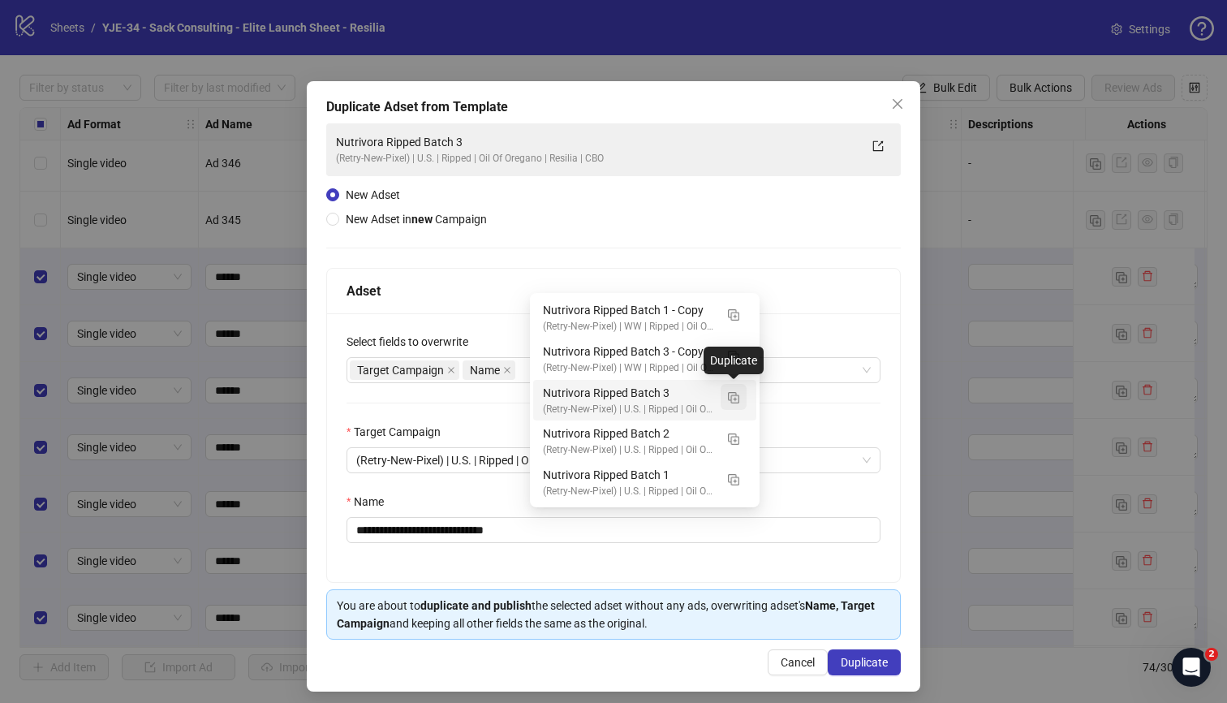
type input "*****"
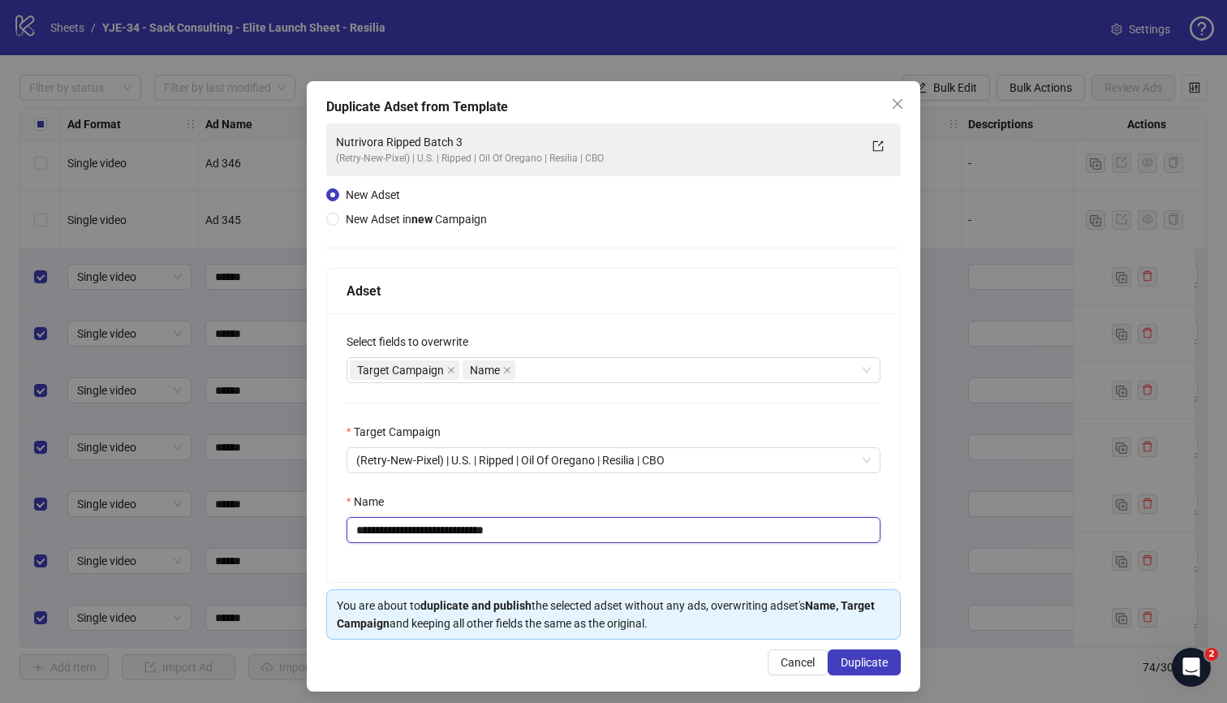
drag, startPoint x: 532, startPoint y: 537, endPoint x: 470, endPoint y: 535, distance: 61.7
click at [470, 535] on input "**********" at bounding box center [614, 530] width 534 height 26
click at [598, 375] on div "Target Campaign Name" at bounding box center [605, 370] width 510 height 23
type input "**********"
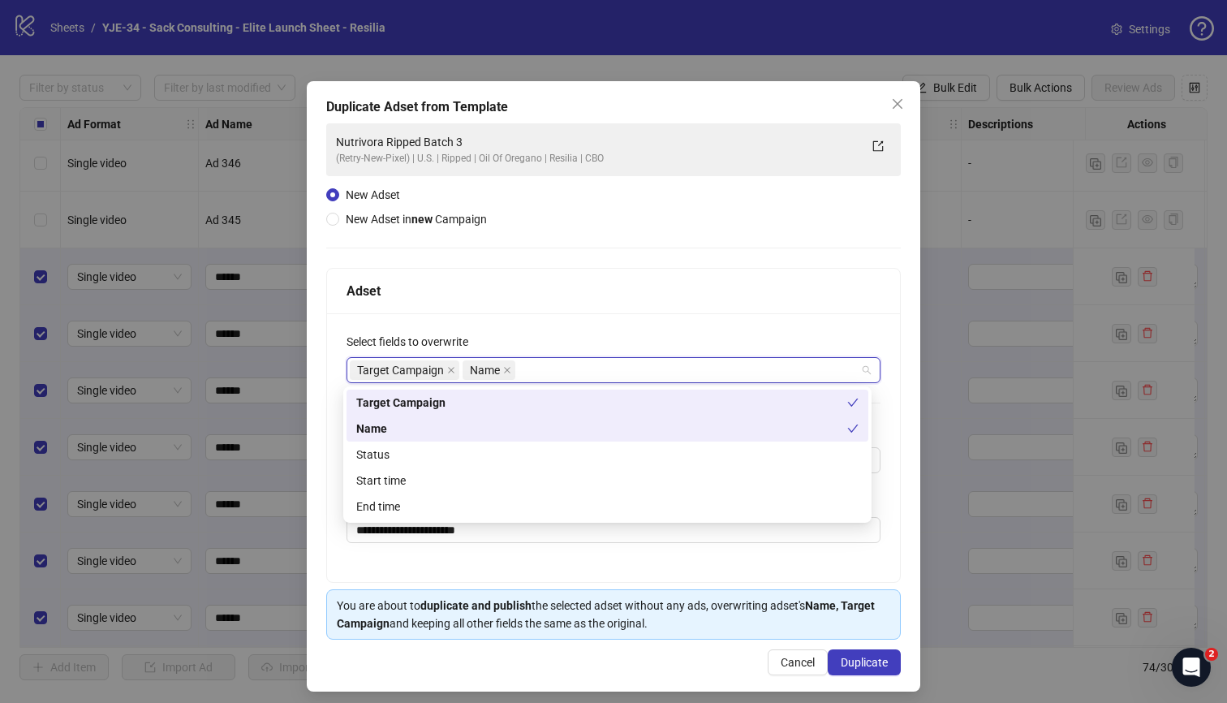
type input "*"
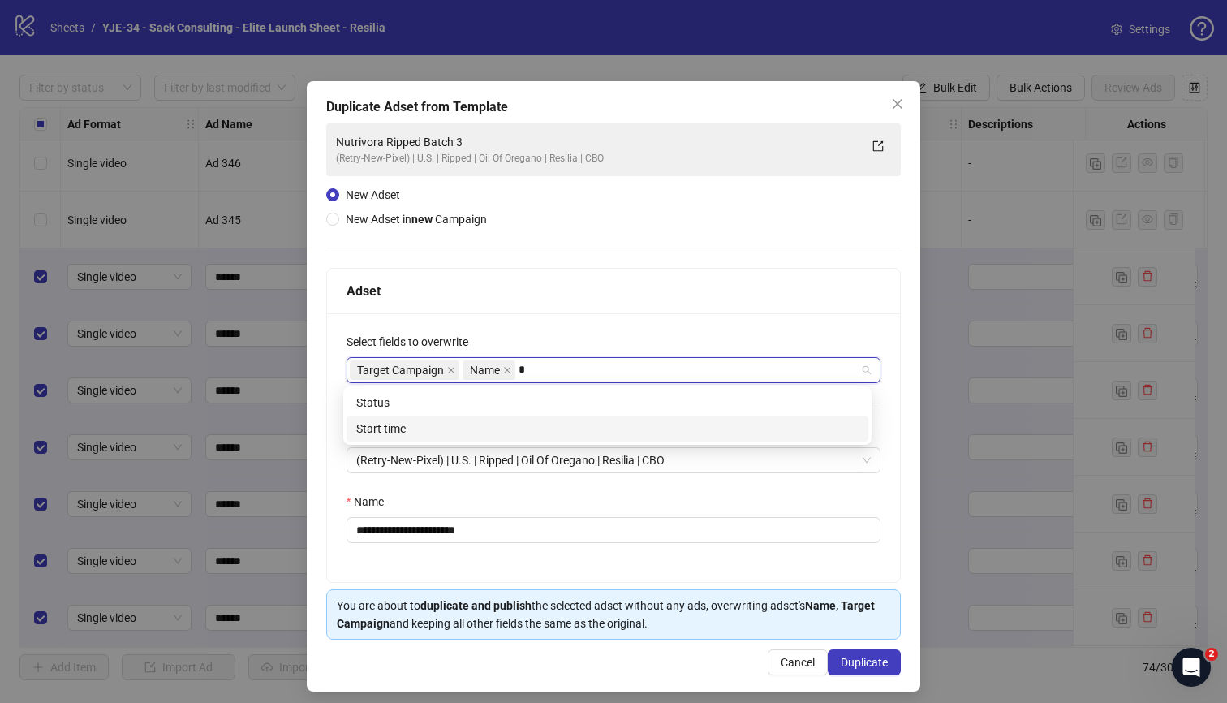
click at [556, 422] on div "Start time" at bounding box center [607, 429] width 502 height 18
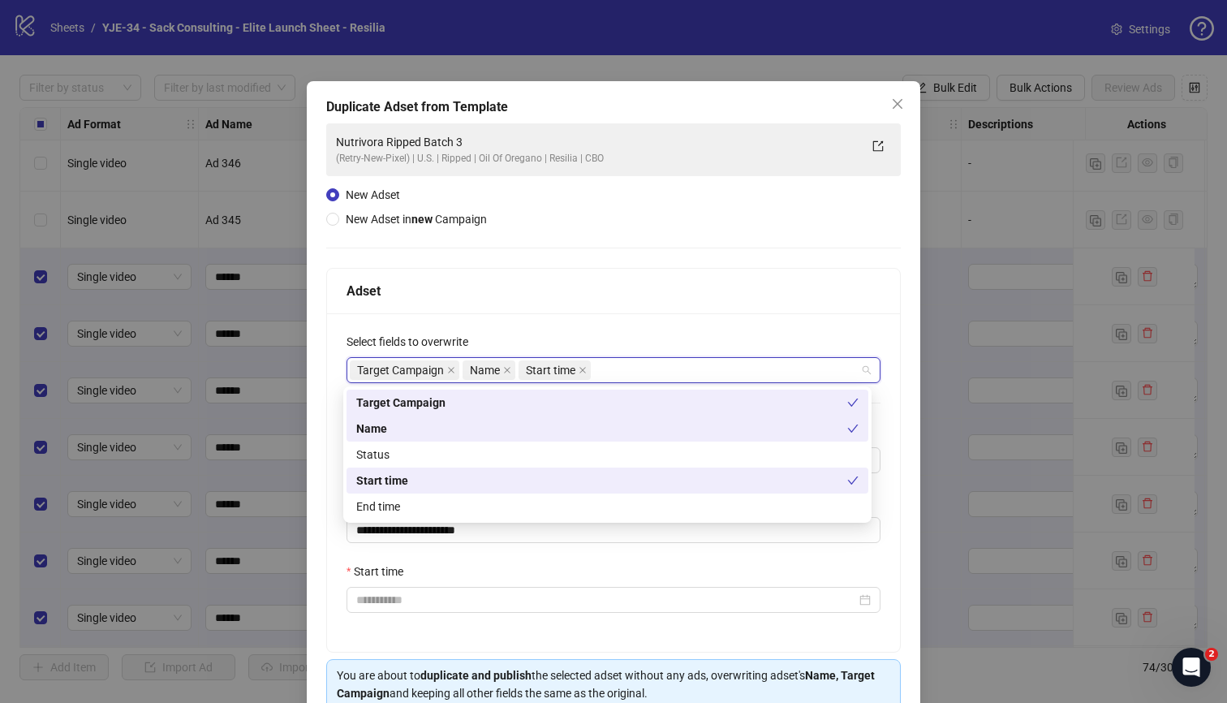
click at [576, 344] on div "Select fields to overwrite" at bounding box center [614, 345] width 534 height 24
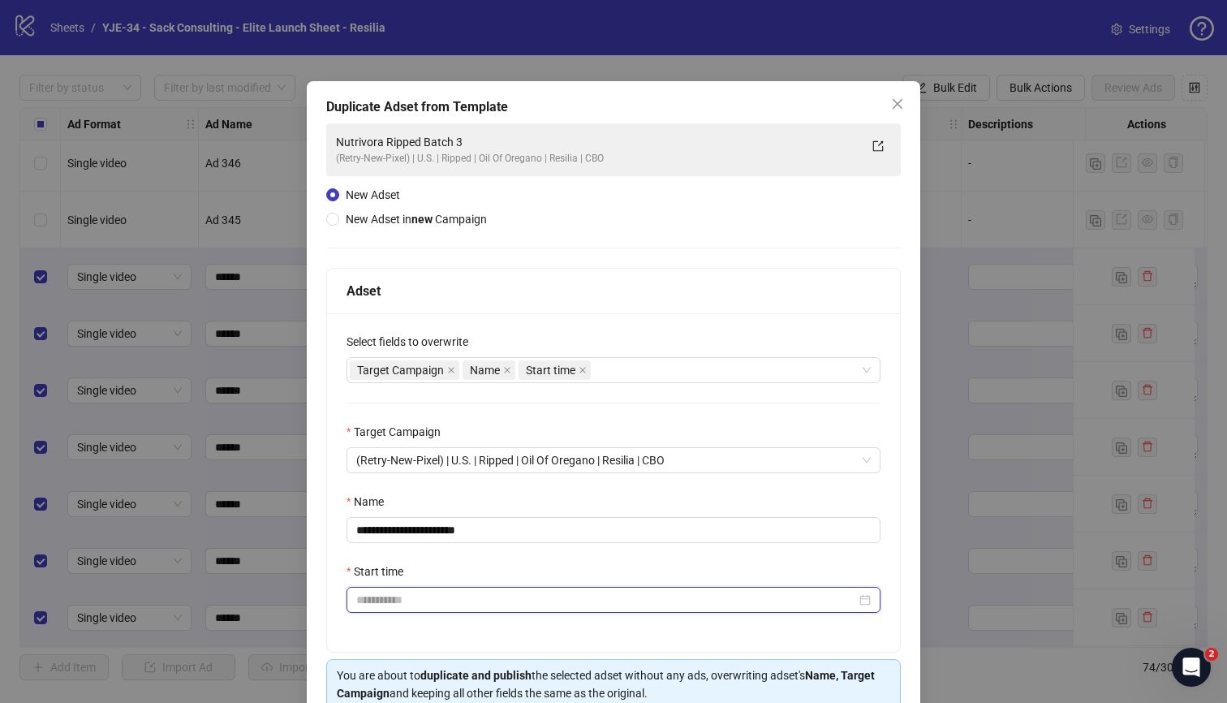
click at [524, 605] on input "Start time" at bounding box center [606, 600] width 500 height 18
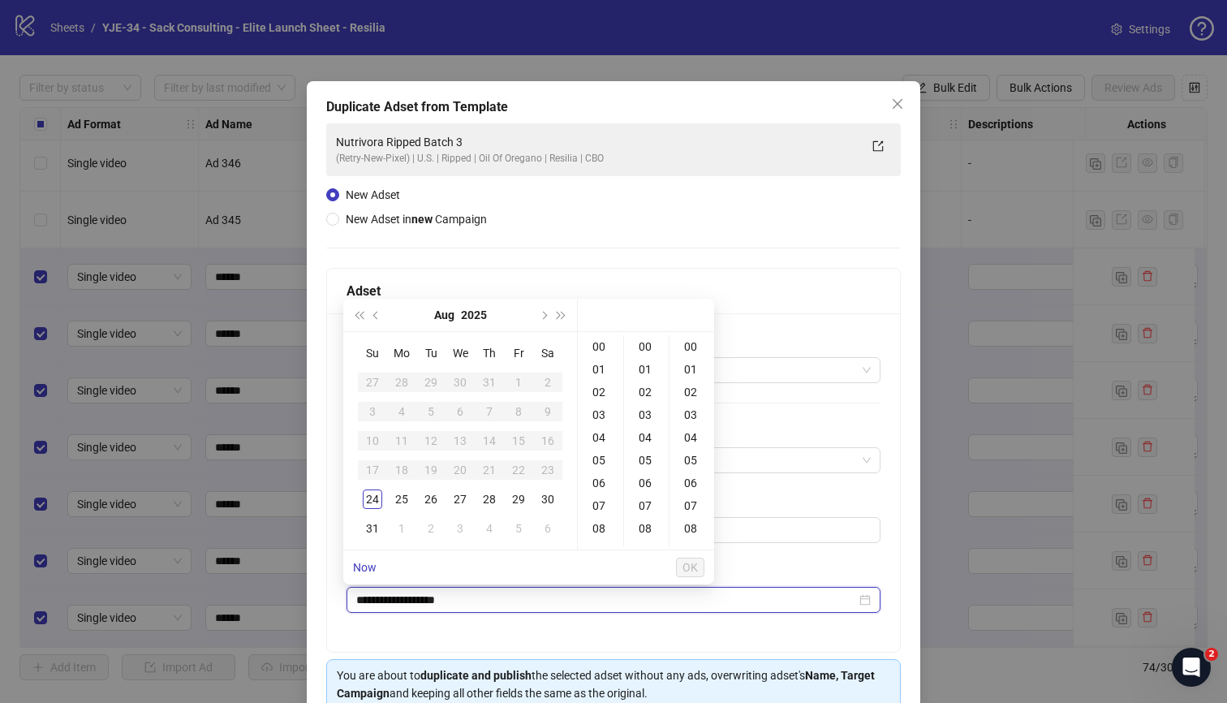
type input "**********"
drag, startPoint x: 373, startPoint y: 496, endPoint x: 381, endPoint y: 491, distance: 10.2
click at [373, 496] on div "24" at bounding box center [372, 498] width 19 height 19
click at [600, 374] on div "01" at bounding box center [600, 369] width 39 height 23
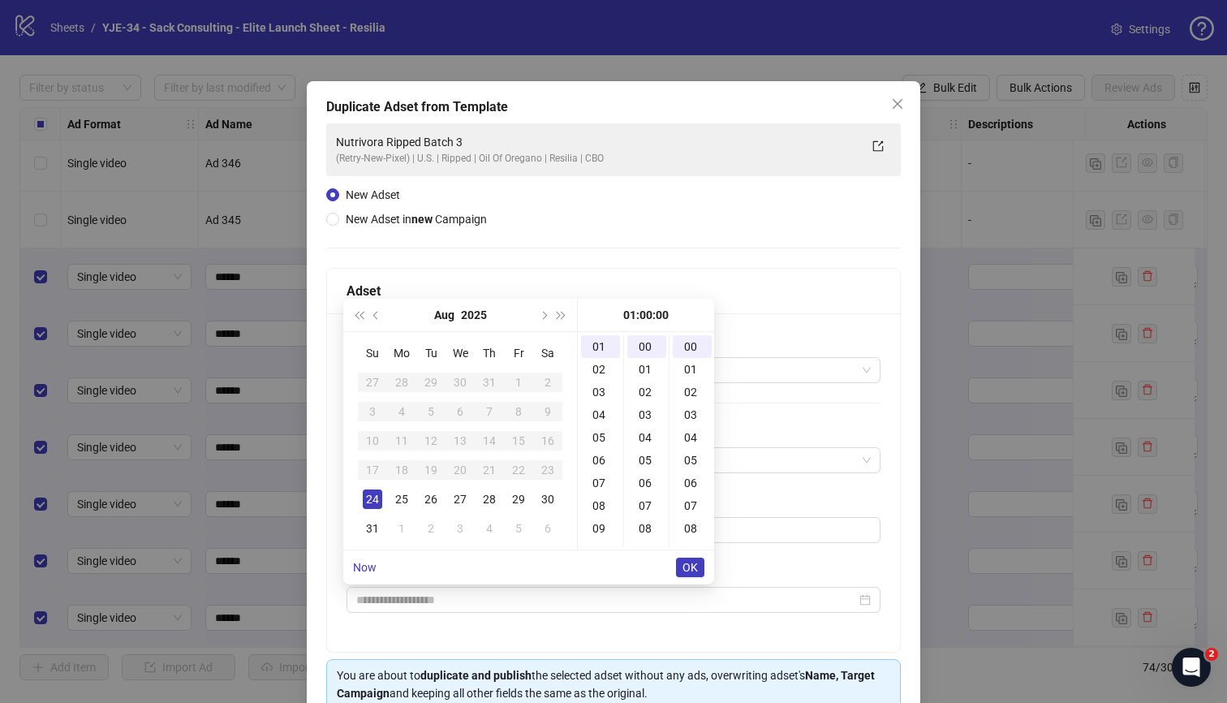
type input "**********"
click at [697, 570] on span "OK" at bounding box center [690, 567] width 15 height 13
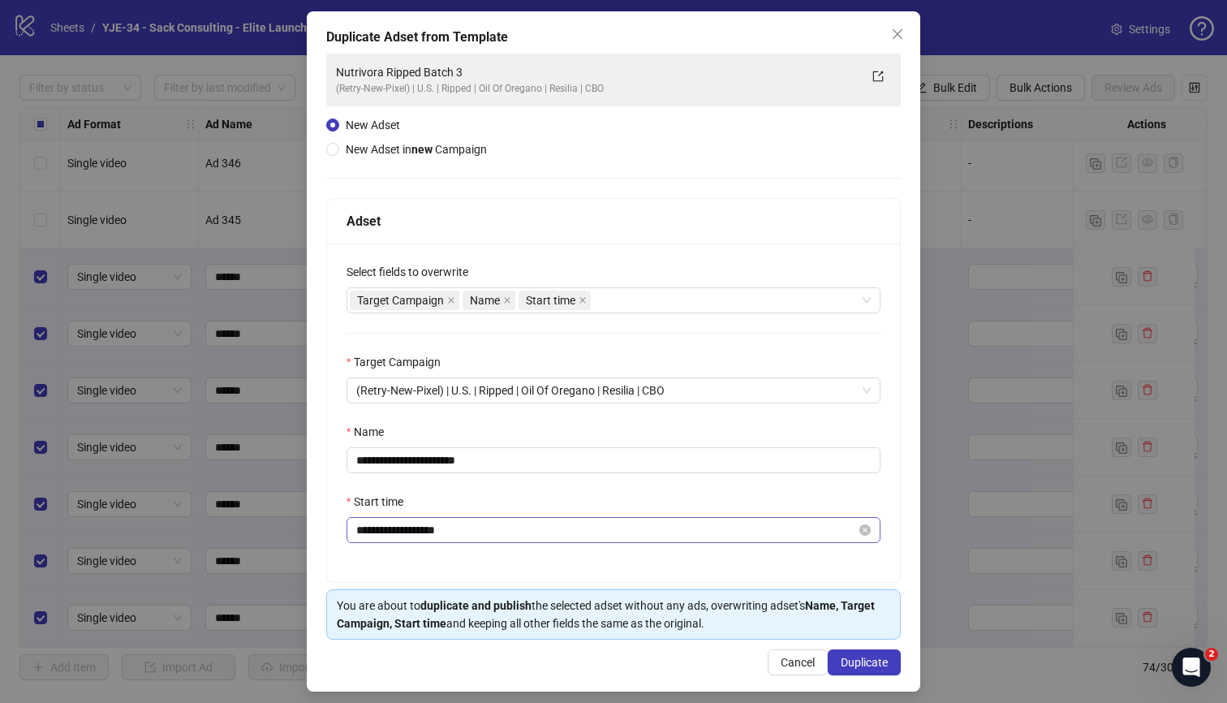
scroll to position [79, 0]
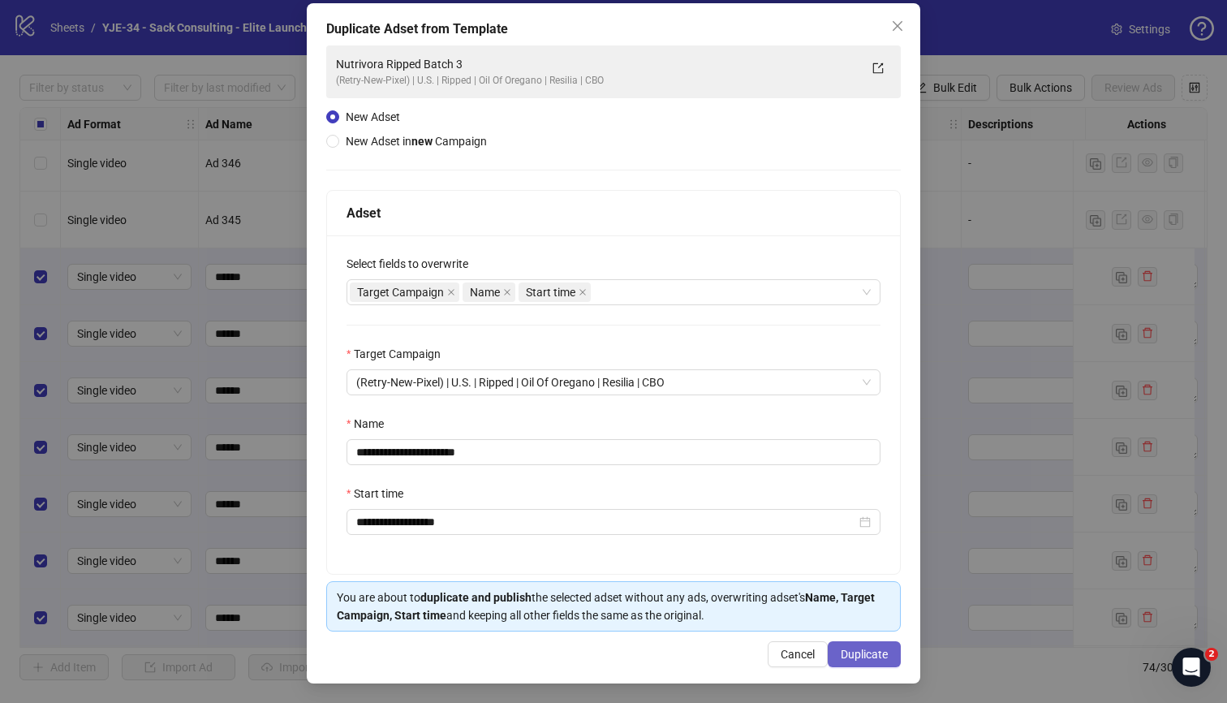
click at [841, 651] on span "Duplicate" at bounding box center [864, 654] width 47 height 13
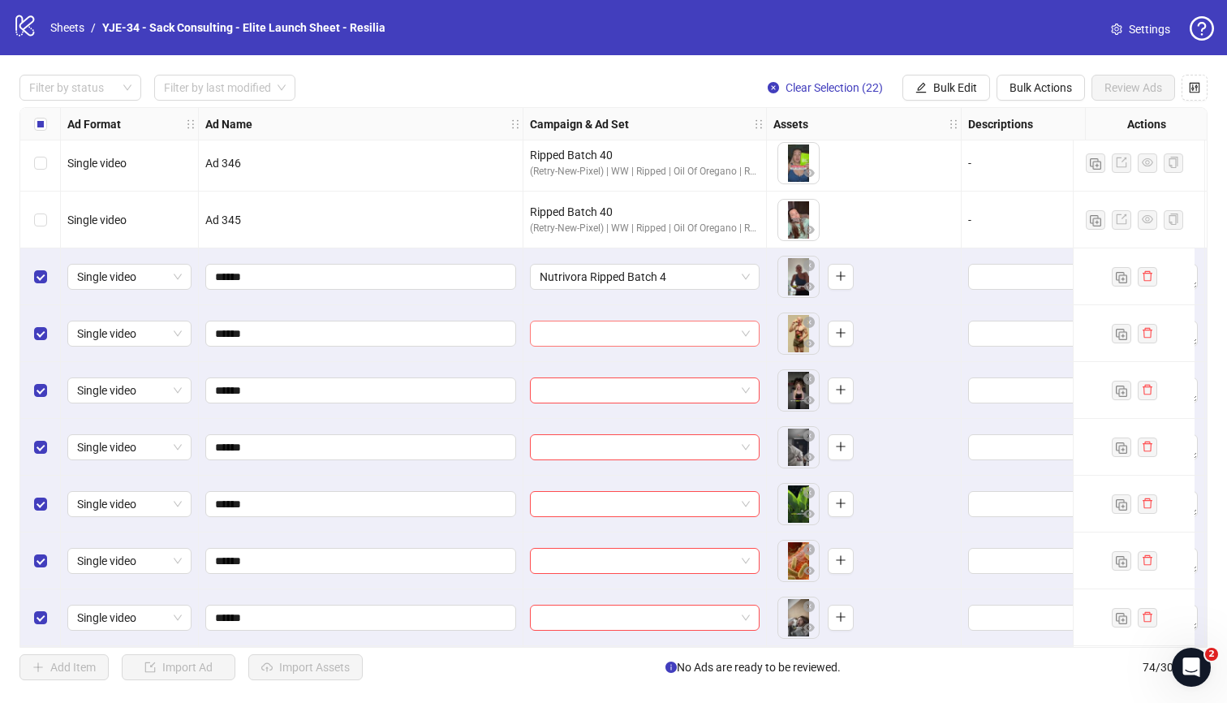
click at [662, 332] on input "search" at bounding box center [638, 333] width 196 height 24
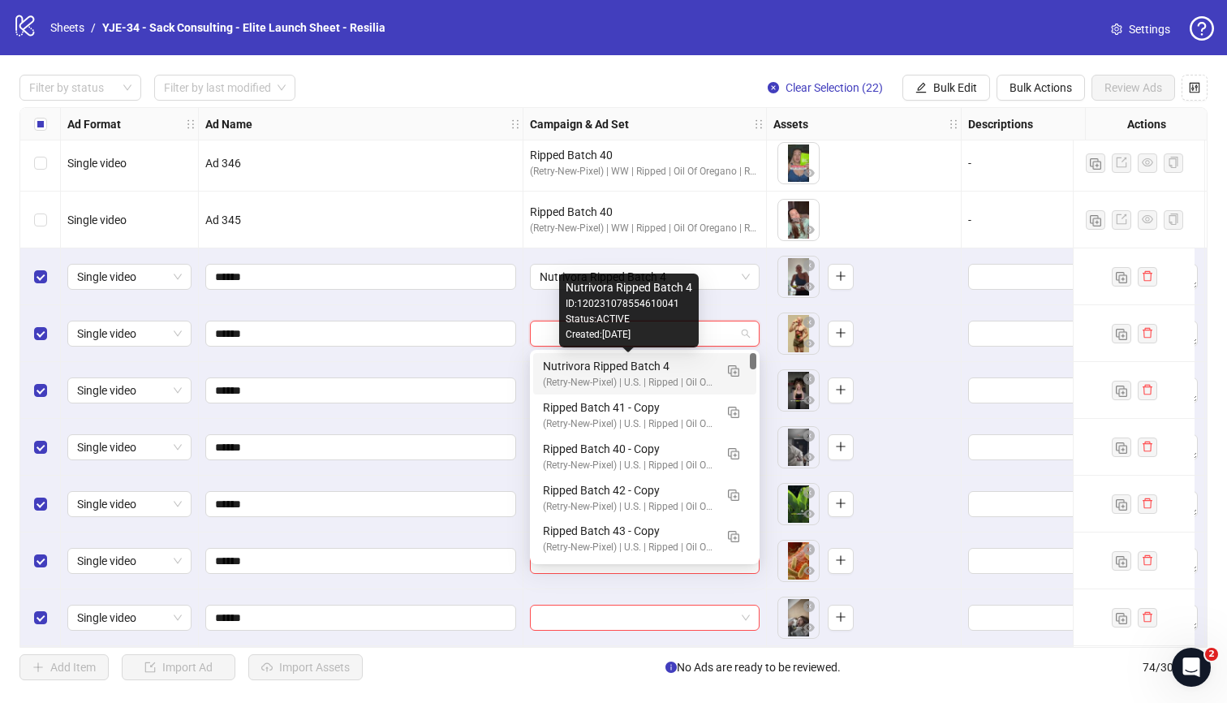
click at [656, 368] on div "Nutrivora Ripped Batch 4" at bounding box center [628, 366] width 171 height 18
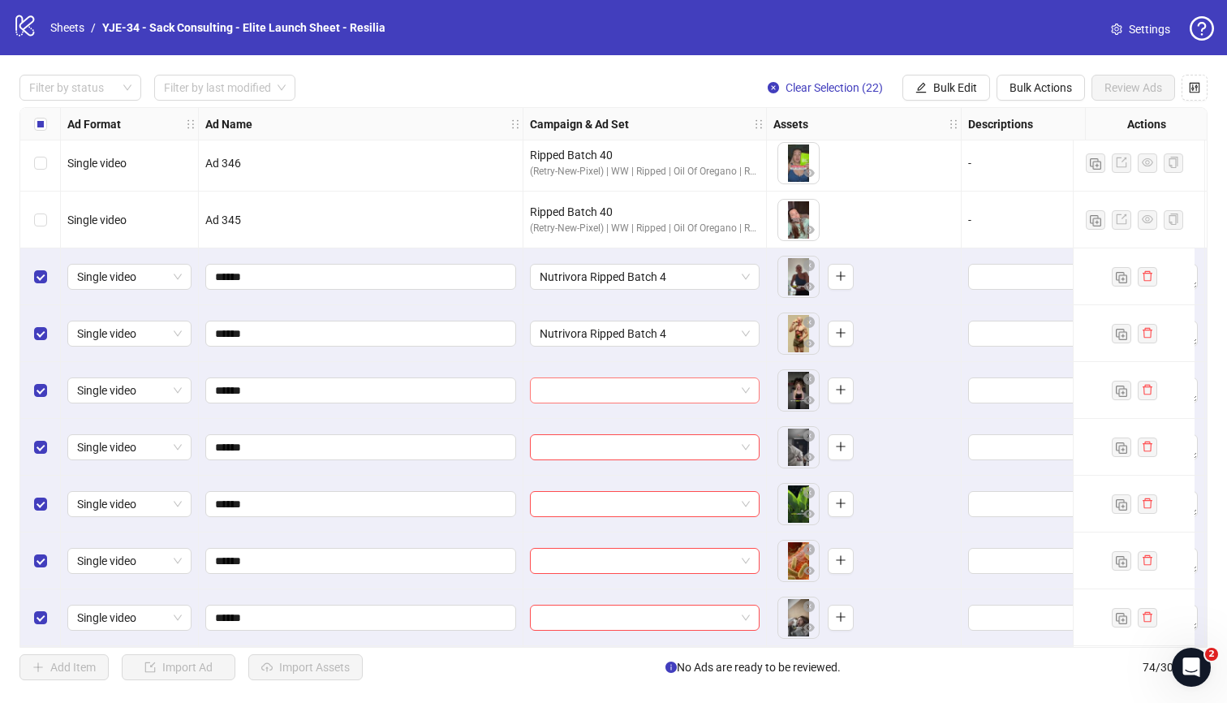
click at [655, 386] on input "search" at bounding box center [638, 390] width 196 height 24
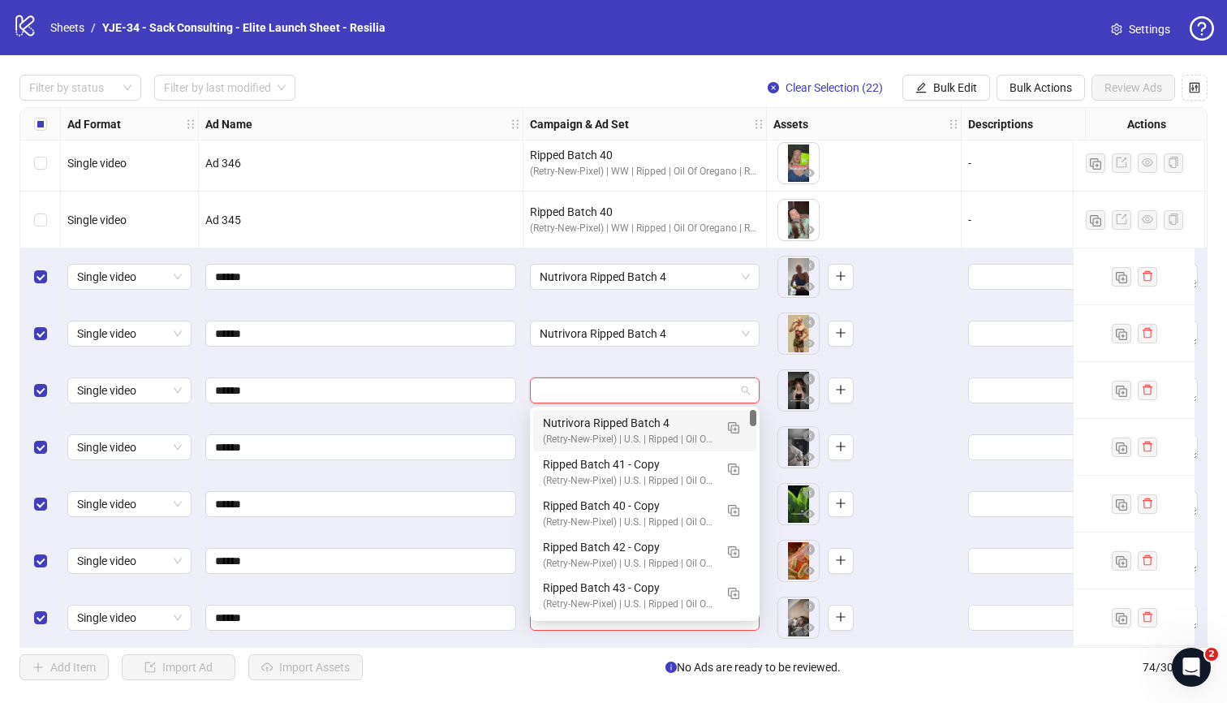
click at [652, 417] on div "Nutrivora Ripped Batch 4" at bounding box center [628, 423] width 171 height 18
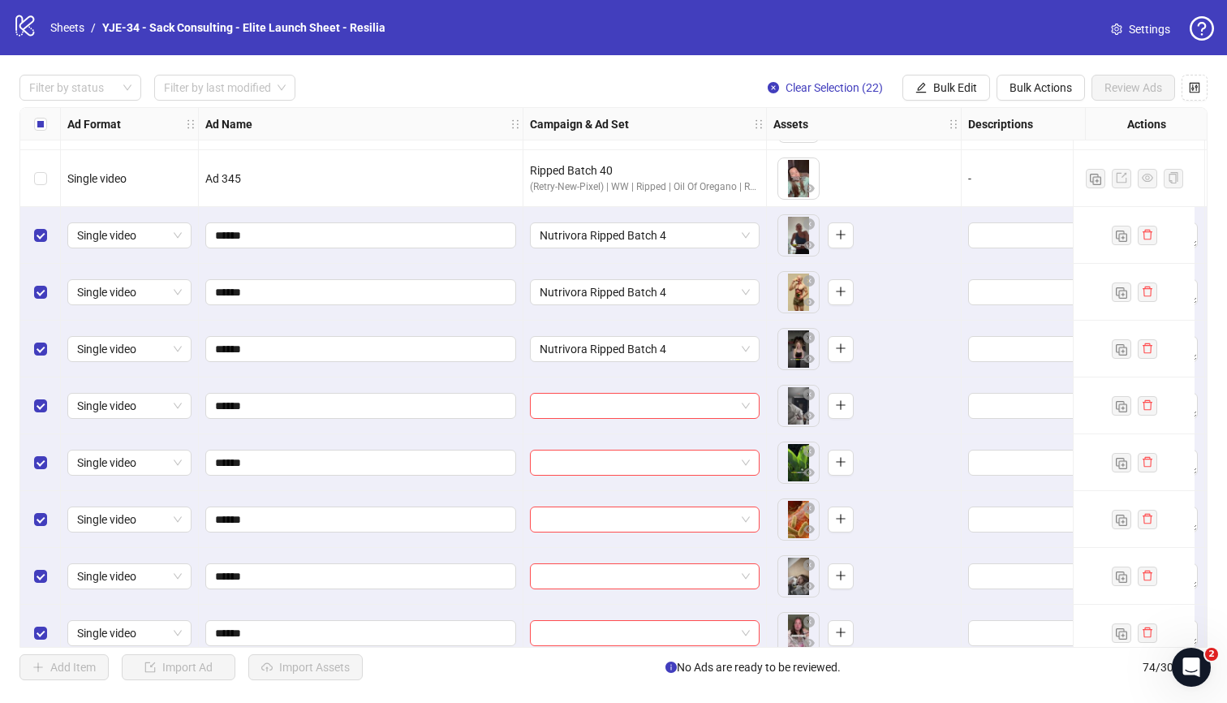
scroll to position [2891, 0]
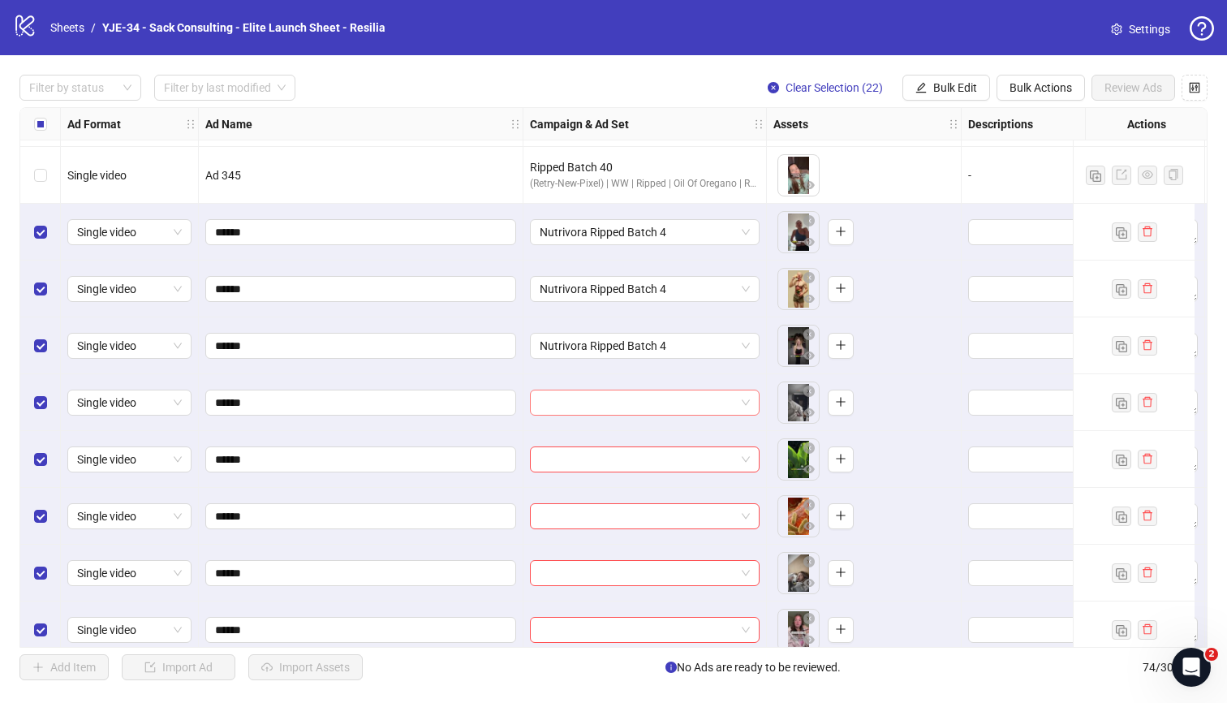
click at [614, 411] on input "search" at bounding box center [638, 402] width 196 height 24
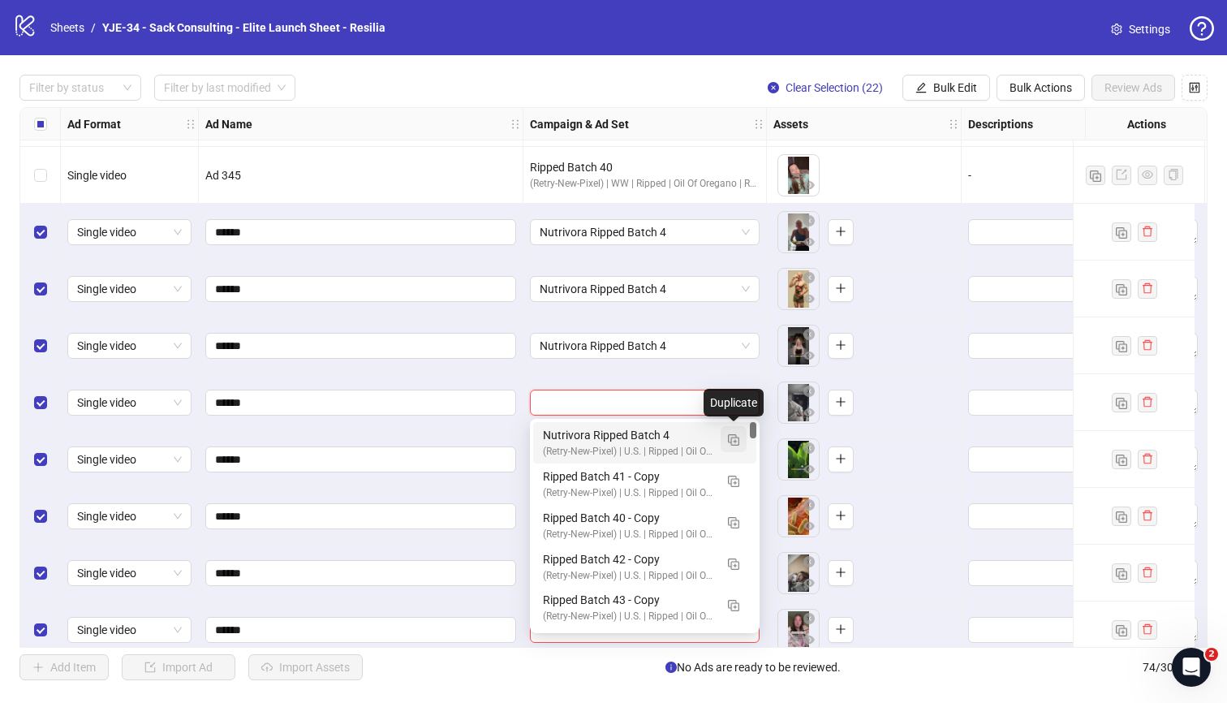
click at [728, 436] on img "button" at bounding box center [733, 439] width 11 height 11
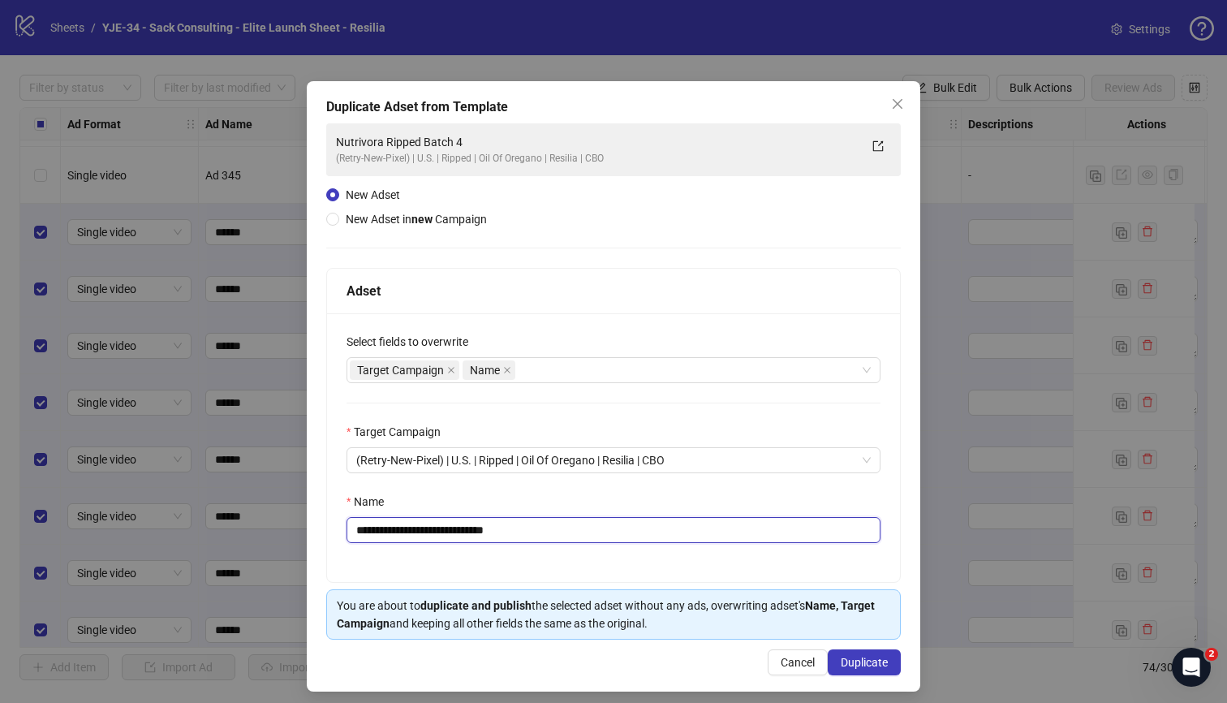
drag, startPoint x: 528, startPoint y: 530, endPoint x: 473, endPoint y: 538, distance: 55.8
click at [473, 538] on input "**********" at bounding box center [614, 530] width 534 height 26
type input "**********"
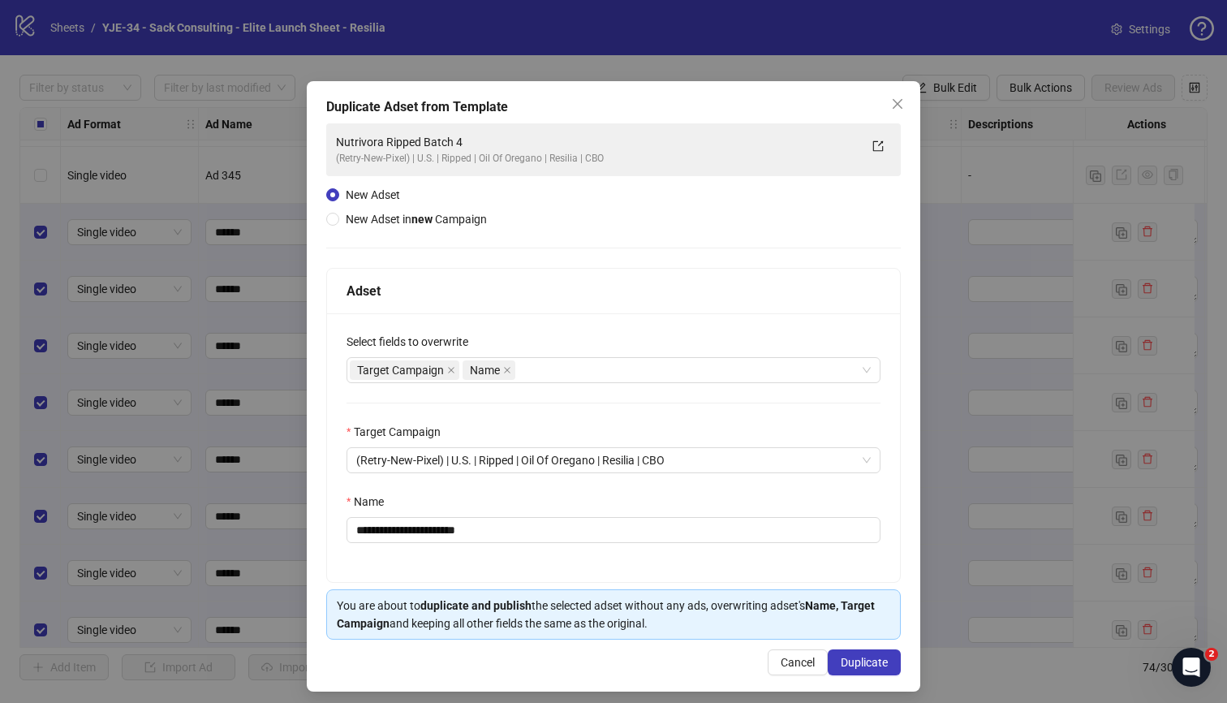
click at [594, 504] on div "Name" at bounding box center [614, 505] width 534 height 24
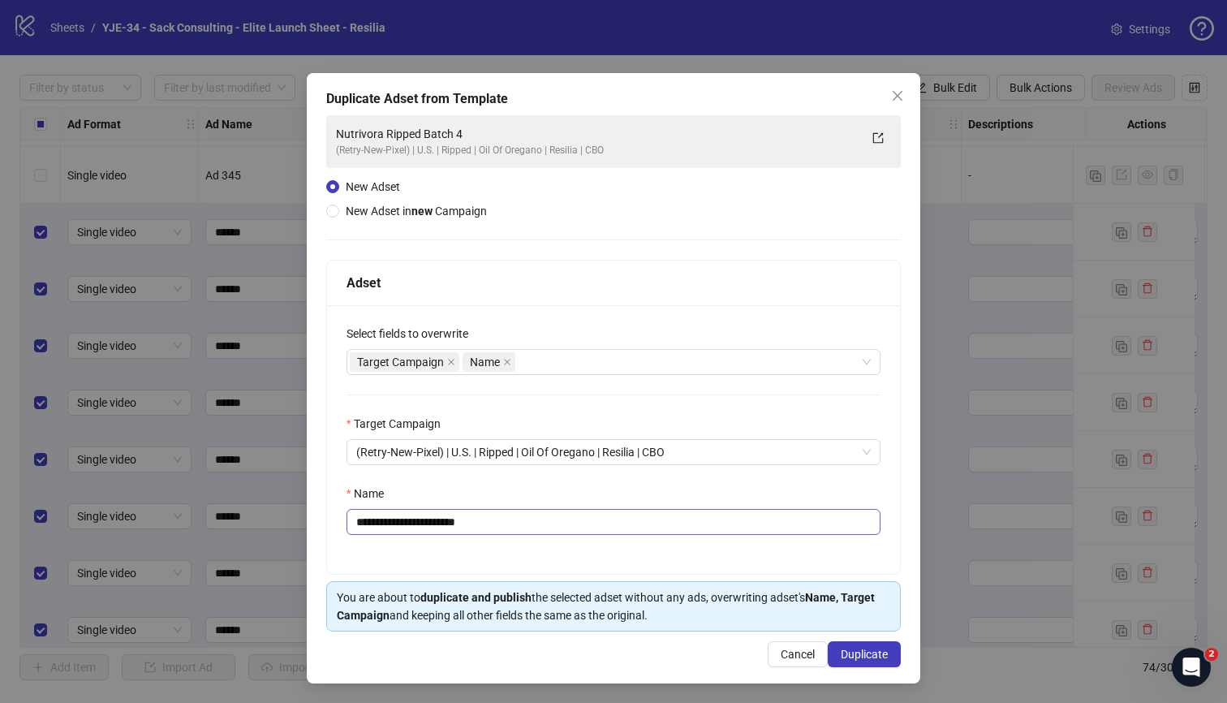
scroll to position [9, 0]
click at [847, 648] on span "Duplicate" at bounding box center [864, 654] width 47 height 13
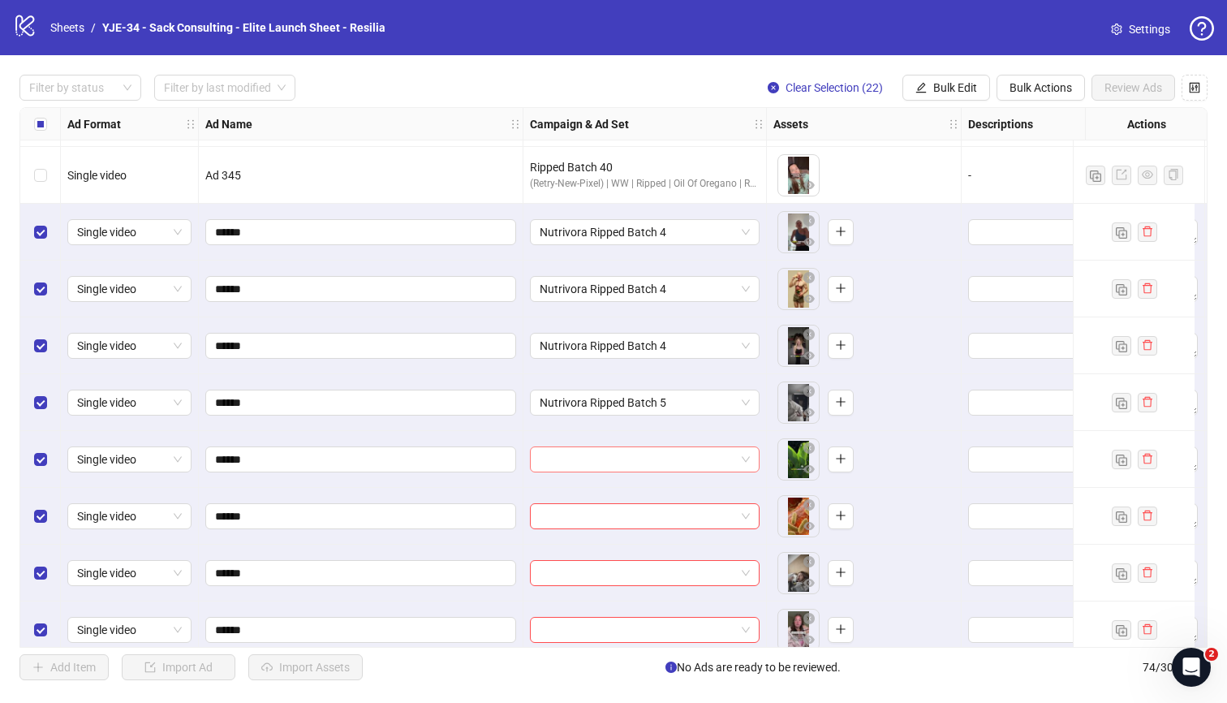
click at [592, 468] on input "search" at bounding box center [638, 459] width 196 height 24
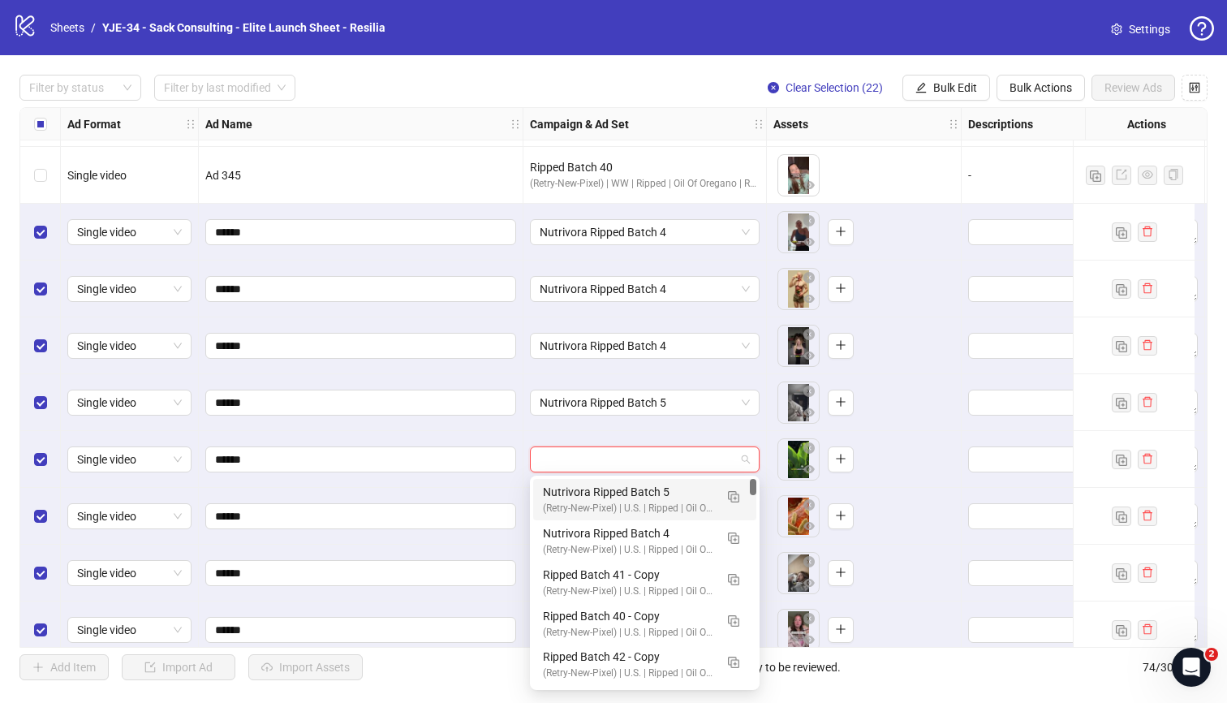
click at [580, 490] on div "Nutrivora Ripped Batch 5" at bounding box center [628, 492] width 171 height 18
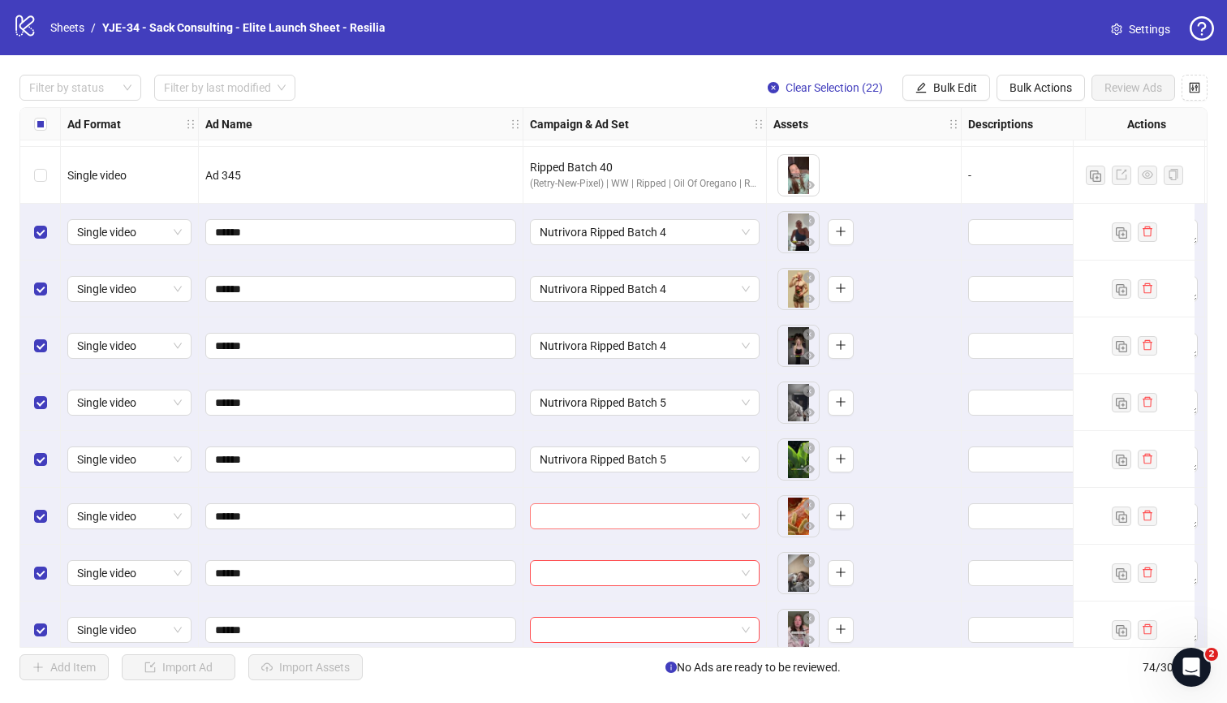
click at [578, 510] on input "search" at bounding box center [638, 516] width 196 height 24
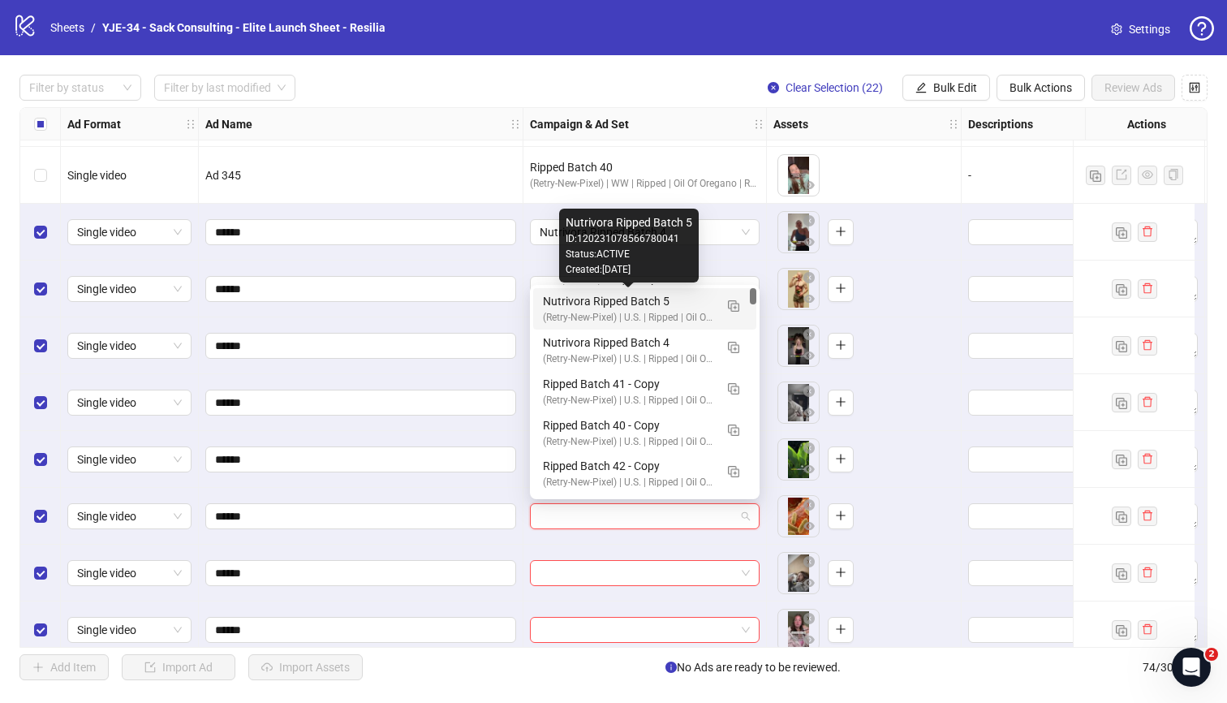
click at [545, 302] on div "Nutrivora Ripped Batch 5" at bounding box center [628, 301] width 171 height 18
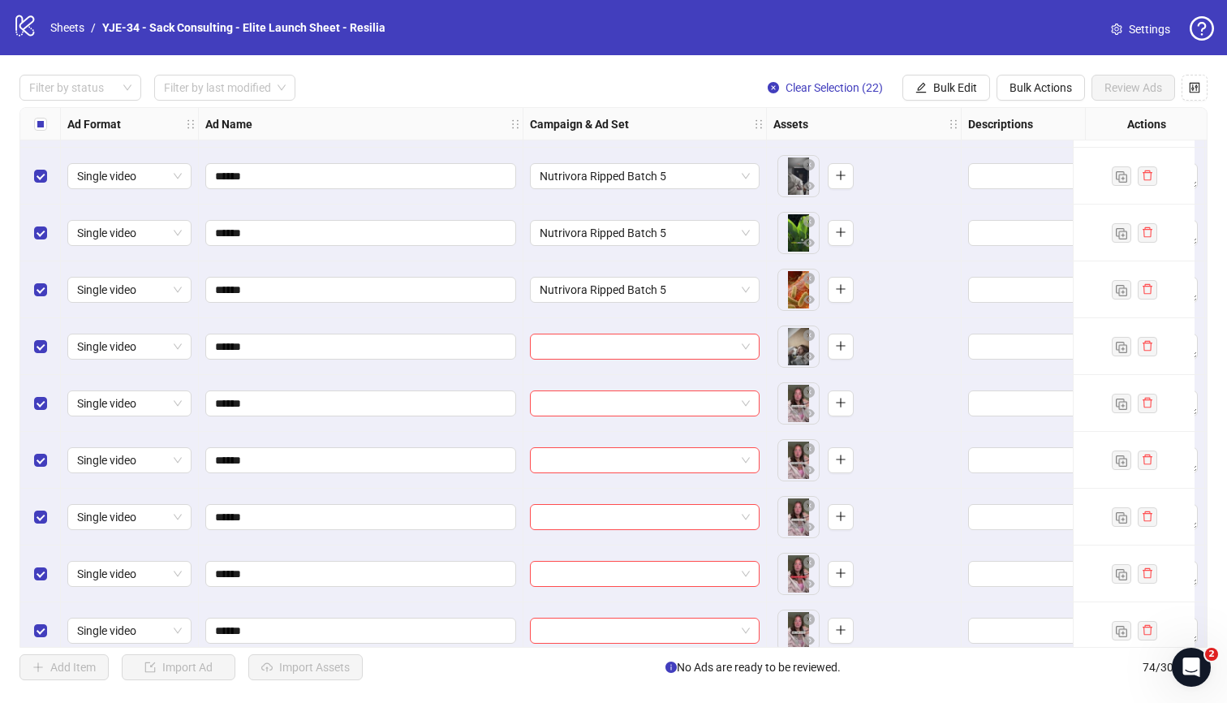
scroll to position [3119, 0]
click at [563, 342] on input "search" at bounding box center [638, 345] width 196 height 24
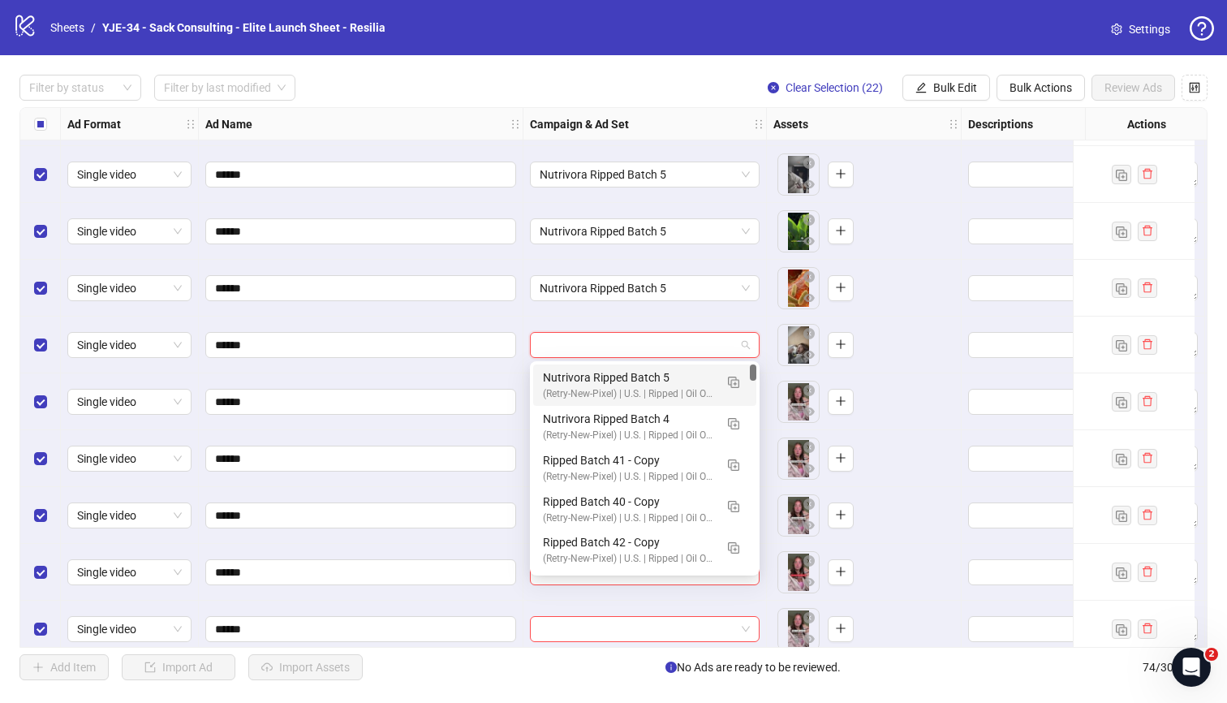
click at [575, 368] on div "Nutrivora Ripped Batch 5" at bounding box center [628, 377] width 171 height 18
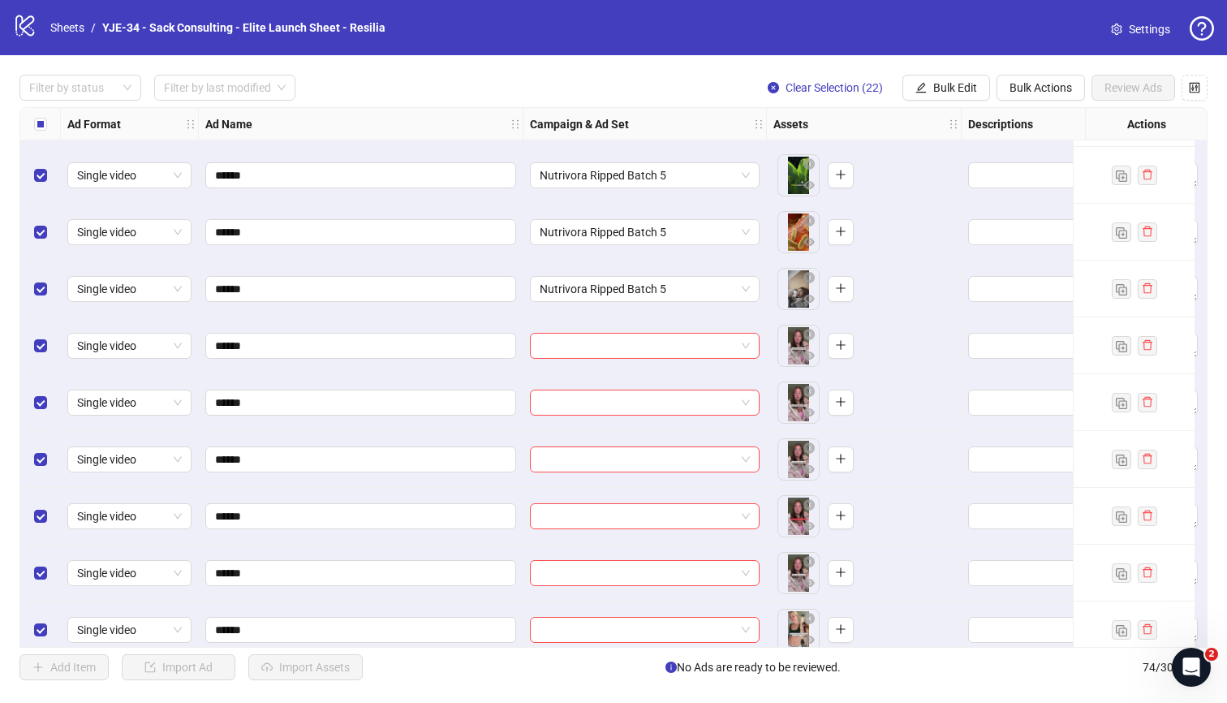
scroll to position [3205, 0]
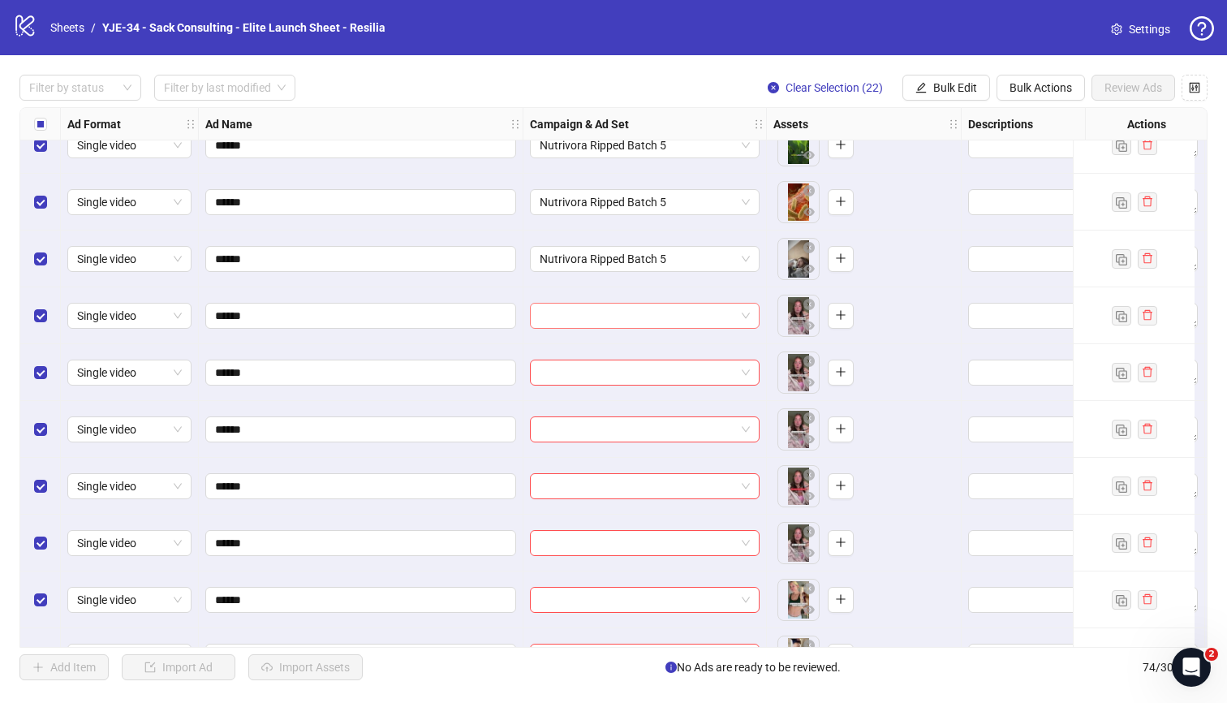
click at [567, 317] on input "search" at bounding box center [638, 316] width 196 height 24
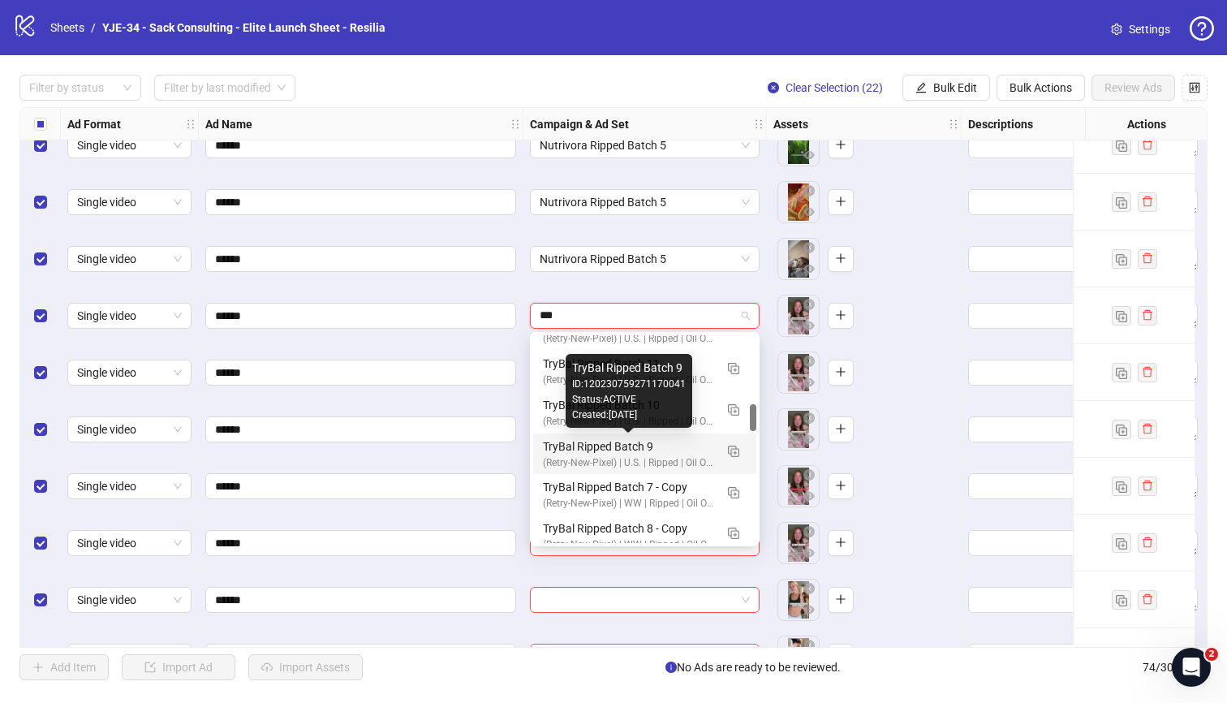
scroll to position [529, 0]
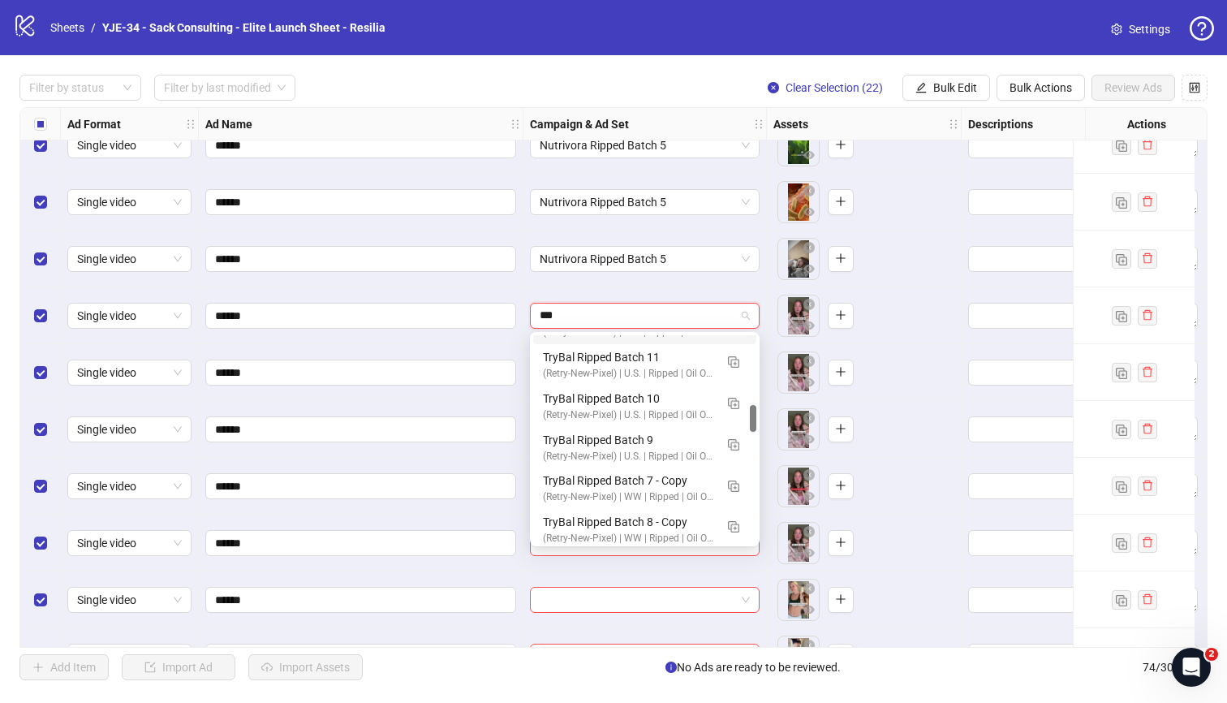
type input "***"
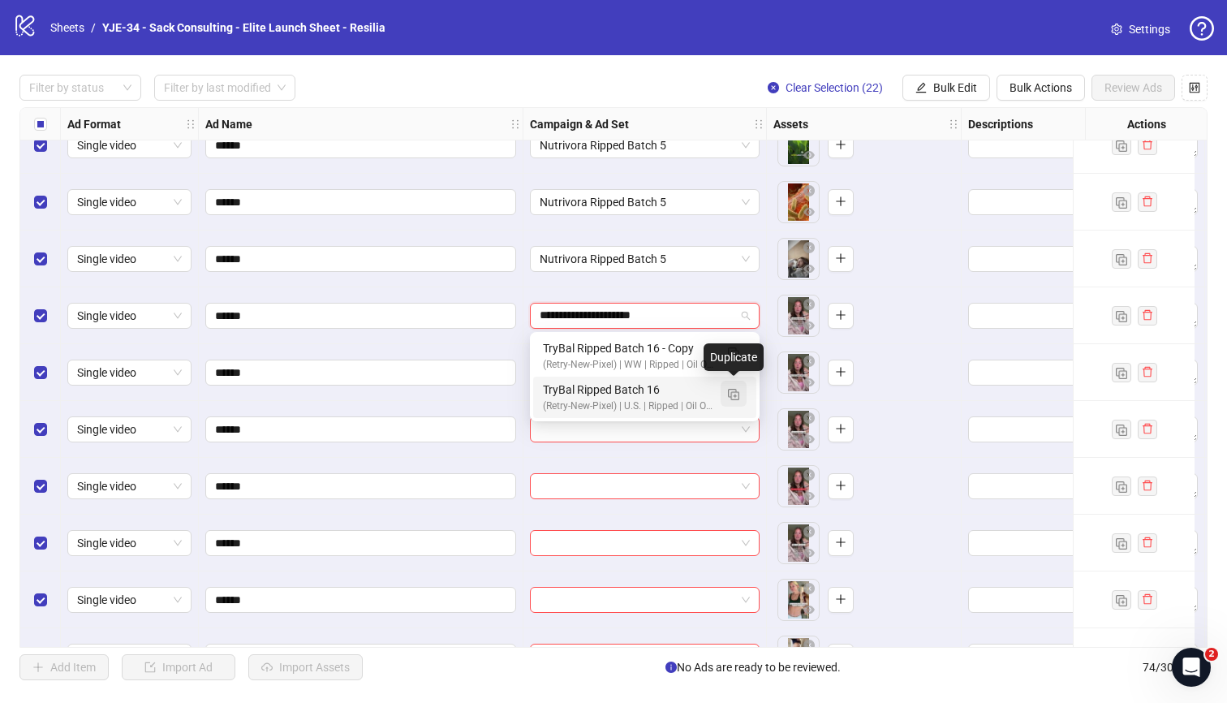
click at [737, 391] on img "button" at bounding box center [733, 394] width 11 height 11
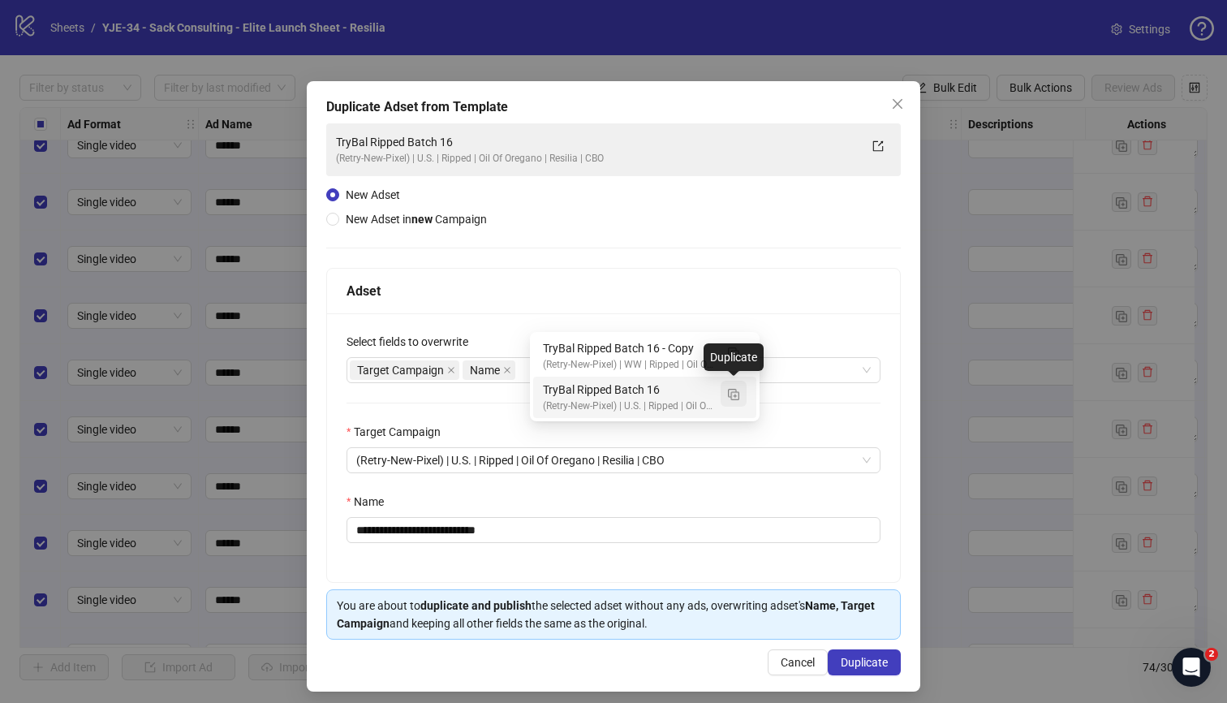
type input "**********"
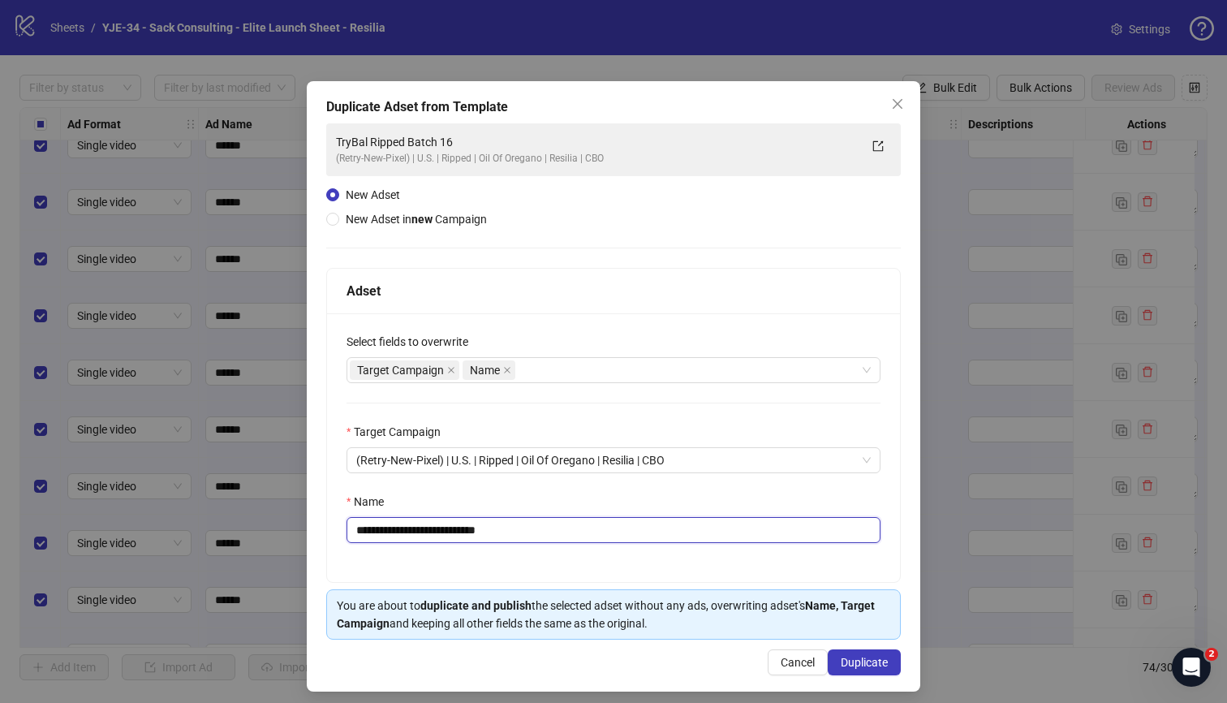
drag, startPoint x: 573, startPoint y: 538, endPoint x: 464, endPoint y: 536, distance: 108.8
click at [464, 536] on input "**********" at bounding box center [614, 530] width 534 height 26
type input "**********"
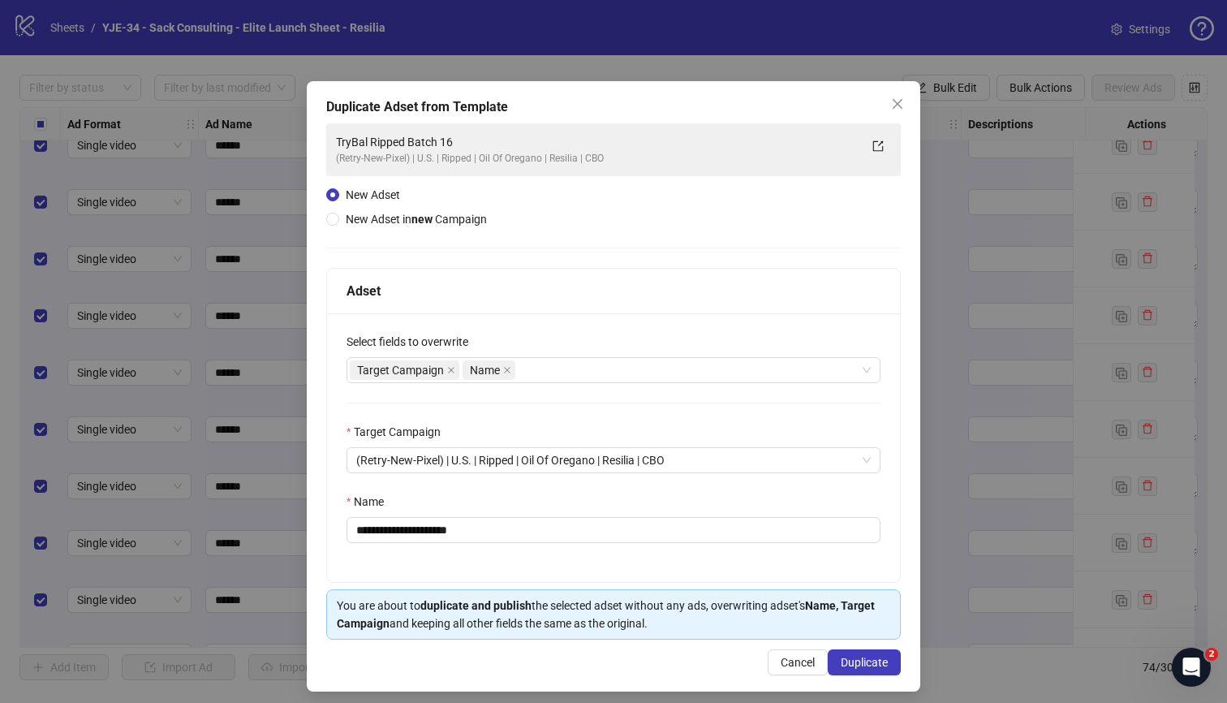
click at [519, 498] on div "Name" at bounding box center [614, 505] width 534 height 24
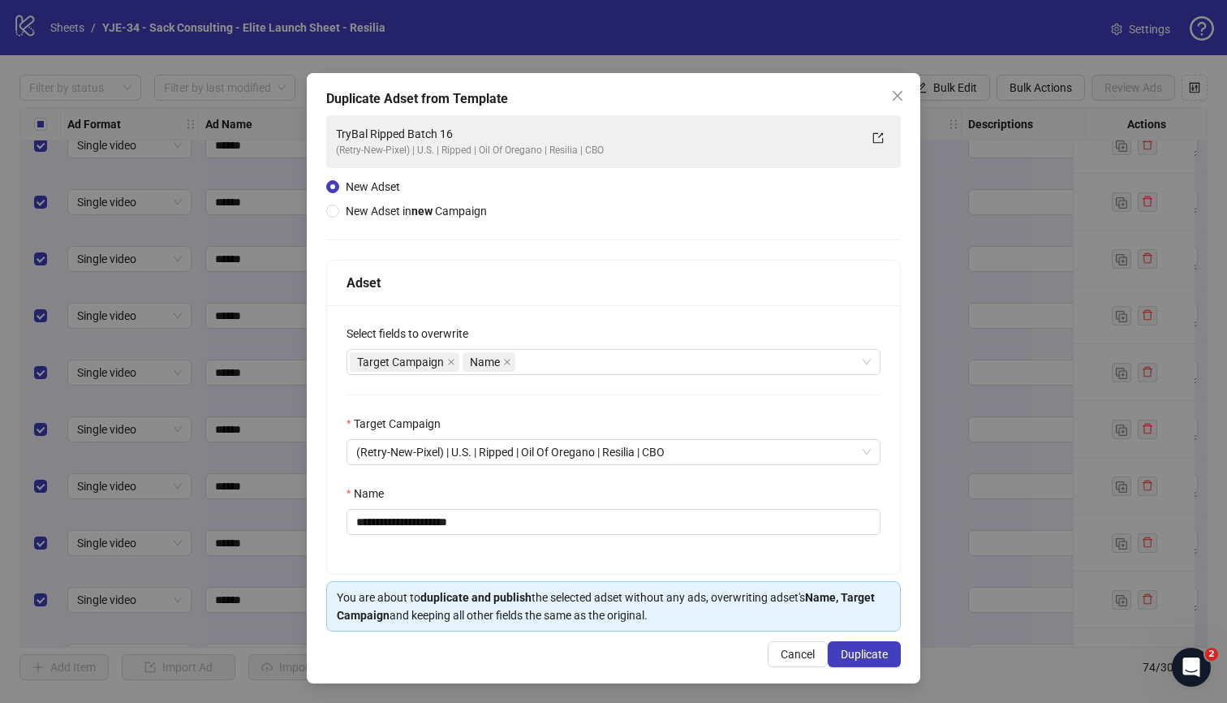
scroll to position [9, 0]
click at [622, 362] on div "Target Campaign Name" at bounding box center [605, 362] width 510 height 23
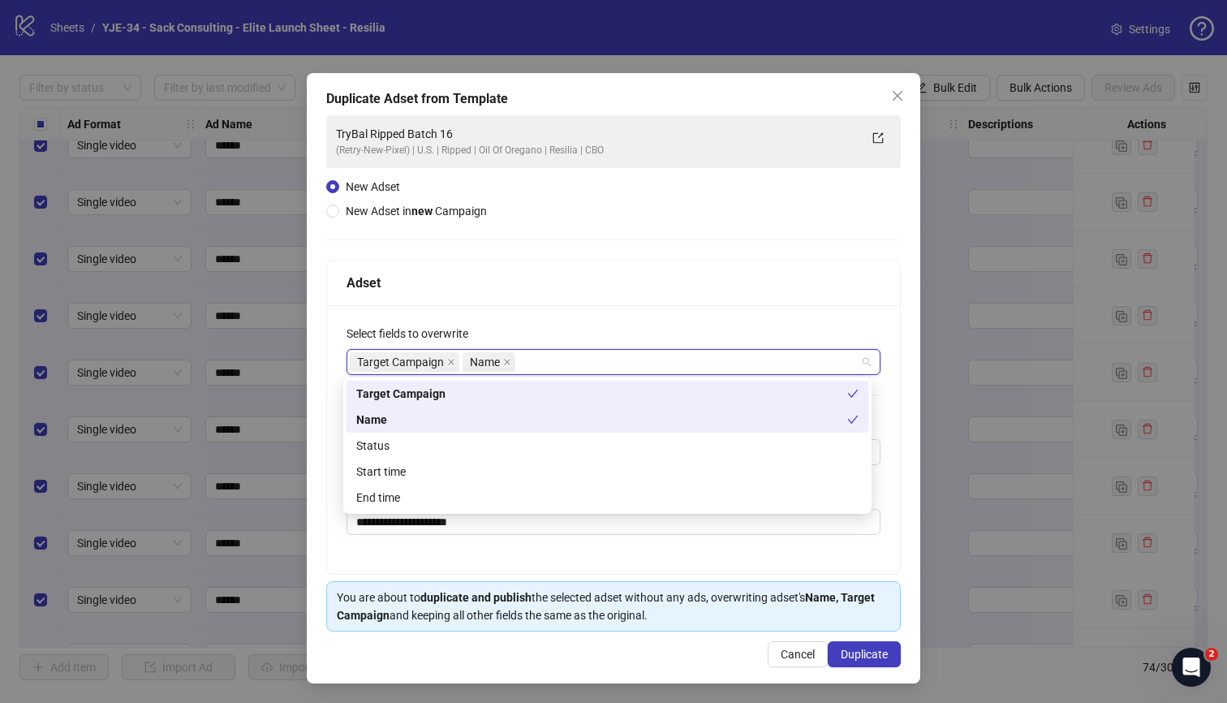
type input "*"
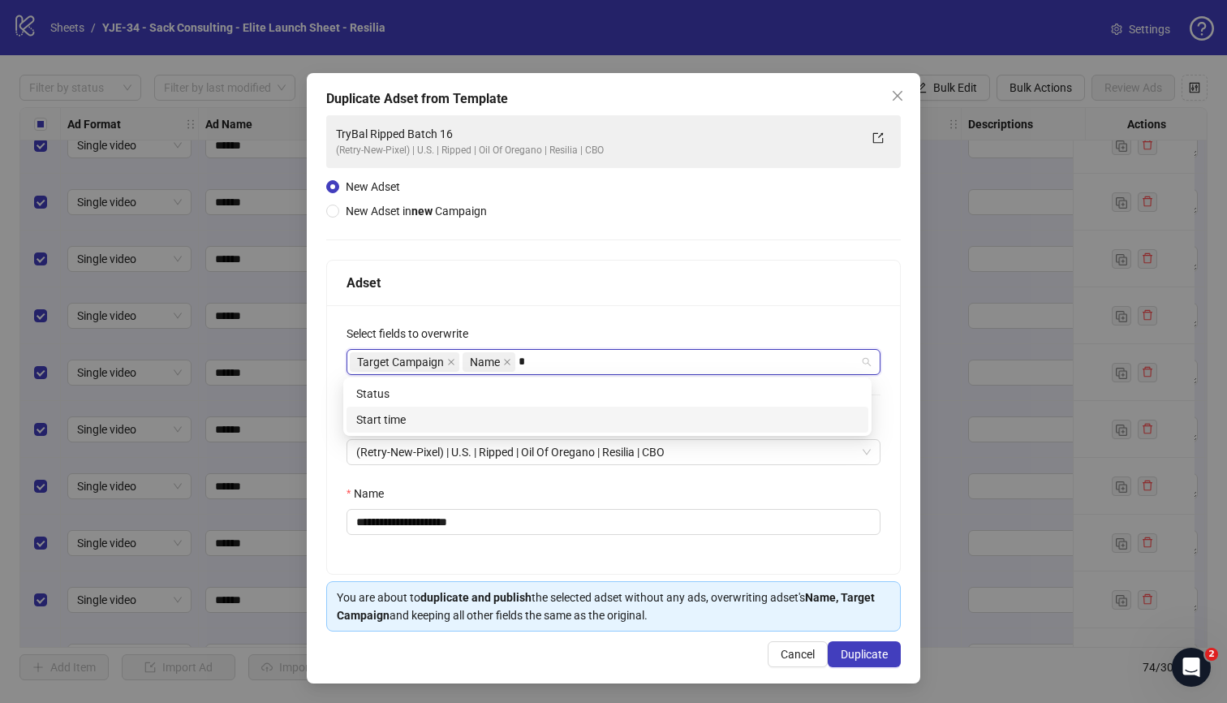
click at [481, 423] on div "Start time" at bounding box center [607, 420] width 502 height 18
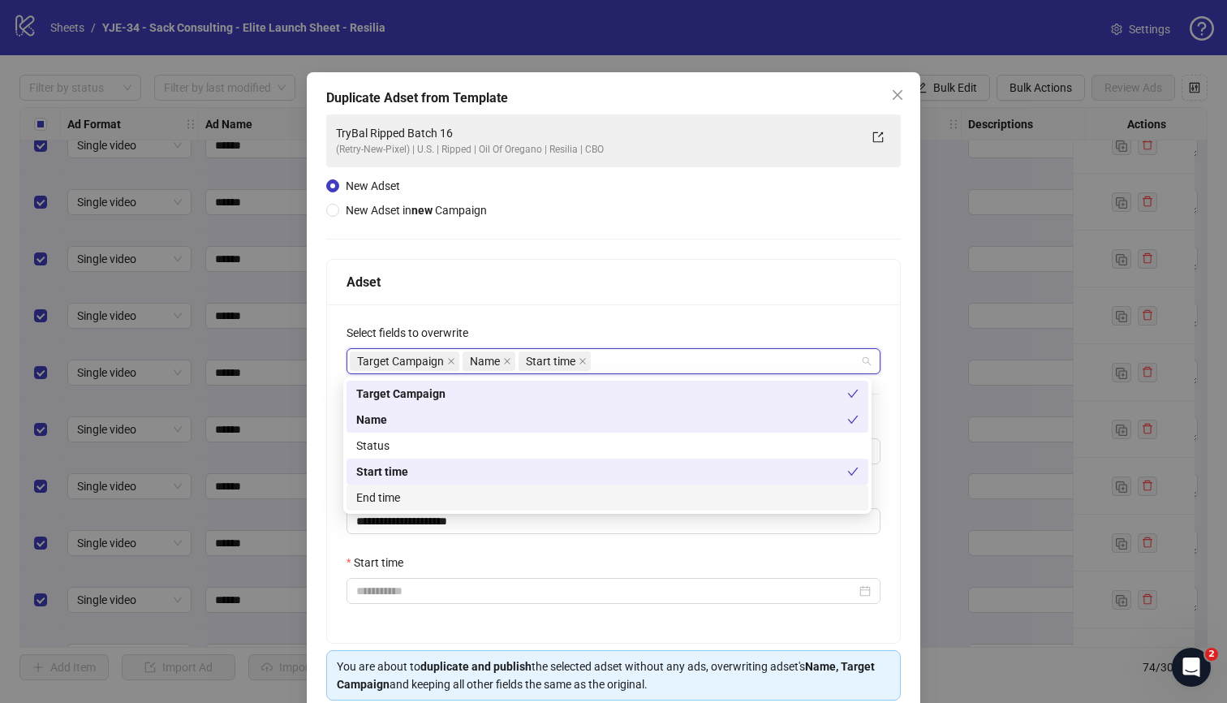
click at [465, 562] on div "Start time" at bounding box center [614, 566] width 534 height 24
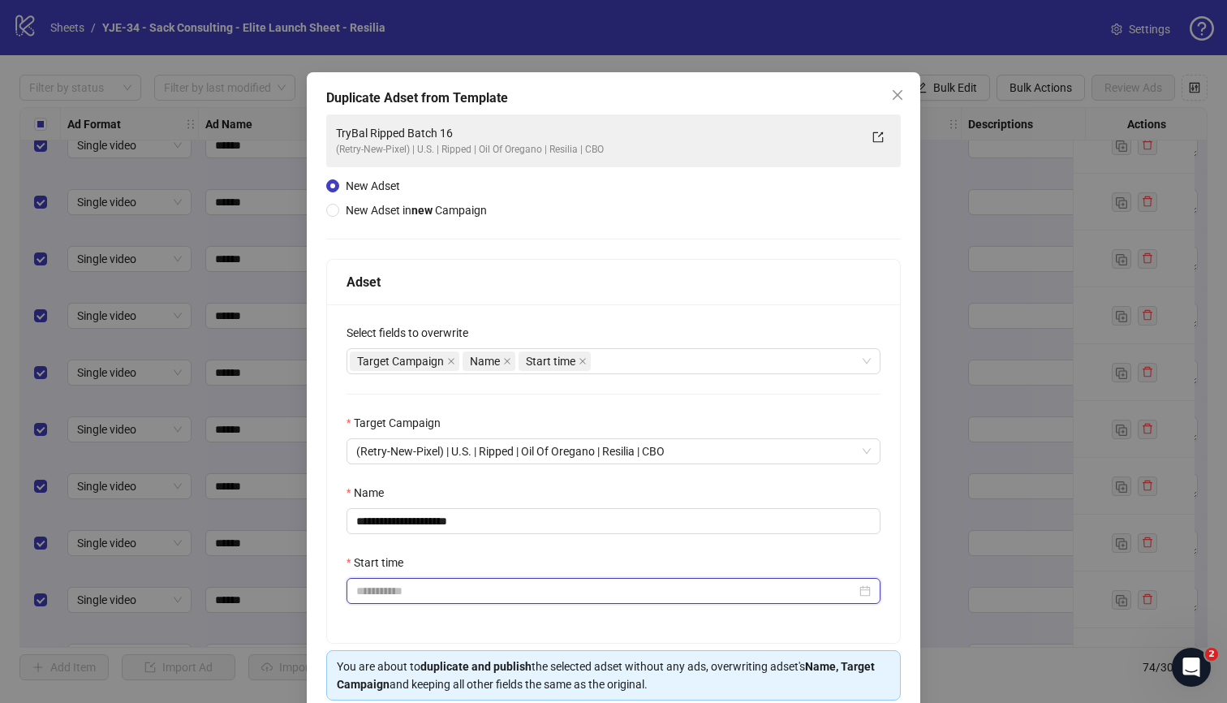
click at [463, 584] on input "Start time" at bounding box center [606, 591] width 500 height 18
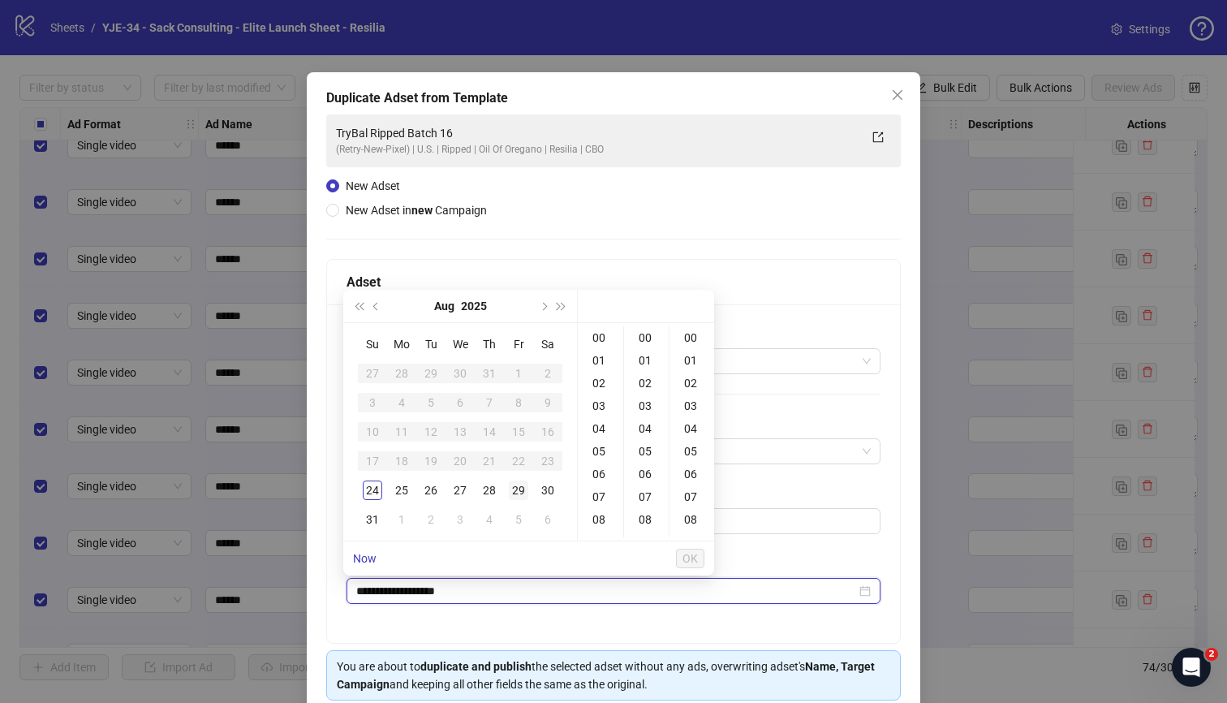
type input "**********"
click at [610, 358] on div "01" at bounding box center [600, 360] width 39 height 23
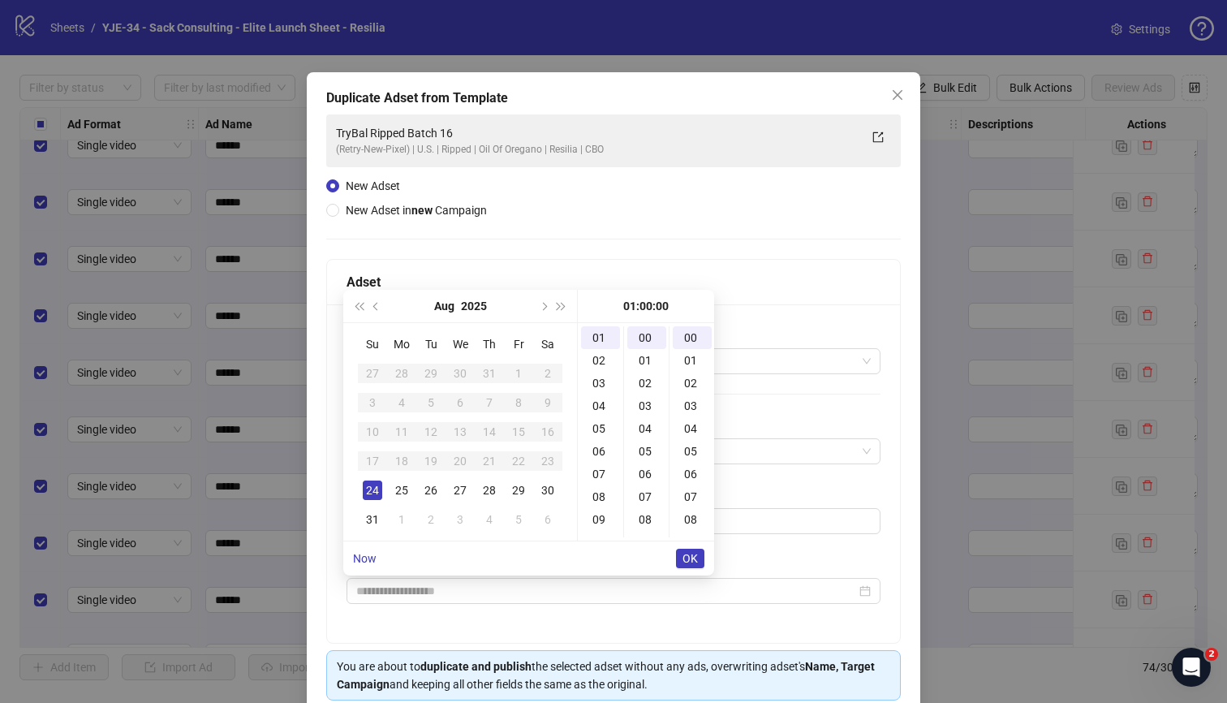
type input "**********"
click at [687, 561] on span "OK" at bounding box center [690, 558] width 15 height 13
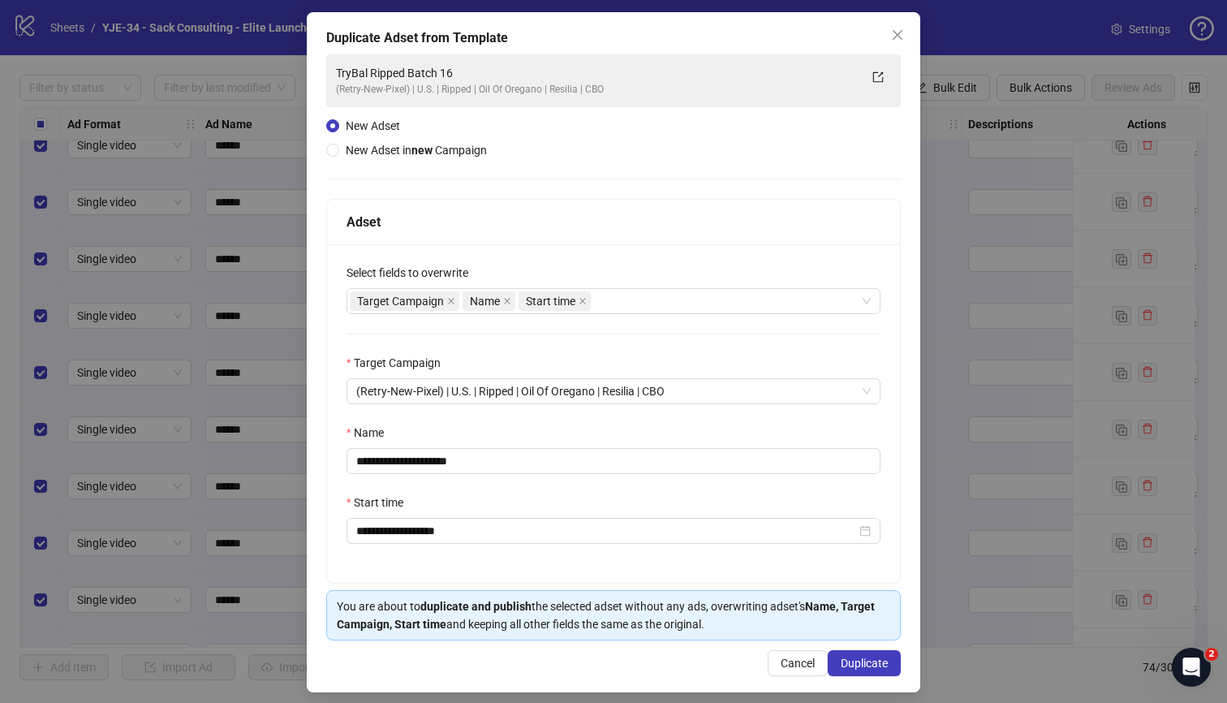
scroll to position [79, 0]
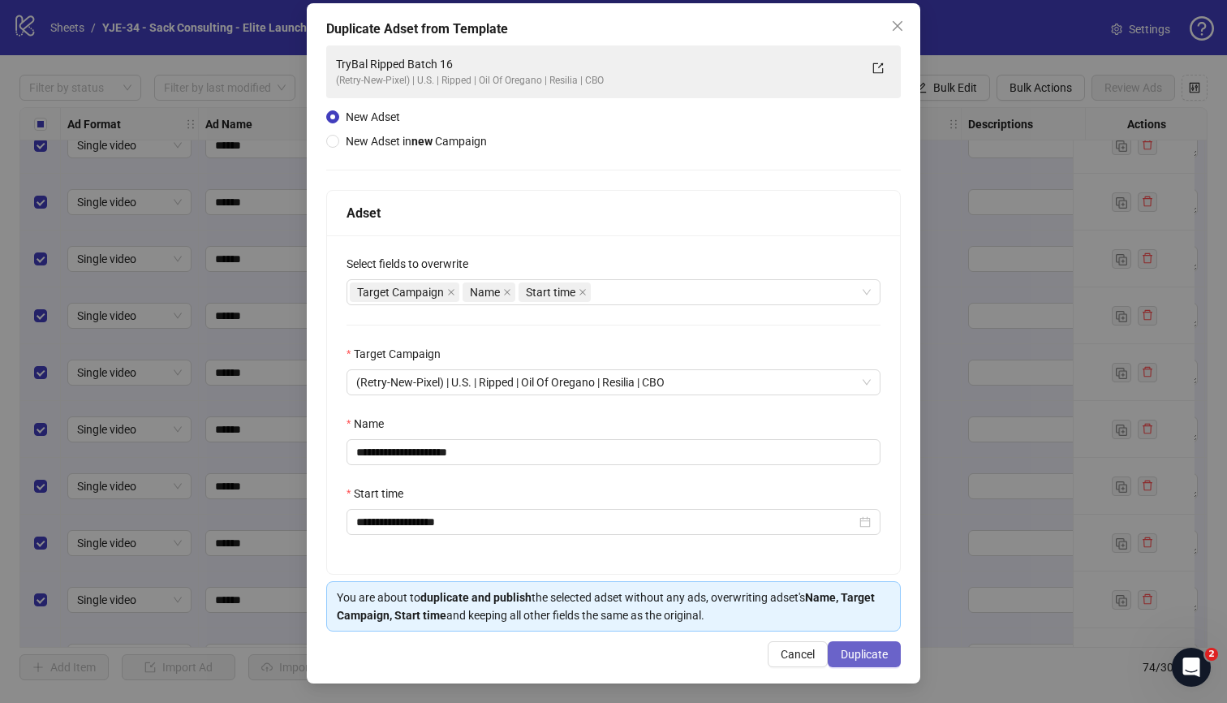
click at [872, 652] on span "Duplicate" at bounding box center [864, 654] width 47 height 13
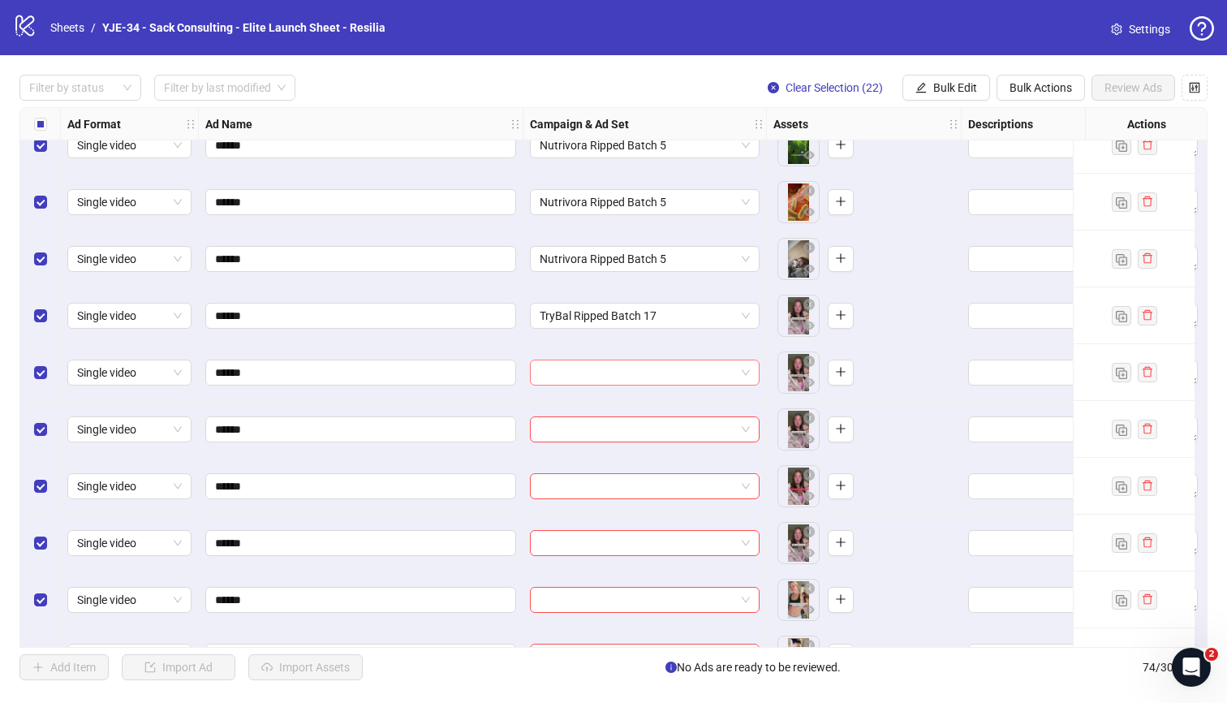
click at [622, 368] on input "search" at bounding box center [638, 372] width 196 height 24
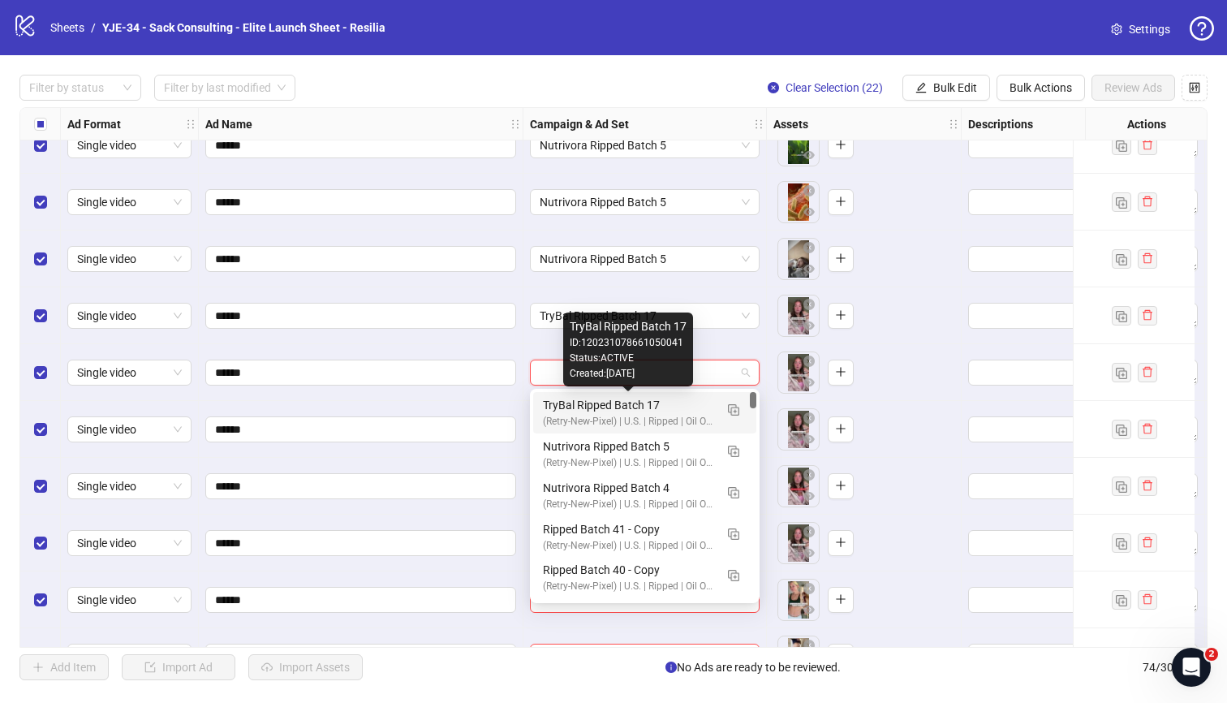
click at [625, 401] on div "TryBal Ripped Batch 17" at bounding box center [628, 405] width 171 height 18
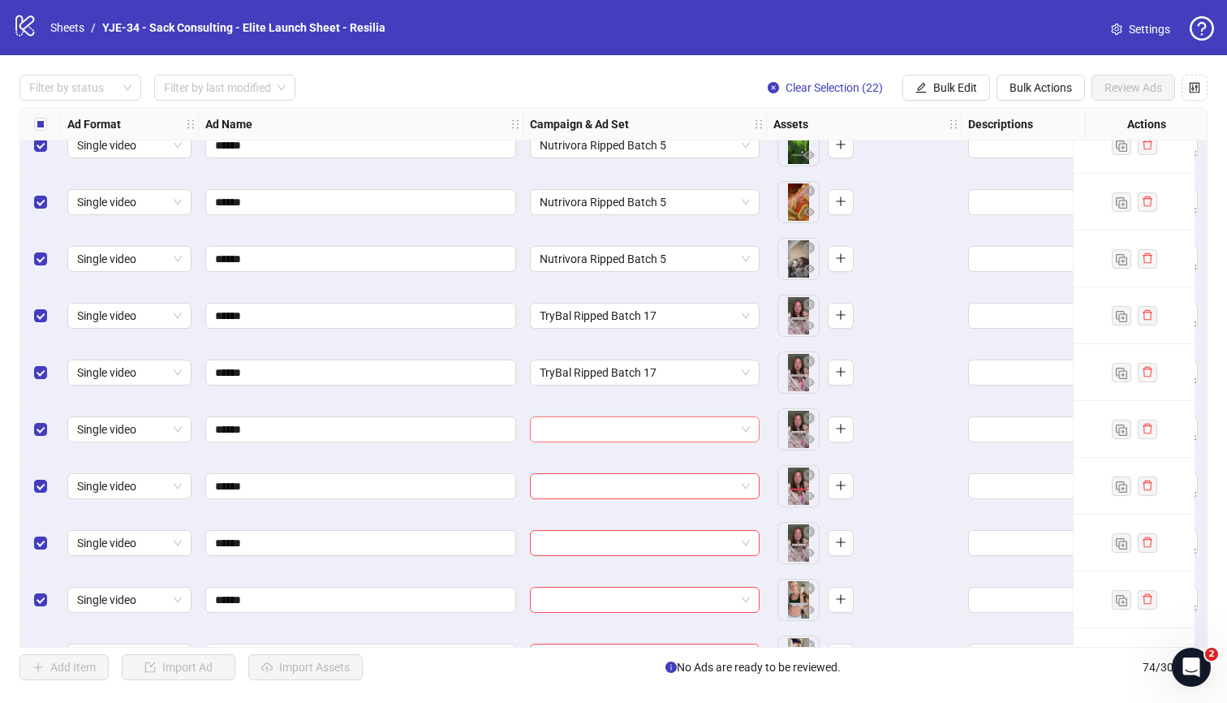
click at [631, 426] on input "search" at bounding box center [638, 429] width 196 height 24
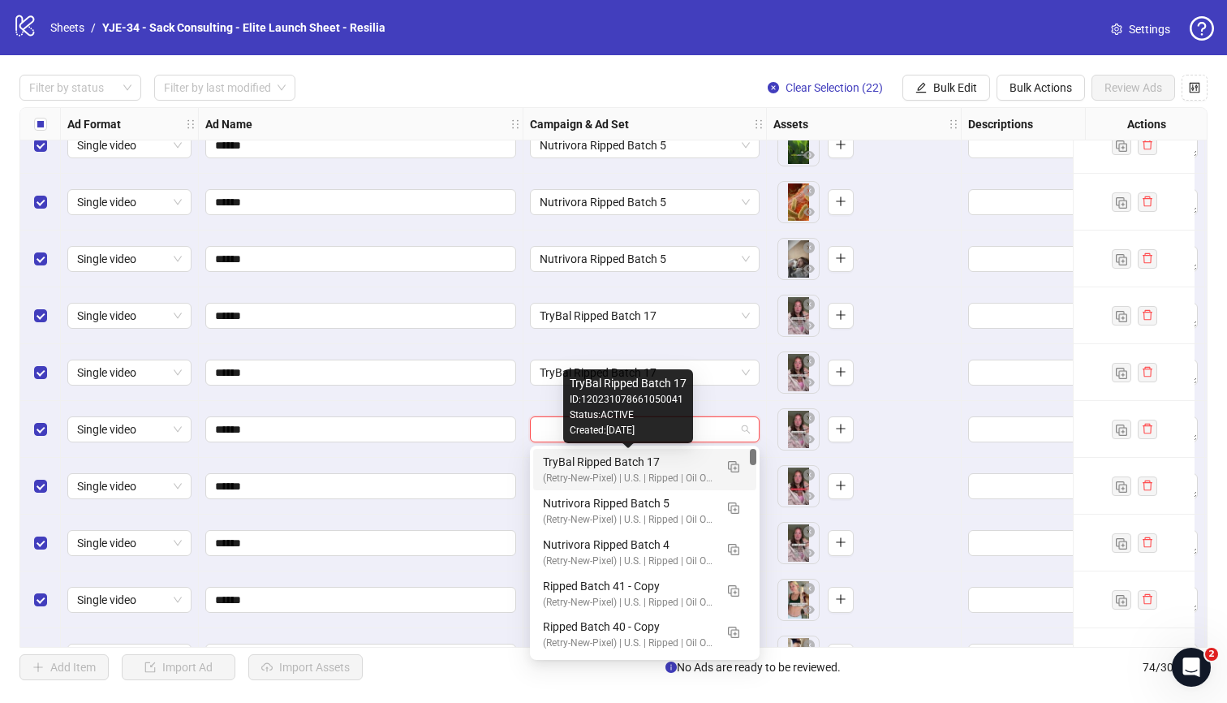
click at [624, 463] on div "TryBal Ripped Batch 17" at bounding box center [628, 462] width 171 height 18
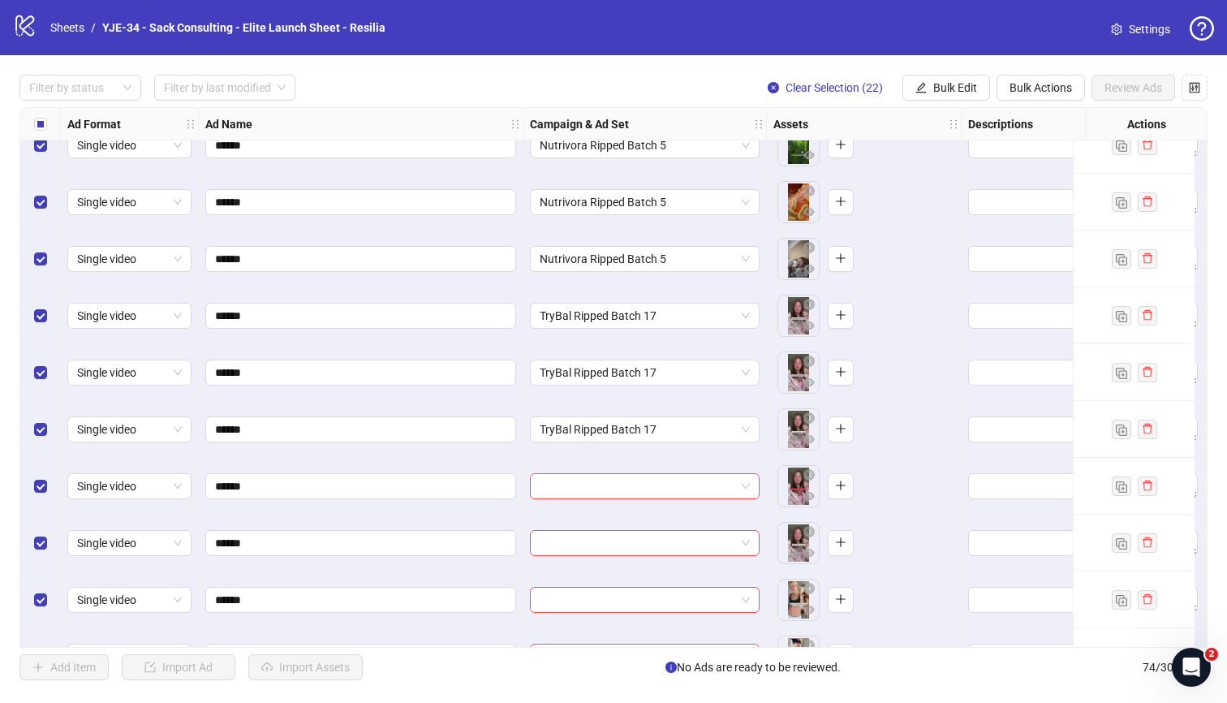
scroll to position [3246, 0]
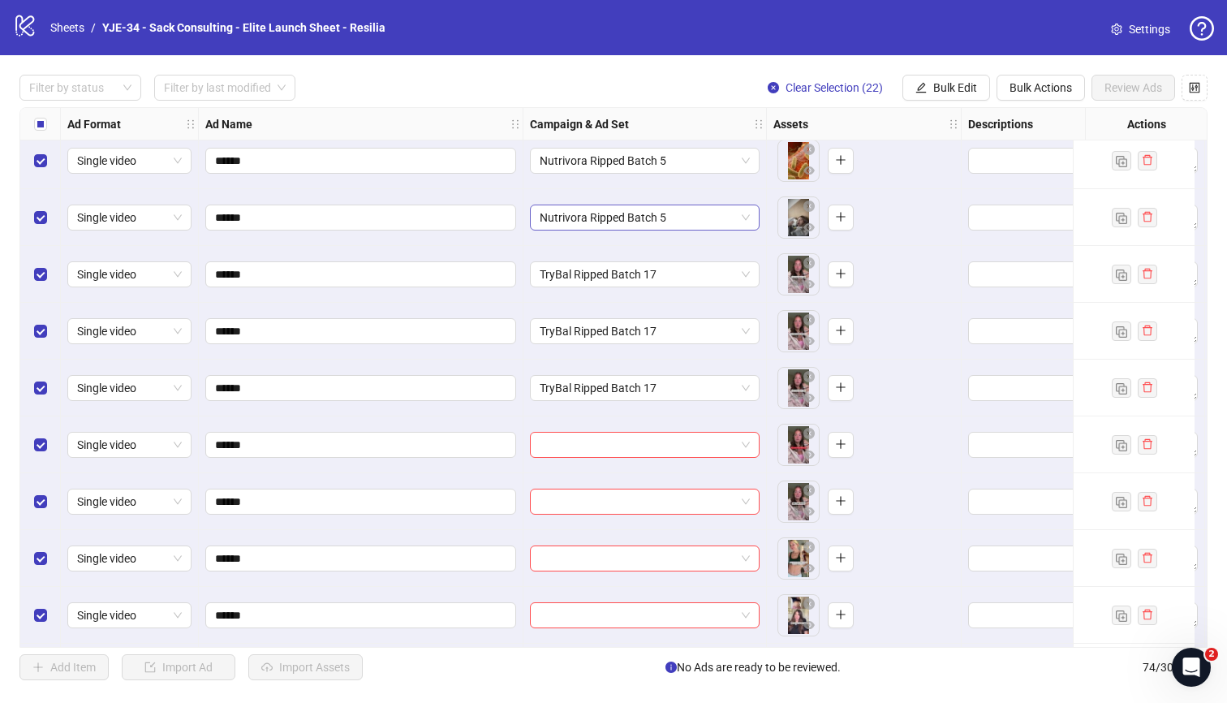
click at [614, 223] on span "Nutrivora Ripped Batch 5" at bounding box center [645, 217] width 210 height 24
click at [513, 244] on div "******" at bounding box center [361, 217] width 325 height 57
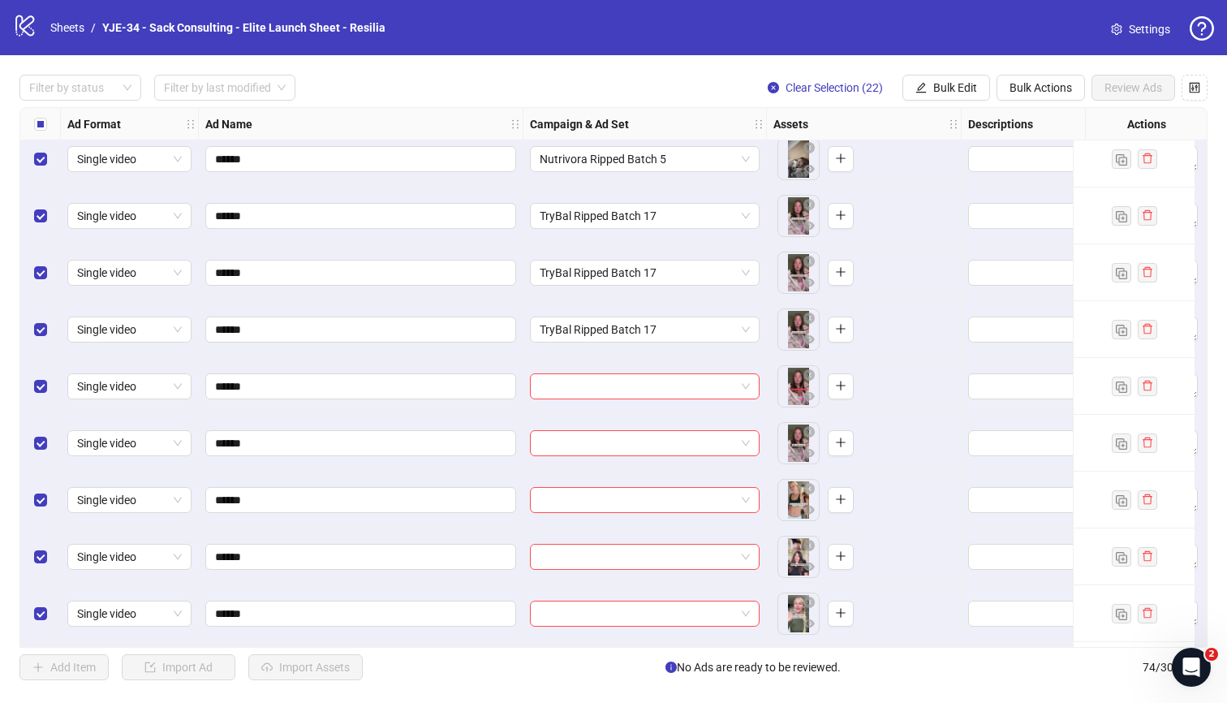
scroll to position [3307, 0]
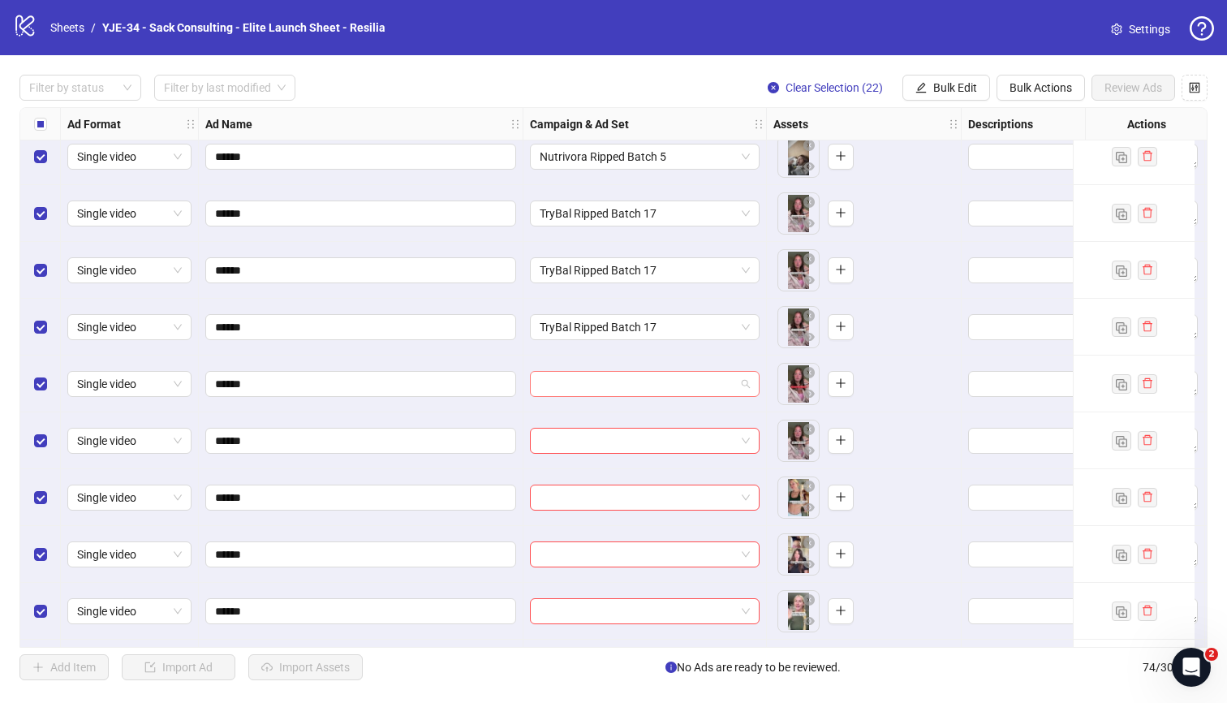
click at [597, 390] on input "search" at bounding box center [638, 384] width 196 height 24
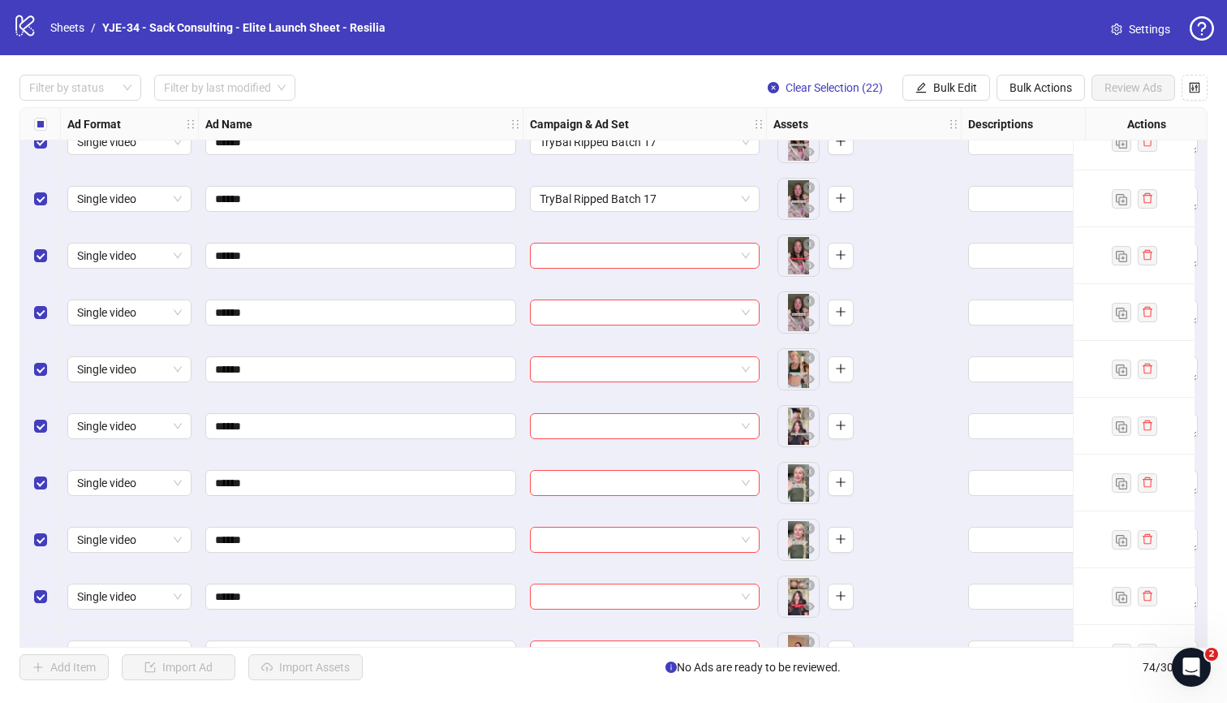
scroll to position [3405, 0]
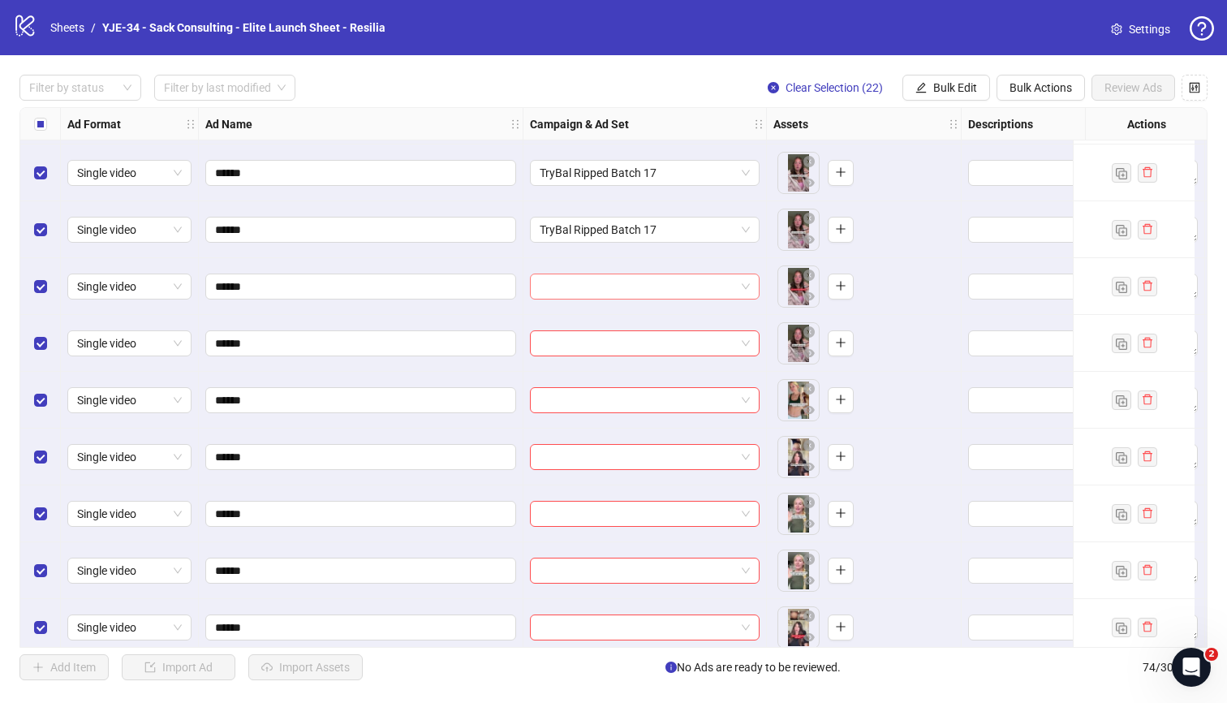
click at [651, 280] on input "search" at bounding box center [638, 286] width 196 height 24
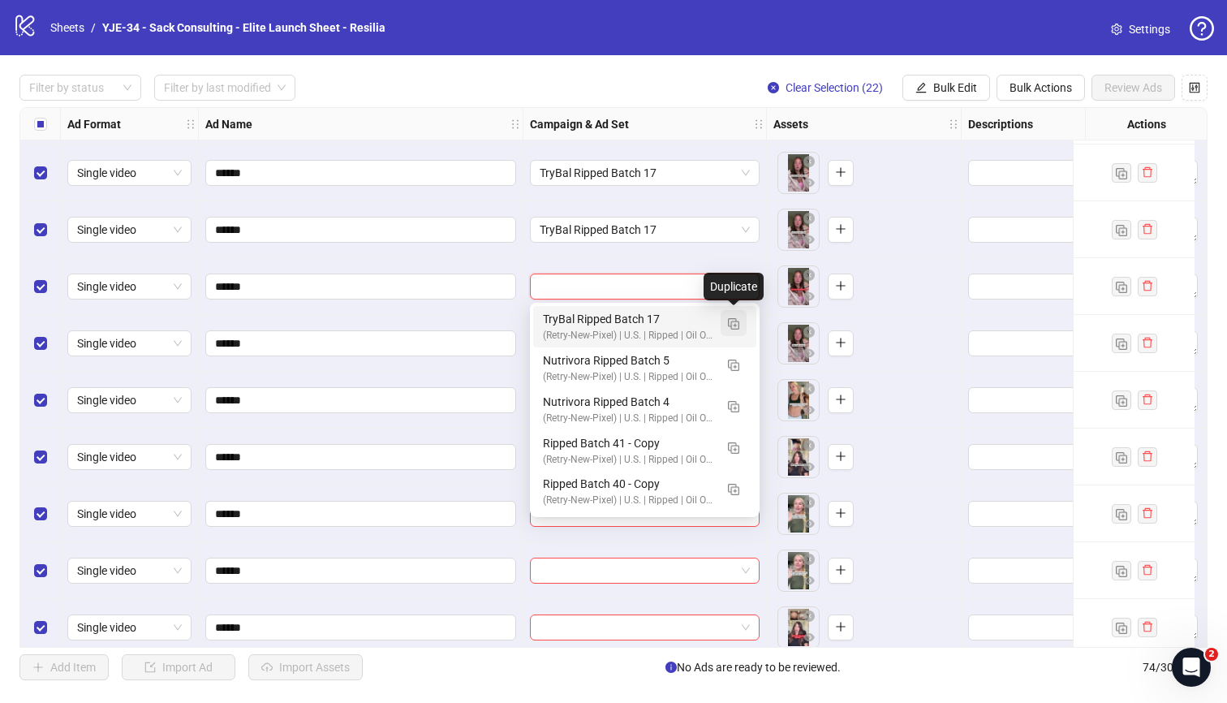
click at [729, 320] on img "button" at bounding box center [733, 323] width 11 height 11
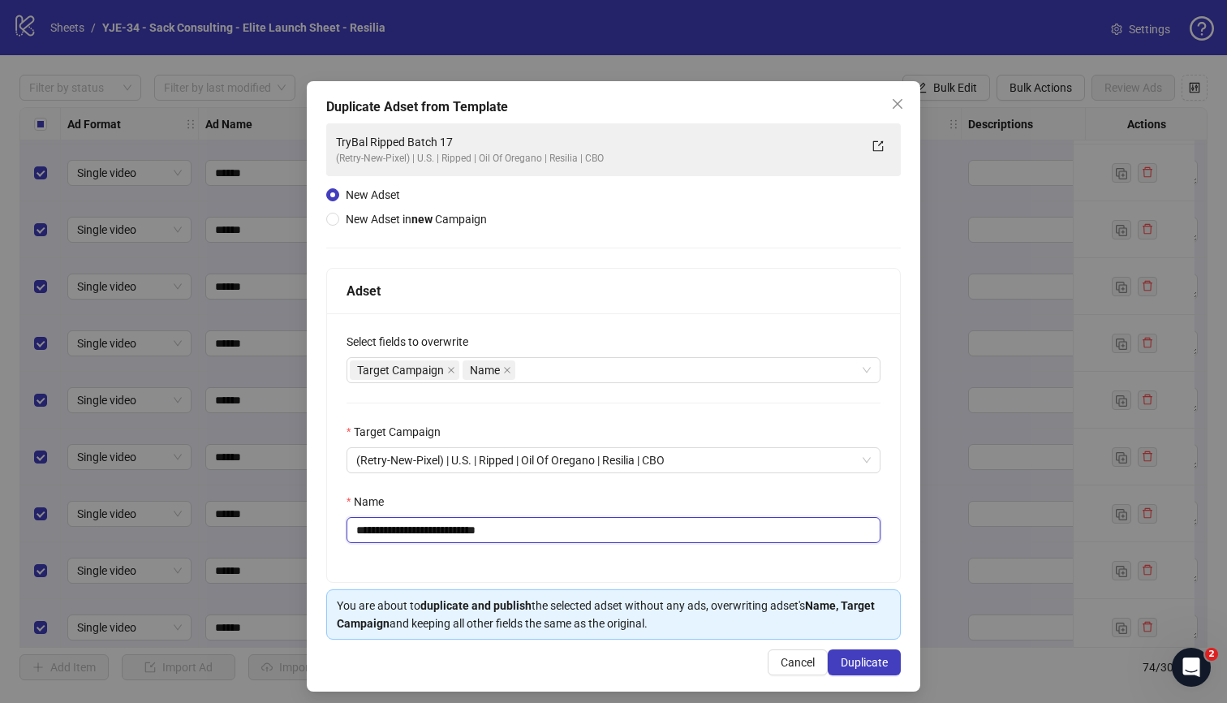
drag, startPoint x: 511, startPoint y: 533, endPoint x: 463, endPoint y: 538, distance: 48.1
click at [463, 538] on input "**********" at bounding box center [614, 530] width 534 height 26
type input "**********"
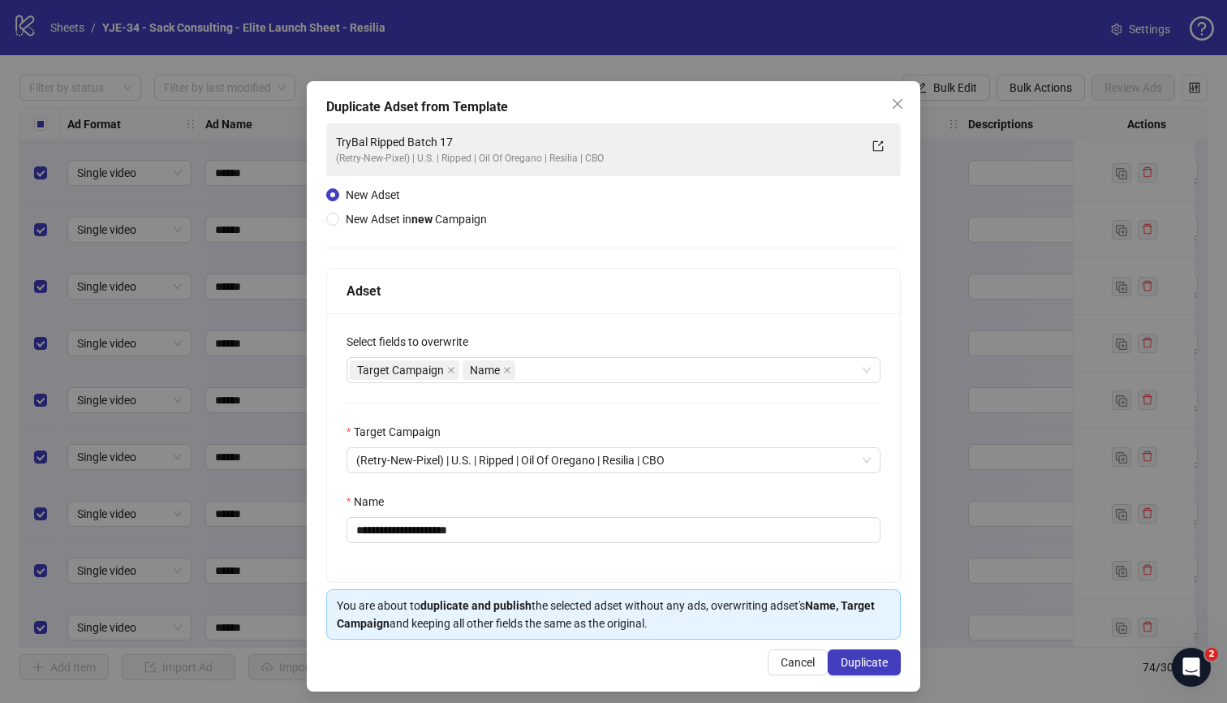
click at [505, 504] on div "Name" at bounding box center [614, 505] width 534 height 24
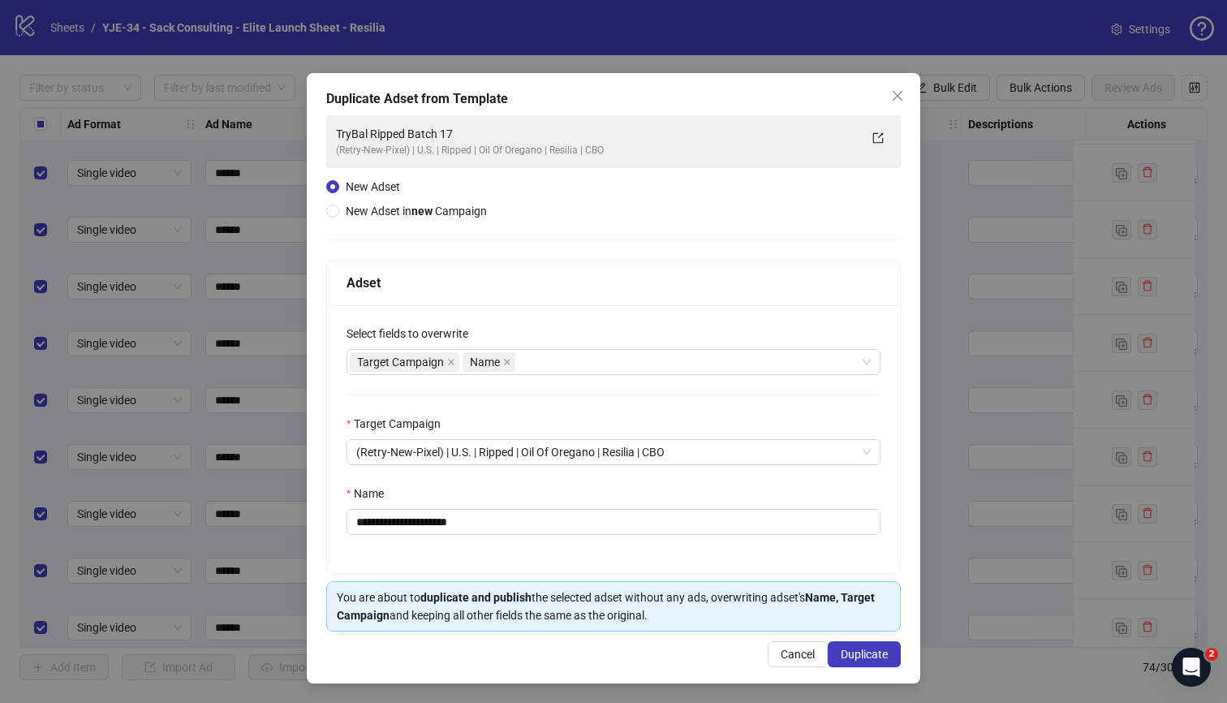
scroll to position [9, 0]
click at [841, 651] on span "Duplicate" at bounding box center [864, 654] width 47 height 13
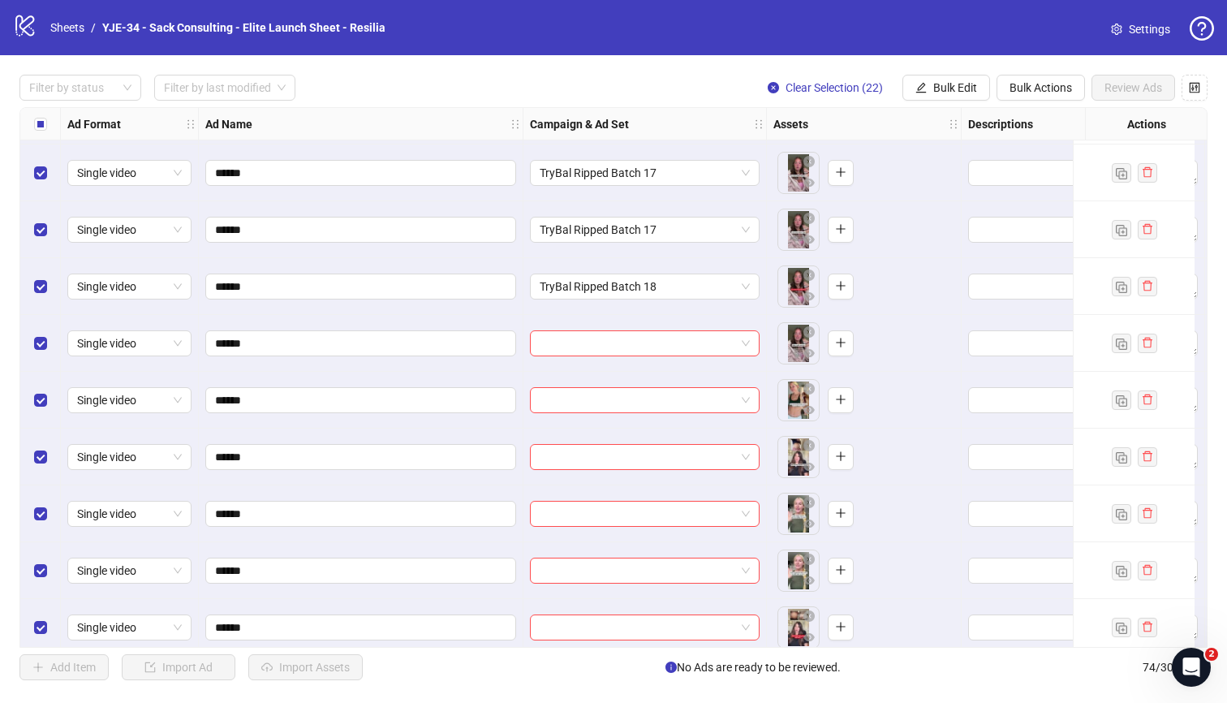
click at [637, 356] on div at bounding box center [644, 343] width 243 height 57
click at [634, 350] on input "search" at bounding box center [638, 343] width 196 height 24
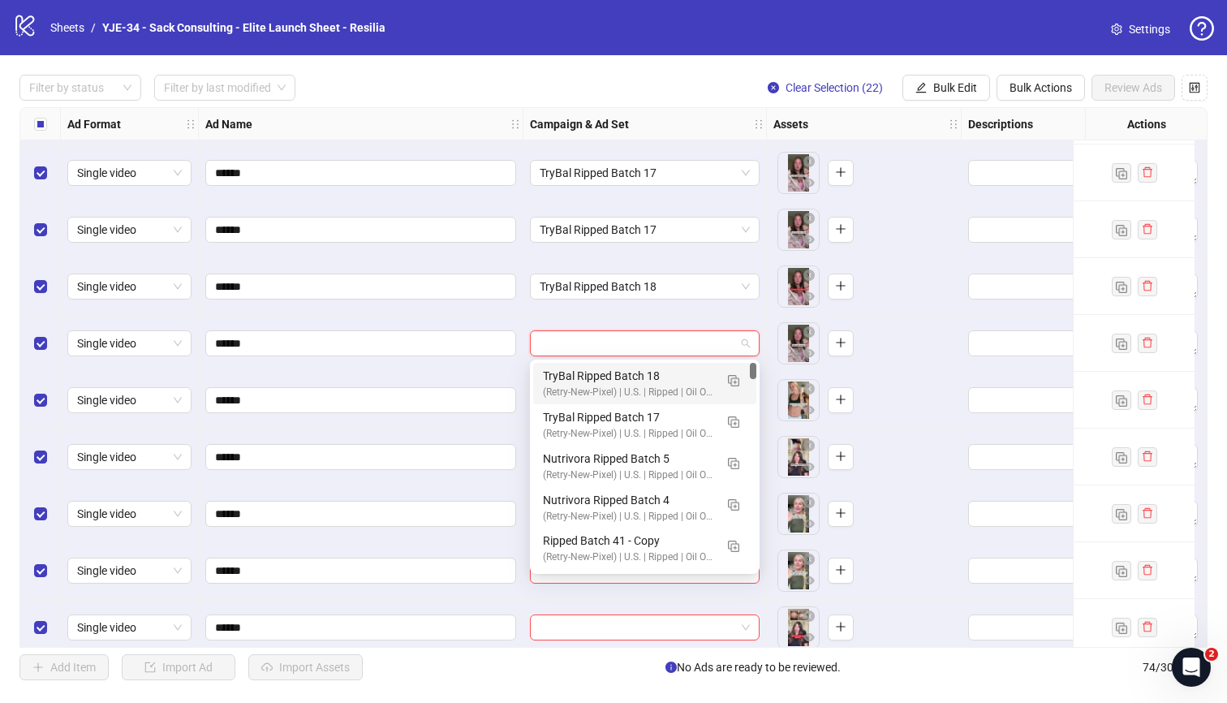
click at [630, 369] on div "TryBal Ripped Batch 18" at bounding box center [628, 376] width 171 height 18
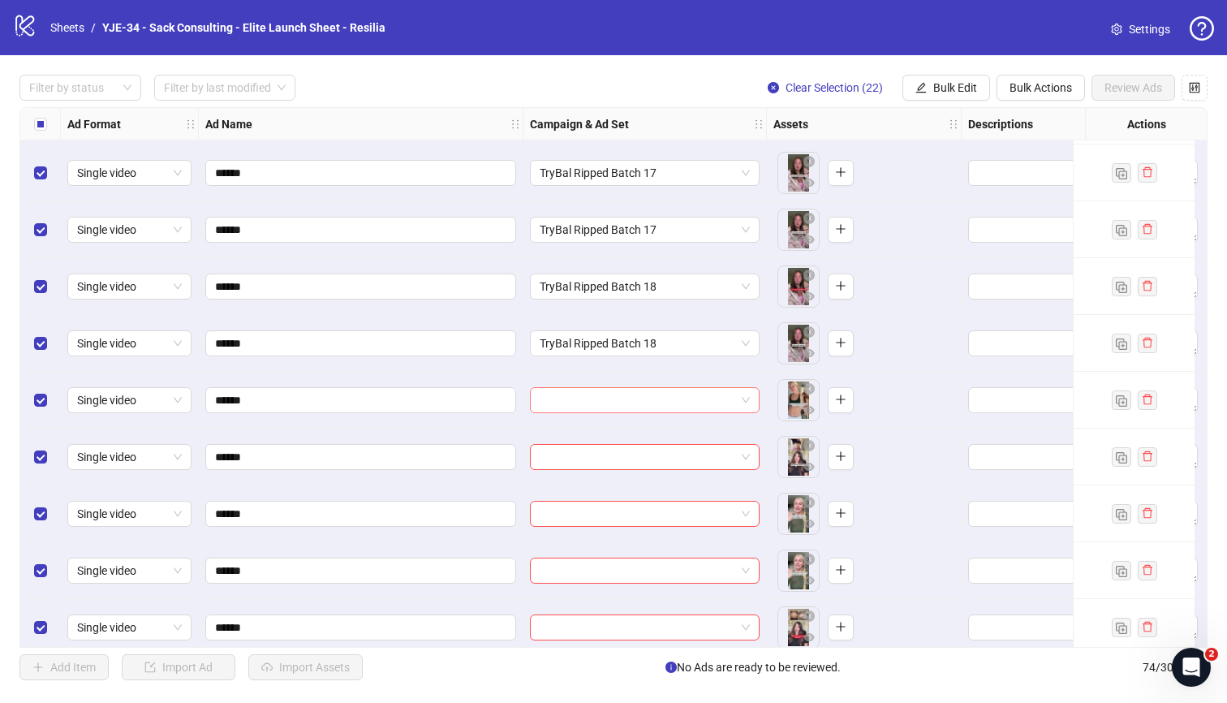
click at [627, 390] on input "search" at bounding box center [638, 400] width 196 height 24
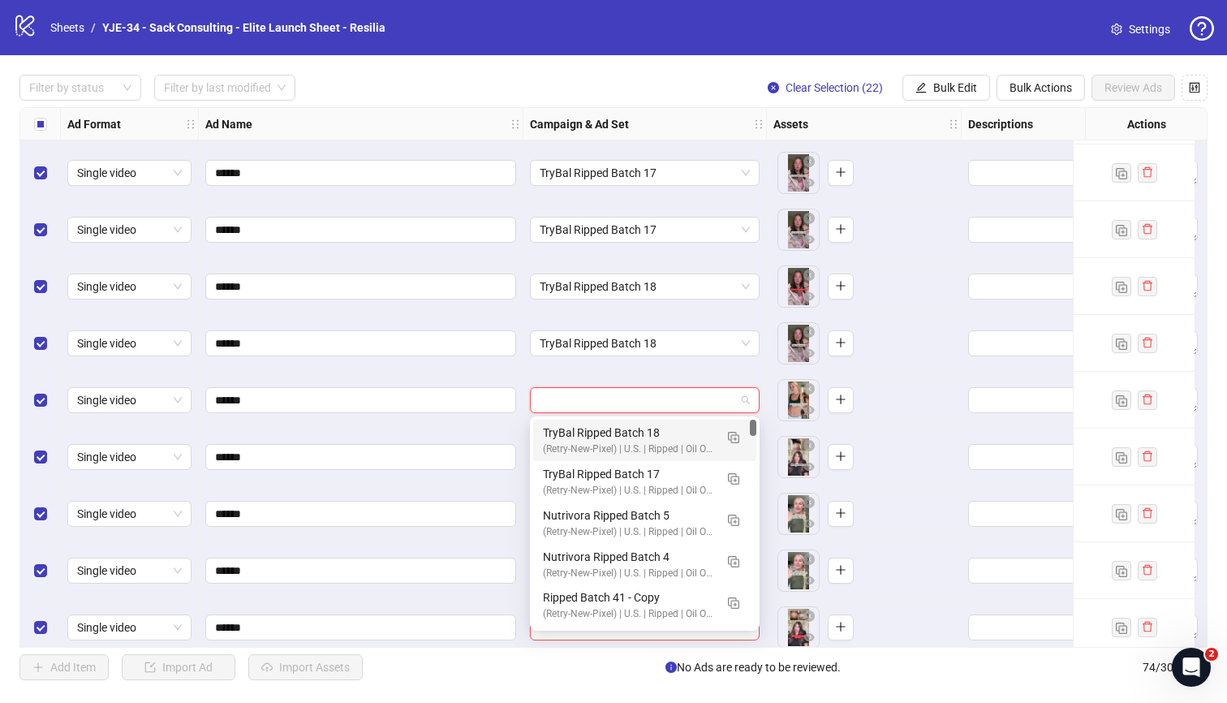
click at [626, 434] on div "TryBal Ripped Batch 18" at bounding box center [628, 433] width 171 height 18
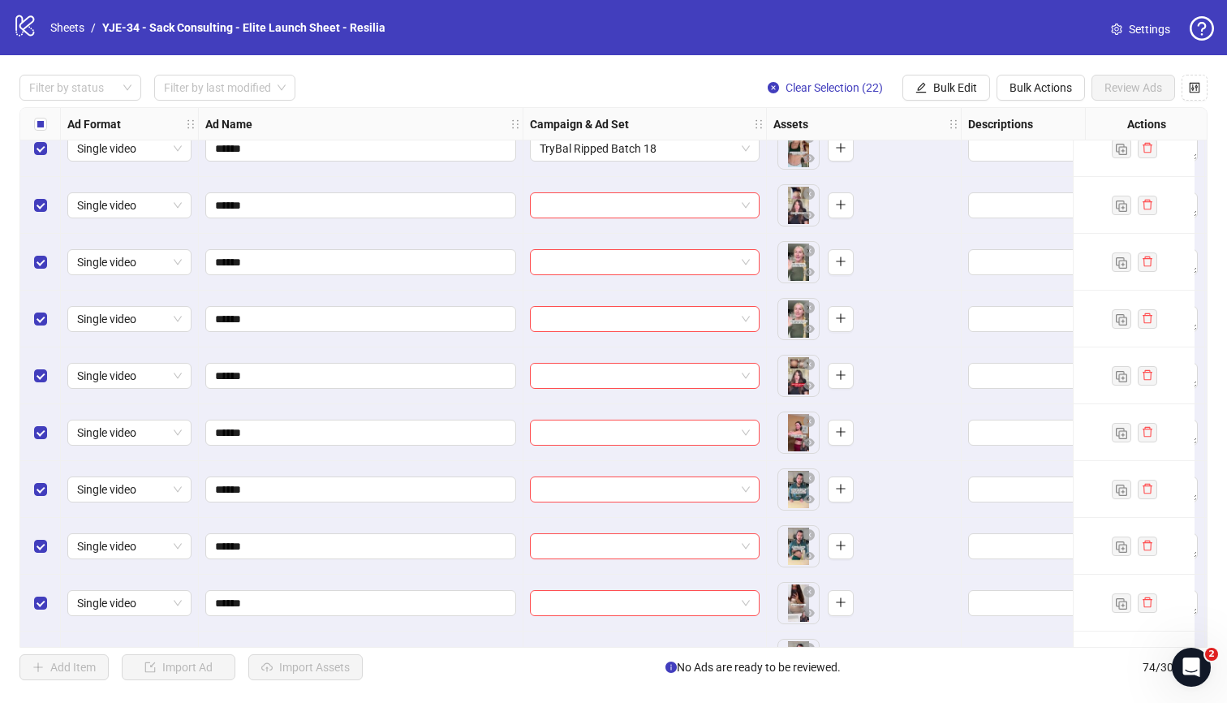
scroll to position [3653, 0]
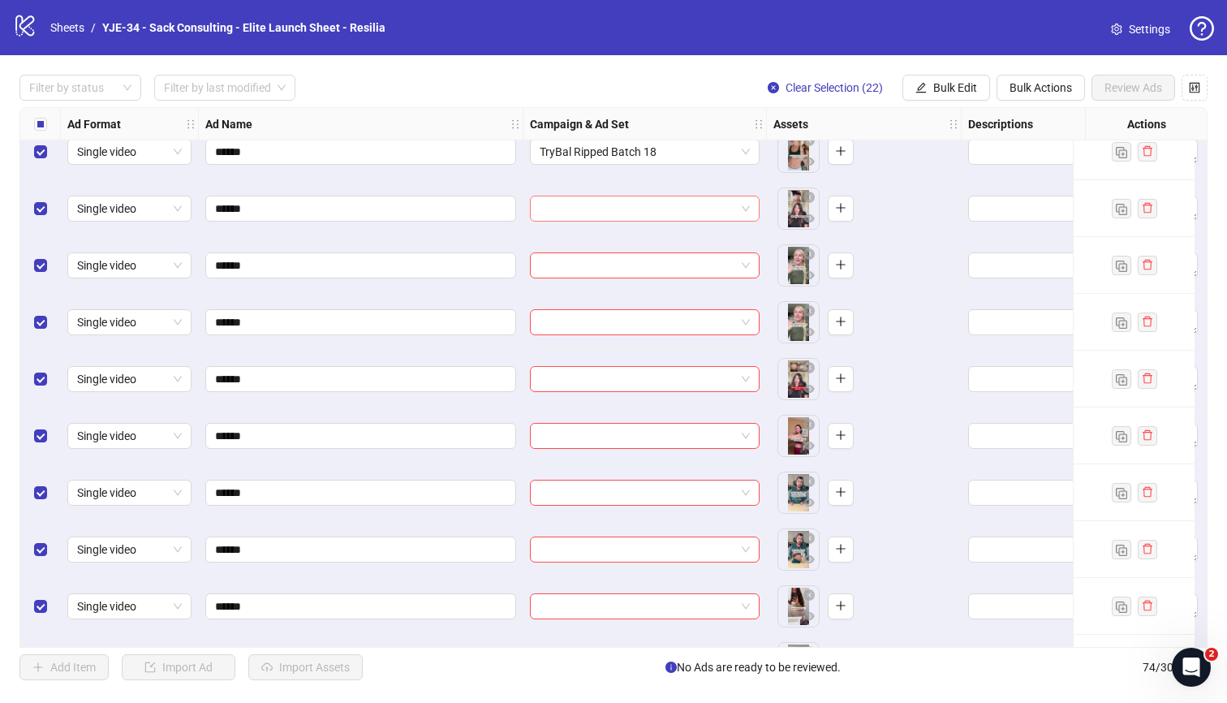
click at [653, 213] on input "search" at bounding box center [638, 208] width 196 height 24
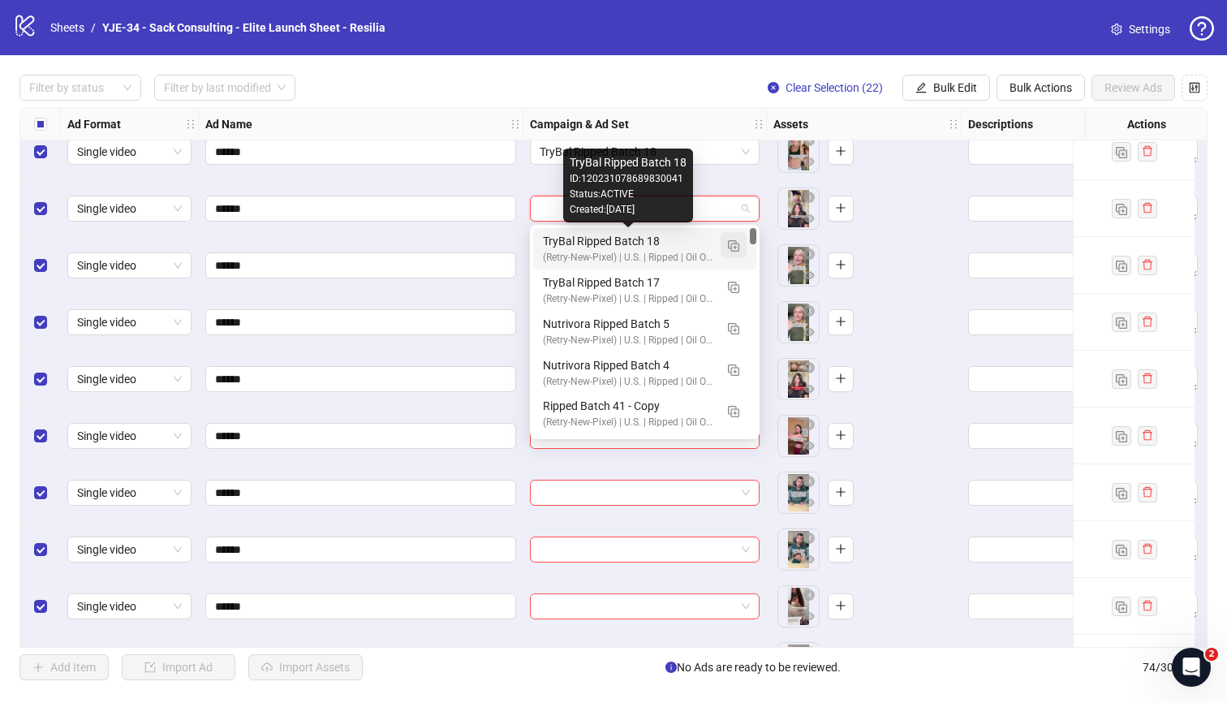
click at [733, 240] on img "button" at bounding box center [733, 245] width 11 height 11
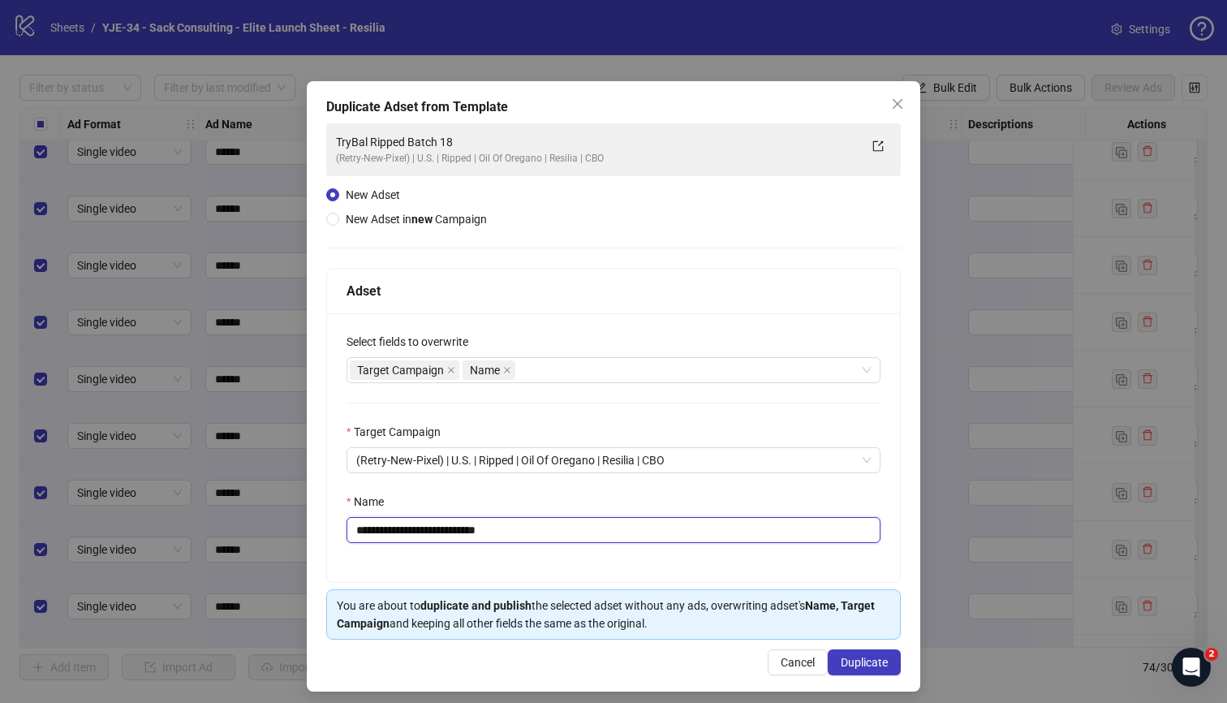
drag, startPoint x: 532, startPoint y: 534, endPoint x: 466, endPoint y: 536, distance: 66.6
click at [466, 536] on input "**********" at bounding box center [614, 530] width 534 height 26
type input "**********"
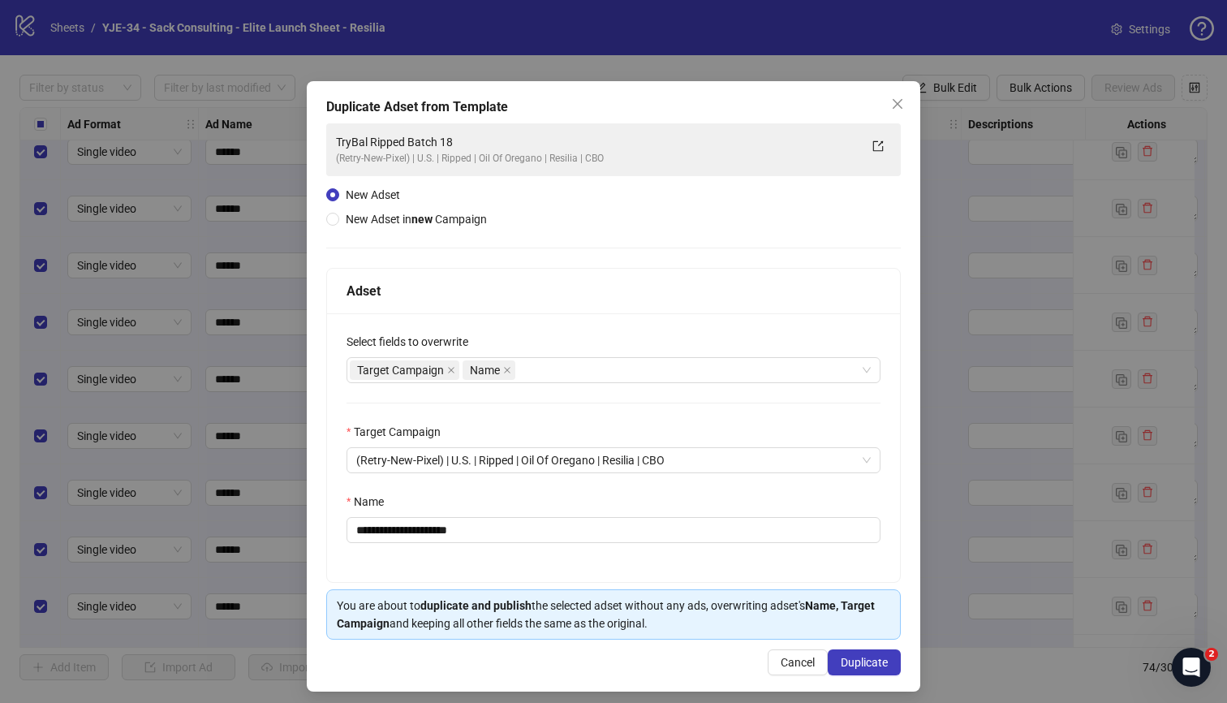
click at [529, 506] on div "Name" at bounding box center [614, 505] width 534 height 24
click at [846, 658] on span "Duplicate" at bounding box center [864, 662] width 47 height 13
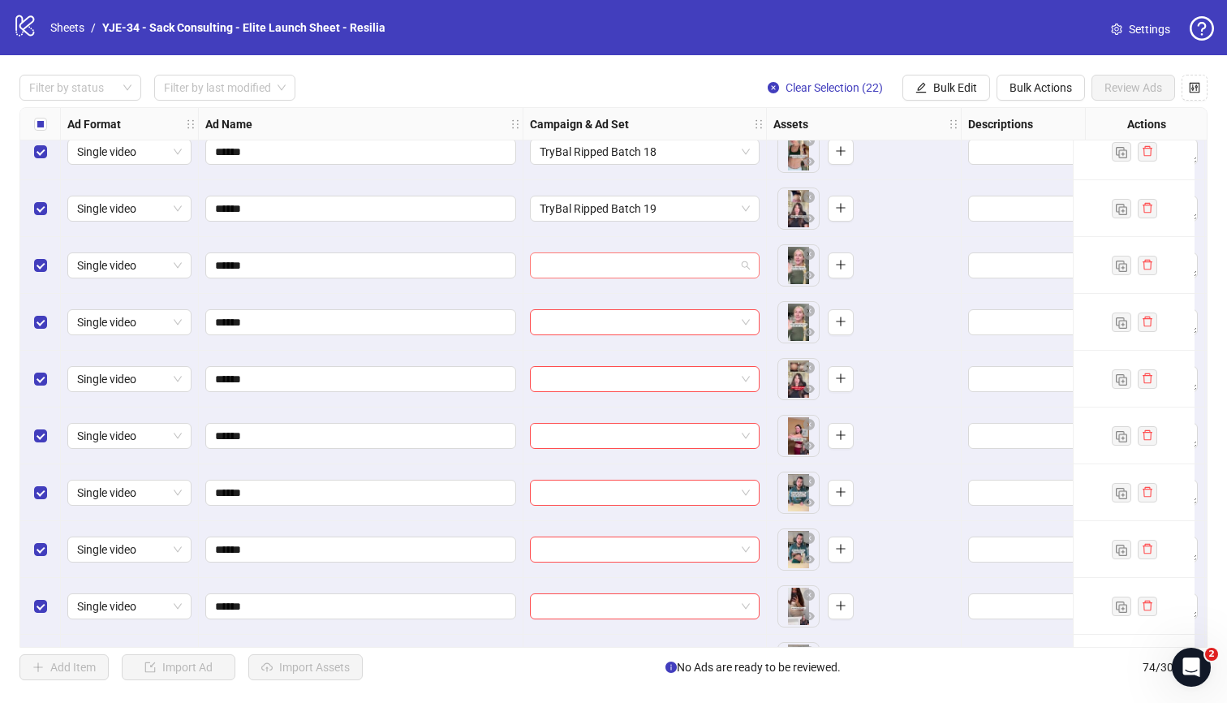
click at [694, 274] on input "search" at bounding box center [638, 265] width 196 height 24
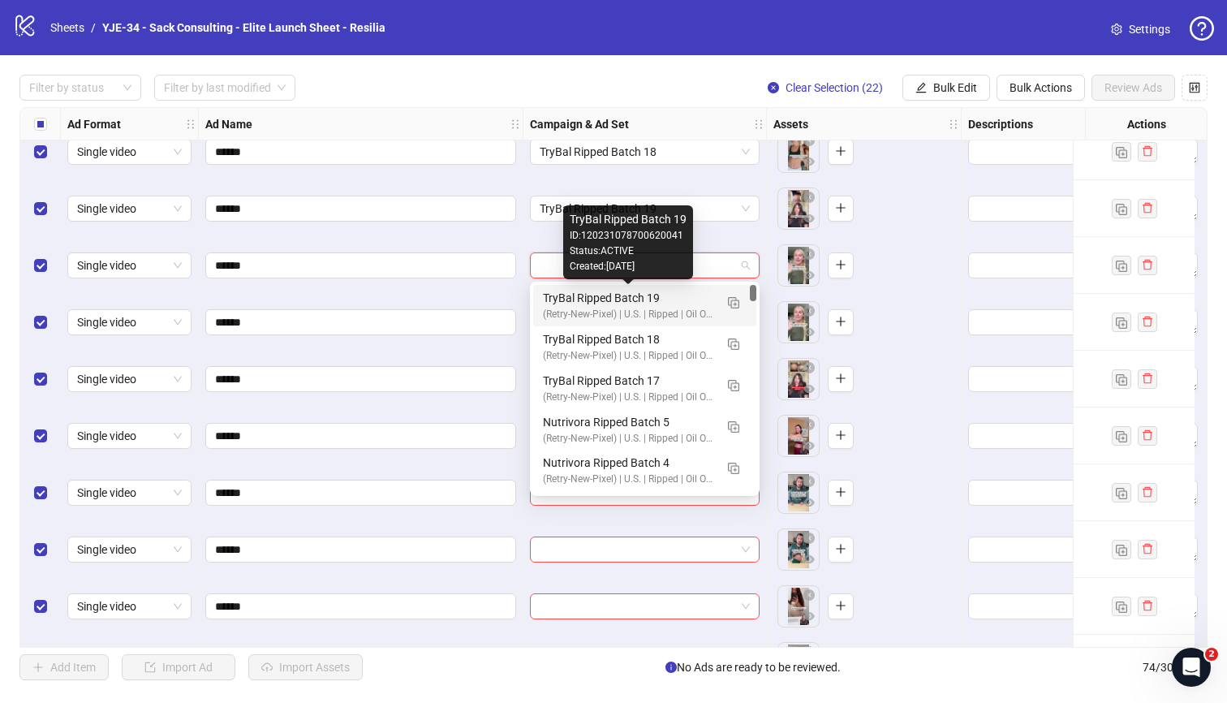
click at [690, 296] on div "TryBal Ripped Batch 19" at bounding box center [628, 298] width 171 height 18
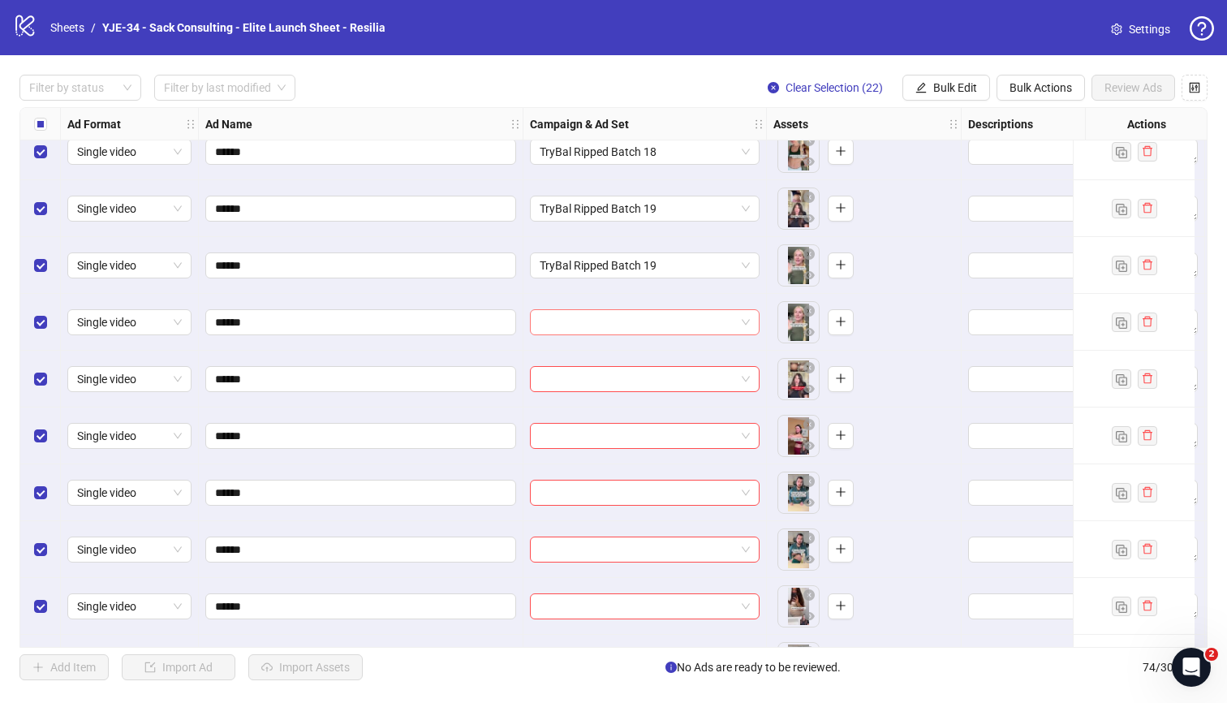
click at [675, 315] on input "search" at bounding box center [638, 322] width 196 height 24
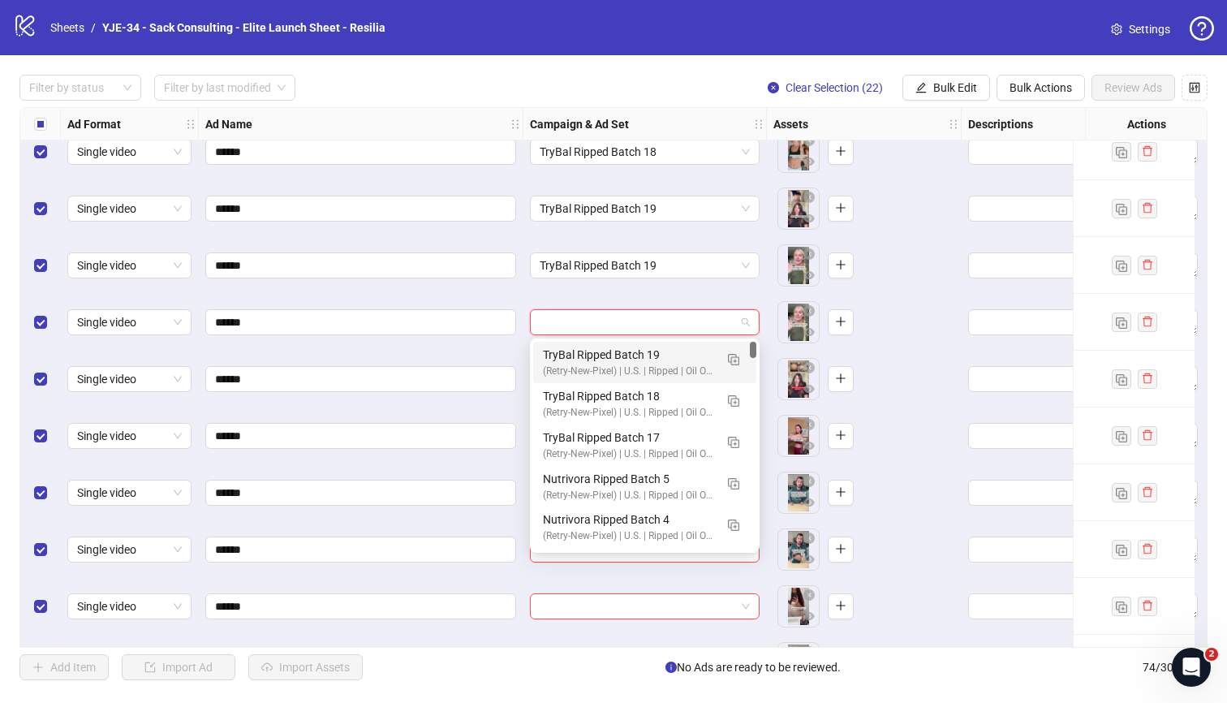
click at [670, 351] on div "TryBal Ripped Batch 19" at bounding box center [628, 355] width 171 height 18
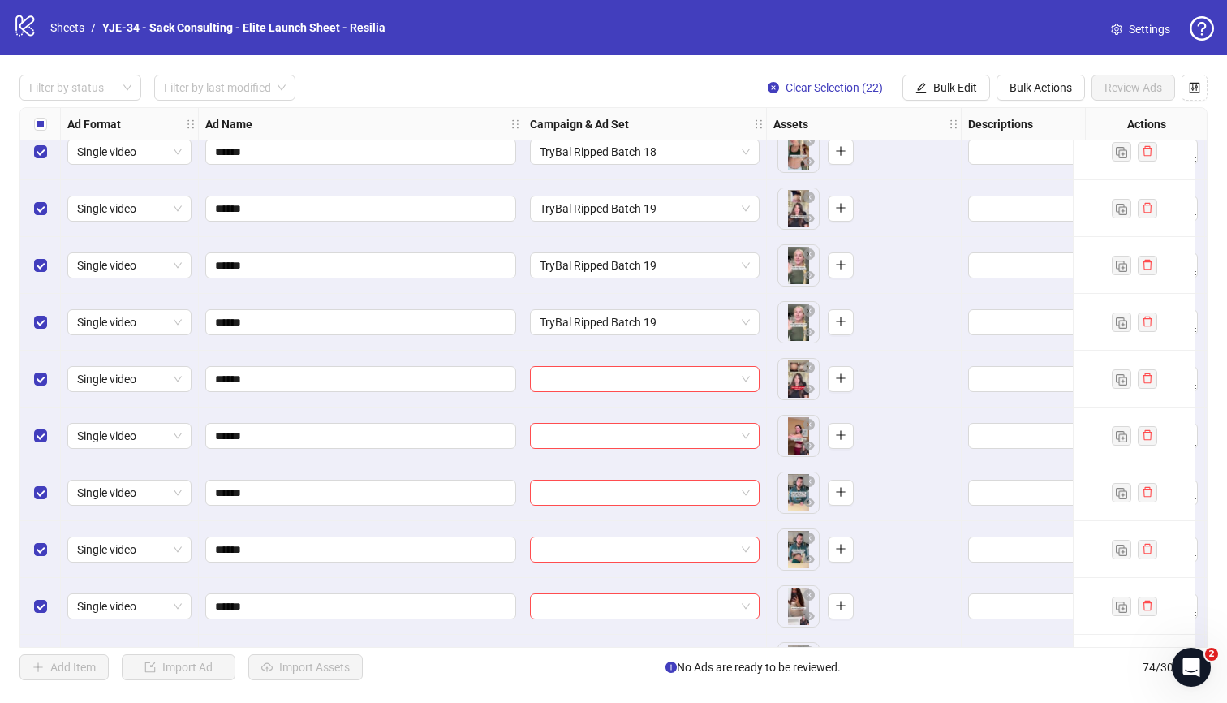
scroll to position [3684, 0]
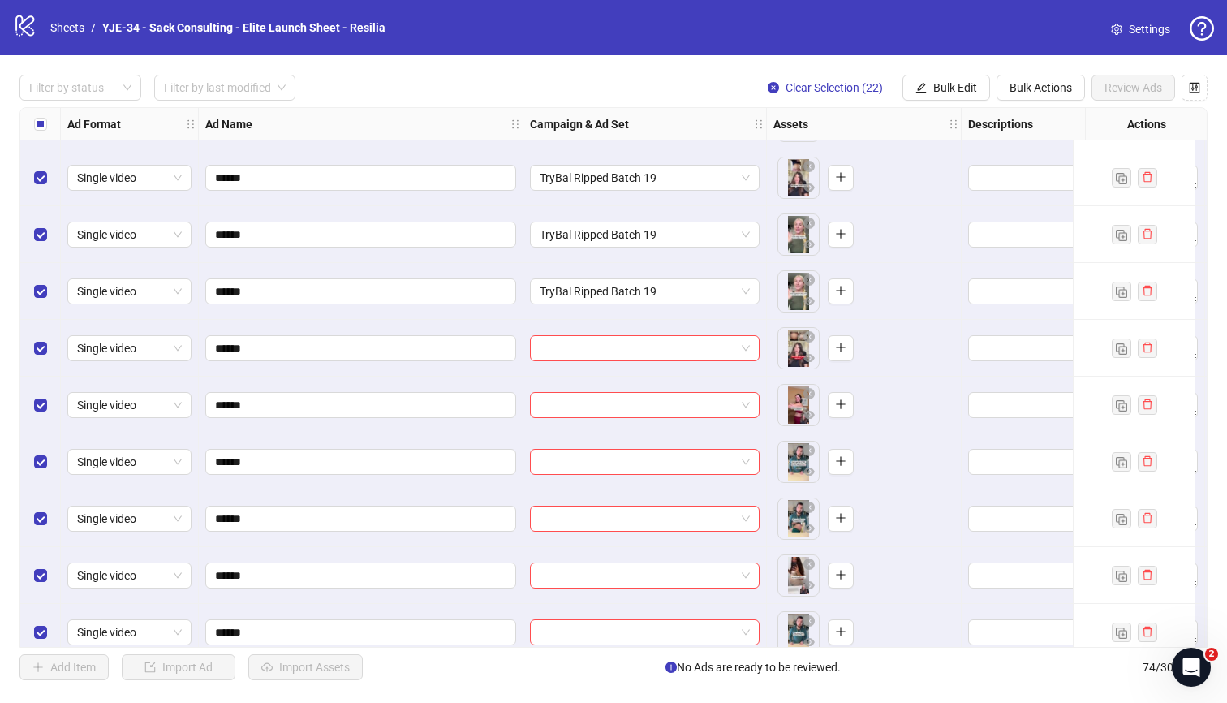
click at [667, 349] on div "Ad Format Ad Name Campaign & Ad Set Assets Descriptions Headlines Primary Texts…" at bounding box center [613, 377] width 1188 height 541
click at [731, 348] on input "search" at bounding box center [638, 348] width 196 height 24
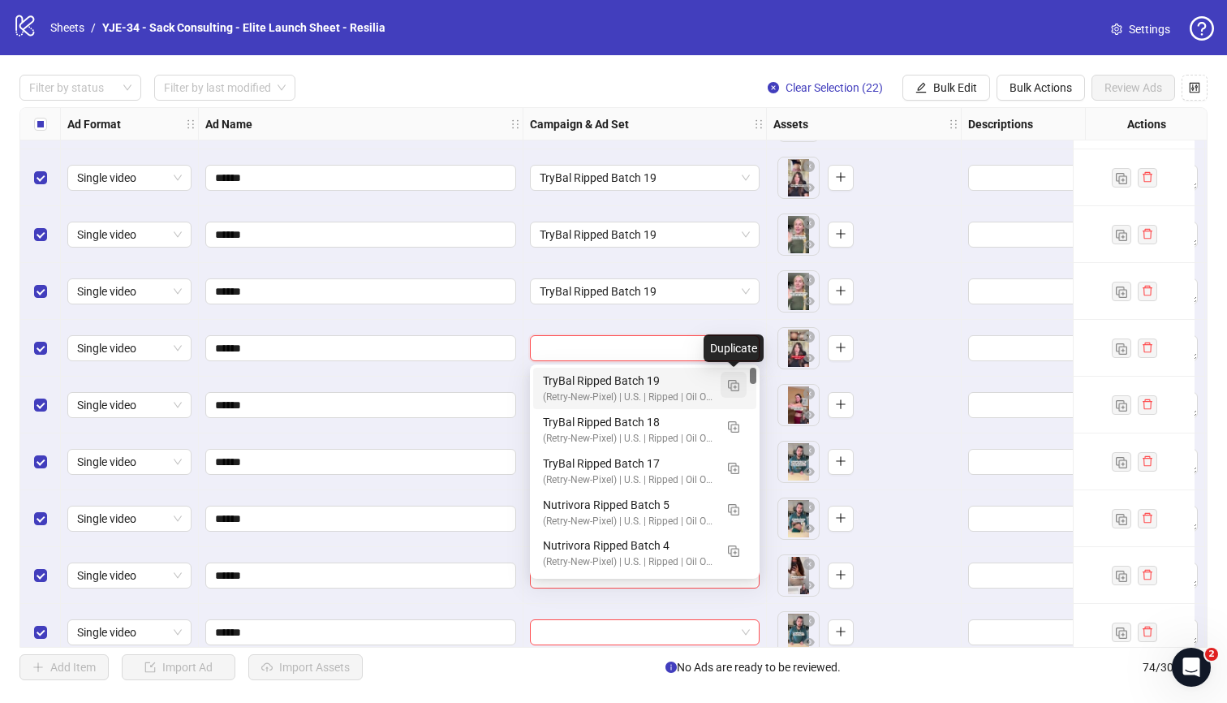
click at [731, 381] on img "button" at bounding box center [733, 385] width 11 height 11
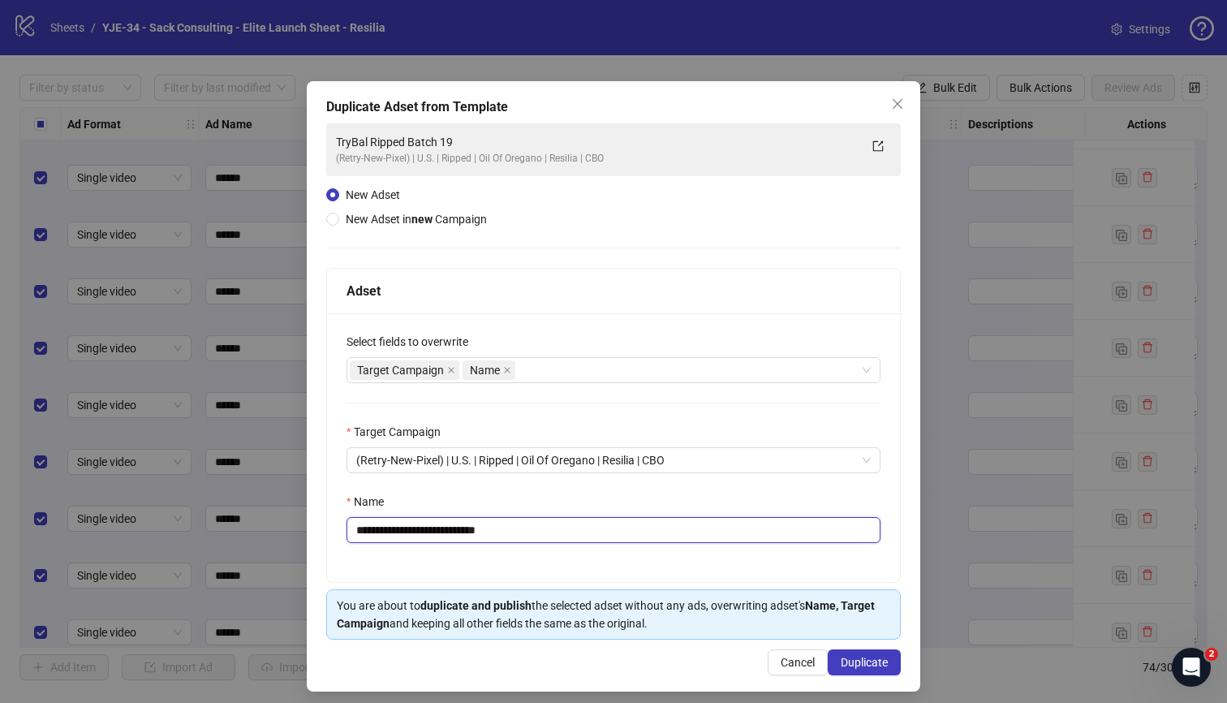
drag, startPoint x: 524, startPoint y: 535, endPoint x: 460, endPoint y: 538, distance: 64.2
click at [460, 538] on input "**********" at bounding box center [614, 530] width 534 height 26
type input "**********"
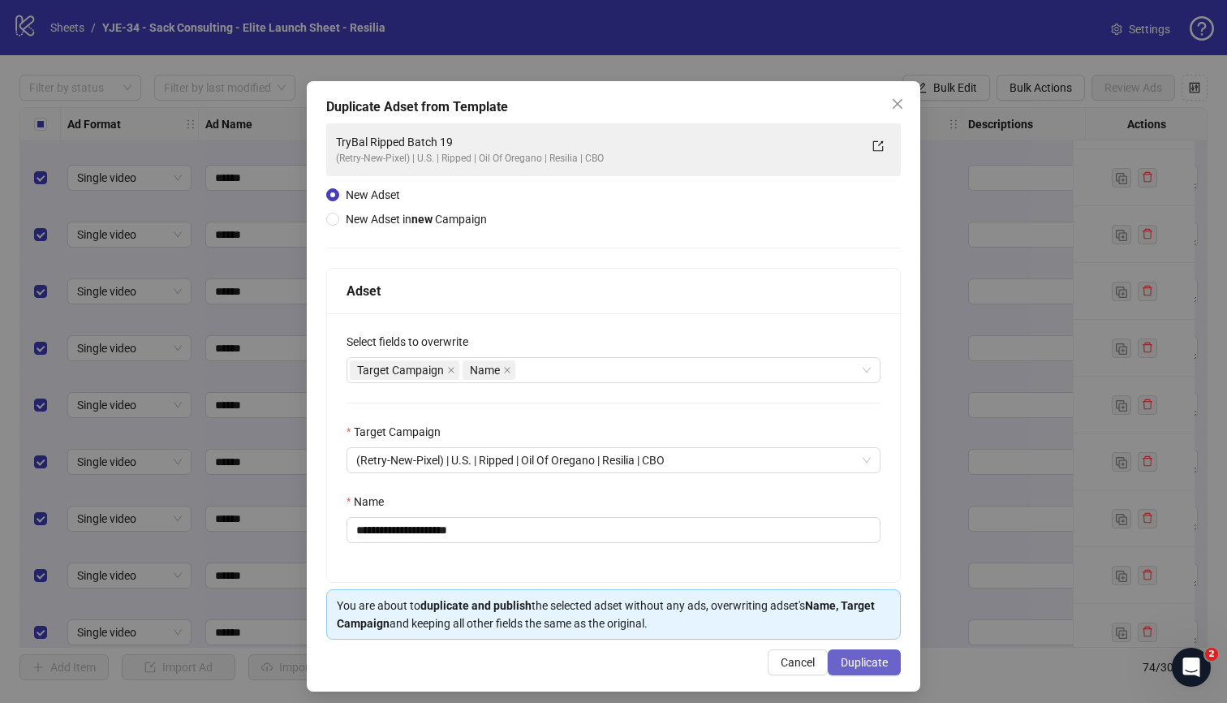
click at [869, 660] on span "Duplicate" at bounding box center [864, 662] width 47 height 13
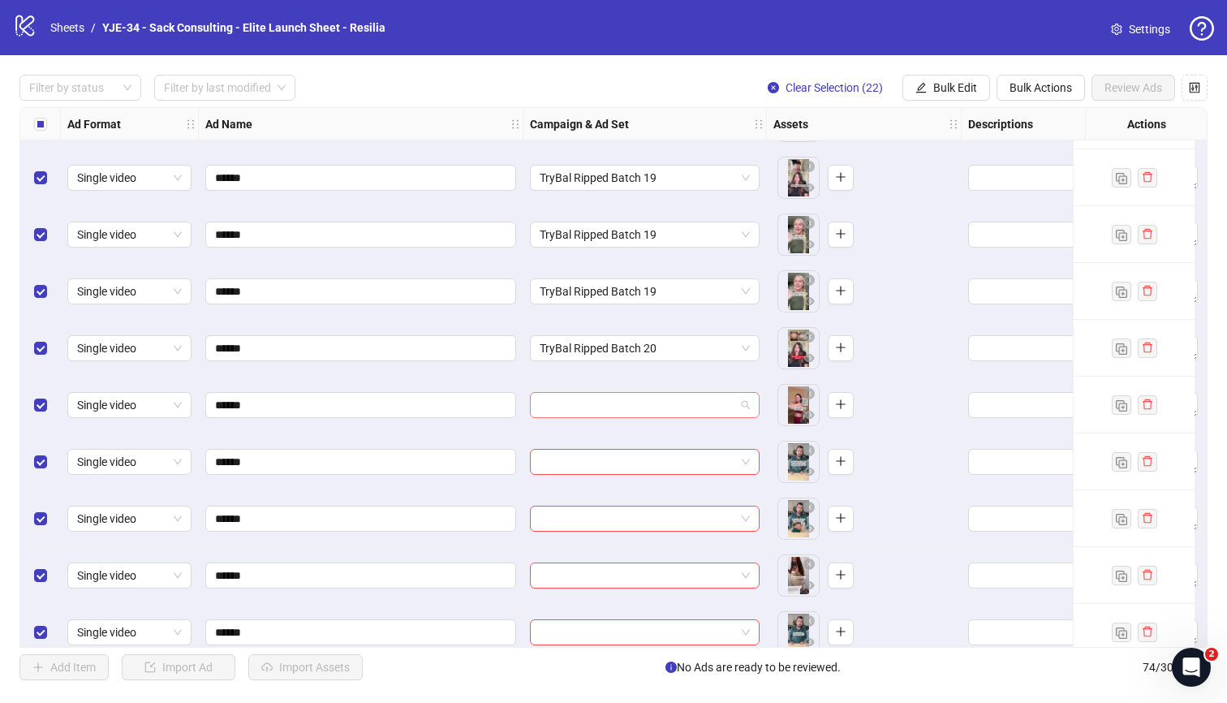
click at [611, 406] on input "search" at bounding box center [638, 405] width 196 height 24
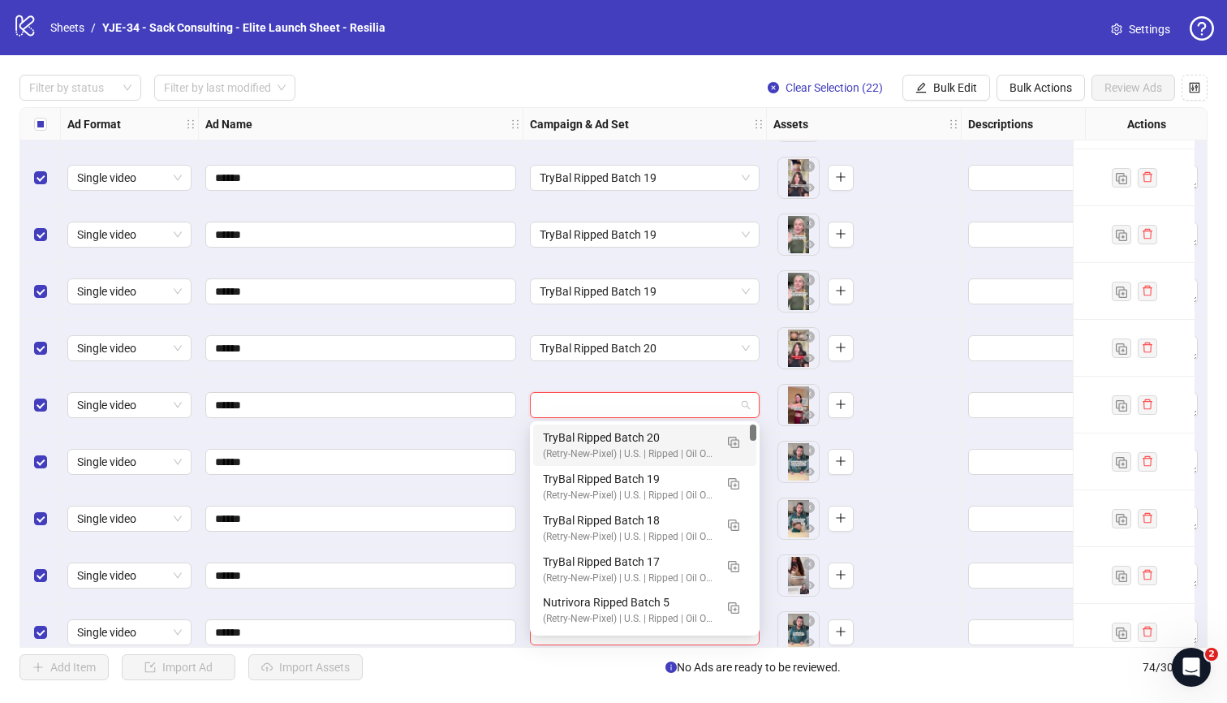
click at [611, 432] on div "TryBal Ripped Batch 20" at bounding box center [628, 438] width 171 height 18
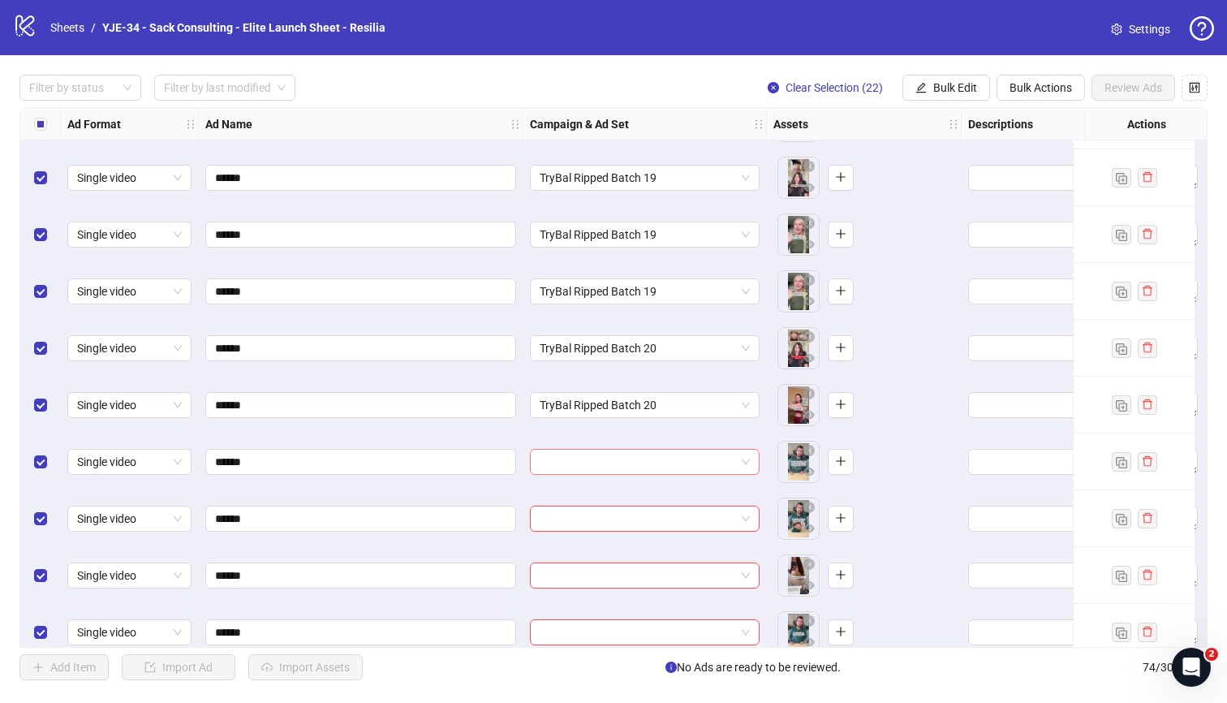
click at [614, 467] on input "search" at bounding box center [638, 462] width 196 height 24
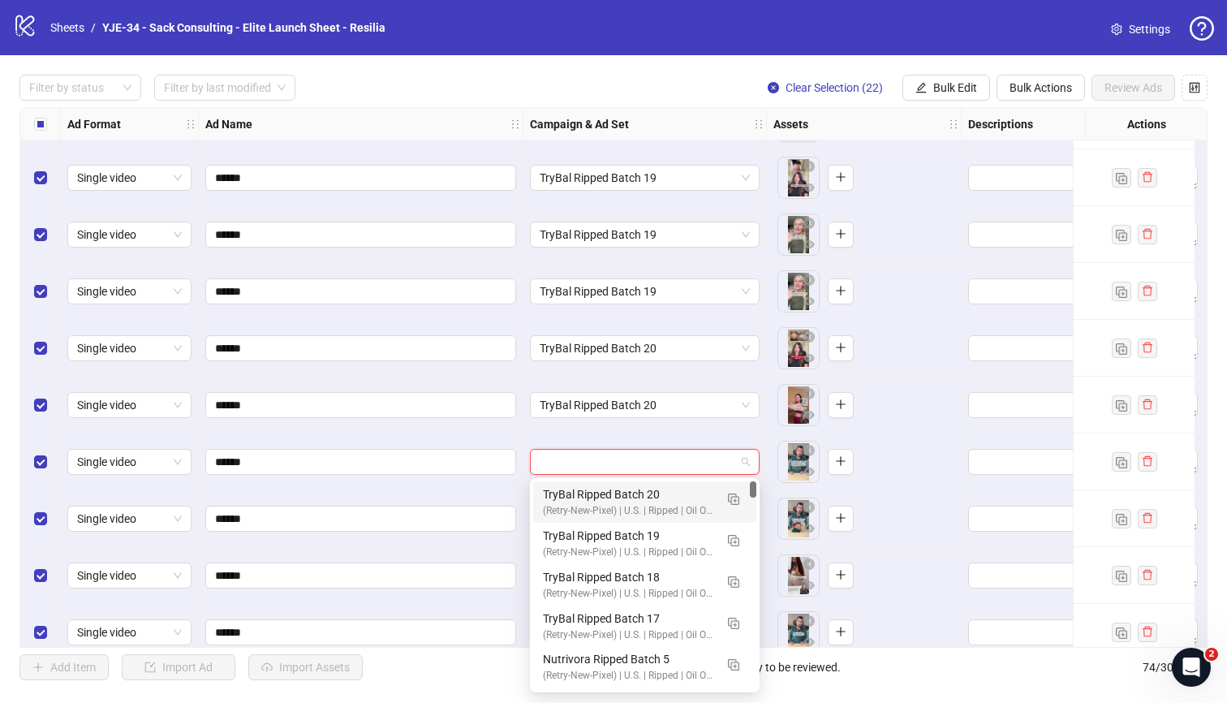
click at [616, 494] on div "TryBal Ripped Batch 20" at bounding box center [628, 494] width 171 height 18
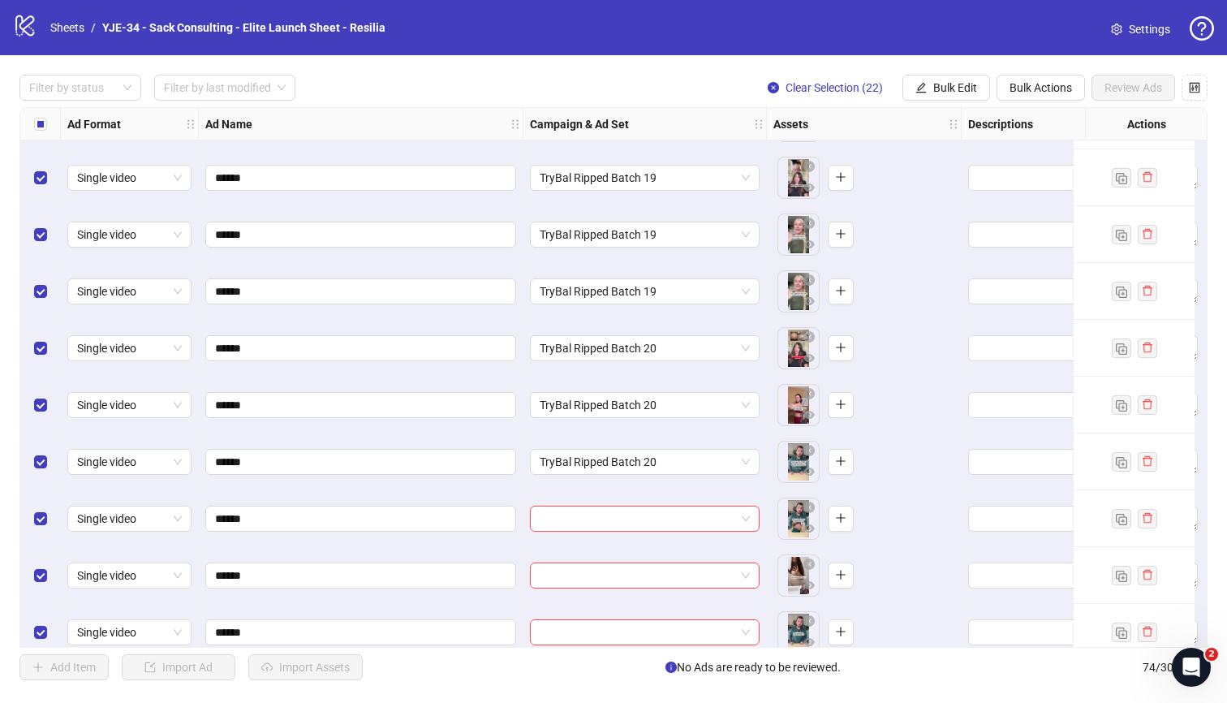
scroll to position [3704, 0]
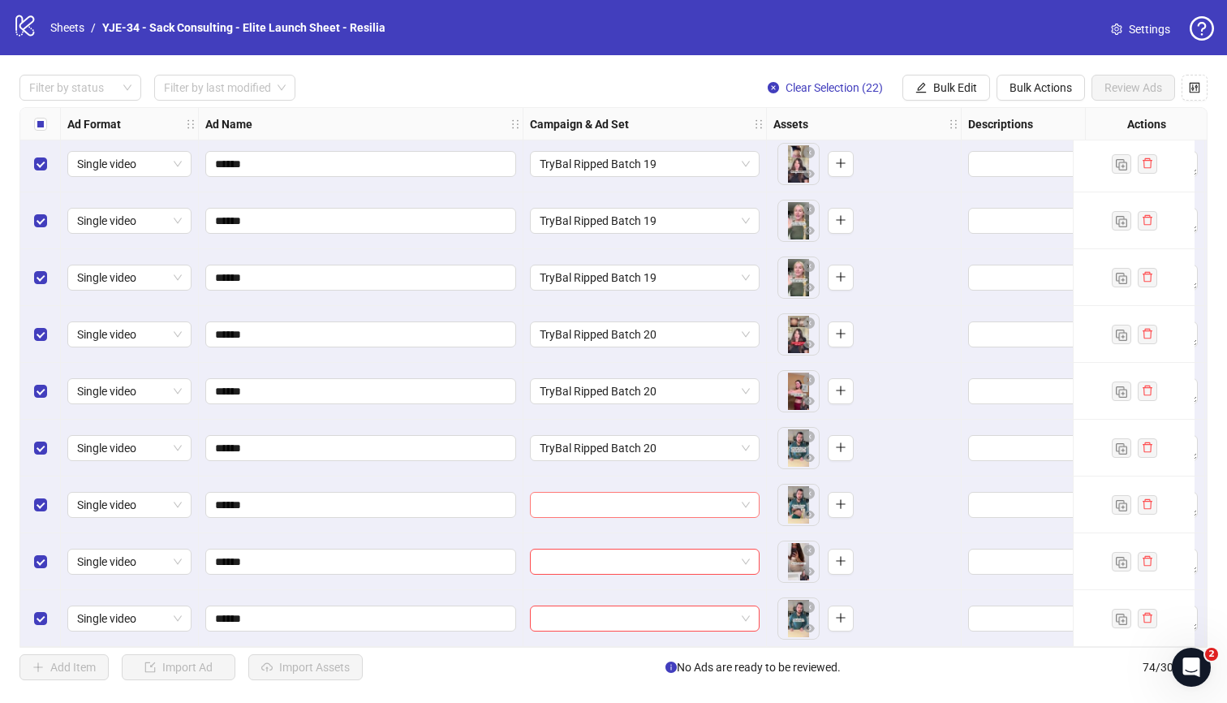
click at [622, 498] on input "search" at bounding box center [638, 505] width 196 height 24
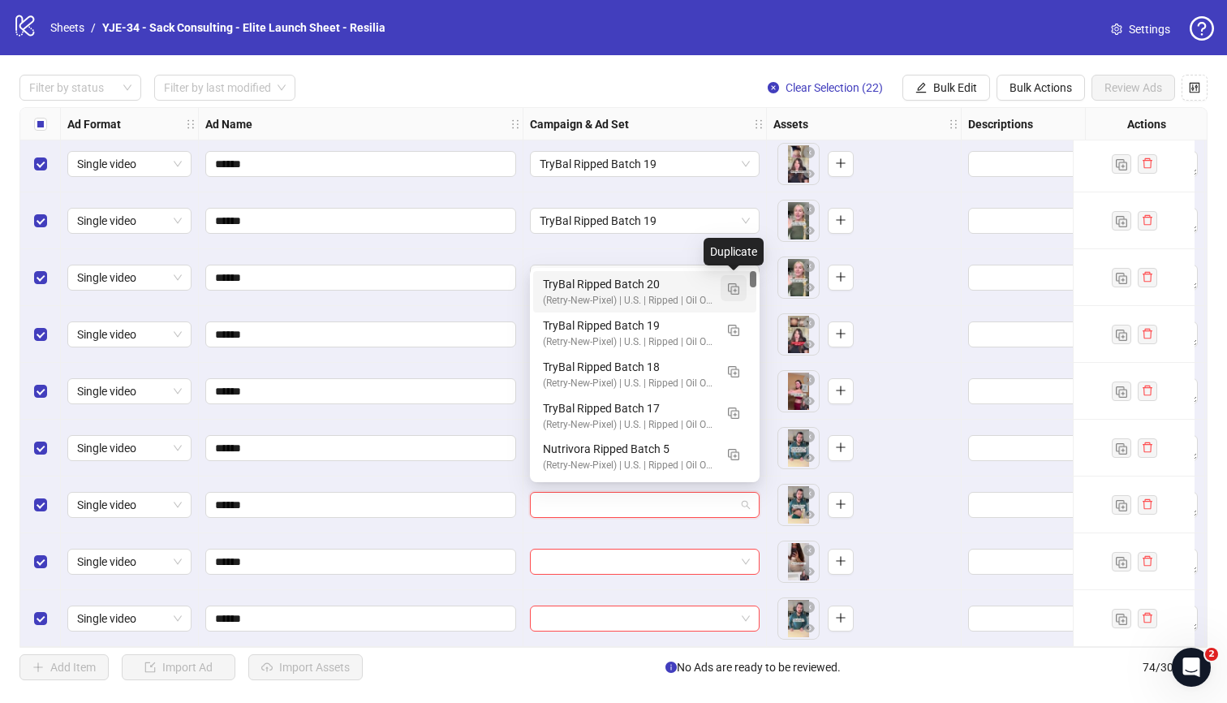
click at [732, 287] on img "button" at bounding box center [733, 288] width 11 height 11
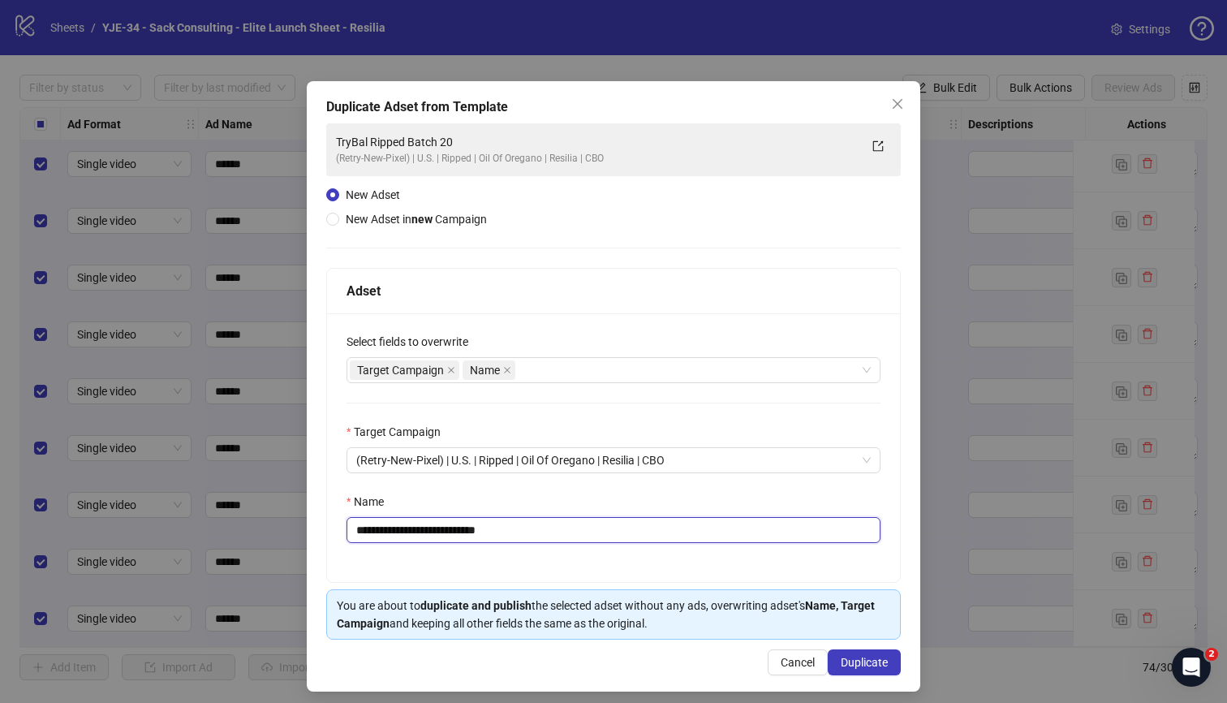
drag, startPoint x: 527, startPoint y: 532, endPoint x: 466, endPoint y: 538, distance: 61.2
click at [466, 538] on input "**********" at bounding box center [614, 530] width 534 height 26
type input "**********"
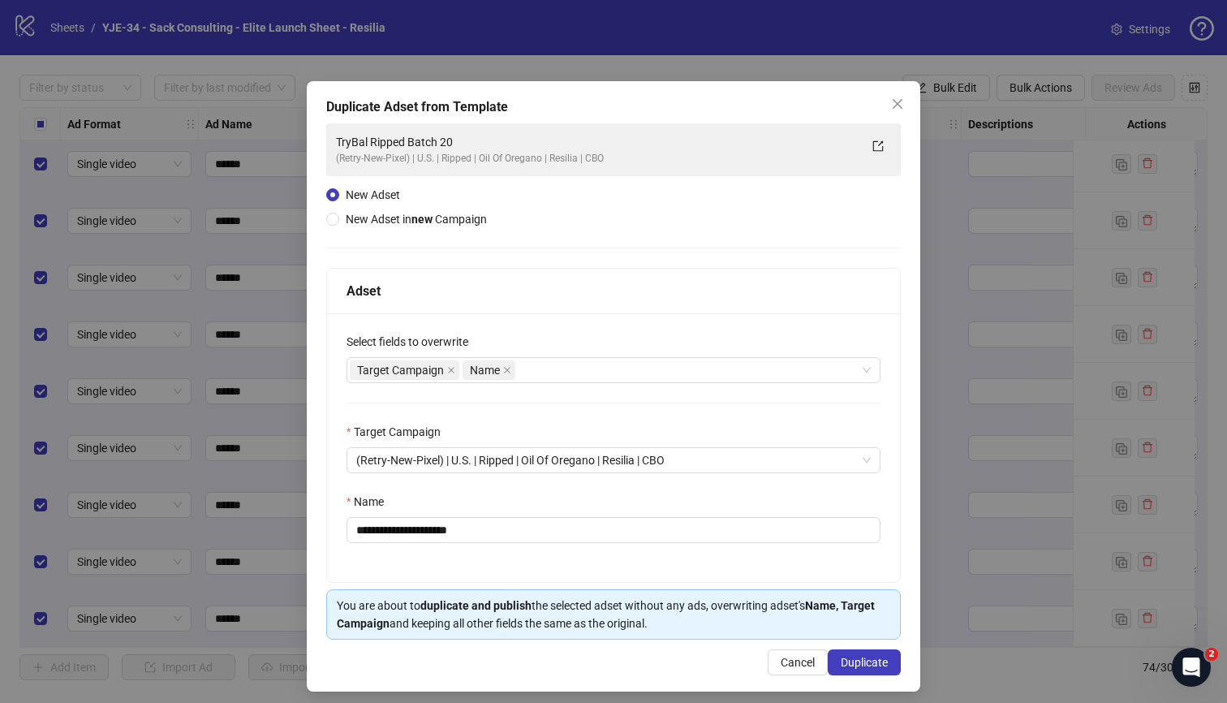
click at [562, 483] on div "**********" at bounding box center [613, 447] width 573 height 269
click at [832, 654] on button "Duplicate" at bounding box center [864, 662] width 73 height 26
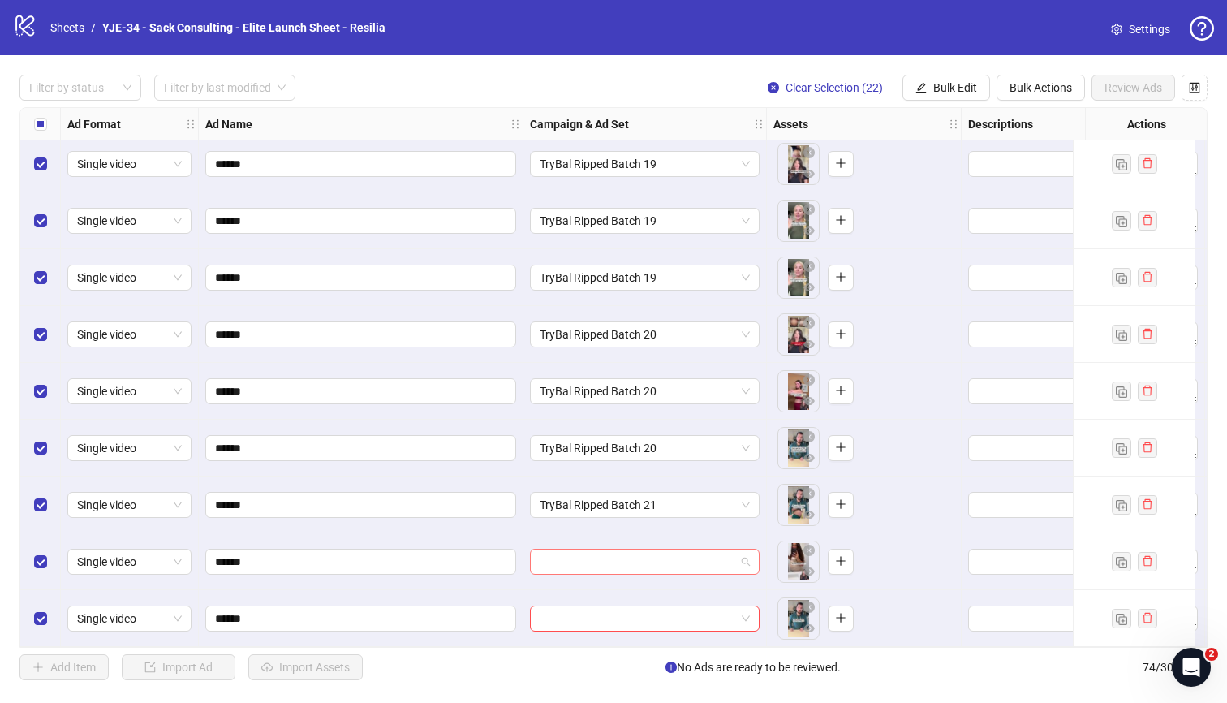
click at [584, 549] on input "search" at bounding box center [638, 561] width 196 height 24
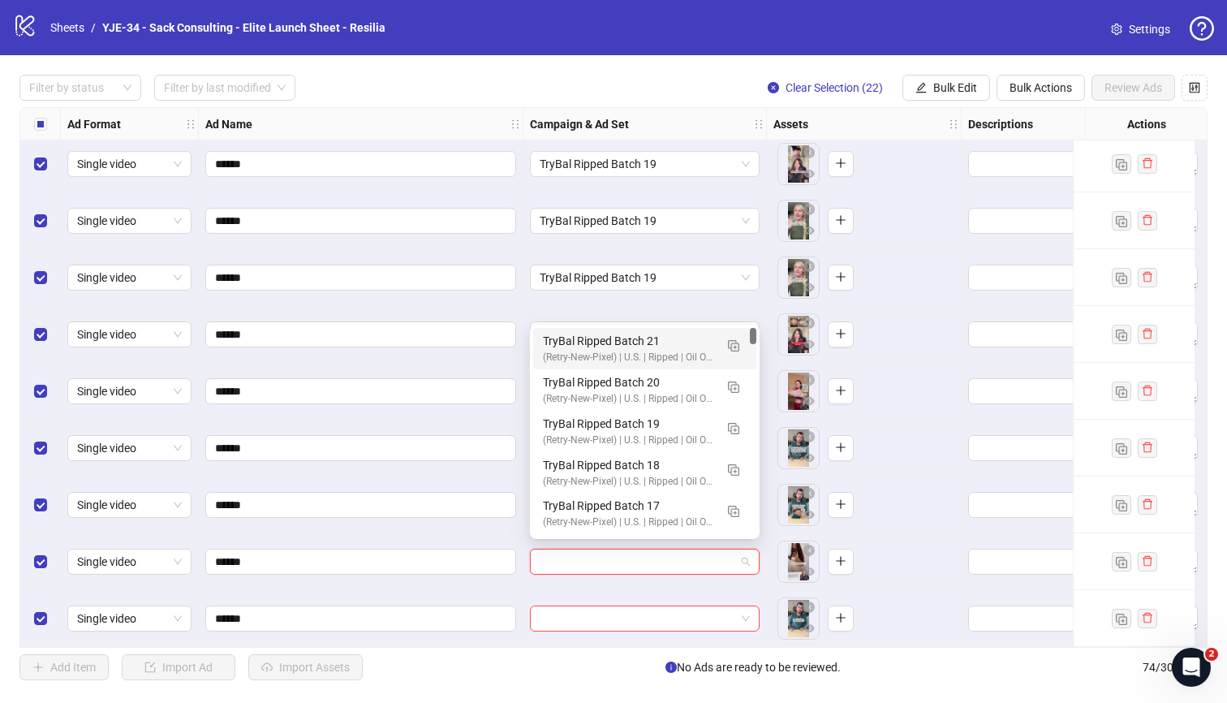
click at [590, 342] on div "TryBal Ripped Batch 21" at bounding box center [628, 341] width 171 height 18
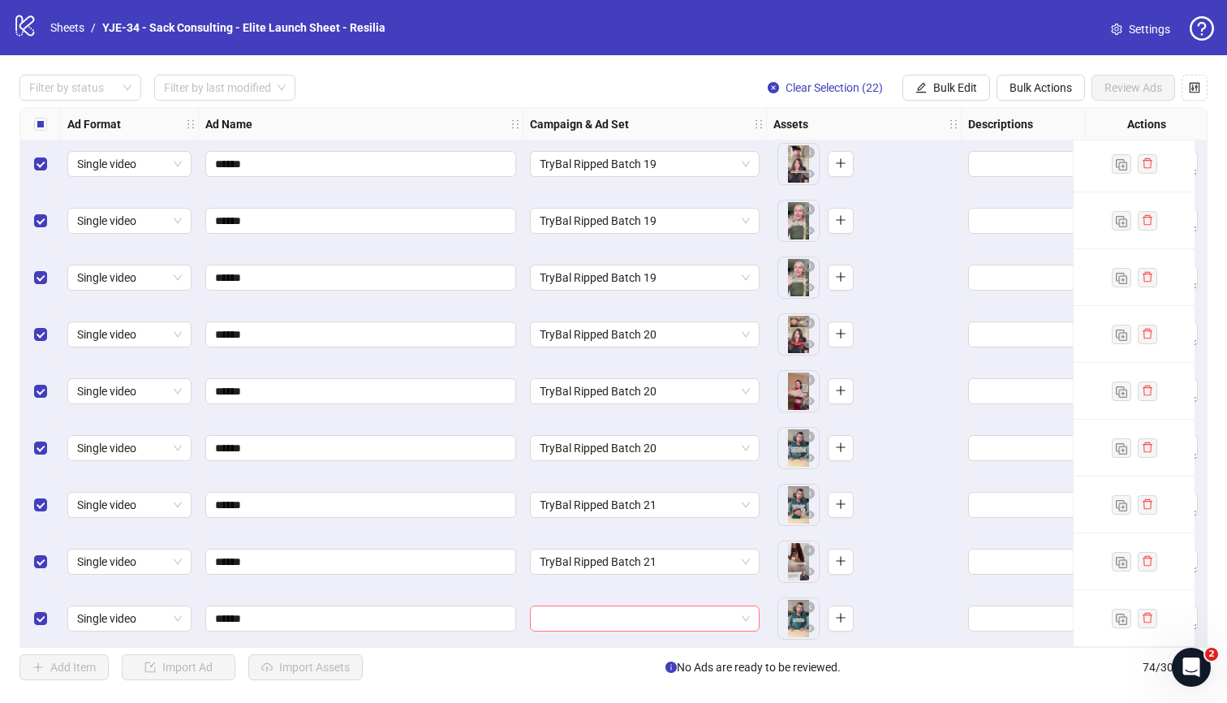
click at [612, 615] on input "search" at bounding box center [638, 618] width 196 height 24
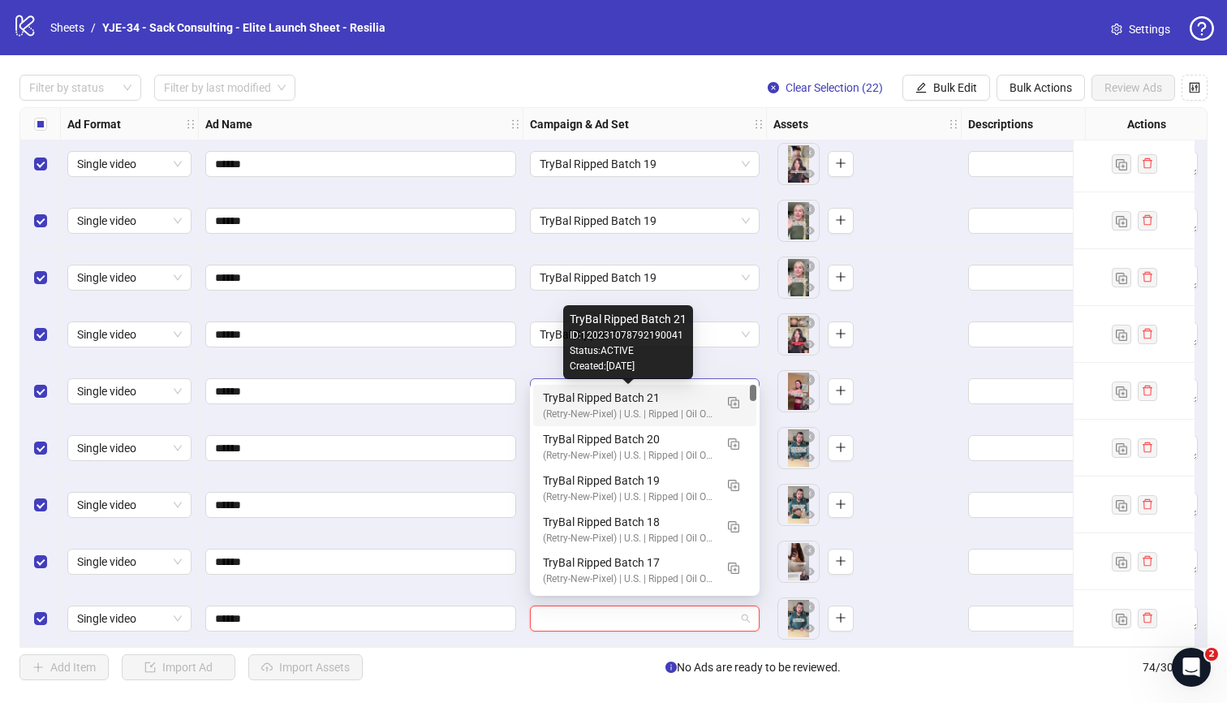
click at [558, 392] on div "TryBal Ripped Batch 21" at bounding box center [628, 398] width 171 height 18
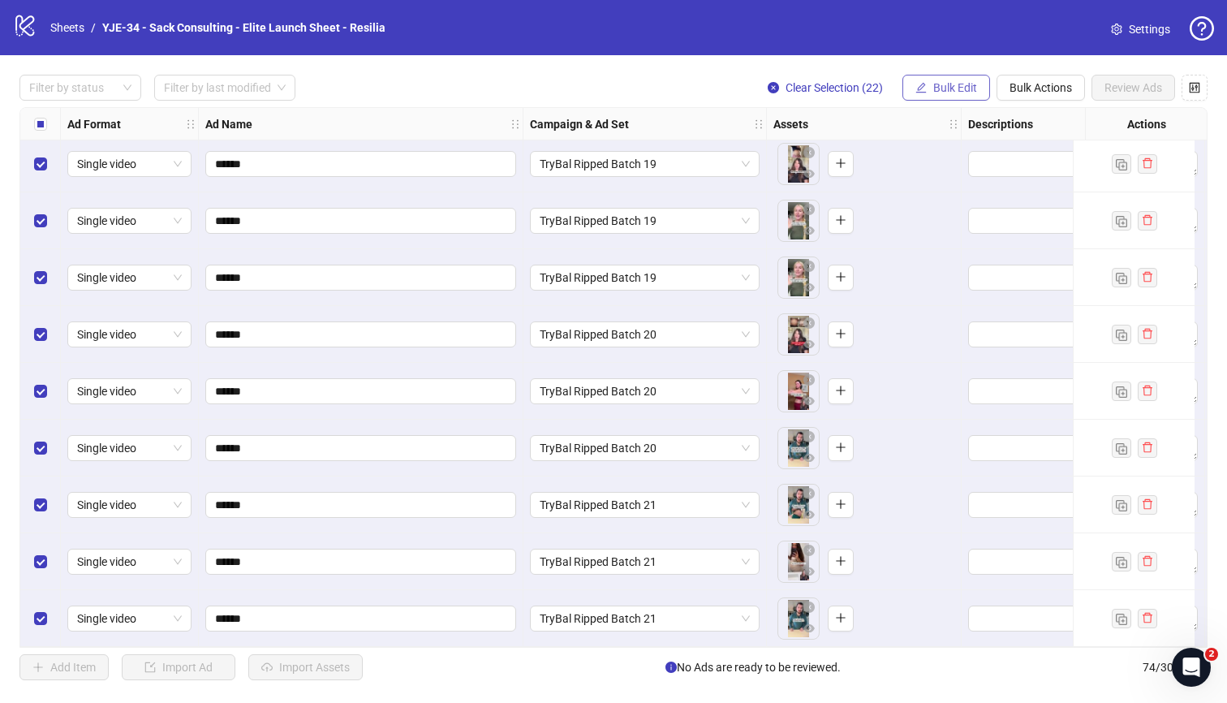
click at [919, 77] on button "Bulk Edit" at bounding box center [946, 88] width 88 height 26
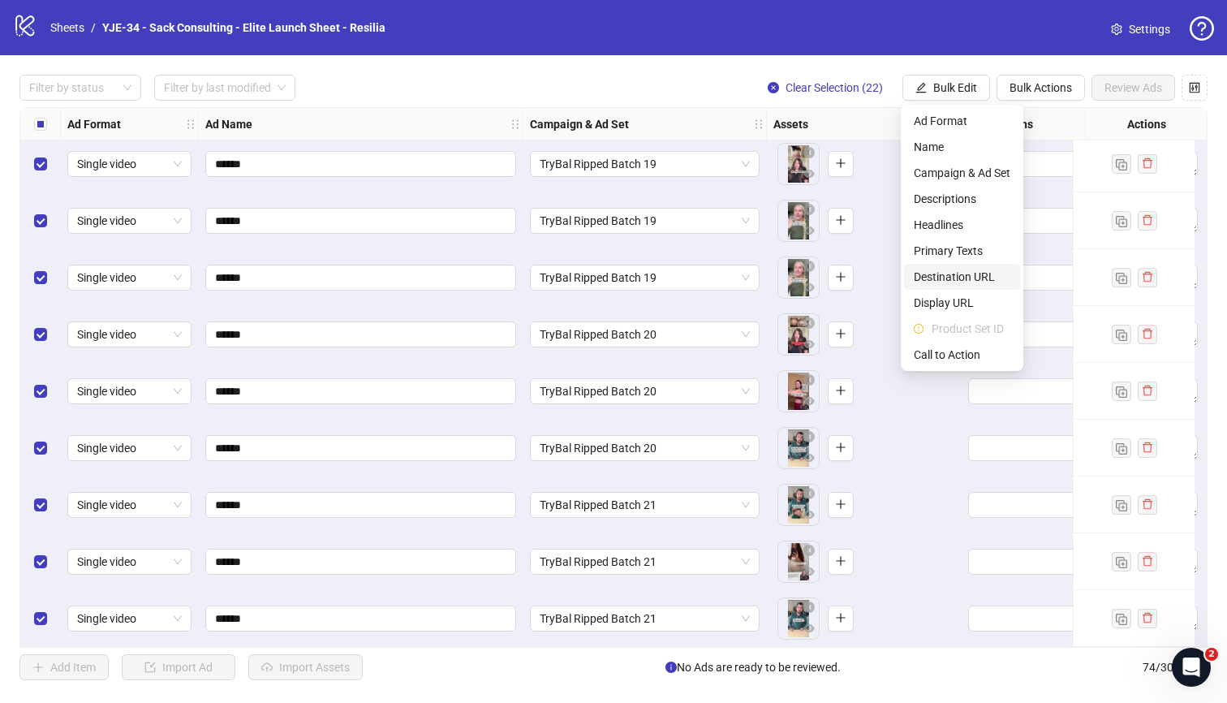
click at [954, 273] on span "Destination URL" at bounding box center [962, 277] width 97 height 18
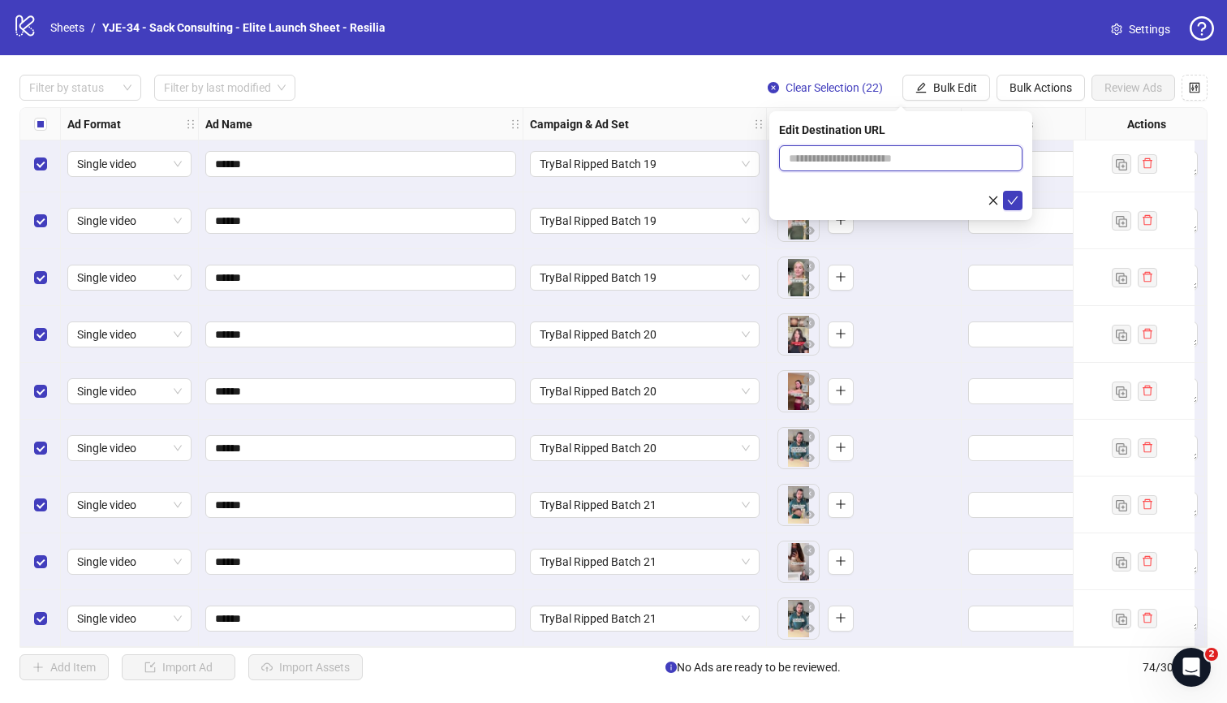
click at [832, 158] on input "text" at bounding box center [894, 158] width 211 height 18
paste input "**********"
type input "**********"
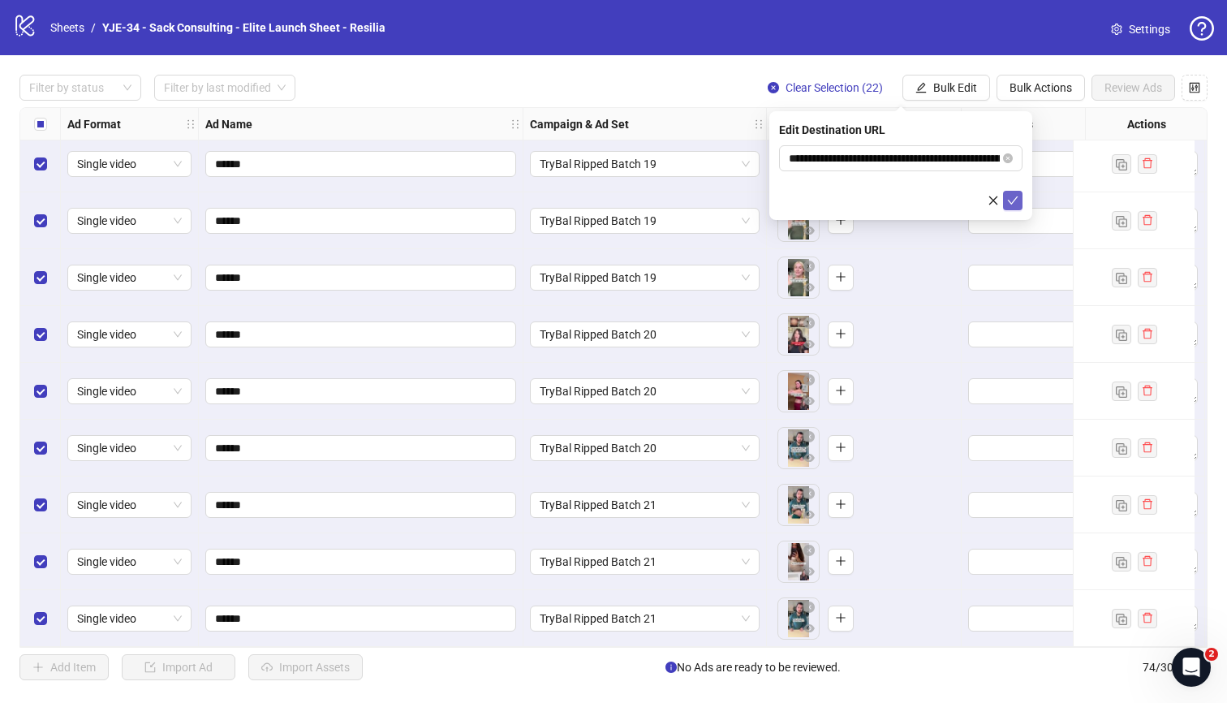
click at [1007, 198] on icon "check" at bounding box center [1012, 200] width 11 height 11
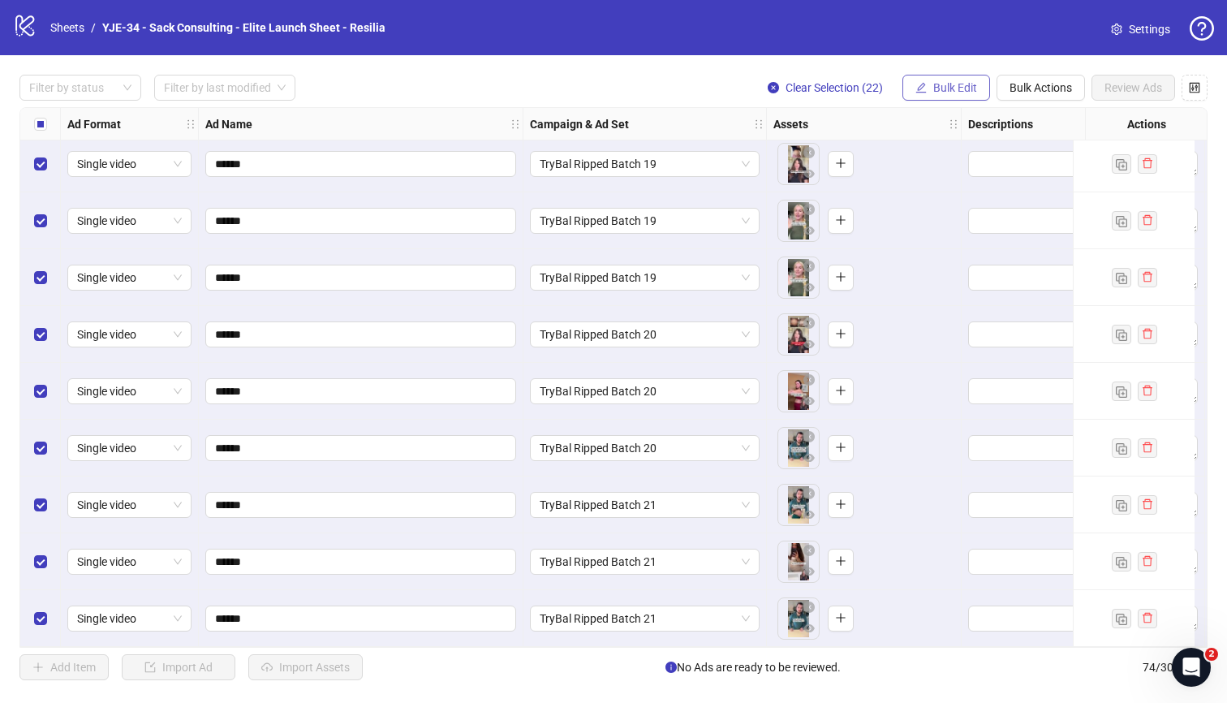
click at [933, 84] on span "Bulk Edit" at bounding box center [955, 87] width 44 height 13
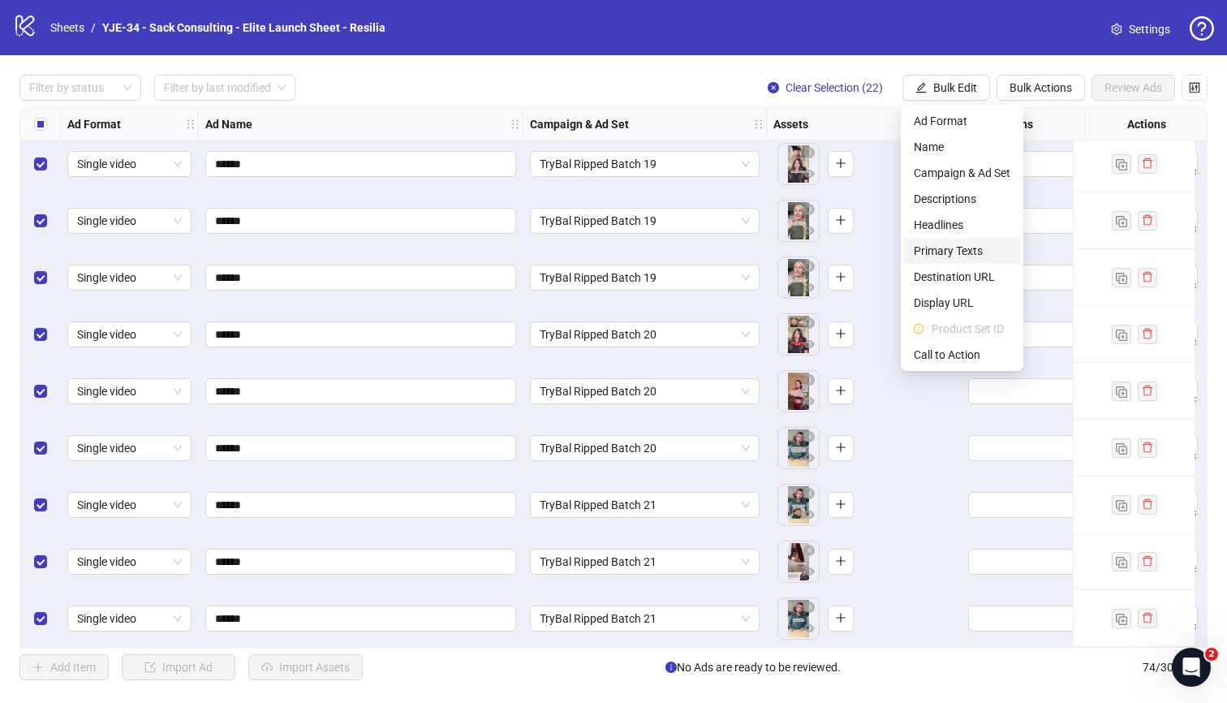
click at [935, 249] on span "Primary Texts" at bounding box center [962, 251] width 97 height 18
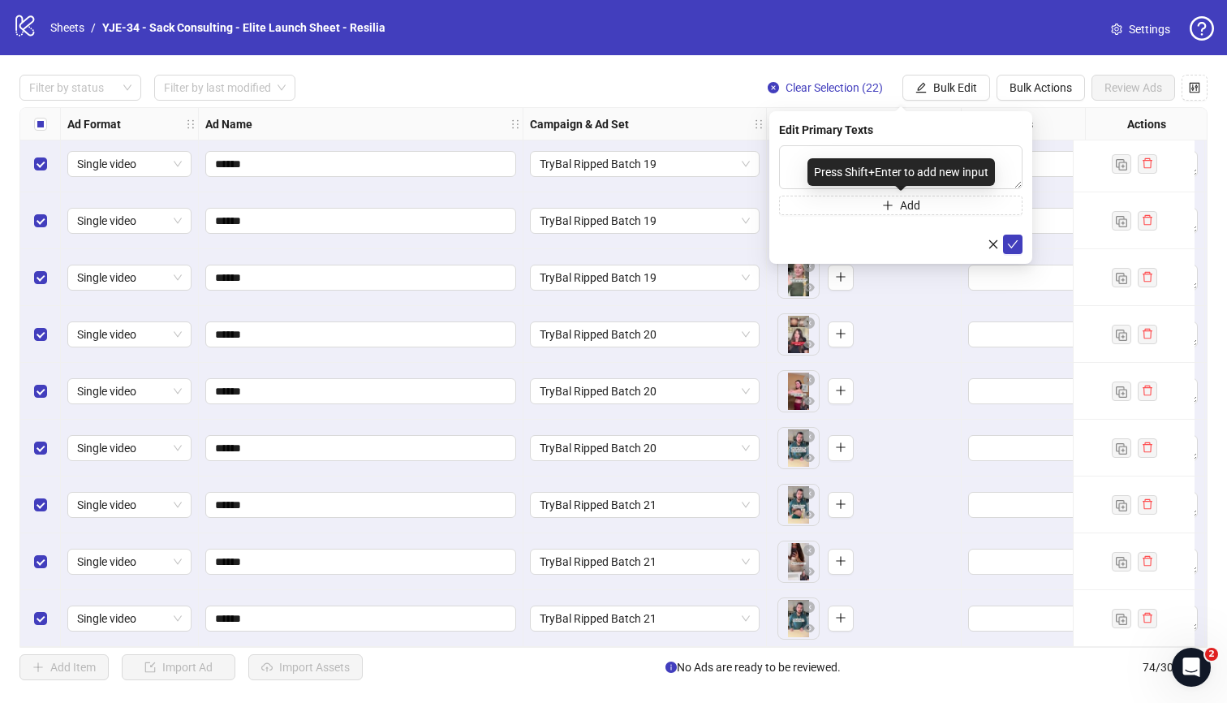
click at [894, 166] on div "Press Shift+Enter to add new input" at bounding box center [901, 172] width 187 height 28
click at [807, 163] on textarea at bounding box center [900, 167] width 243 height 44
paste textarea "**********"
type textarea "**********"
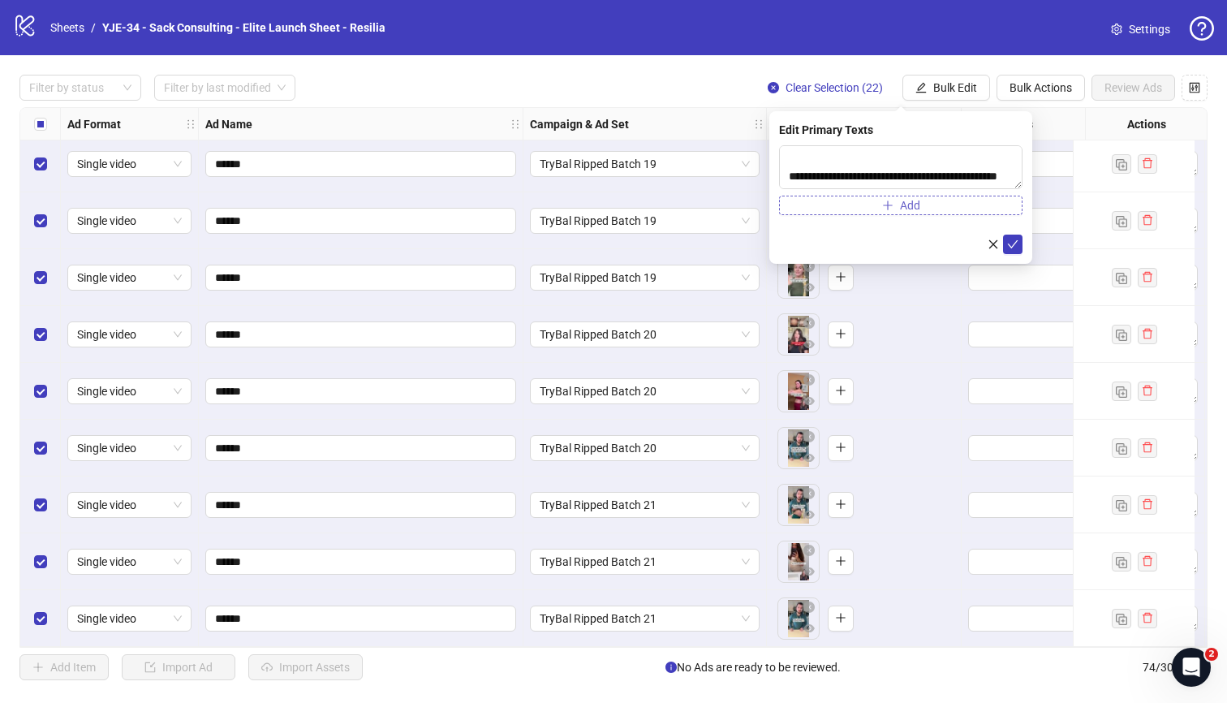
click at [838, 202] on button "Add" at bounding box center [900, 205] width 243 height 19
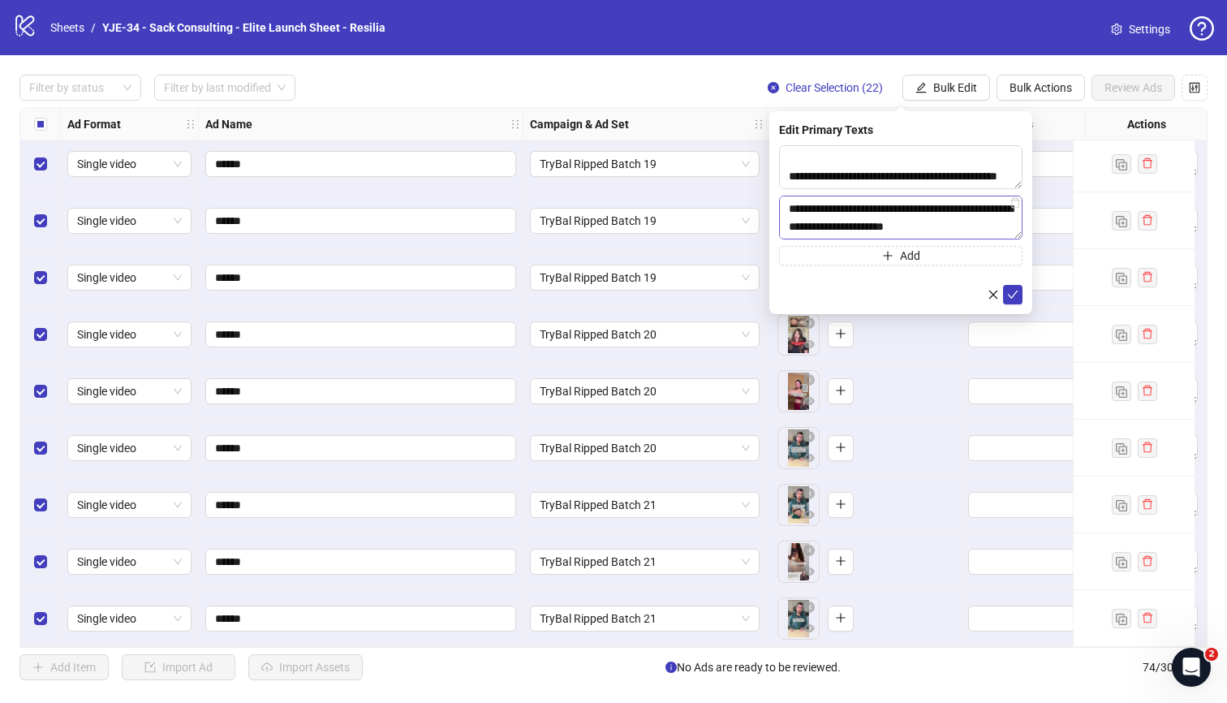
scroll to position [387, 0]
type textarea "**********"
click at [1016, 291] on icon "check" at bounding box center [1012, 294] width 11 height 11
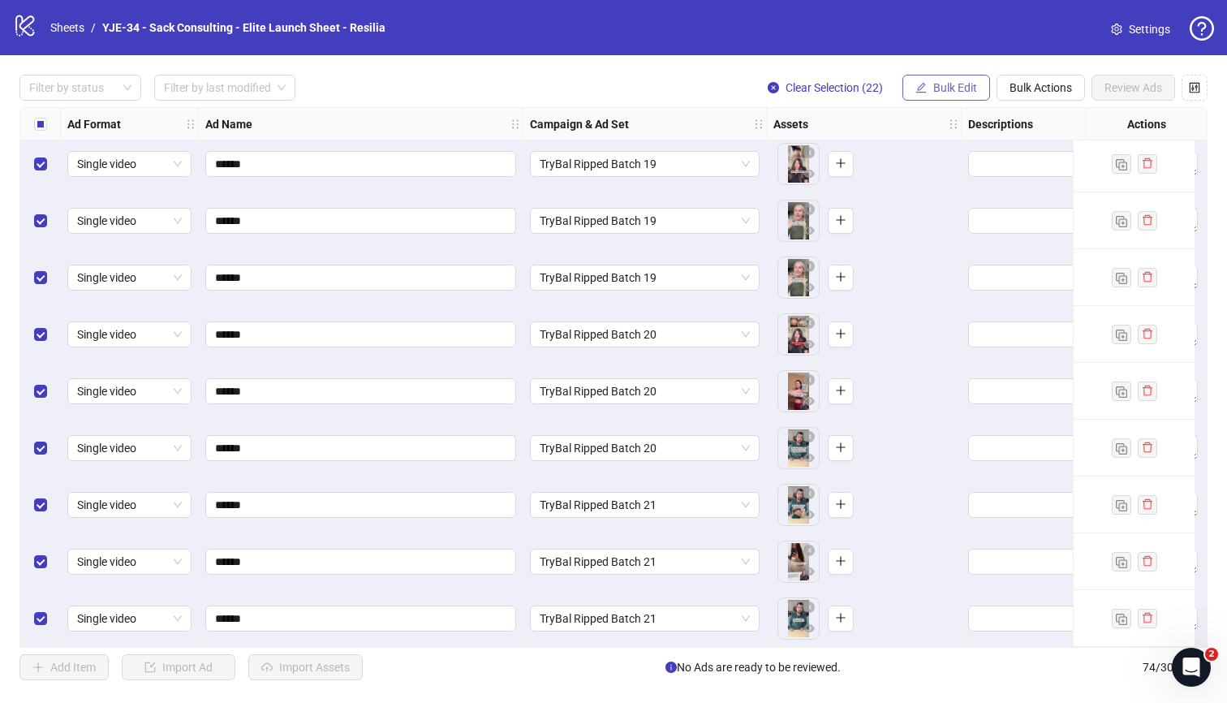
click at [934, 84] on span "Bulk Edit" at bounding box center [955, 87] width 44 height 13
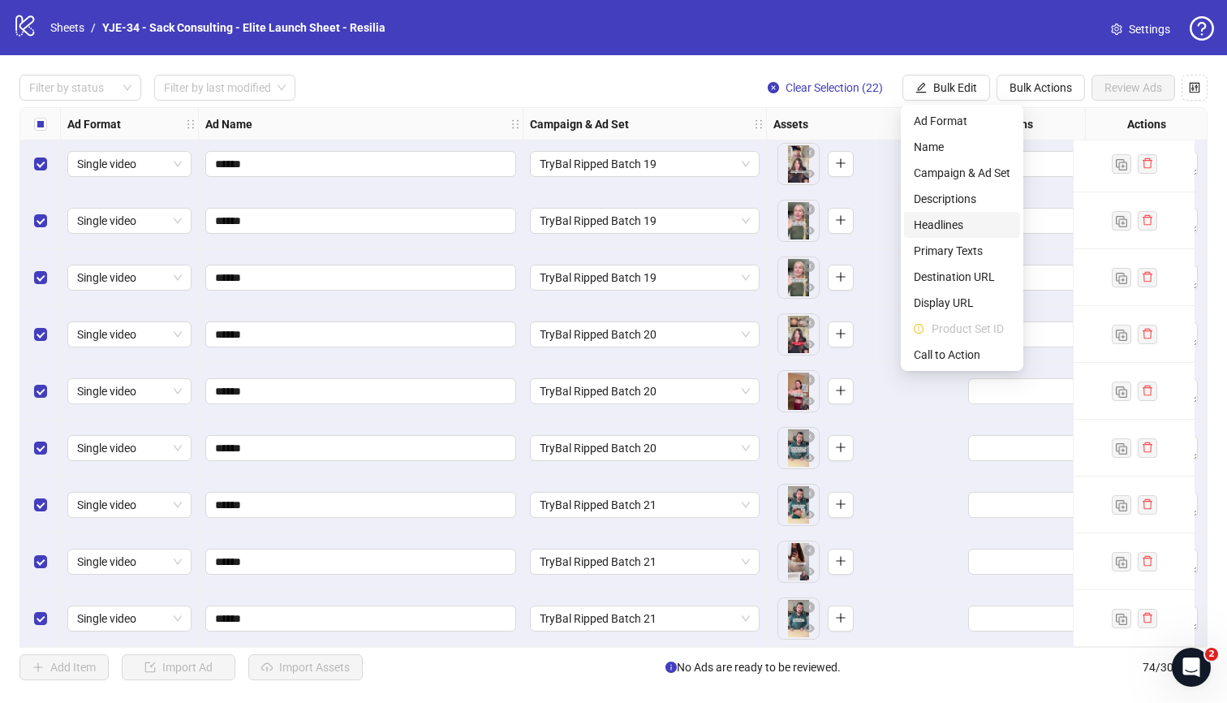
click at [946, 216] on span "Headlines" at bounding box center [962, 225] width 97 height 18
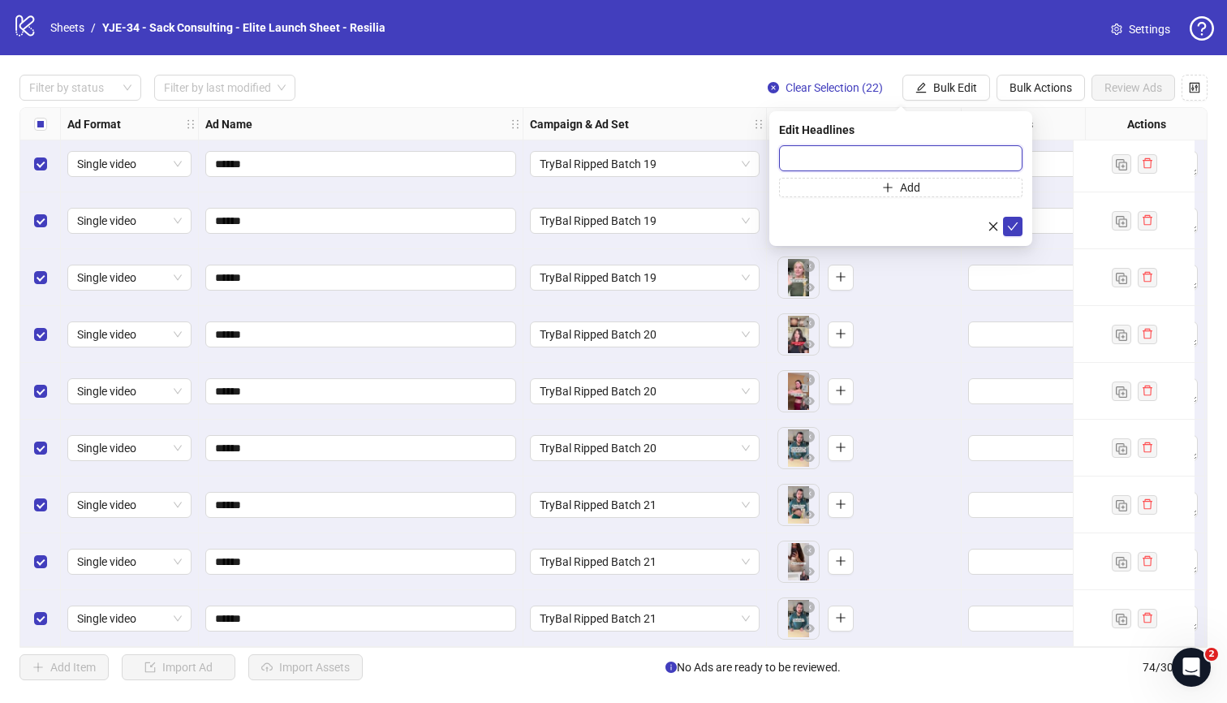
click at [878, 160] on input "text" at bounding box center [900, 158] width 243 height 26
paste input "**********"
type input "**********"
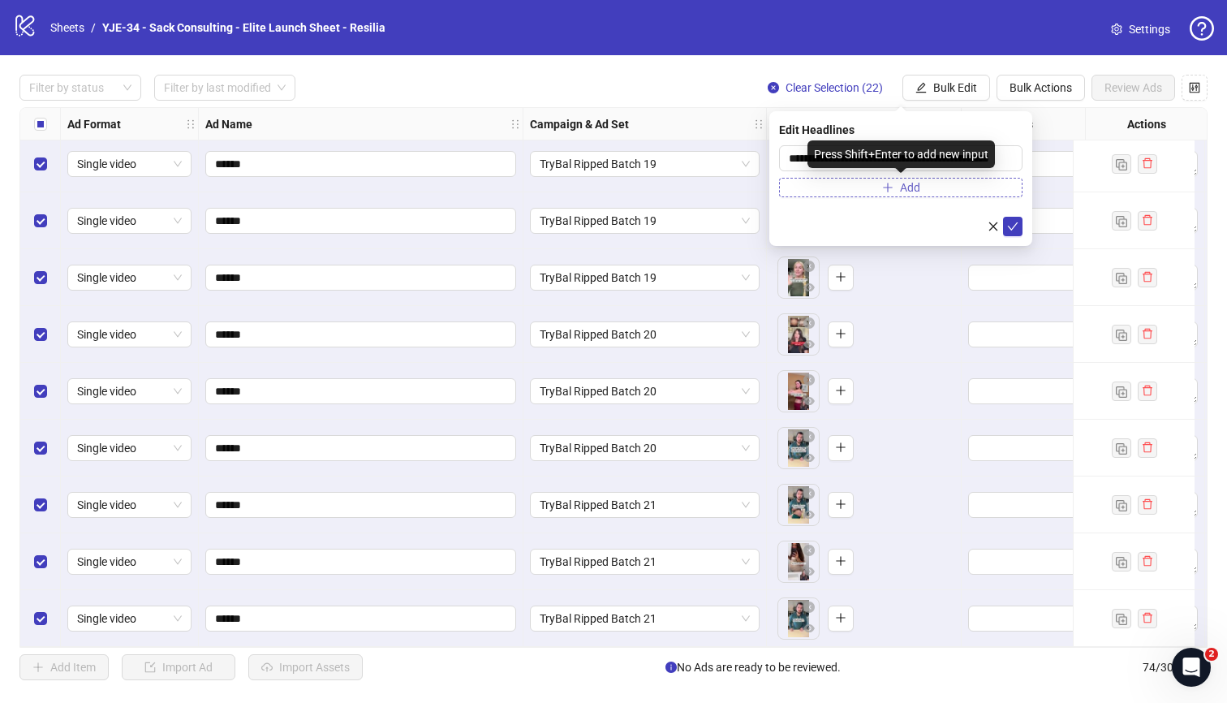
click at [857, 187] on button "Add" at bounding box center [900, 187] width 243 height 19
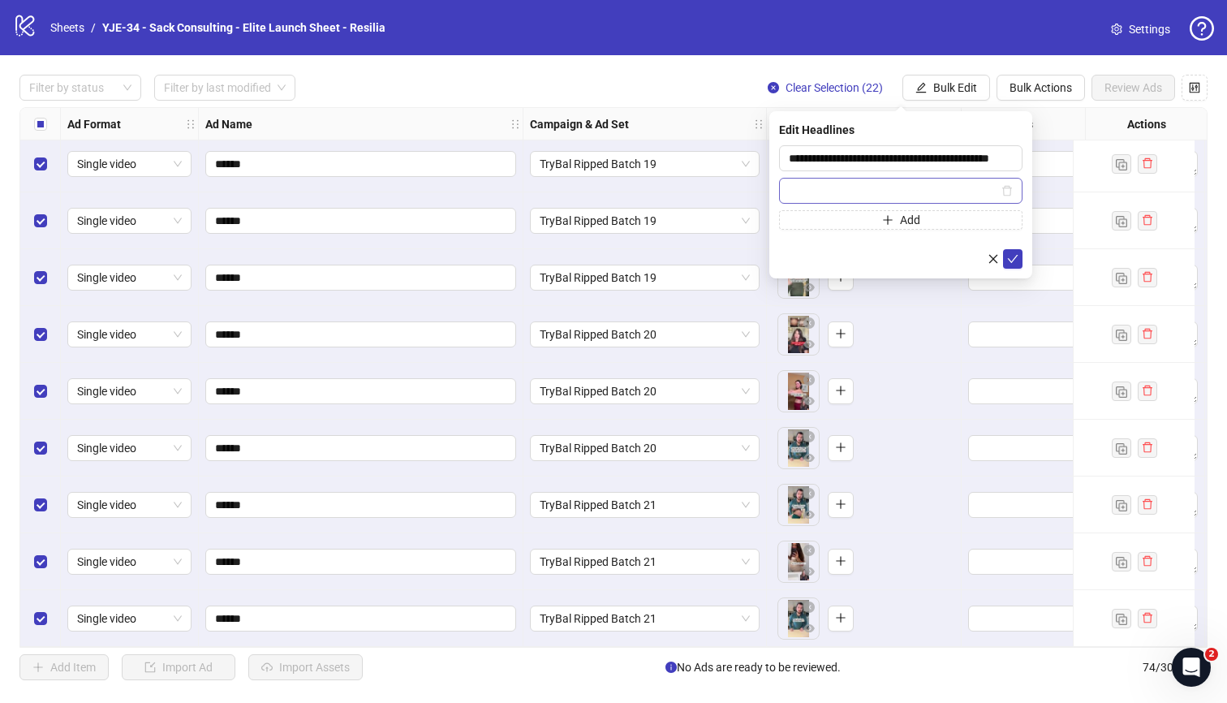
click at [857, 187] on input "text" at bounding box center [893, 191] width 209 height 18
type input "**********"
click at [1010, 256] on icon "check" at bounding box center [1012, 258] width 11 height 11
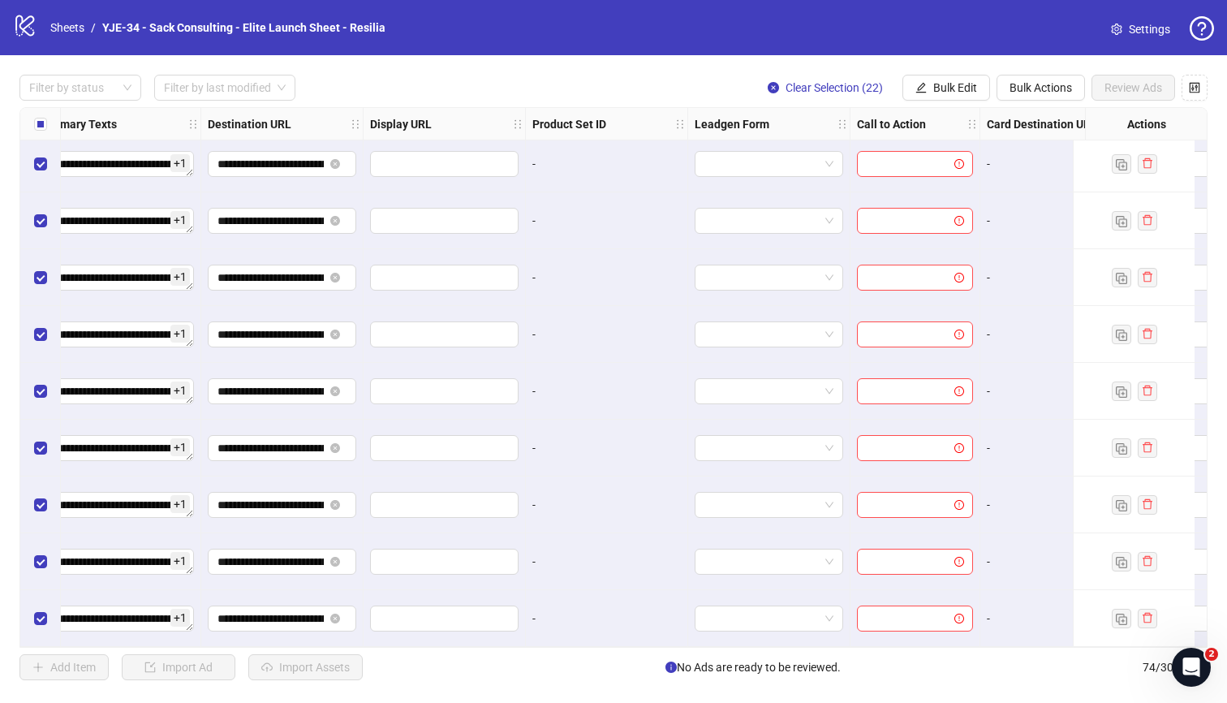
scroll to position [3704, 1414]
click at [924, 95] on button "Bulk Edit" at bounding box center [946, 88] width 88 height 26
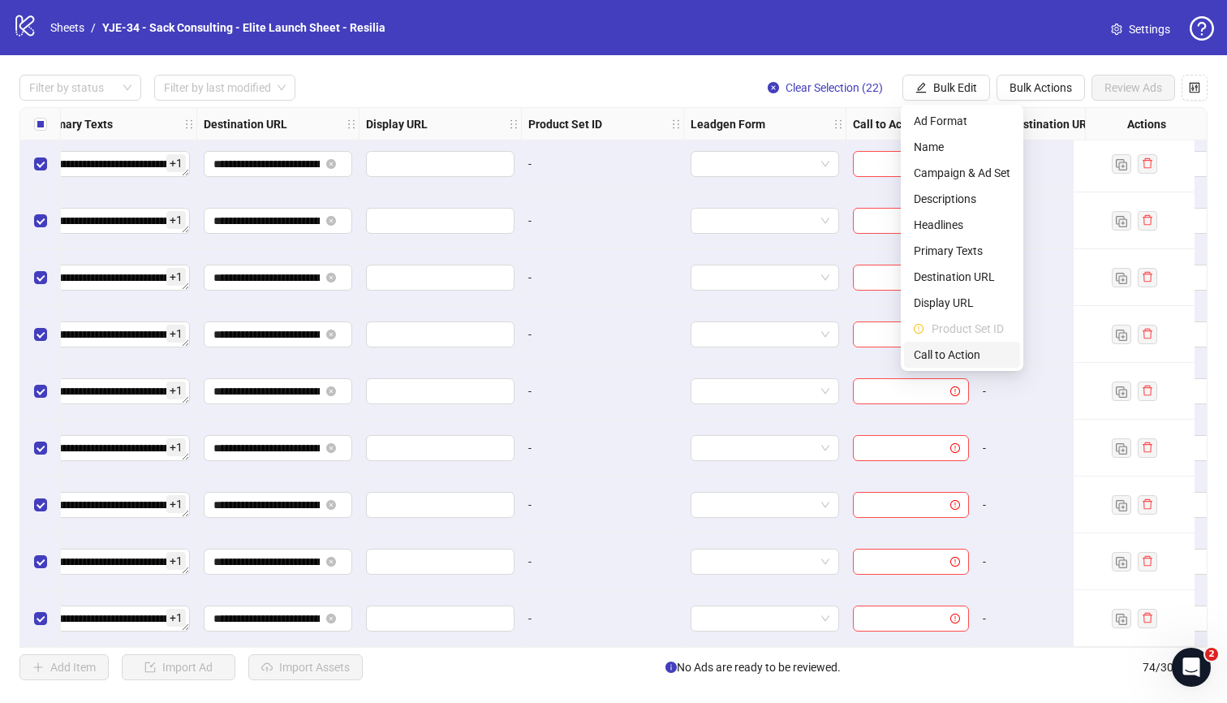
click at [961, 363] on span "Call to Action" at bounding box center [962, 355] width 97 height 18
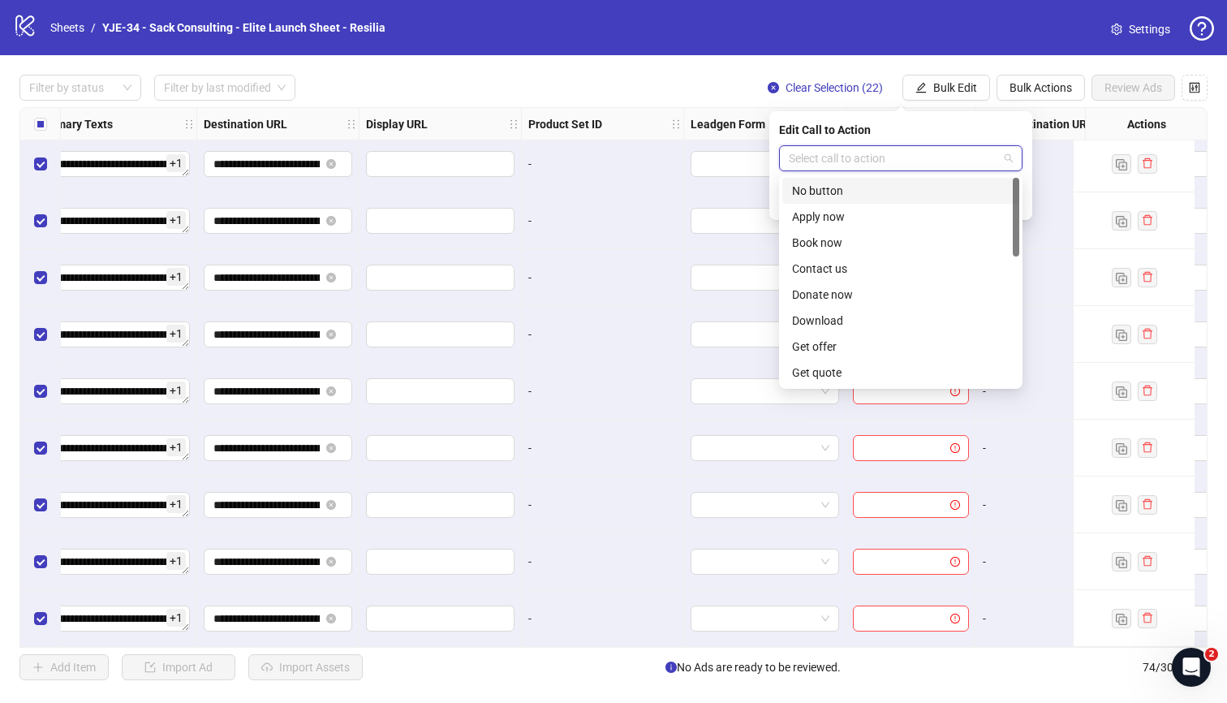
click at [867, 159] on input "search" at bounding box center [893, 158] width 209 height 24
click at [838, 243] on div "Shop now" at bounding box center [901, 243] width 218 height 18
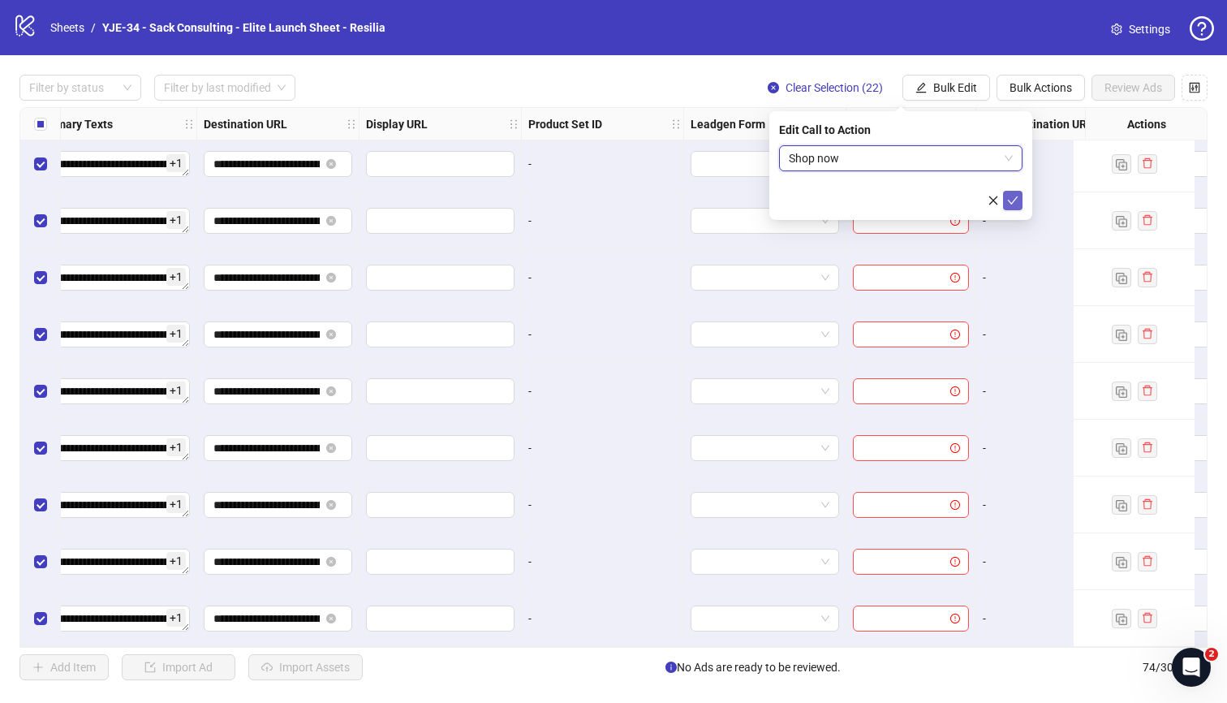
click at [1016, 200] on icon "check" at bounding box center [1012, 200] width 11 height 11
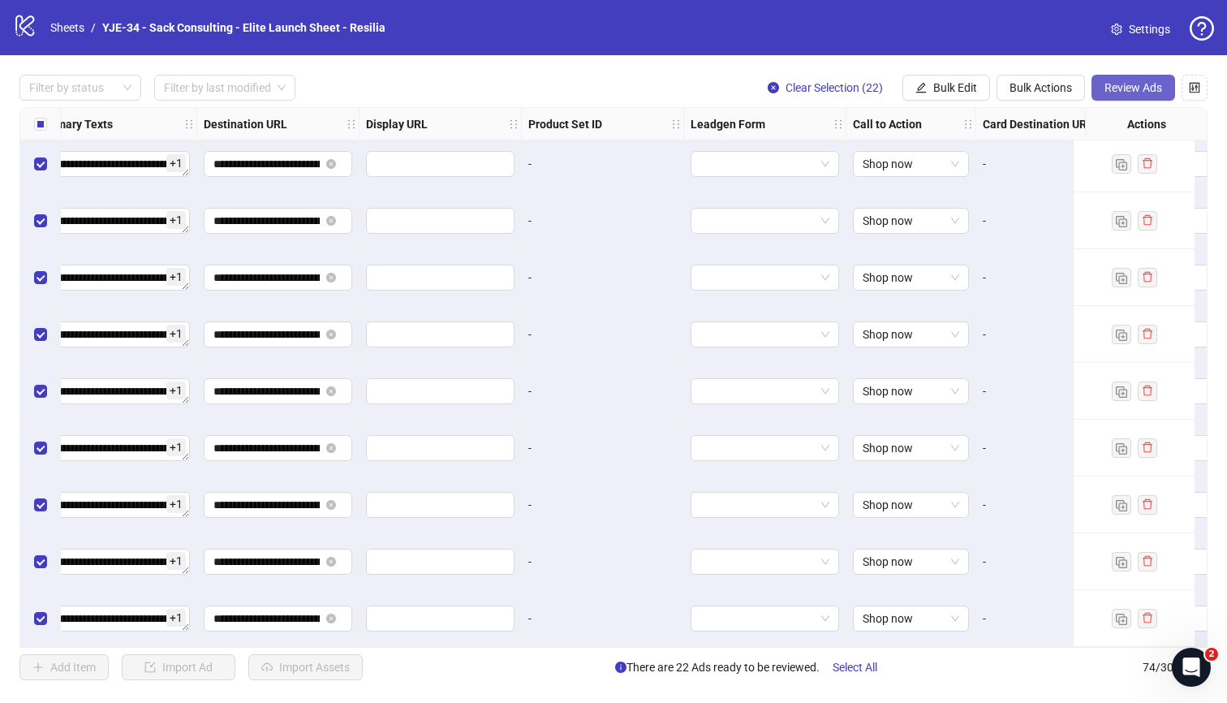
click at [1126, 91] on span "Review Ads" at bounding box center [1134, 87] width 58 height 13
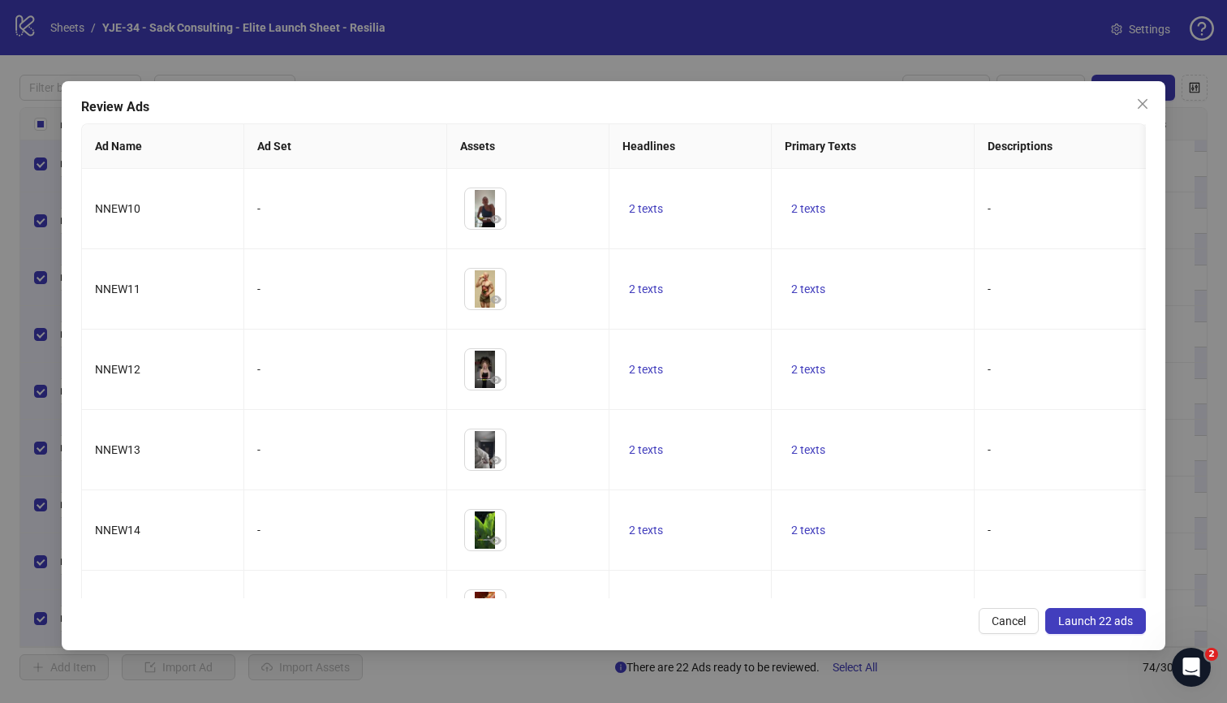
click at [1083, 617] on span "Launch 22 ads" at bounding box center [1095, 620] width 75 height 13
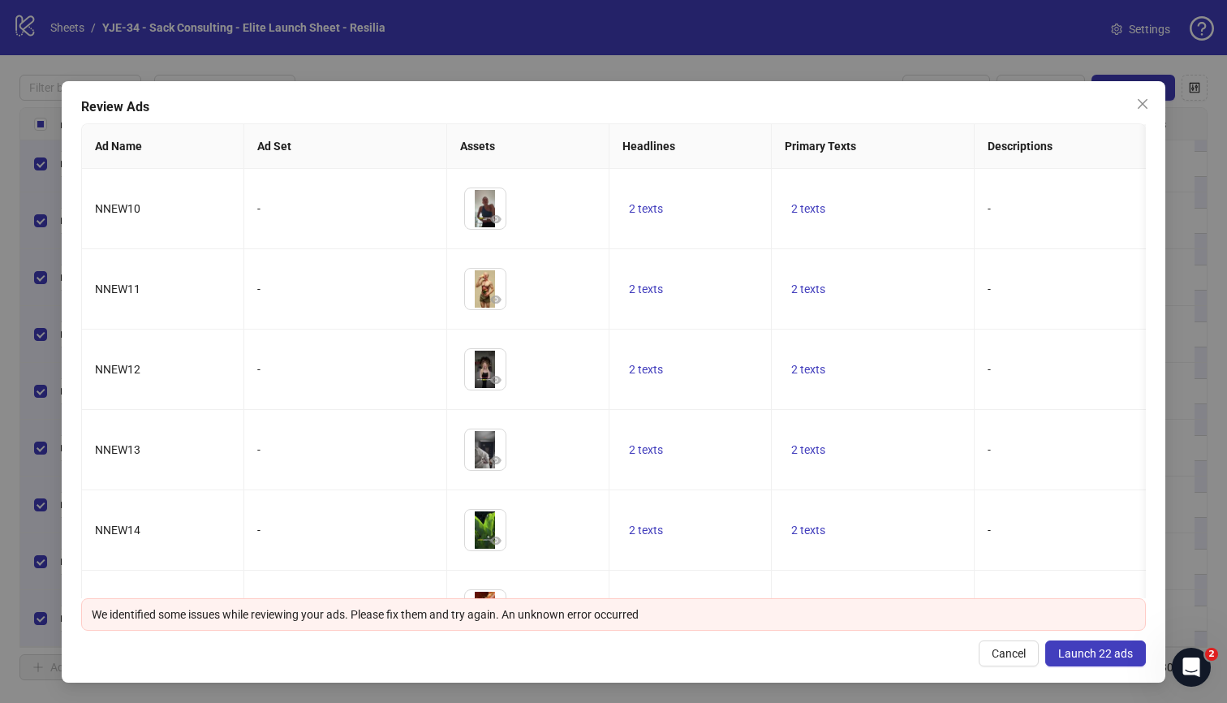
click at [1107, 653] on span "Launch 22 ads" at bounding box center [1095, 653] width 75 height 13
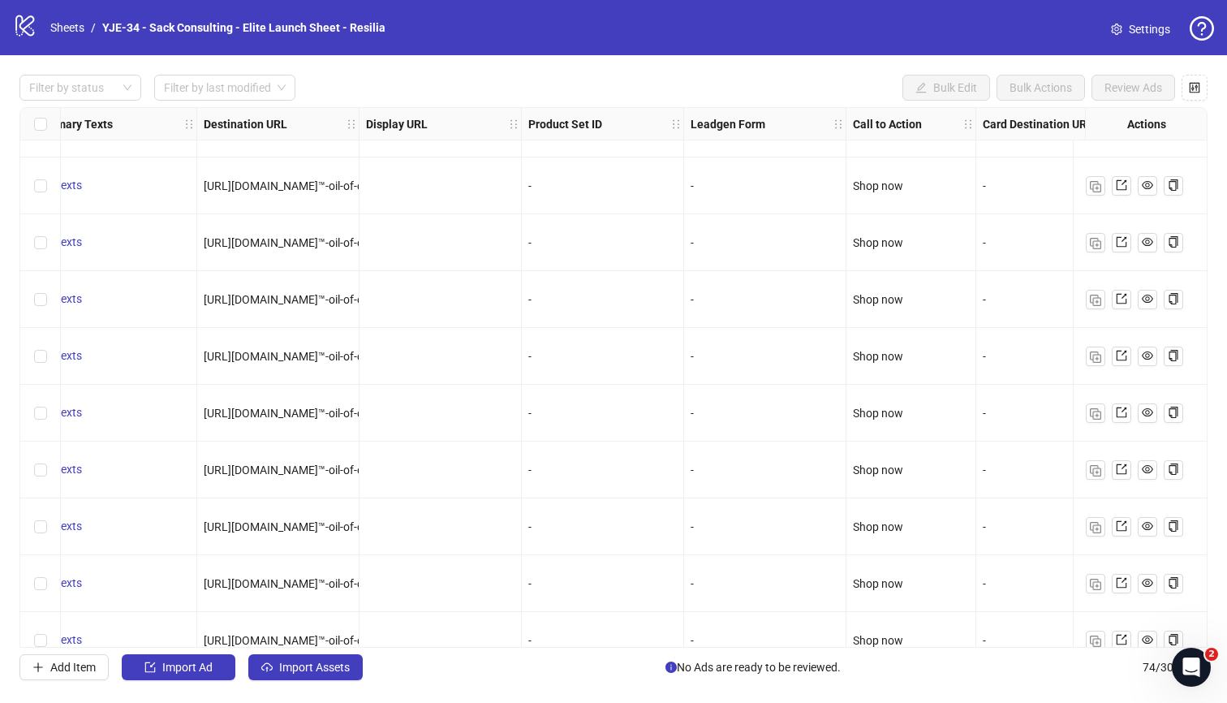
scroll to position [3704, 1414]
